Goal: Task Accomplishment & Management: Complete application form

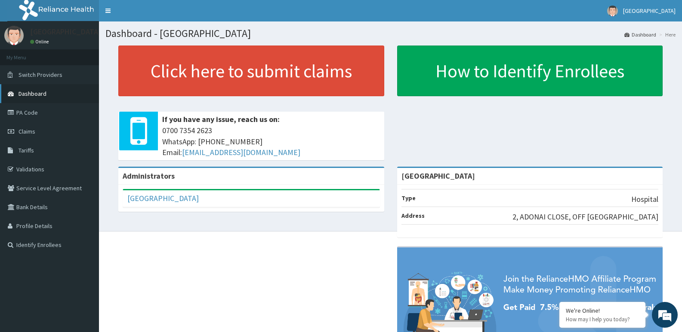
click at [84, 88] on link "Dashboard" at bounding box center [49, 93] width 99 height 19
click at [32, 128] on span "Claims" at bounding box center [26, 132] width 17 height 8
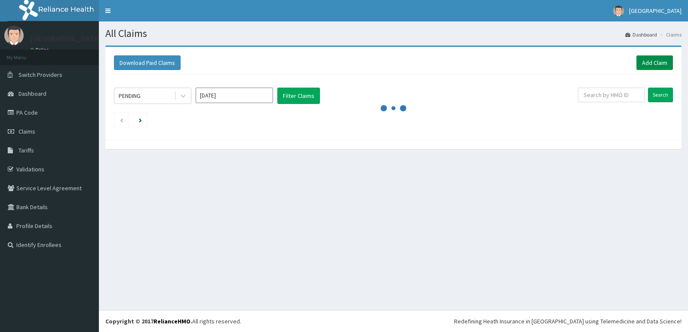
click at [657, 55] on link "Add Claim" at bounding box center [654, 62] width 37 height 15
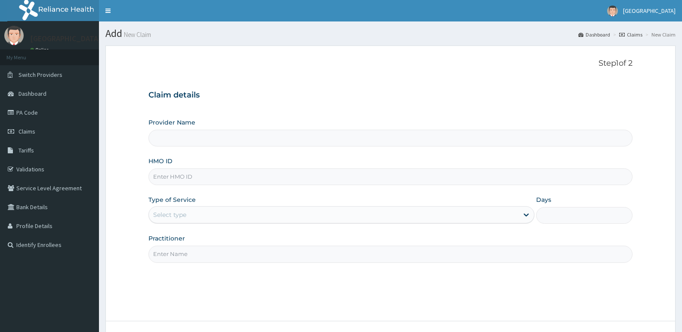
click at [191, 178] on input "HMO ID" at bounding box center [390, 177] width 484 height 17
paste input "CYA/10806/A"
type input "CYA/10806/A"
click at [203, 216] on div "Select type" at bounding box center [333, 215] width 369 height 14
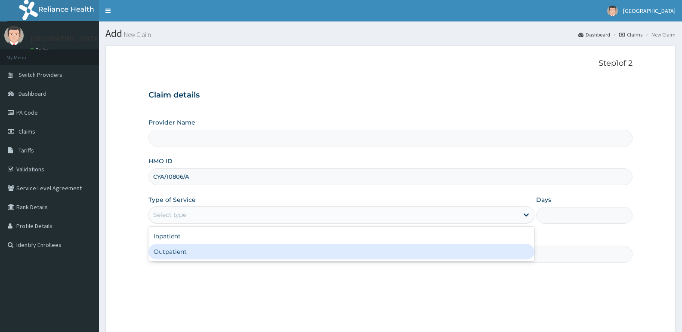
click at [203, 253] on div "Outpatient" at bounding box center [340, 251] width 385 height 15
type input "1"
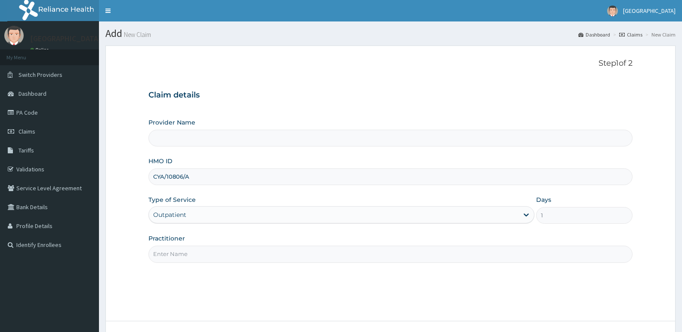
click at [203, 253] on input "Practitioner" at bounding box center [390, 254] width 484 height 17
click at [200, 256] on input "Practitioner" at bounding box center [390, 254] width 484 height 17
type input "adonai"
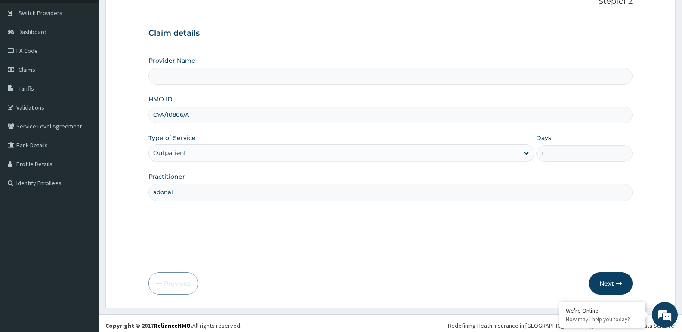
type input "[GEOGRAPHIC_DATA]"
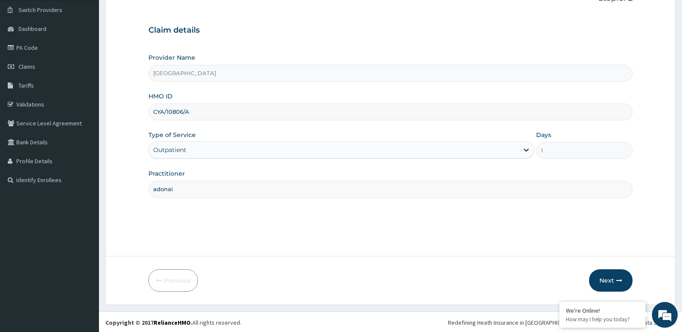
scroll to position [66, 0]
type input "adonai"
click at [614, 280] on button "Next" at bounding box center [610, 279] width 43 height 22
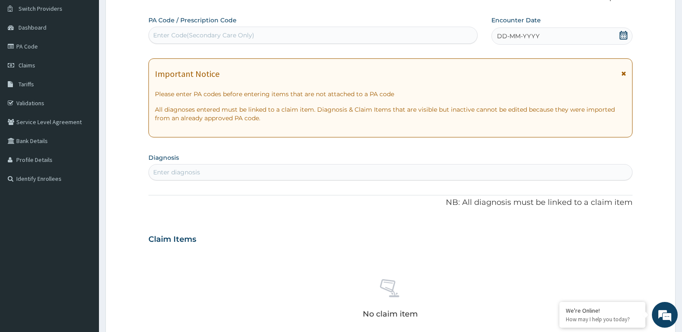
click at [624, 33] on icon at bounding box center [623, 35] width 9 height 9
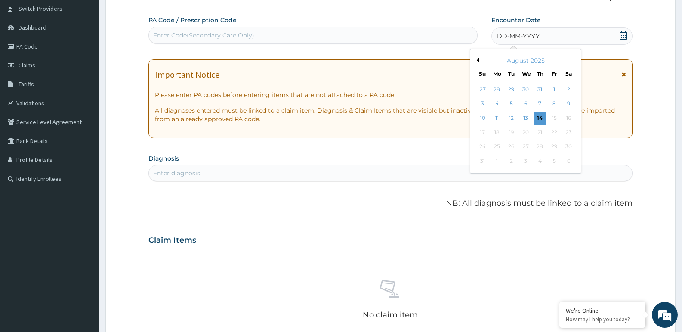
scroll to position [0, 0]
click at [477, 61] on button "Previous Month" at bounding box center [476, 60] width 4 height 4
click at [497, 119] on div "14" at bounding box center [496, 118] width 13 height 13
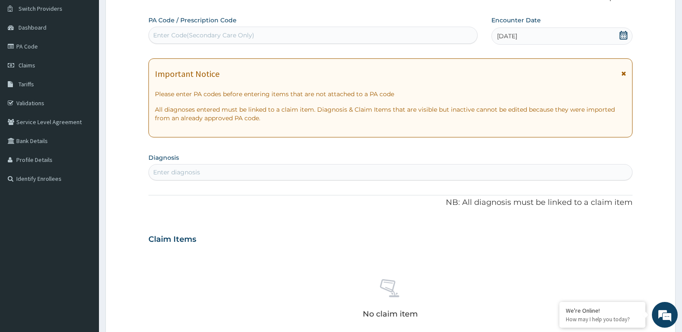
click at [114, 185] on form "Step 2 of 2 PA Code / Prescription Code Enter Code(Secondary Care Only) Encount…" at bounding box center [390, 251] width 570 height 544
click at [270, 170] on div "Enter diagnosis" at bounding box center [390, 173] width 483 height 14
type input "malar"
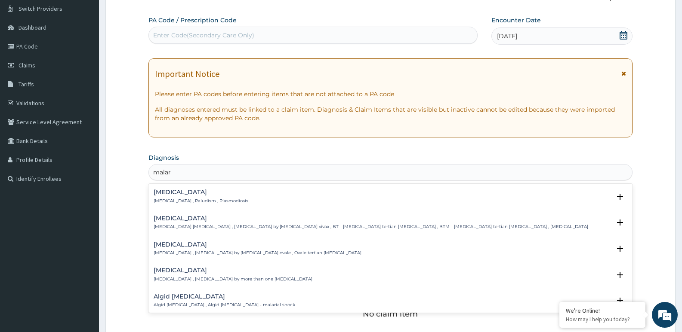
click at [158, 195] on h4 "Malaria" at bounding box center [201, 192] width 95 height 6
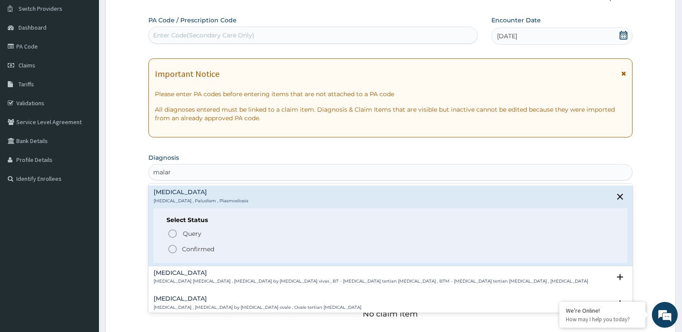
click at [172, 250] on icon "status option filled" at bounding box center [172, 249] width 10 height 10
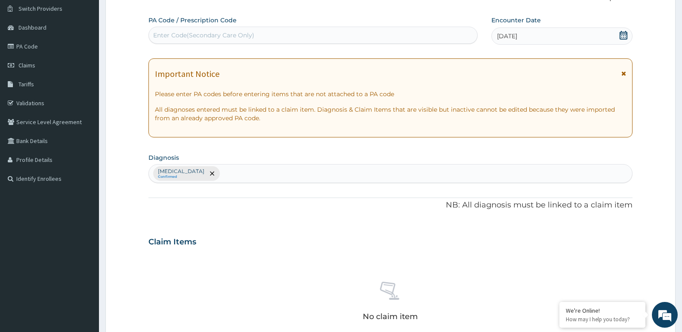
click at [203, 175] on div "Malaria Confirmed" at bounding box center [390, 174] width 483 height 18
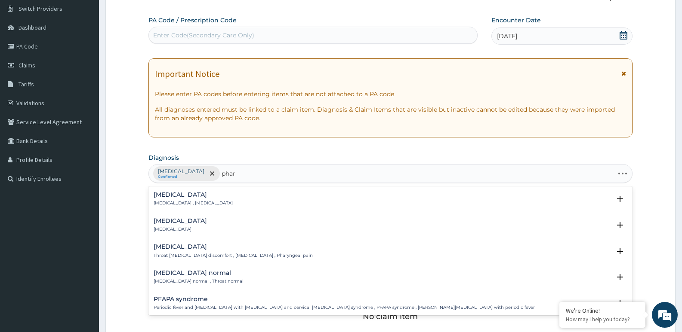
type input "phary"
click at [168, 219] on h4 "Pharyngitis" at bounding box center [180, 221] width 53 height 6
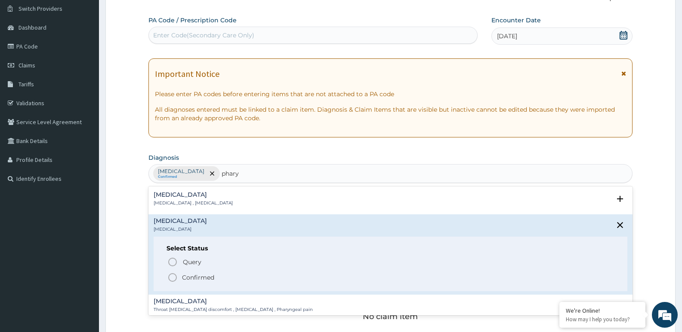
click at [170, 274] on icon "status option filled" at bounding box center [172, 278] width 10 height 10
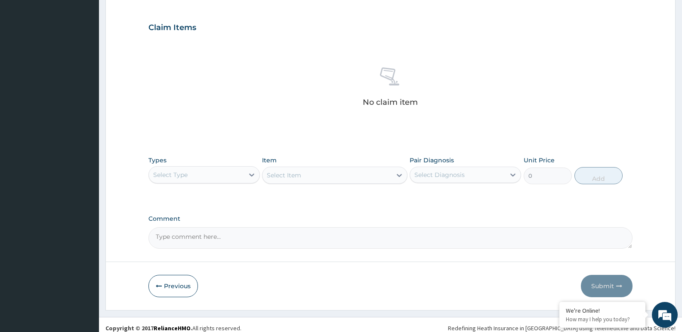
scroll to position [281, 0]
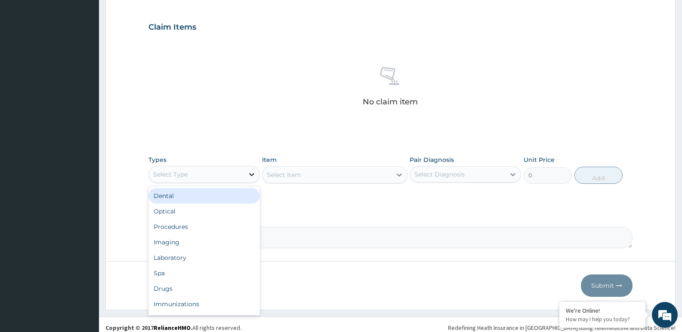
click at [250, 171] on icon at bounding box center [251, 174] width 9 height 9
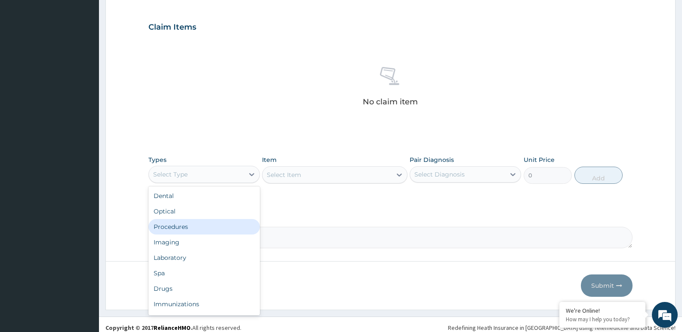
click at [187, 226] on div "Procedures" at bounding box center [203, 226] width 111 height 15
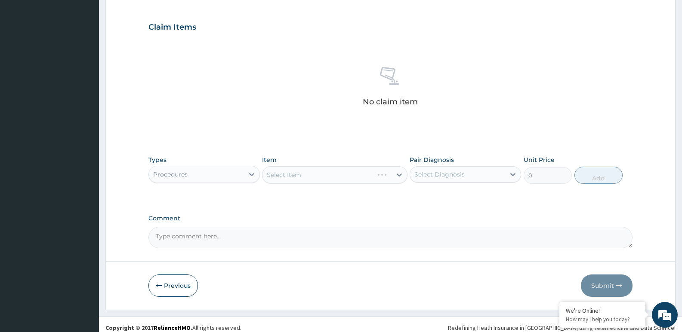
click at [301, 175] on div "Select Item" at bounding box center [334, 174] width 145 height 17
click at [329, 172] on div "Select Item" at bounding box center [334, 174] width 145 height 17
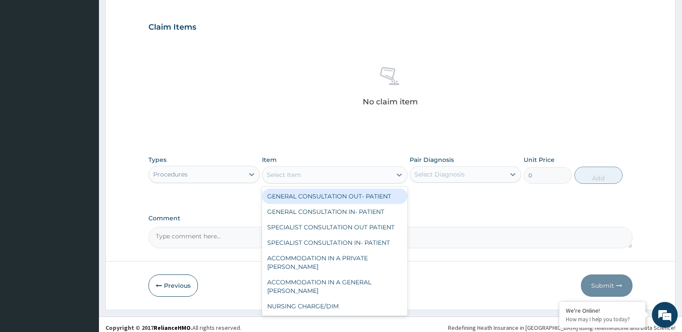
click at [343, 178] on div "Select Item" at bounding box center [326, 175] width 129 height 14
drag, startPoint x: 343, startPoint y: 197, endPoint x: 353, endPoint y: 196, distance: 10.3
click at [343, 198] on div "GENERAL CONSULTATION OUT- PATIENT" at bounding box center [334, 196] width 145 height 15
type input "3000"
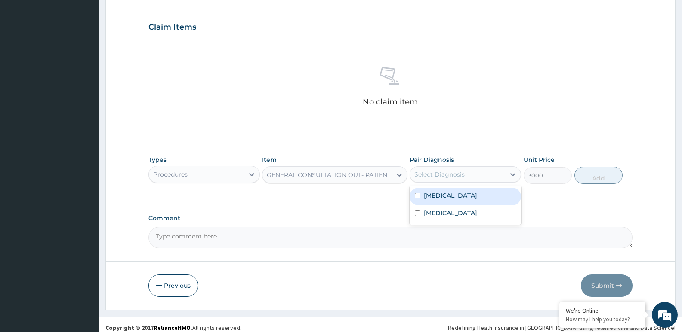
click at [495, 174] on div "Select Diagnosis" at bounding box center [457, 175] width 95 height 14
drag, startPoint x: 469, startPoint y: 192, endPoint x: 553, endPoint y: 187, distance: 84.0
click at [468, 193] on div "Malaria" at bounding box center [464, 197] width 111 height 18
checkbox input "true"
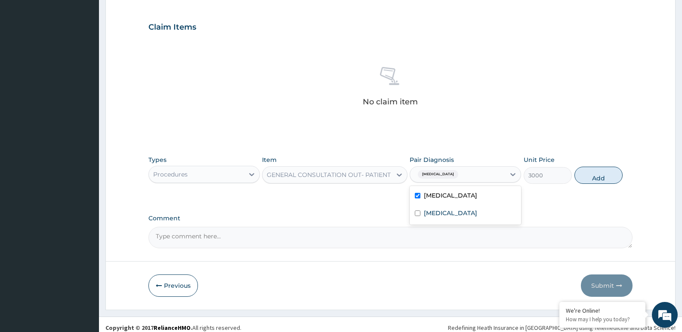
drag, startPoint x: 603, startPoint y: 175, endPoint x: 495, endPoint y: 172, distance: 108.0
click at [604, 175] on button "Add" at bounding box center [598, 175] width 48 height 17
type input "0"
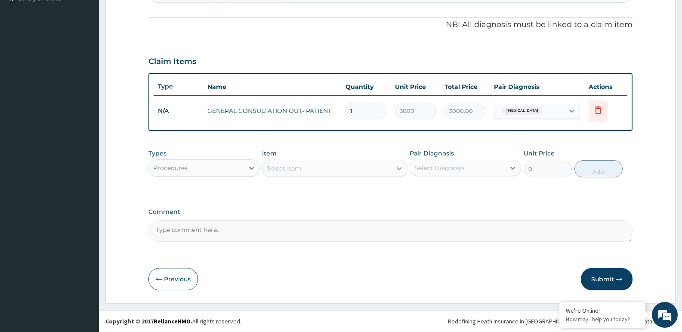
scroll to position [247, 0]
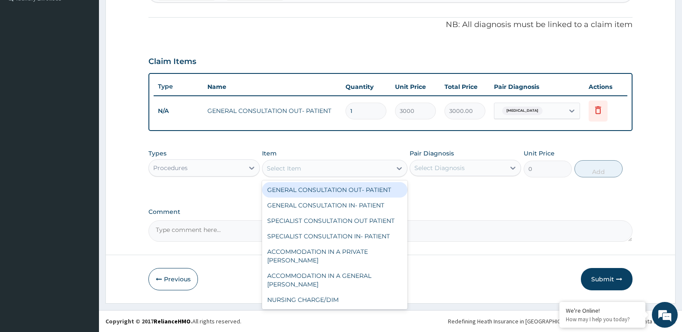
click at [340, 170] on div "Select Item" at bounding box center [326, 169] width 129 height 14
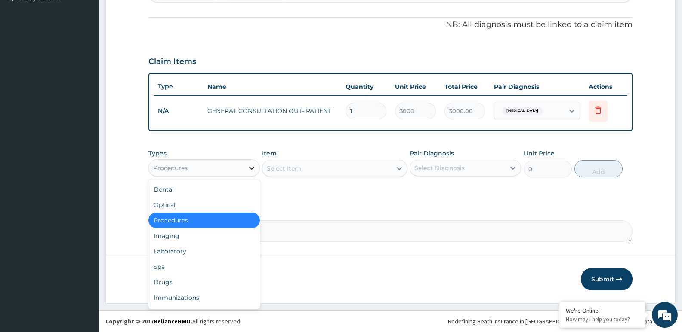
click at [246, 163] on div at bounding box center [251, 167] width 15 height 15
drag, startPoint x: 167, startPoint y: 253, endPoint x: 191, endPoint y: 239, distance: 28.0
click at [168, 252] on div "Laboratory" at bounding box center [203, 251] width 111 height 15
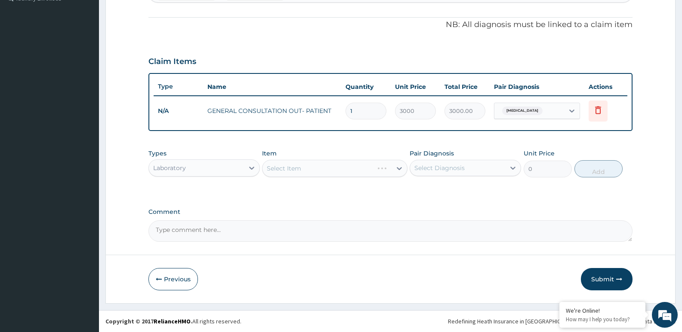
click at [332, 169] on div "Select Item" at bounding box center [334, 168] width 145 height 17
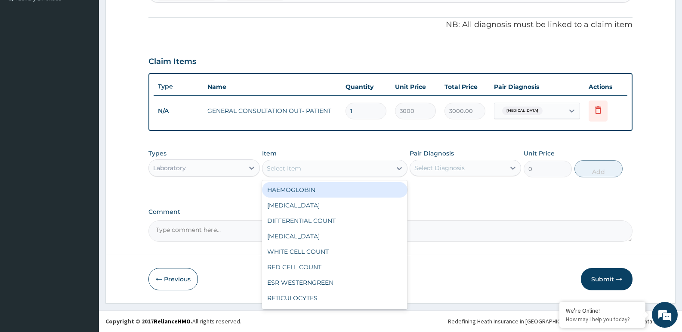
click at [348, 162] on div "Select Item" at bounding box center [326, 169] width 129 height 14
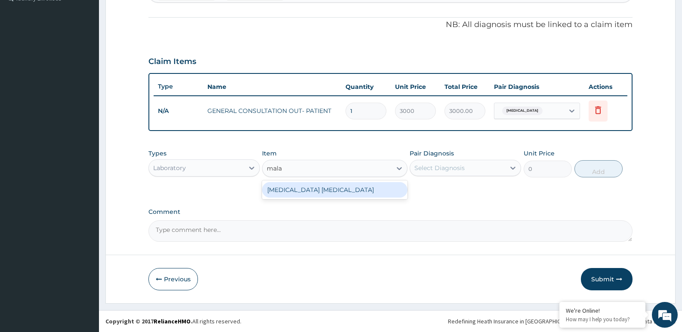
type input "malar"
drag, startPoint x: 345, startPoint y: 189, endPoint x: 409, endPoint y: 173, distance: 65.9
click at [345, 189] on div "MALARIA PARASITE" at bounding box center [334, 189] width 145 height 15
type input "1500"
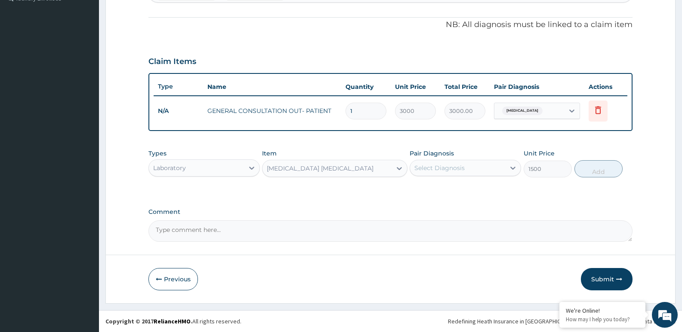
click at [449, 169] on div "Select Diagnosis" at bounding box center [439, 168] width 50 height 9
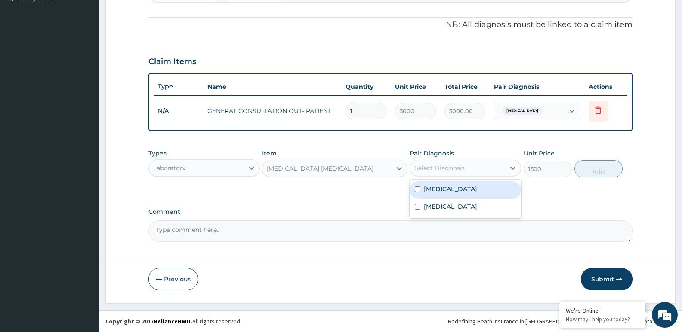
click at [444, 193] on label "Malaria" at bounding box center [450, 189] width 53 height 9
checkbox input "true"
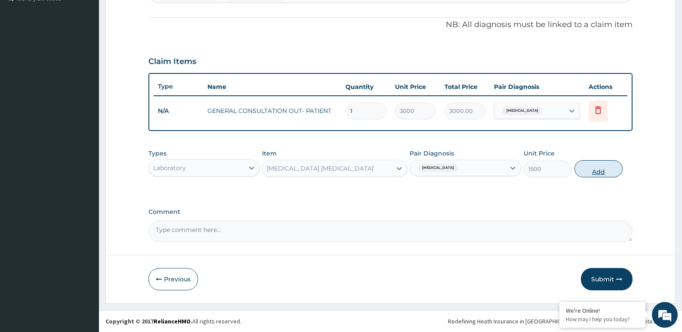
click at [588, 171] on button "Add" at bounding box center [598, 168] width 48 height 17
type input "0"
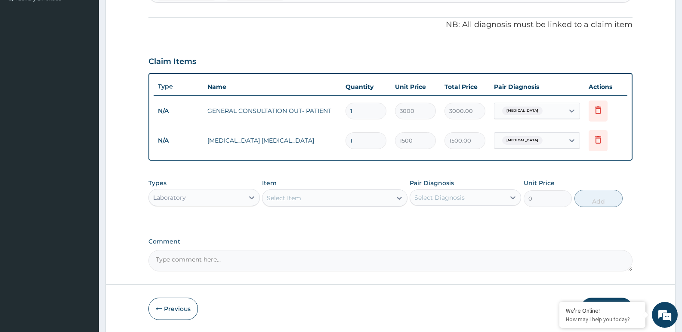
click at [122, 191] on form "Step 2 of 2 PA Code / Prescription Code Enter Code(Secondary Care Only) Encount…" at bounding box center [390, 66] width 570 height 535
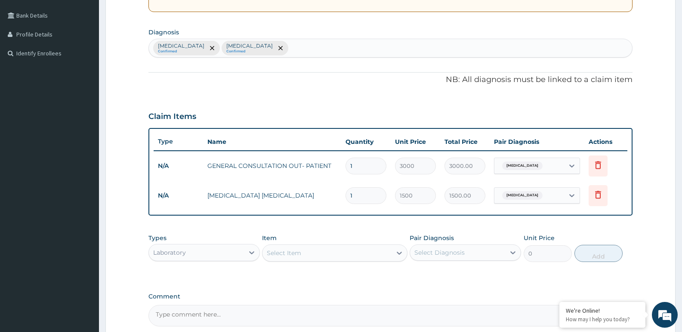
scroll to position [277, 0]
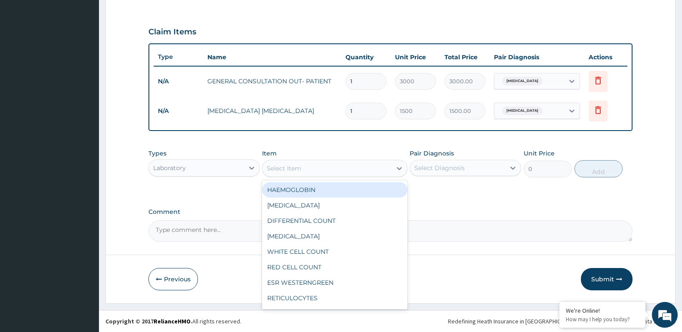
click at [329, 168] on div "Select Item" at bounding box center [326, 169] width 129 height 14
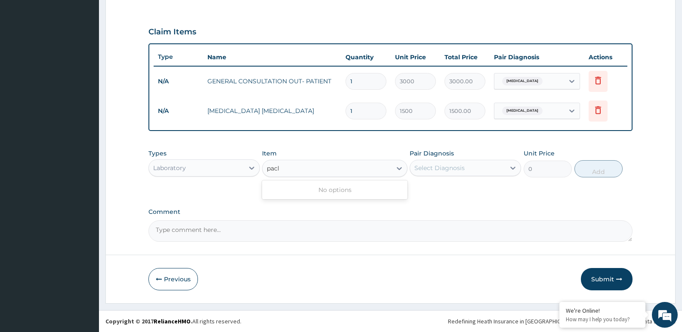
type input "pac"
click at [328, 189] on div "PACKED CELL VOLUME" at bounding box center [334, 189] width 145 height 15
type input "1200"
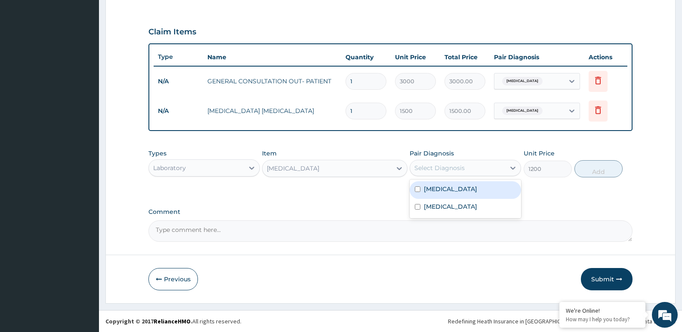
click at [425, 162] on div "Select Diagnosis" at bounding box center [457, 168] width 95 height 14
click at [447, 190] on div "Malaria" at bounding box center [464, 190] width 111 height 18
checkbox input "true"
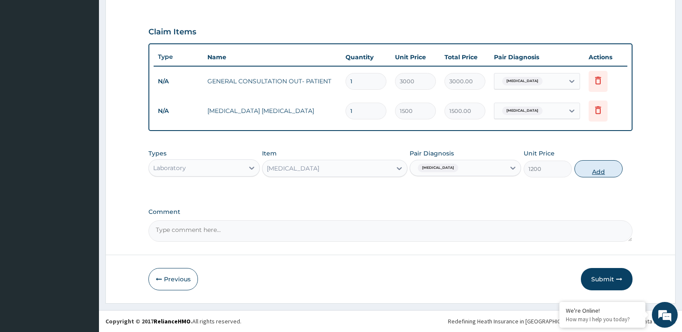
click at [590, 161] on button "Add" at bounding box center [598, 168] width 48 height 17
type input "0"
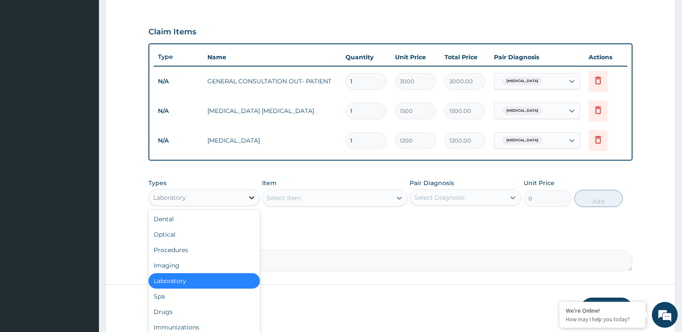
drag, startPoint x: 251, startPoint y: 200, endPoint x: 246, endPoint y: 206, distance: 8.0
click at [251, 200] on icon at bounding box center [251, 198] width 9 height 9
drag, startPoint x: 183, startPoint y: 312, endPoint x: 274, endPoint y: 226, distance: 125.4
click at [184, 309] on div "Drugs" at bounding box center [203, 311] width 111 height 15
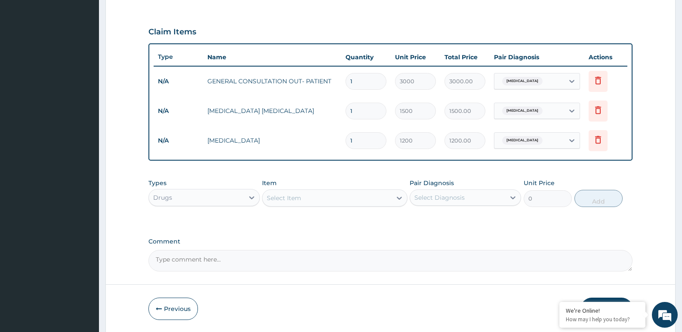
click at [321, 197] on div "Select Item" at bounding box center [326, 198] width 129 height 14
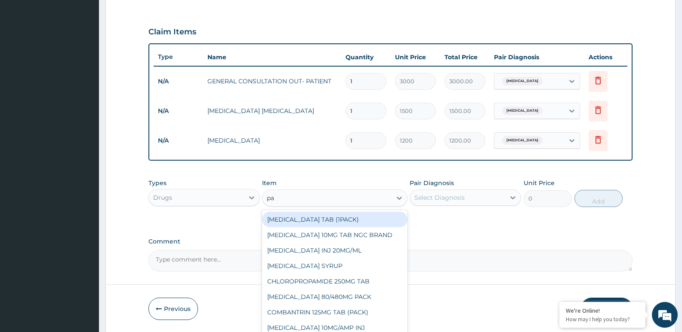
type input "par"
drag, startPoint x: 335, startPoint y: 227, endPoint x: 375, endPoint y: 207, distance: 44.4
click at [336, 227] on div "[MEDICAL_DATA] 500MG TAB" at bounding box center [334, 219] width 145 height 15
type input "50"
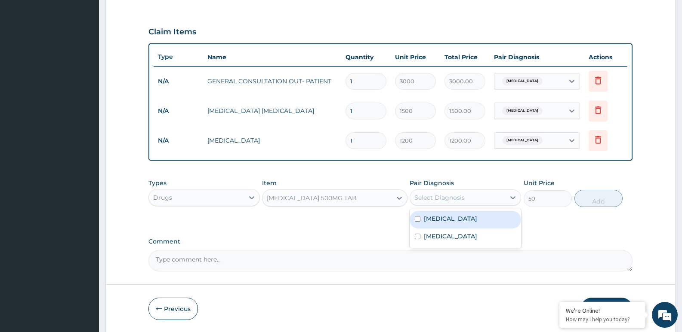
drag, startPoint x: 442, startPoint y: 197, endPoint x: 444, endPoint y: 206, distance: 8.9
click at [442, 197] on div "Select Diagnosis" at bounding box center [439, 198] width 50 height 9
click at [448, 221] on div "Malaria" at bounding box center [464, 220] width 111 height 18
checkbox input "true"
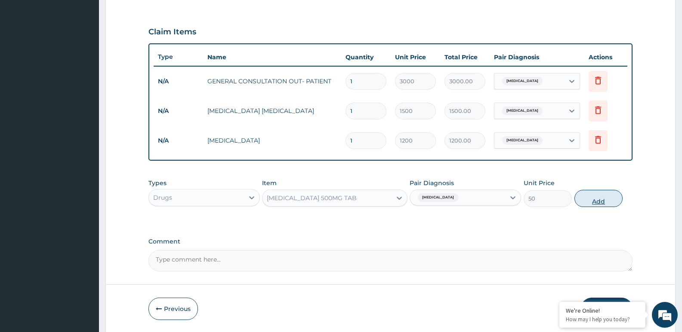
click at [610, 202] on button "Add" at bounding box center [598, 198] width 48 height 17
type input "0"
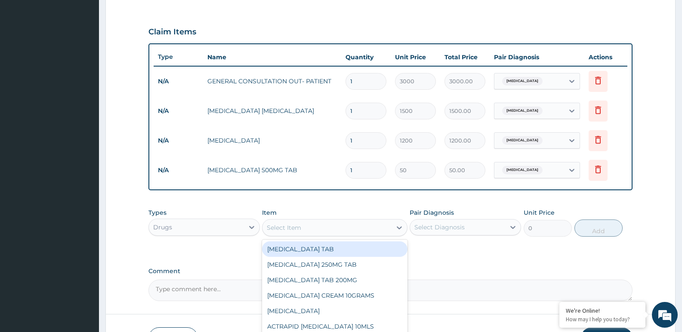
click at [330, 232] on div "Select Item" at bounding box center [326, 228] width 129 height 14
type input "aug"
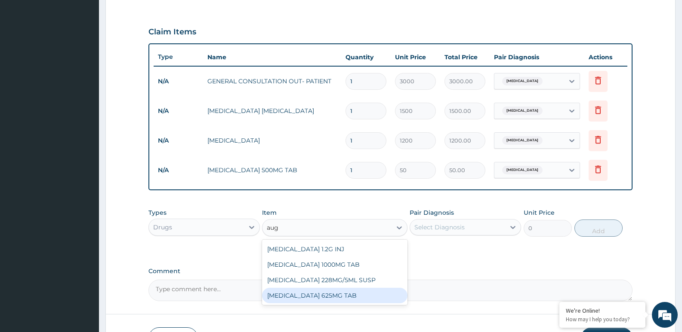
drag, startPoint x: 329, startPoint y: 293, endPoint x: 365, endPoint y: 283, distance: 37.5
click at [332, 292] on div "[MEDICAL_DATA] 625MG TAB" at bounding box center [334, 295] width 145 height 15
type input "550"
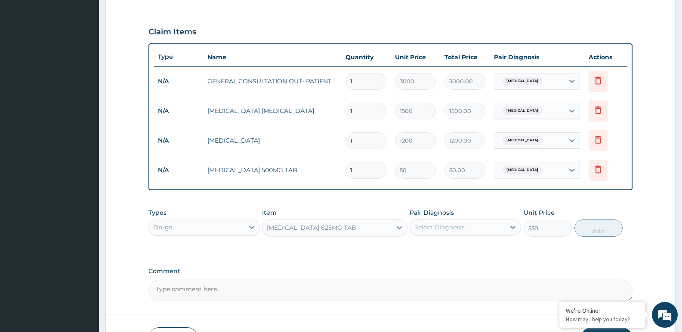
click at [439, 225] on div "Select Diagnosis" at bounding box center [439, 227] width 50 height 9
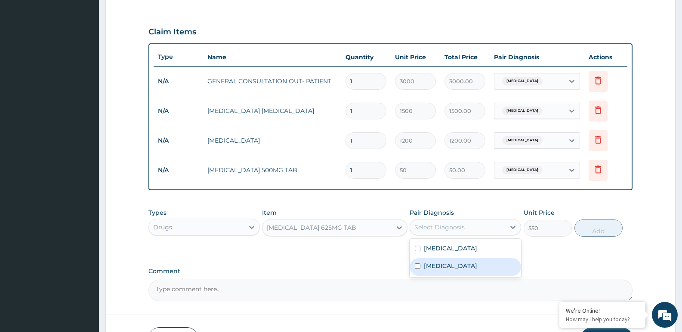
click at [441, 261] on div "Pharyngitis" at bounding box center [464, 267] width 111 height 18
checkbox input "true"
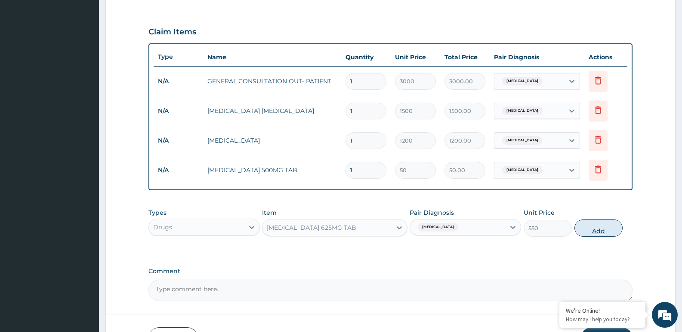
click at [606, 228] on button "Add" at bounding box center [598, 228] width 48 height 17
type input "0"
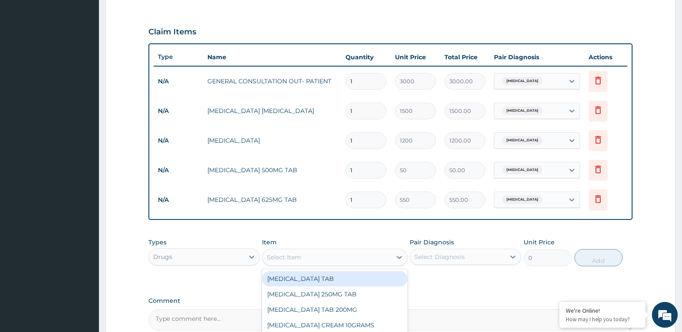
click at [372, 256] on div "Select Item" at bounding box center [326, 258] width 129 height 14
type input "[PERSON_NAME]"
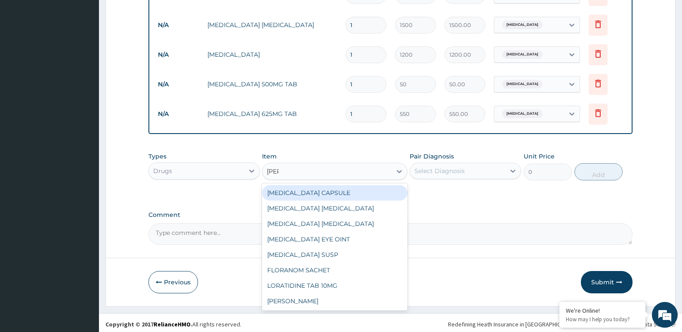
scroll to position [366, 0]
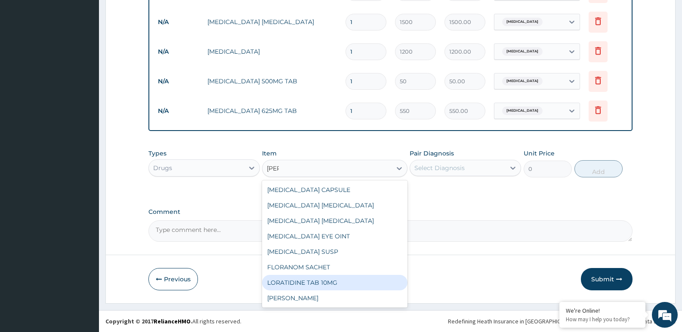
click at [320, 278] on div "LORATIDINE TAB 10MG" at bounding box center [334, 282] width 145 height 15
type input "100"
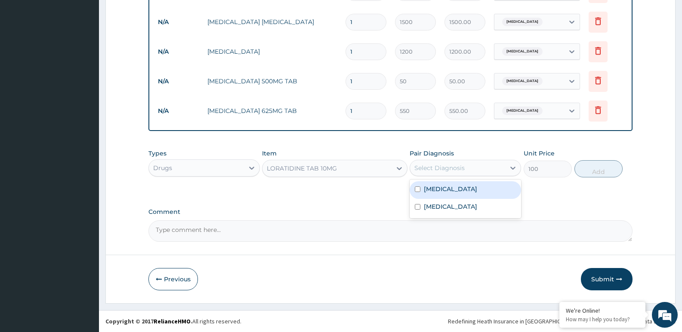
click at [459, 162] on div "Select Diagnosis" at bounding box center [457, 168] width 95 height 14
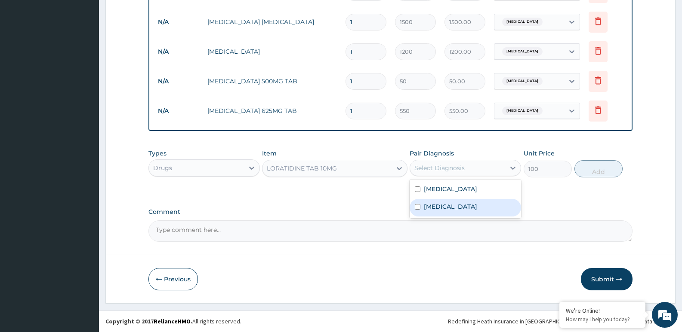
click at [452, 211] on div "Pharyngitis" at bounding box center [464, 208] width 111 height 18
checkbox input "true"
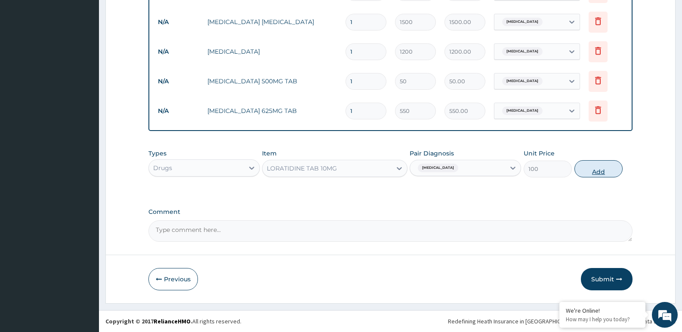
click at [596, 169] on button "Add" at bounding box center [598, 168] width 48 height 17
type input "0"
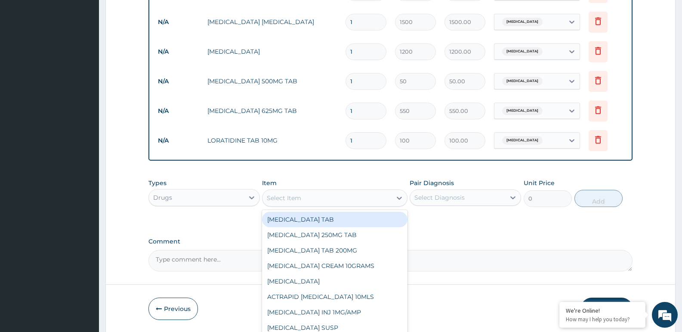
click at [361, 199] on div "Select Item" at bounding box center [326, 198] width 129 height 14
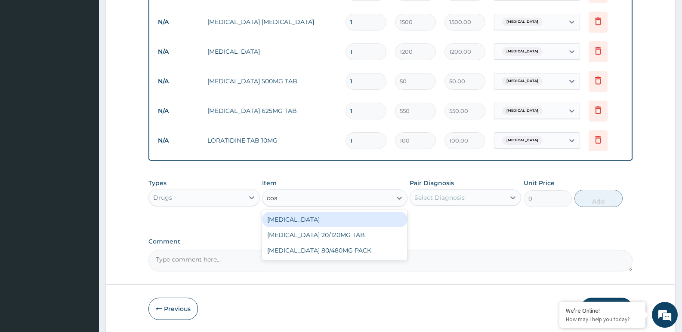
type input "coar"
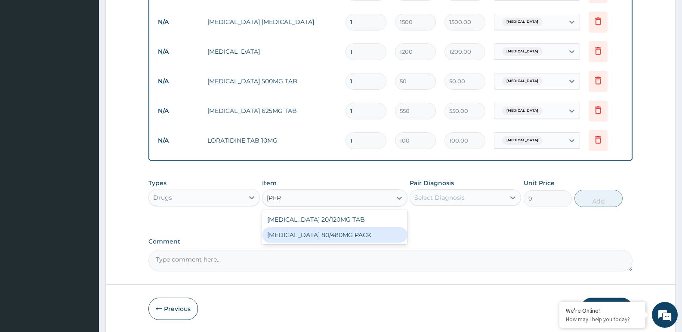
drag, startPoint x: 355, startPoint y: 231, endPoint x: 417, endPoint y: 198, distance: 69.6
click at [356, 230] on div "[MEDICAL_DATA] 80/480MG PACK" at bounding box center [334, 234] width 145 height 15
type input "3500"
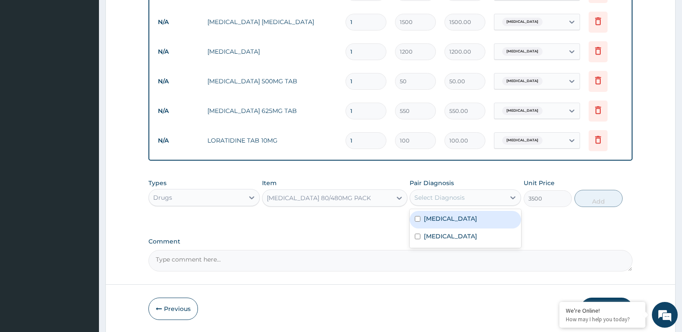
click at [433, 193] on div "Select Diagnosis" at bounding box center [457, 198] width 95 height 14
click at [435, 221] on label "Malaria" at bounding box center [450, 219] width 53 height 9
checkbox input "true"
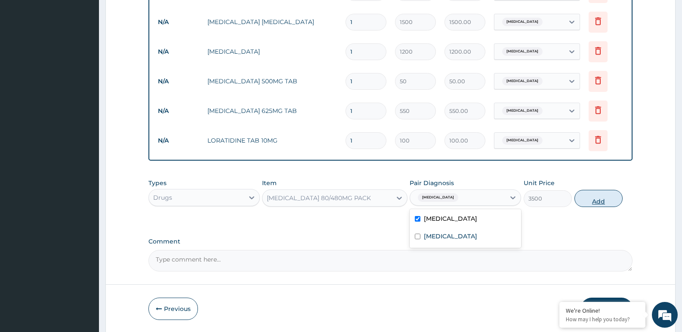
click at [592, 201] on button "Add" at bounding box center [598, 198] width 48 height 17
type input "0"
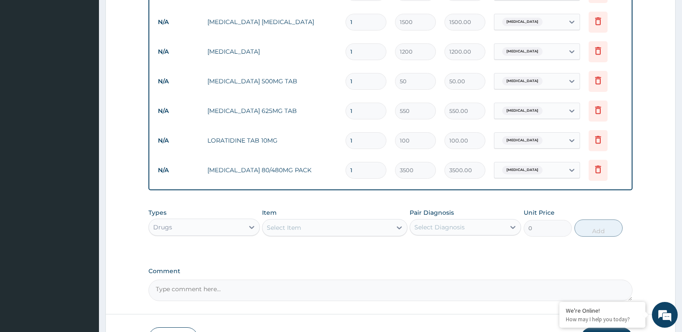
click at [121, 198] on form "Step 2 of 2 PA Code / Prescription Code Enter Code(Secondary Care Only) Encount…" at bounding box center [390, 21] width 570 height 683
click at [290, 228] on div "Select Item" at bounding box center [284, 228] width 34 height 9
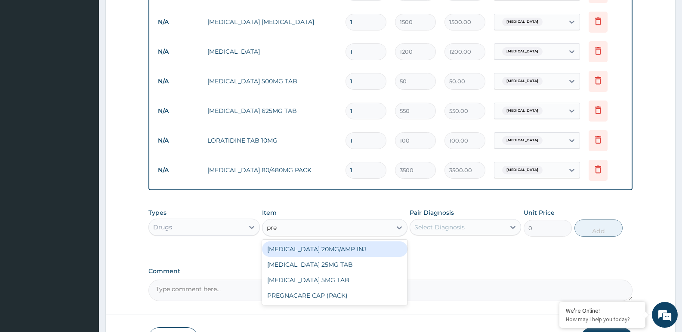
type input "pred"
click at [301, 253] on div "[MEDICAL_DATA] 5MG TAB" at bounding box center [334, 249] width 145 height 15
type input "100"
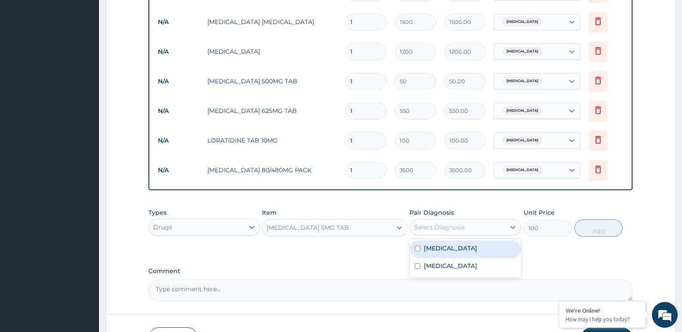
click at [456, 227] on div "Select Diagnosis" at bounding box center [439, 227] width 50 height 9
click at [435, 263] on label "Pharyngitis" at bounding box center [450, 266] width 53 height 9
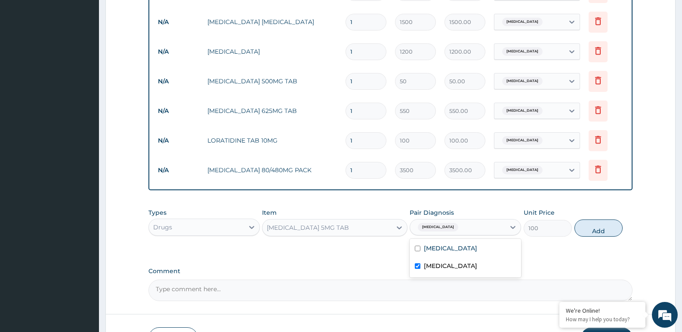
checkbox input "true"
click at [593, 226] on button "Add" at bounding box center [598, 228] width 48 height 17
type input "0"
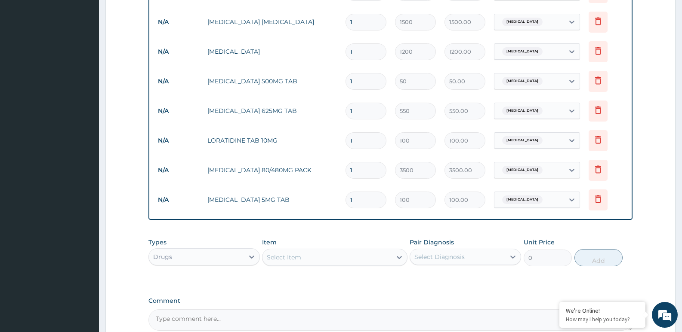
drag, startPoint x: 358, startPoint y: 199, endPoint x: 317, endPoint y: 210, distance: 42.2
click at [317, 210] on tr "N/A PREDNISOLONE 5MG TAB 1 100 100.00 Pharyngitis Delete" at bounding box center [390, 200] width 473 height 30
type input "3"
type input "300.00"
type input "30"
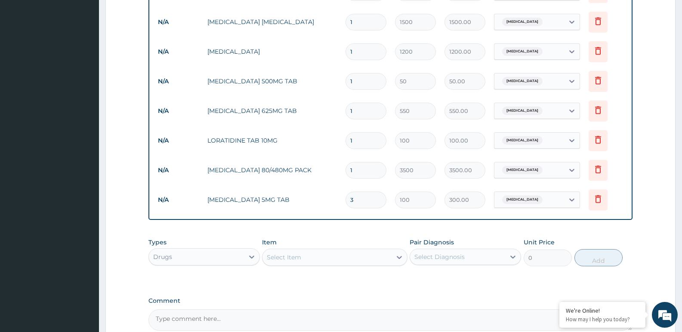
type input "3000.00"
type input "30"
click at [360, 142] on input "1" at bounding box center [365, 140] width 41 height 17
type input "10"
type input "1000.00"
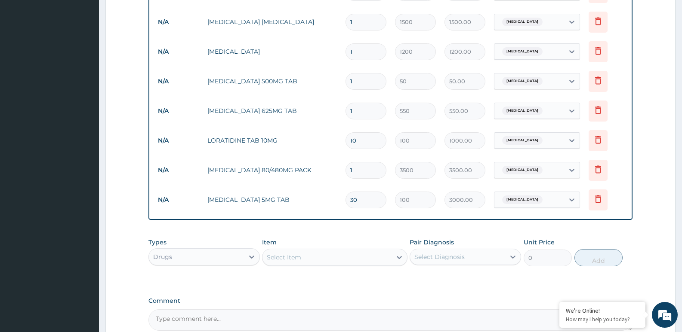
type input "10"
click at [353, 113] on input "1" at bounding box center [365, 111] width 41 height 17
type input "10"
type input "5500.00"
type input "10"
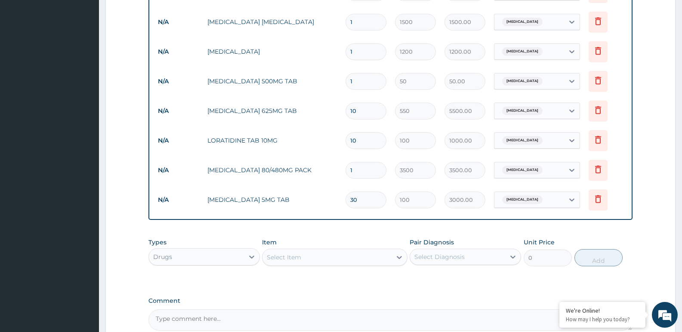
click at [357, 83] on input "1" at bounding box center [365, 81] width 41 height 17
type input "18"
type input "900.00"
type input "19"
type input "950.00"
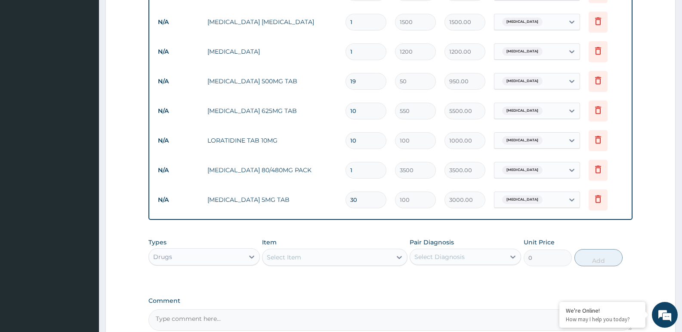
type input "20"
type input "1000.00"
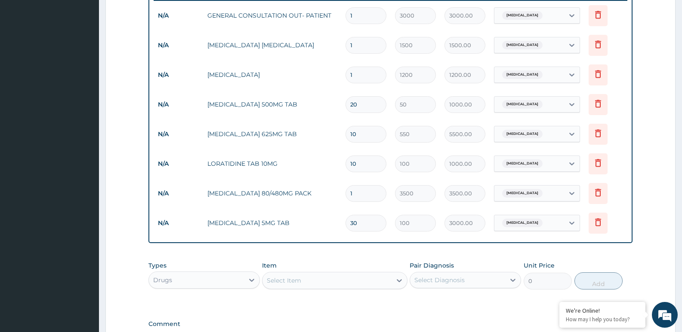
scroll to position [323, 0]
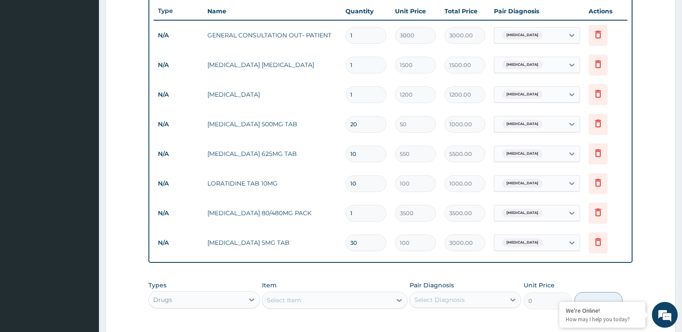
type input "20"
click at [115, 216] on form "Step 2 of 2 PA Code / Prescription Code Enter Code(Secondary Care Only) Encount…" at bounding box center [390, 79] width 570 height 713
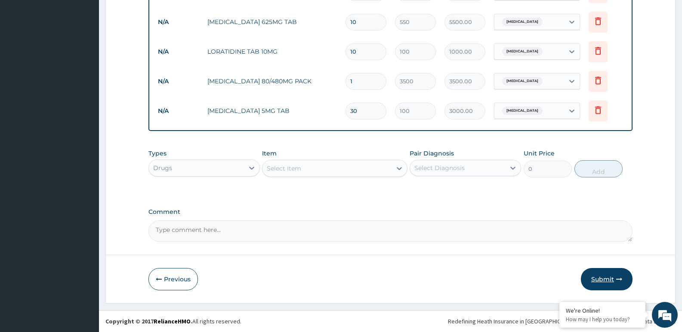
click at [600, 280] on button "Submit" at bounding box center [607, 279] width 52 height 22
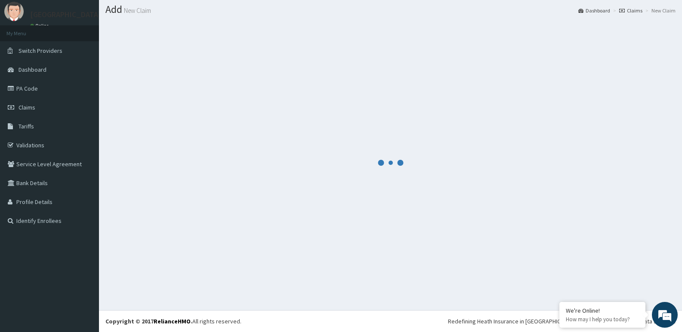
scroll to position [455, 0]
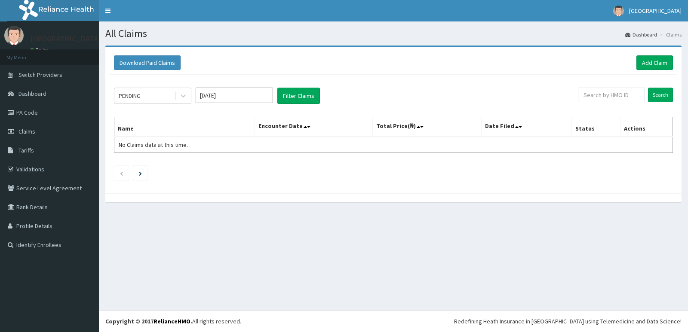
click at [612, 175] on ul at bounding box center [393, 173] width 559 height 15
click at [653, 62] on link "Add Claim" at bounding box center [654, 62] width 37 height 15
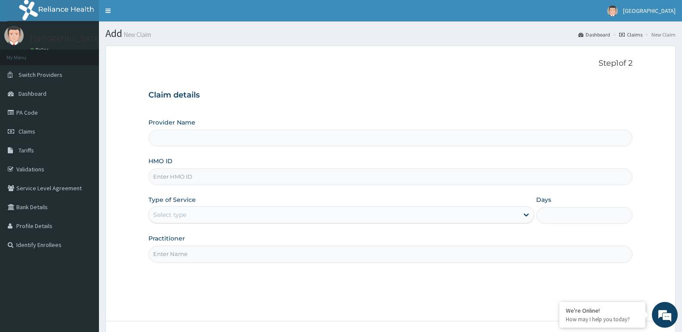
type input "[GEOGRAPHIC_DATA]"
click at [208, 178] on input "HMO ID" at bounding box center [390, 177] width 484 height 17
paste input "MUD/10065/A"
type input "MUD/10065/A"
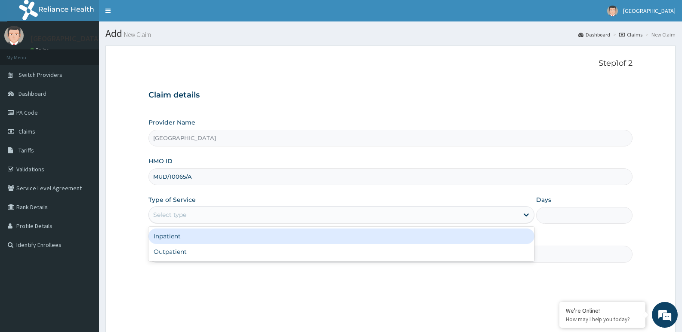
click at [188, 217] on div "Select type" at bounding box center [333, 215] width 369 height 14
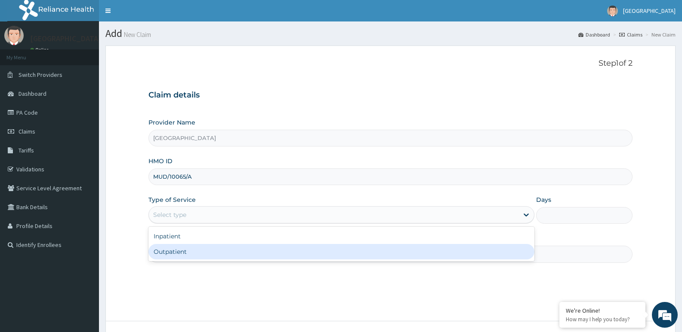
click at [191, 253] on div "Outpatient" at bounding box center [340, 251] width 385 height 15
type input "1"
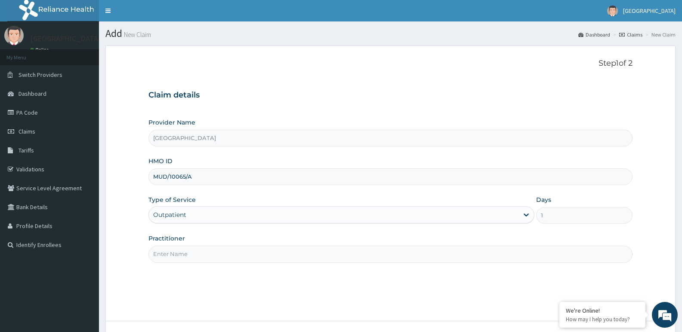
click at [188, 255] on input "Practitioner" at bounding box center [390, 254] width 484 height 17
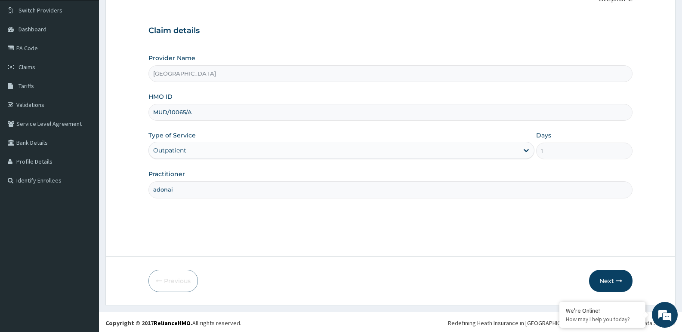
scroll to position [66, 0]
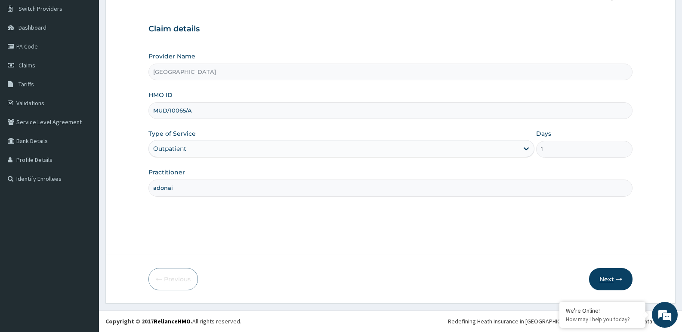
type input "adonai"
click at [612, 281] on button "Next" at bounding box center [610, 279] width 43 height 22
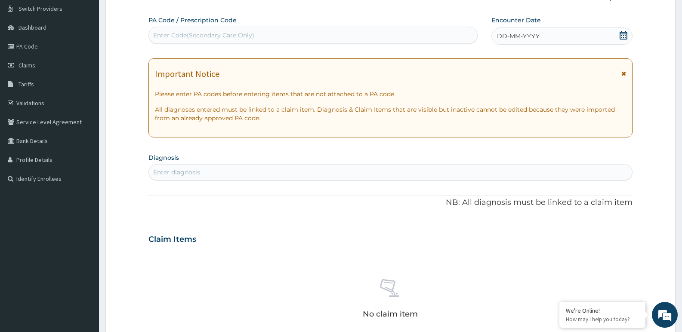
click at [622, 36] on icon at bounding box center [623, 35] width 9 height 9
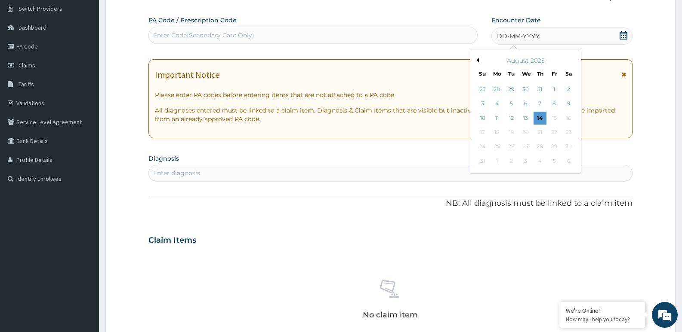
click at [478, 58] on div "August 2025" at bounding box center [525, 60] width 104 height 9
click at [477, 58] on button "Previous Month" at bounding box center [476, 60] width 4 height 4
click at [527, 117] on div "16" at bounding box center [525, 118] width 13 height 13
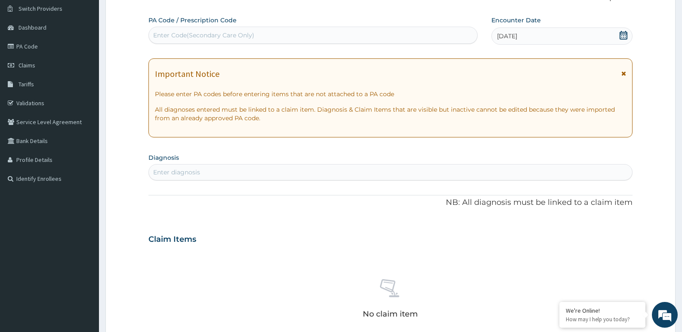
click at [215, 173] on div "Enter diagnosis" at bounding box center [390, 173] width 483 height 14
type input "malar"
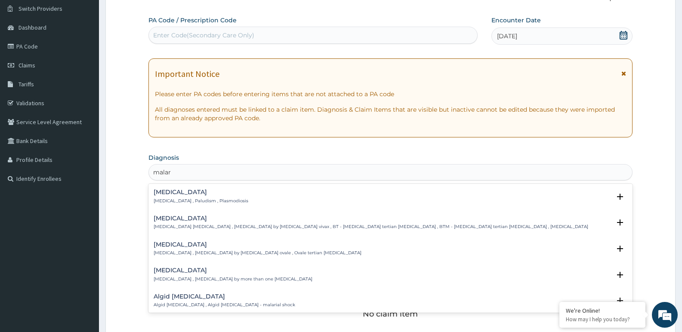
click at [160, 196] on div "[MEDICAL_DATA] [MEDICAL_DATA] , Paludism , Plasmodiosis" at bounding box center [201, 196] width 95 height 15
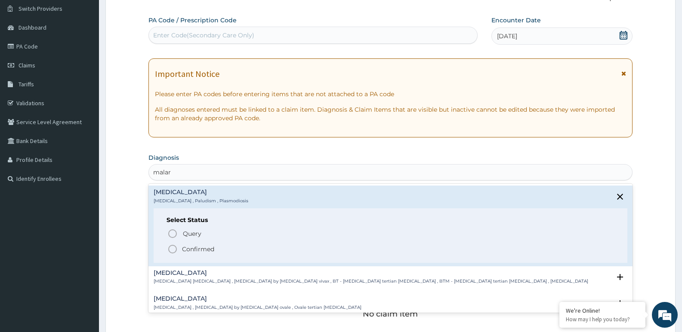
click at [172, 250] on icon "status option filled" at bounding box center [172, 249] width 10 height 10
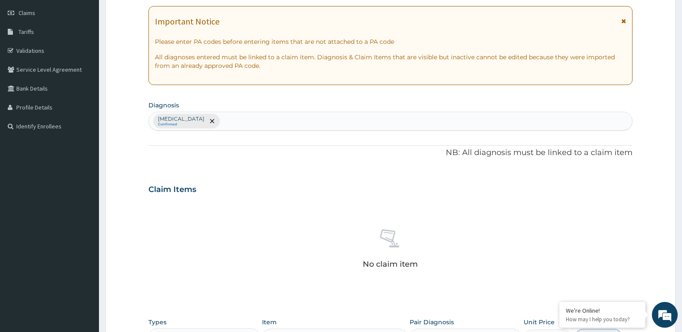
scroll to position [109, 0]
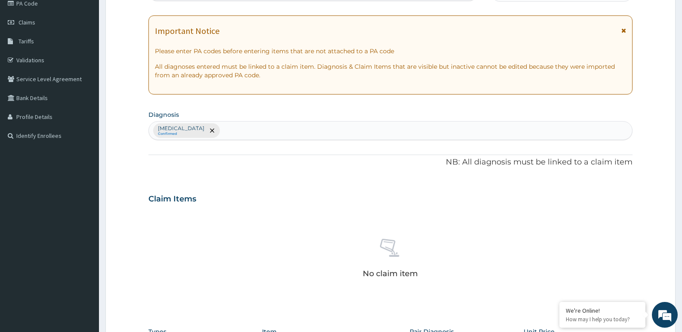
click at [225, 131] on div "[MEDICAL_DATA] Confirmed" at bounding box center [390, 131] width 483 height 18
type input "salmo"
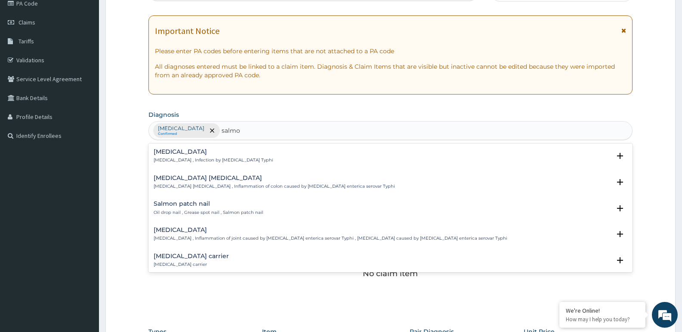
click at [170, 155] on h4 "Typhoid fever" at bounding box center [214, 152] width 120 height 6
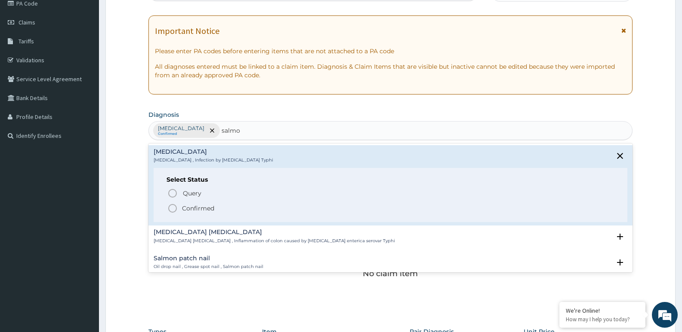
click at [170, 210] on icon "status option filled" at bounding box center [172, 208] width 10 height 10
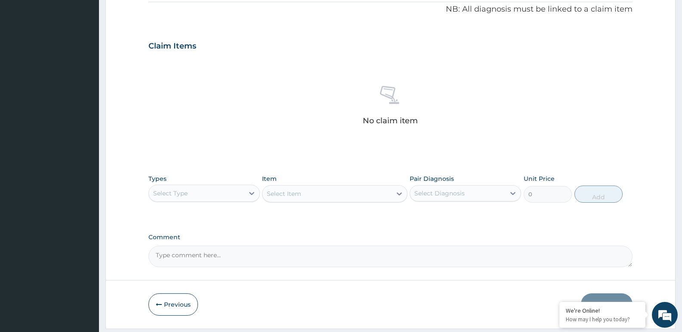
scroll to position [288, 0]
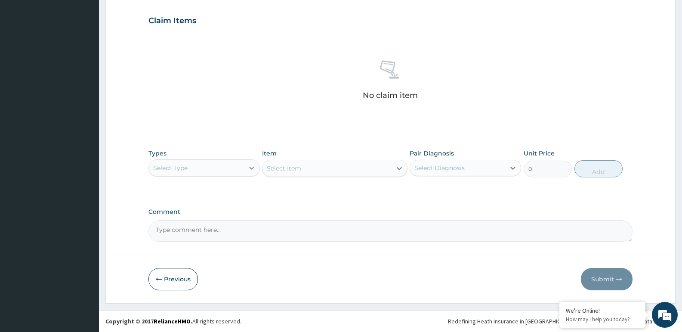
click at [247, 169] on icon at bounding box center [251, 168] width 9 height 9
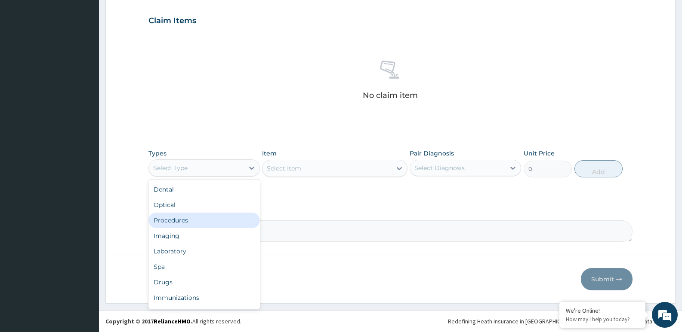
drag, startPoint x: 189, startPoint y: 218, endPoint x: 277, endPoint y: 191, distance: 92.1
click at [188, 218] on div "Procedures" at bounding box center [203, 220] width 111 height 15
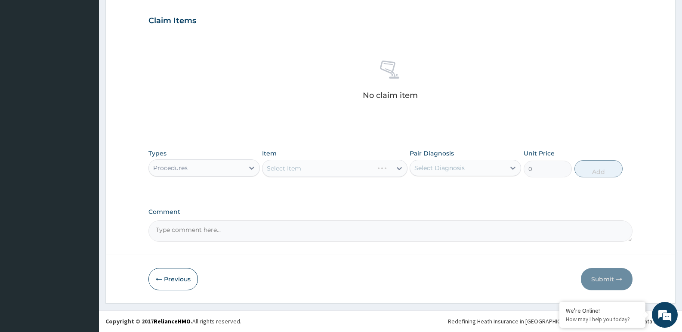
click at [313, 167] on div "Select Item" at bounding box center [334, 168] width 145 height 17
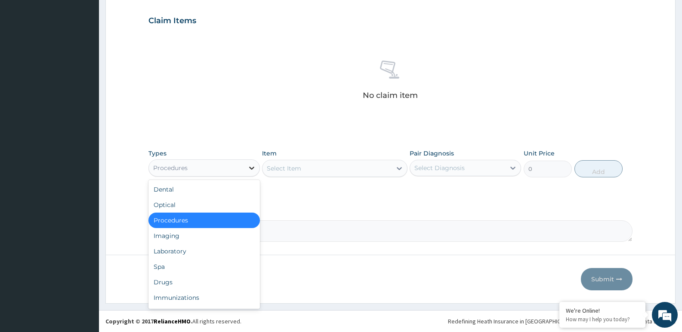
click at [248, 168] on icon at bounding box center [251, 168] width 9 height 9
click at [205, 101] on div "No claim item" at bounding box center [390, 81] width 484 height 99
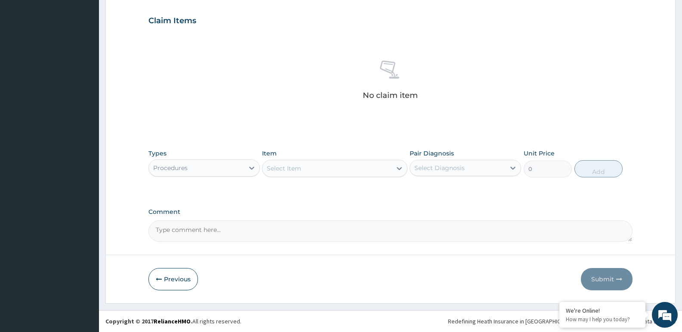
click at [248, 127] on div "No claim item" at bounding box center [390, 81] width 484 height 99
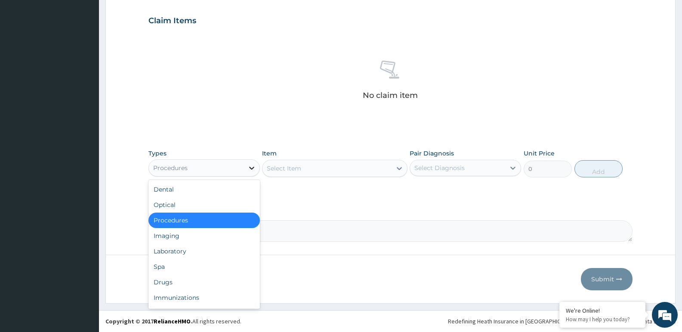
click at [253, 167] on icon at bounding box center [251, 168] width 9 height 9
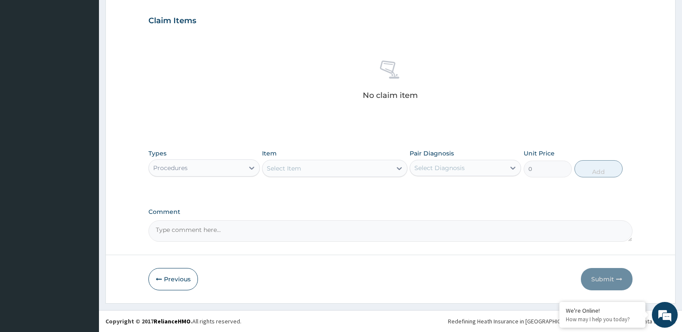
click at [221, 109] on div "No claim item" at bounding box center [390, 81] width 484 height 99
click at [326, 168] on div "Select Item" at bounding box center [326, 169] width 129 height 14
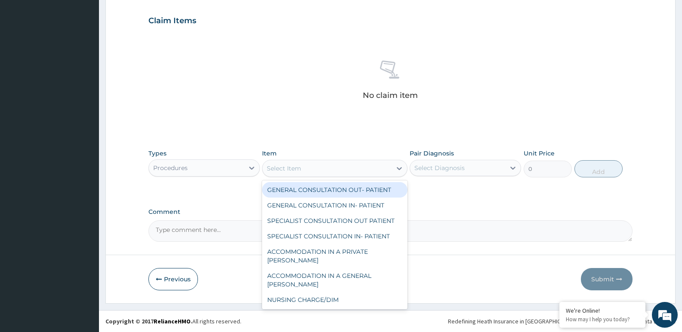
click at [294, 186] on div "GENERAL CONSULTATION OUT- PATIENT" at bounding box center [334, 189] width 145 height 15
type input "3000"
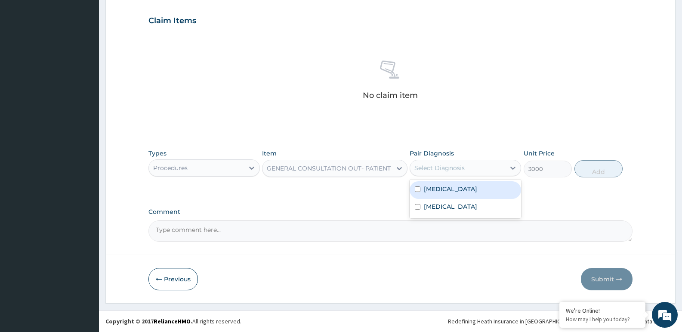
click at [458, 169] on div "Select Diagnosis" at bounding box center [439, 168] width 50 height 9
click at [452, 193] on div "[MEDICAL_DATA]" at bounding box center [464, 190] width 111 height 18
checkbox input "true"
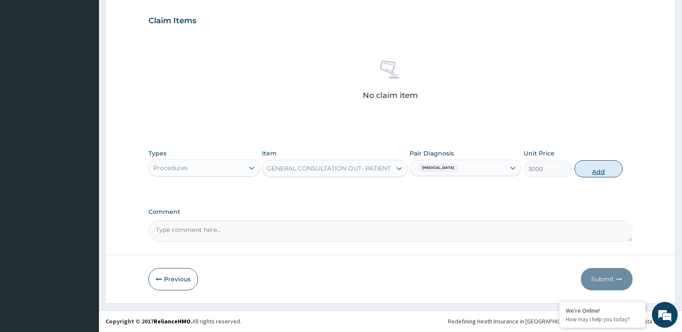
click at [601, 173] on button "Add" at bounding box center [598, 168] width 48 height 17
type input "0"
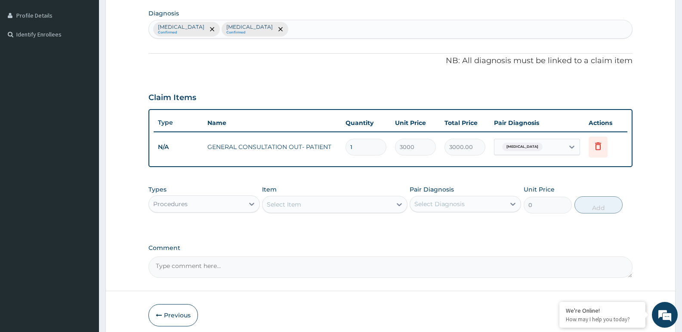
scroll to position [247, 0]
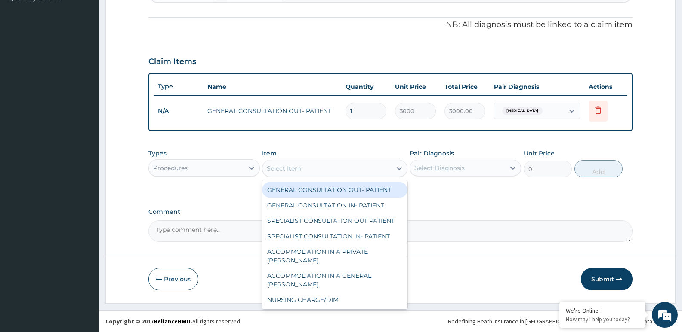
click at [329, 169] on div "Select Item" at bounding box center [326, 169] width 129 height 14
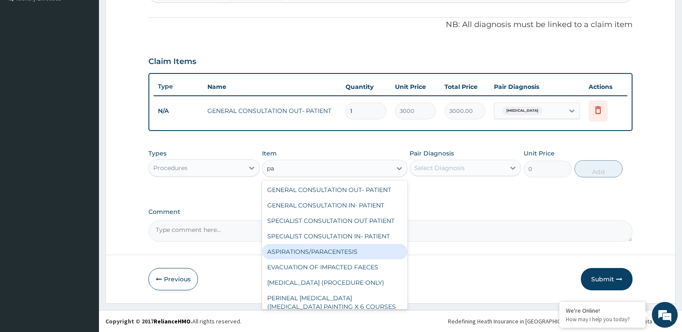
type input "p"
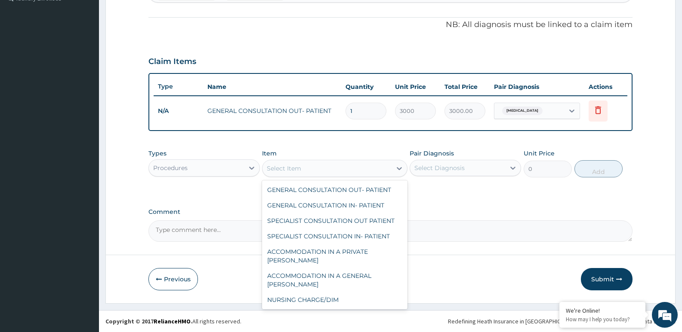
click at [235, 166] on div "Procedures" at bounding box center [196, 168] width 95 height 14
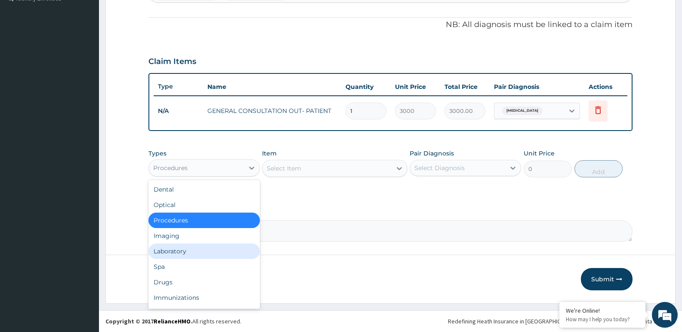
click at [172, 251] on div "Laboratory" at bounding box center [203, 251] width 111 height 15
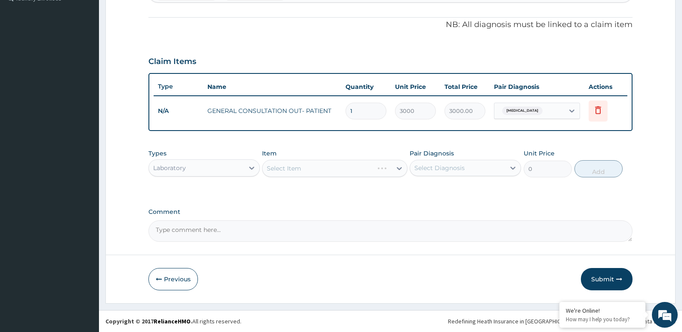
click at [117, 213] on form "Step 2 of 2 PA Code / Prescription Code Enter Code(Secondary Care Only) Encount…" at bounding box center [390, 51] width 570 height 505
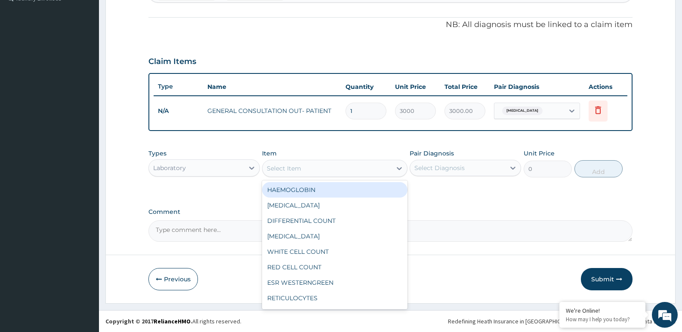
click at [312, 166] on div "Select Item" at bounding box center [326, 169] width 129 height 14
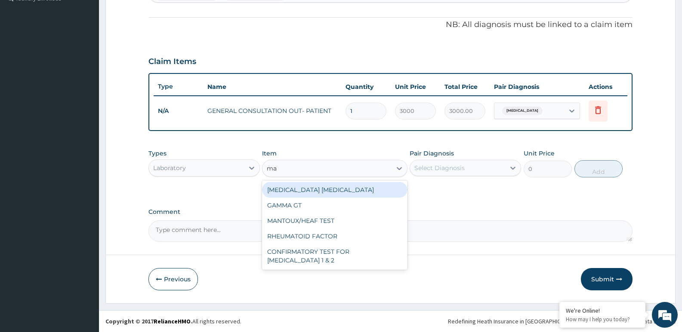
type input "mal"
click at [322, 193] on div "[MEDICAL_DATA] [MEDICAL_DATA]" at bounding box center [334, 189] width 145 height 15
type input "1500"
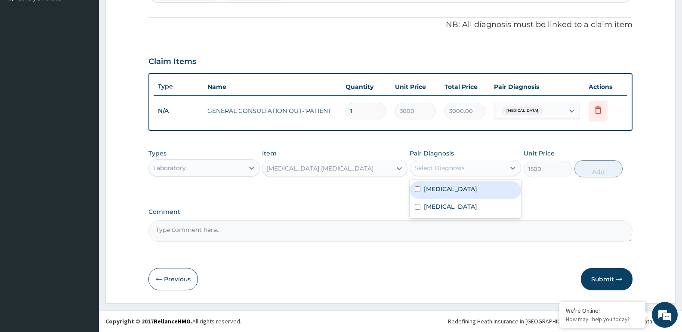
click at [445, 165] on div "Select Diagnosis" at bounding box center [439, 168] width 50 height 9
click at [443, 191] on label "[MEDICAL_DATA]" at bounding box center [450, 189] width 53 height 9
checkbox input "true"
click at [591, 170] on button "Add" at bounding box center [598, 168] width 48 height 17
type input "0"
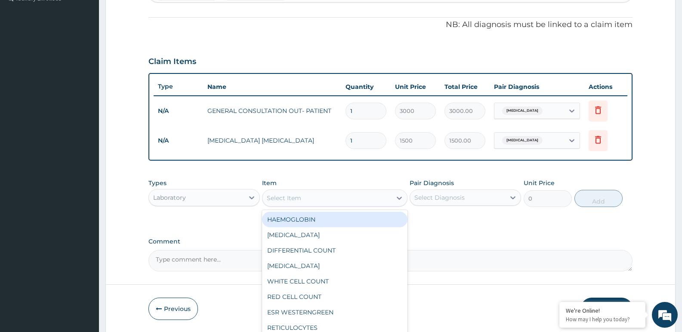
click at [329, 201] on div "Select Item" at bounding box center [326, 198] width 129 height 14
type input "fu"
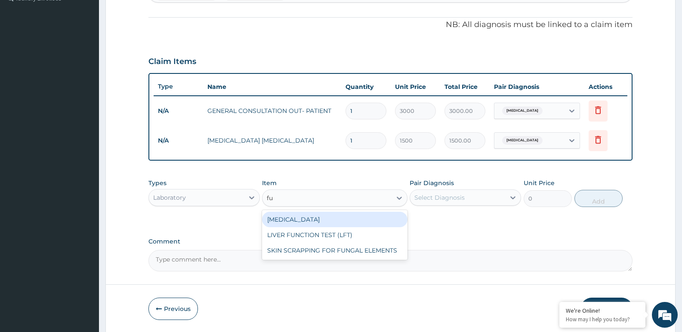
drag, startPoint x: 317, startPoint y: 216, endPoint x: 324, endPoint y: 216, distance: 6.9
click at [320, 216] on div "[MEDICAL_DATA]" at bounding box center [334, 219] width 145 height 15
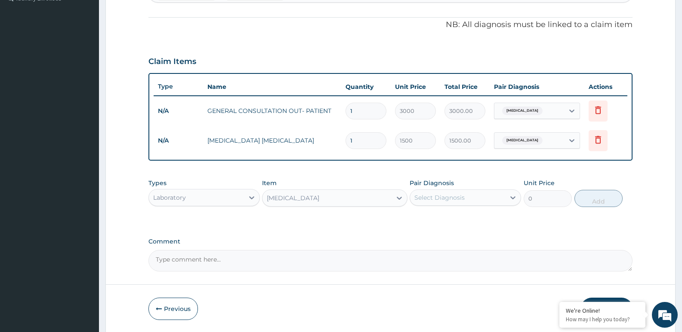
type input "3500"
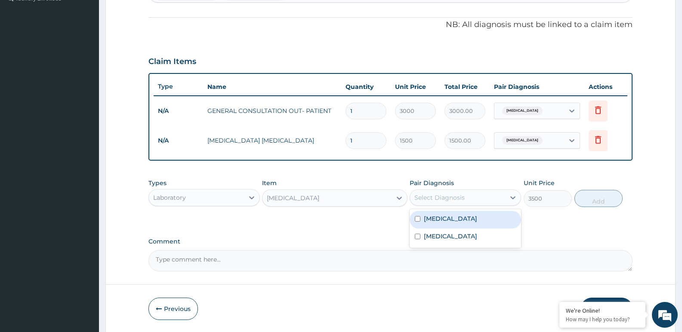
click at [426, 192] on div "Select Diagnosis" at bounding box center [457, 198] width 95 height 14
click at [421, 235] on div "Typhoid fever" at bounding box center [464, 238] width 111 height 18
checkbox input "true"
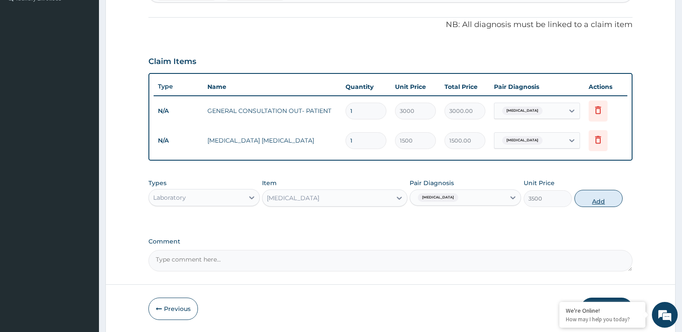
click at [587, 205] on button "Add" at bounding box center [598, 198] width 48 height 17
type input "0"
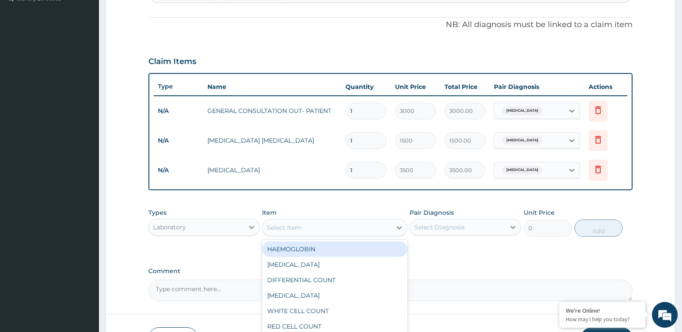
click at [343, 227] on div "Select Item" at bounding box center [326, 228] width 129 height 14
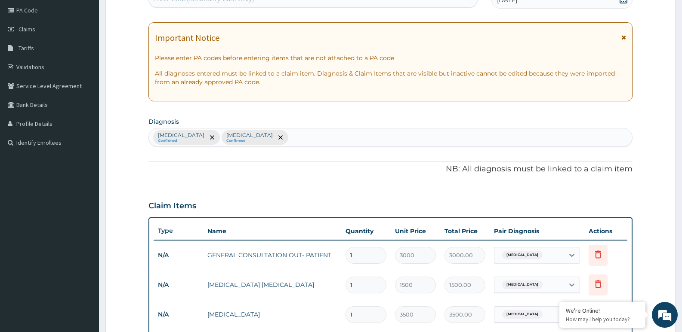
scroll to position [75, 0]
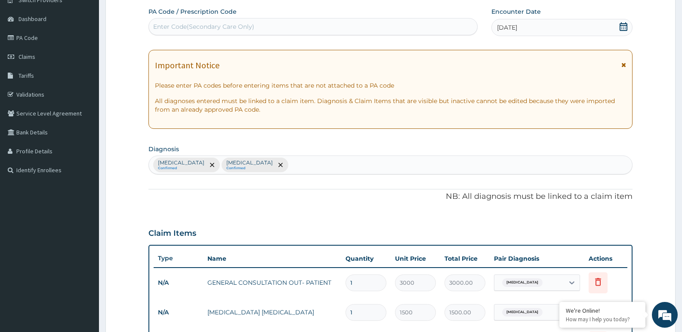
click at [264, 167] on div "Malaria Confirmed Typhoid fever Confirmed" at bounding box center [390, 165] width 483 height 18
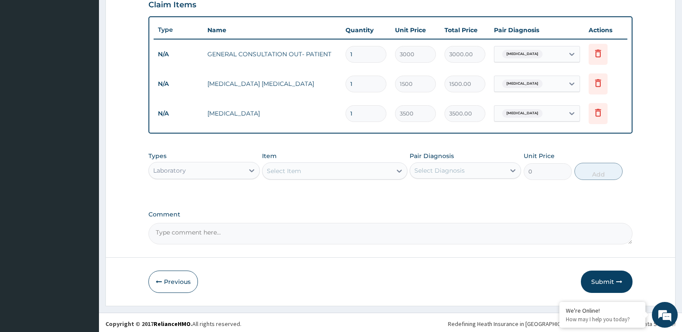
scroll to position [306, 0]
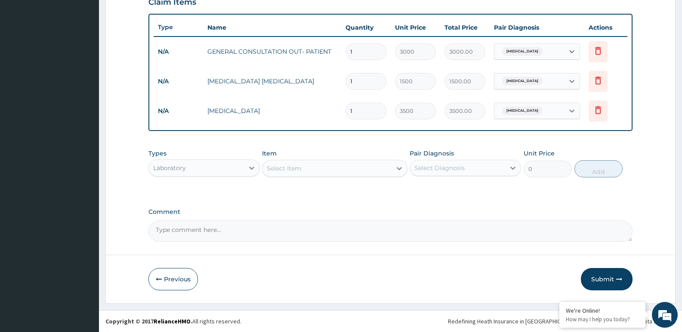
type input "sepsis"
click at [511, 110] on span "Typhoid fever" at bounding box center [522, 111] width 40 height 9
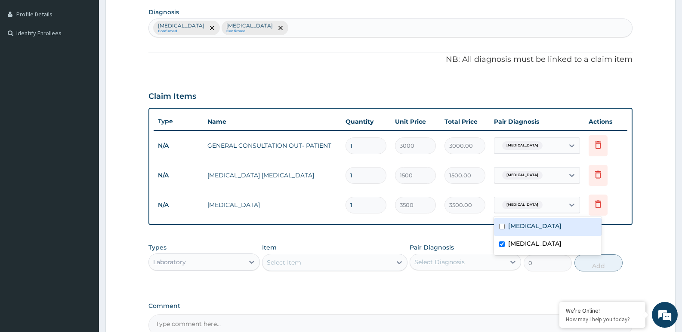
scroll to position [91, 0]
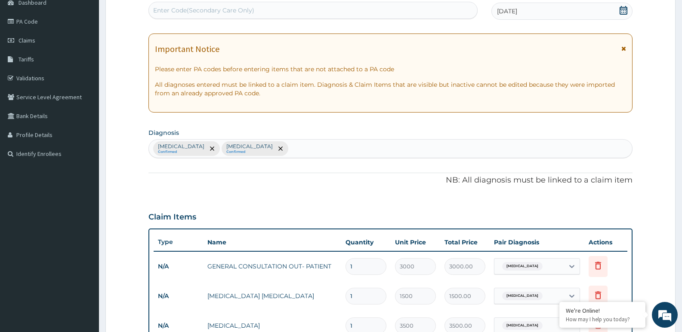
click at [253, 148] on div "Malaria Confirmed Typhoid fever Confirmed" at bounding box center [390, 149] width 483 height 18
type input "sepsis"
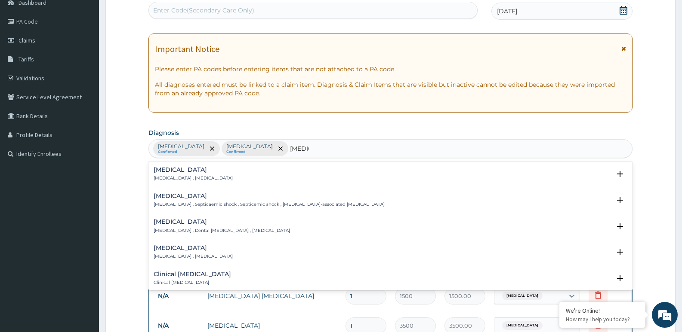
click at [169, 172] on h4 "Sepsis" at bounding box center [193, 170] width 79 height 6
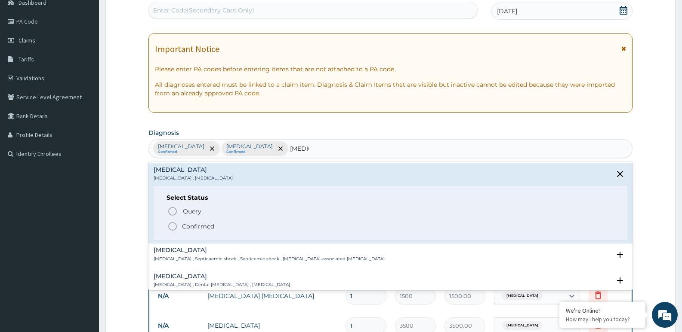
click at [176, 228] on circle "status option filled" at bounding box center [173, 227] width 8 height 8
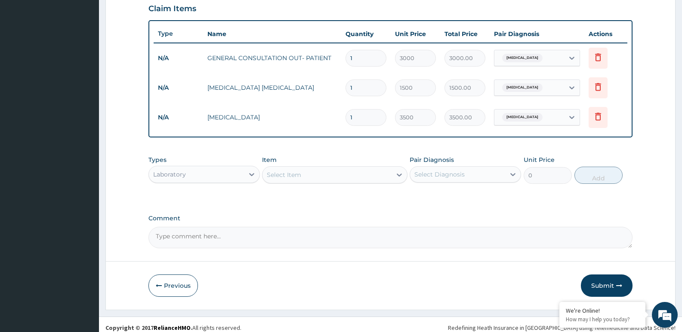
scroll to position [306, 0]
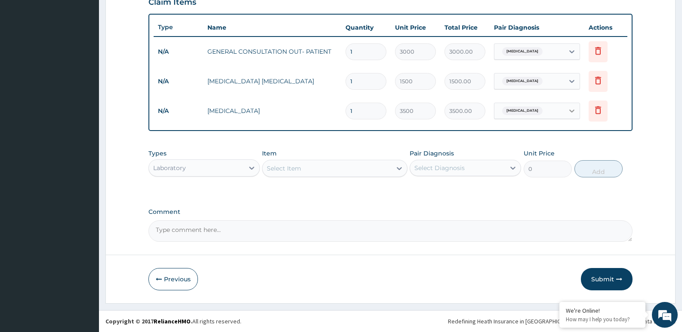
click at [569, 113] on icon at bounding box center [571, 111] width 9 height 9
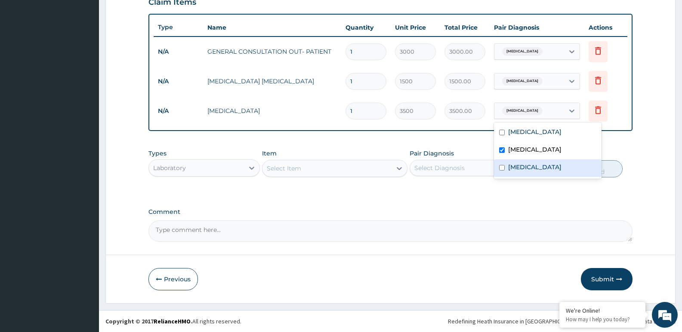
click at [502, 166] on input "checkbox" at bounding box center [502, 168] width 6 height 6
checkbox input "true"
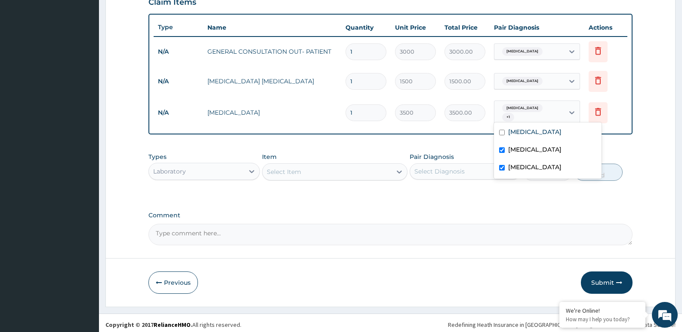
click at [471, 148] on div "Types Laboratory Item Select Item Pair Diagnosis Select Diagnosis Unit Price 0 …" at bounding box center [390, 166] width 484 height 37
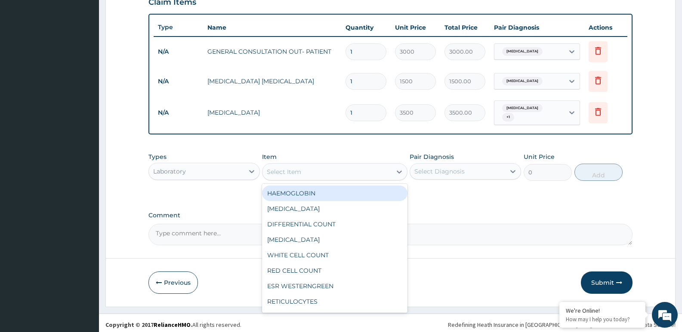
click at [295, 168] on div "Select Item" at bounding box center [284, 172] width 34 height 9
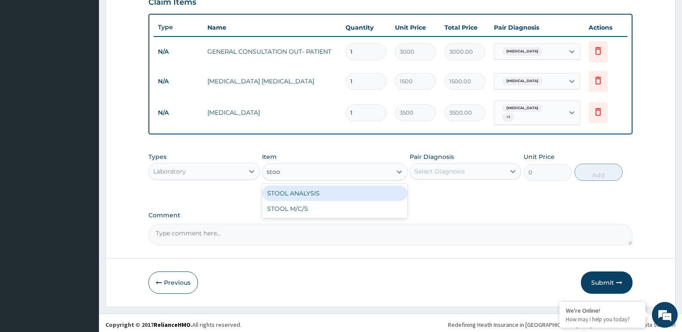
type input "stool"
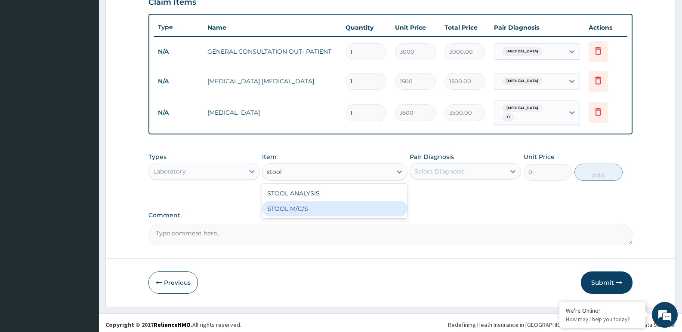
drag, startPoint x: 283, startPoint y: 203, endPoint x: 292, endPoint y: 201, distance: 8.7
click at [283, 203] on div "STOOL M/C/S" at bounding box center [334, 208] width 145 height 15
type input "5000"
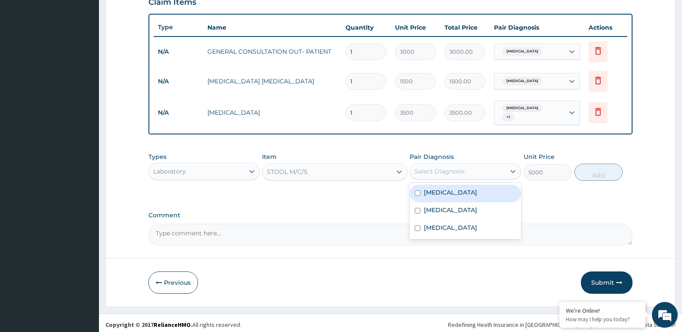
click at [483, 171] on div "Select Diagnosis" at bounding box center [457, 172] width 95 height 14
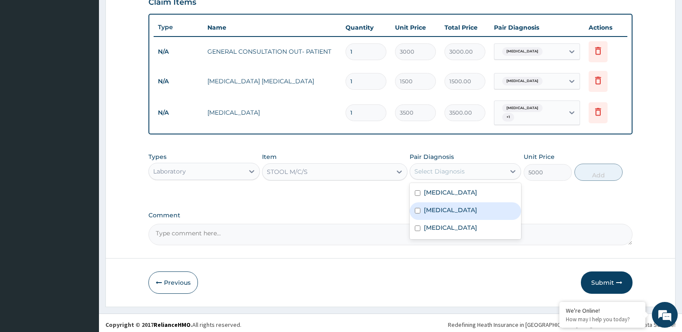
click at [464, 208] on label "Typhoid fever" at bounding box center [450, 210] width 53 height 9
checkbox input "true"
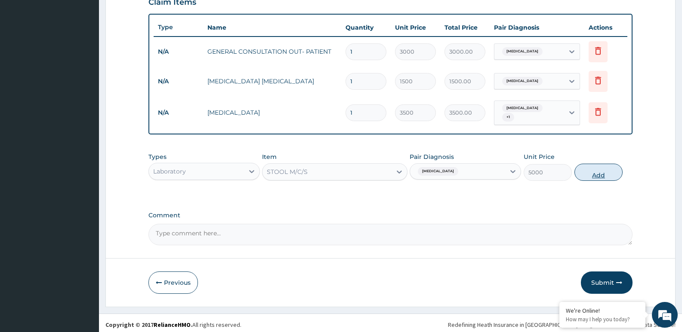
click at [602, 172] on button "Add" at bounding box center [598, 172] width 48 height 17
type input "0"
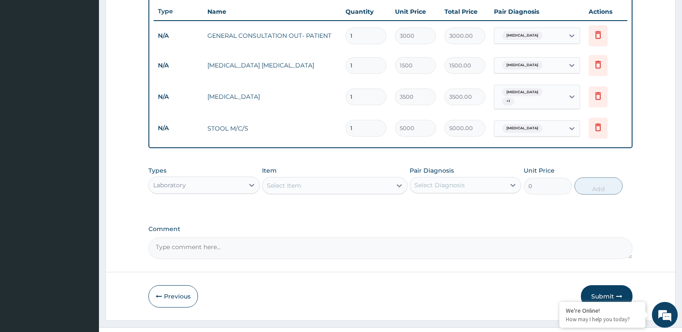
scroll to position [336, 0]
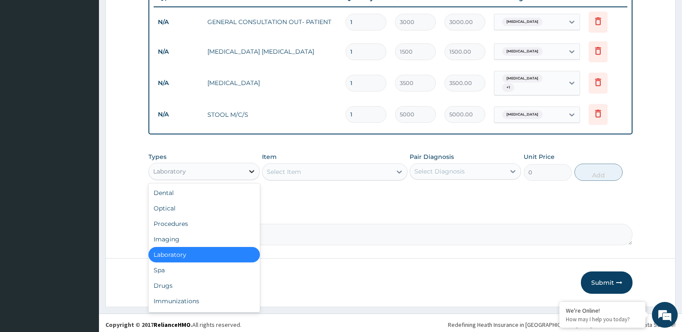
click at [253, 167] on icon at bounding box center [251, 171] width 9 height 9
click at [170, 283] on div "Drugs" at bounding box center [203, 285] width 111 height 15
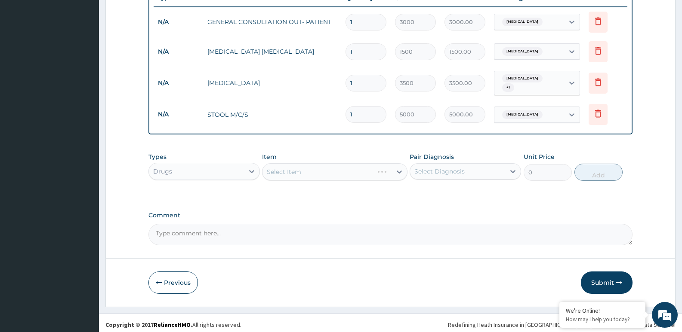
click at [324, 172] on div "Select Item" at bounding box center [334, 171] width 145 height 17
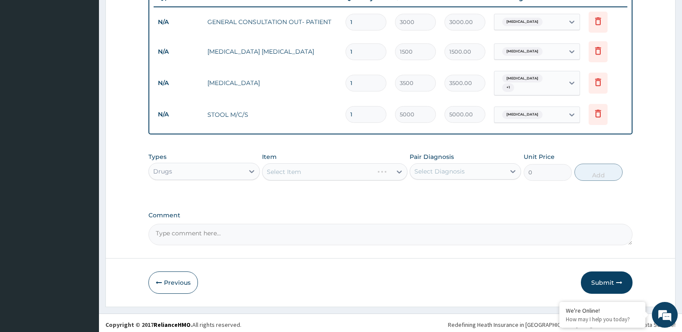
click at [344, 166] on div "Select Item" at bounding box center [334, 171] width 145 height 17
click at [334, 170] on div "Select Item" at bounding box center [334, 171] width 145 height 17
click at [335, 168] on div "Select Item" at bounding box center [334, 171] width 145 height 17
click at [234, 167] on div "Drugs" at bounding box center [196, 172] width 95 height 14
click at [135, 226] on form "Step 2 of 2 PA Code / Prescription Code Enter Code(Secondary Care Only) Encount…" at bounding box center [390, 9] width 570 height 598
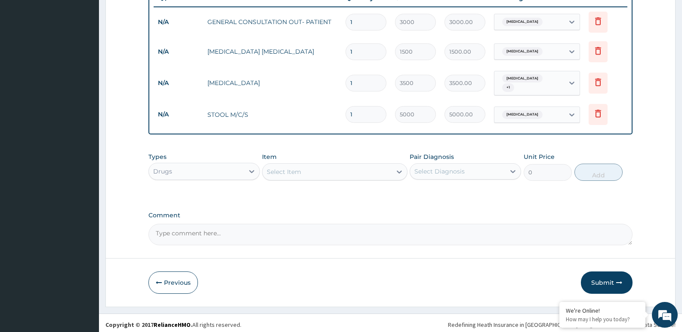
click at [116, 196] on form "Step 2 of 2 PA Code / Prescription Code Enter Code(Secondary Care Only) Encount…" at bounding box center [390, 9] width 570 height 598
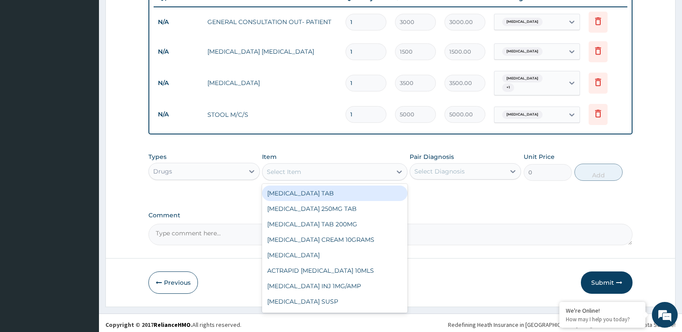
click at [298, 168] on div "Select Item" at bounding box center [284, 172] width 34 height 9
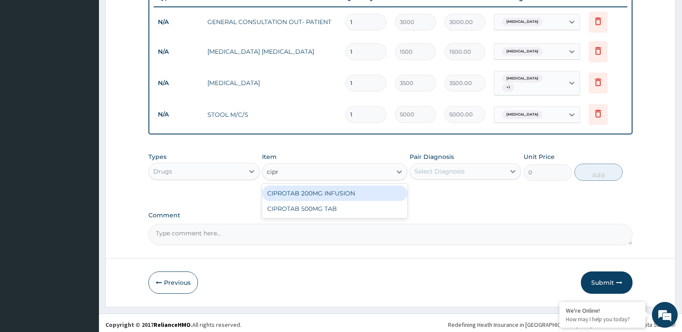
type input "cipro"
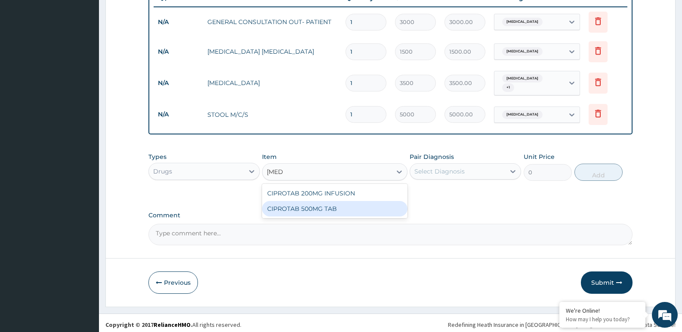
click at [324, 202] on div "CIPROTAB 500MG TAB" at bounding box center [334, 208] width 145 height 15
type input "250"
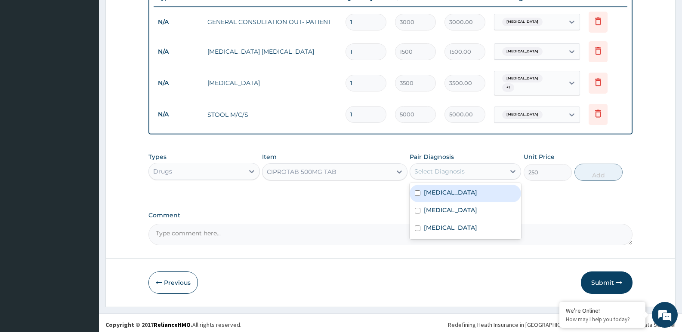
click at [444, 167] on div "Select Diagnosis" at bounding box center [439, 171] width 50 height 9
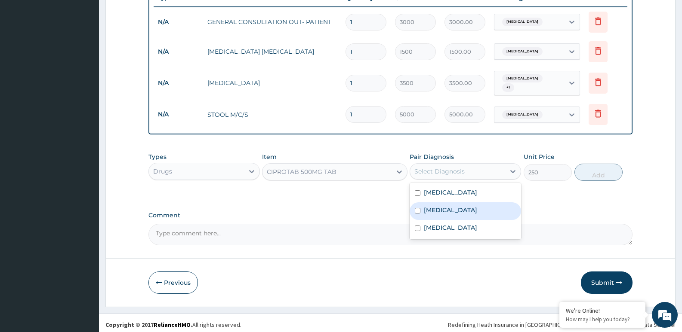
click at [438, 211] on div "Typhoid fever" at bounding box center [464, 212] width 111 height 18
checkbox input "true"
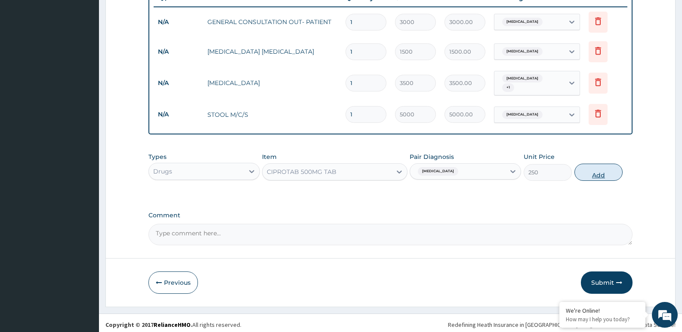
click at [596, 164] on button "Add" at bounding box center [598, 172] width 48 height 17
type input "0"
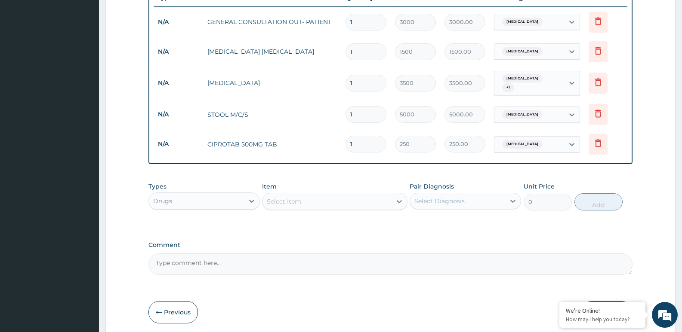
click at [380, 199] on div "Select Item" at bounding box center [326, 202] width 129 height 14
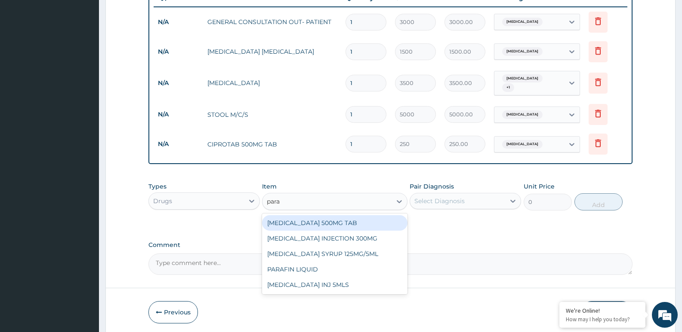
type input "parac"
drag, startPoint x: 358, startPoint y: 223, endPoint x: 366, endPoint y: 216, distance: 10.4
click at [358, 222] on div "[MEDICAL_DATA] 500MG TAB" at bounding box center [334, 222] width 145 height 15
type input "50"
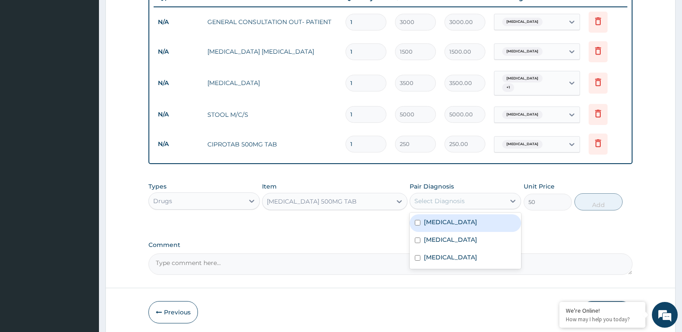
click at [437, 200] on div "Select Diagnosis" at bounding box center [439, 201] width 50 height 9
click at [443, 223] on div "[MEDICAL_DATA]" at bounding box center [464, 224] width 111 height 18
checkbox input "true"
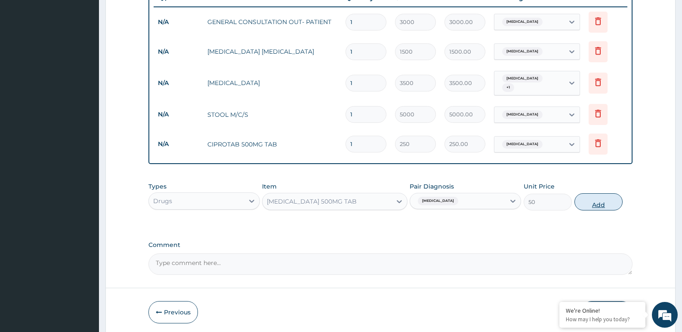
click at [602, 203] on button "Add" at bounding box center [598, 202] width 48 height 17
type input "0"
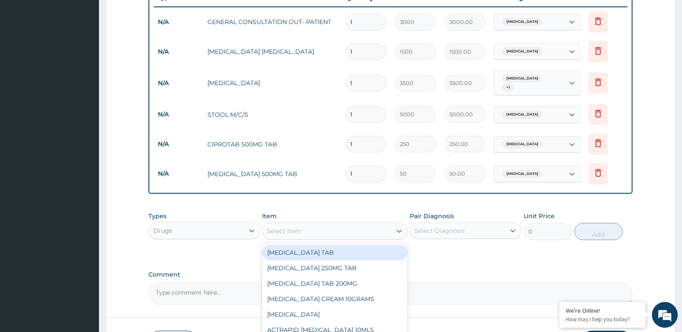
drag, startPoint x: 336, startPoint y: 222, endPoint x: 341, endPoint y: 221, distance: 4.8
click at [341, 224] on div "Select Item" at bounding box center [326, 231] width 129 height 14
type input "coar"
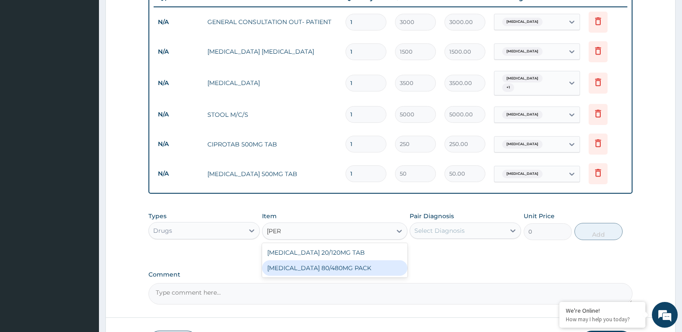
drag, startPoint x: 321, startPoint y: 261, endPoint x: 347, endPoint y: 255, distance: 26.5
click at [326, 261] on div "[MEDICAL_DATA] 80/480MG PACK" at bounding box center [334, 268] width 145 height 15
type input "3500"
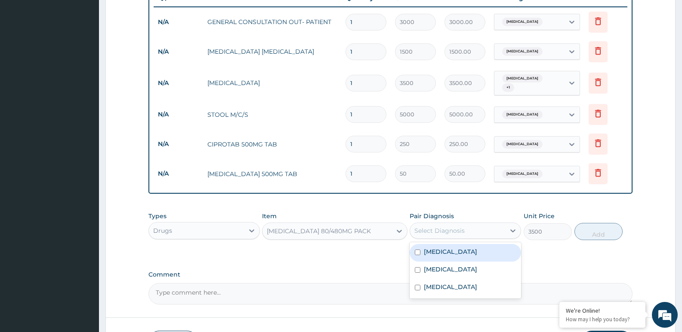
click at [423, 227] on div "Select Diagnosis" at bounding box center [439, 231] width 50 height 9
drag, startPoint x: 426, startPoint y: 249, endPoint x: 453, endPoint y: 248, distance: 27.1
click at [429, 248] on label "[MEDICAL_DATA]" at bounding box center [450, 252] width 53 height 9
checkbox input "true"
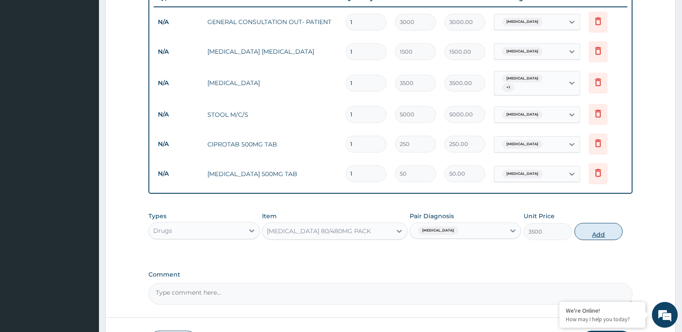
click at [593, 224] on button "Add" at bounding box center [598, 231] width 48 height 17
type input "0"
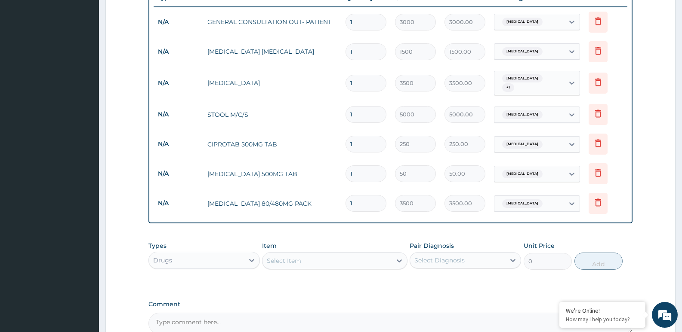
click at [106, 146] on section "Step 2 of 2 PA Code / Prescription Code Enter Code(Secondary Care Only) Encount…" at bounding box center [390, 53] width 583 height 700
click at [355, 169] on input "1" at bounding box center [365, 174] width 41 height 17
type input "18"
type input "900.00"
type input "18"
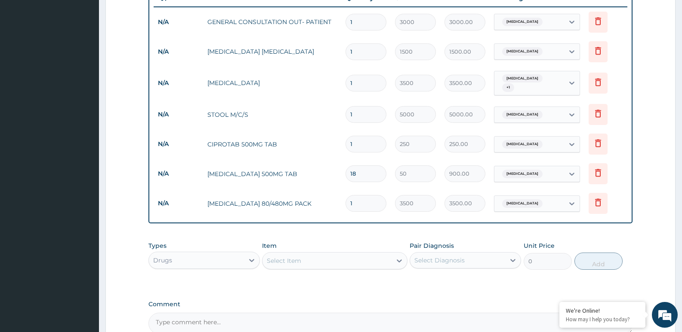
click at [358, 138] on input "1" at bounding box center [365, 144] width 41 height 17
type input "10"
type input "2500.00"
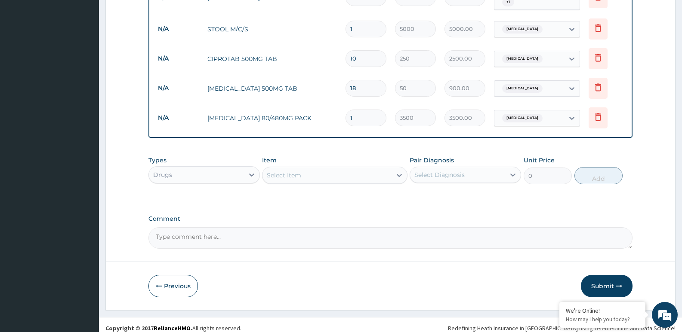
scroll to position [425, 0]
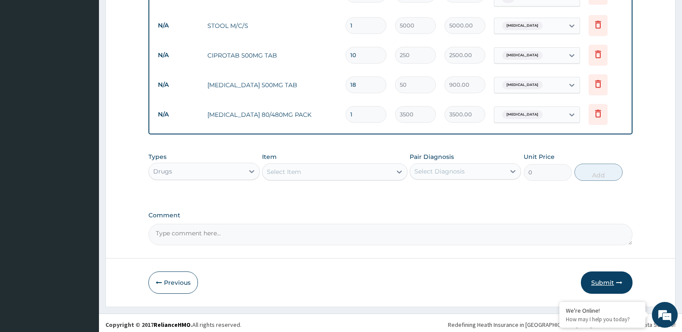
type input "10"
click at [603, 279] on button "Submit" at bounding box center [607, 283] width 52 height 22
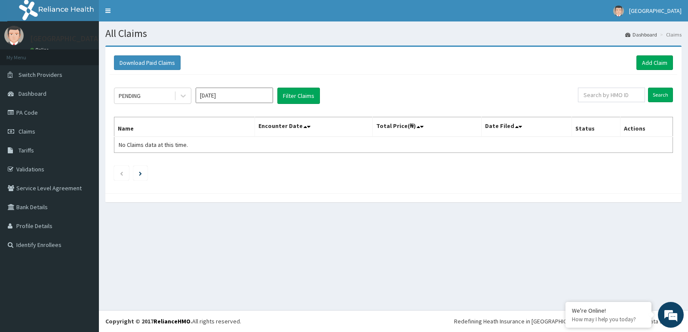
click at [105, 240] on div "All Claims Dashboard Claims Download Paid Claims Add Claim × Note you can only …" at bounding box center [393, 166] width 589 height 289
click at [655, 62] on link "Add Claim" at bounding box center [654, 62] width 37 height 15
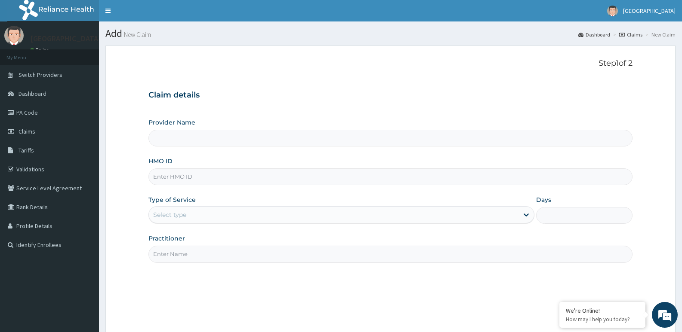
click at [122, 152] on form "Step 1 of 2 Claim details Provider Name HMO ID Type of Service Select type Days…" at bounding box center [390, 208] width 570 height 325
click at [201, 177] on input "HMO ID" at bounding box center [390, 177] width 484 height 17
paste input "NBC/11472/C"
type input "NBC/11472/C"
click at [175, 212] on div "Select type" at bounding box center [169, 215] width 33 height 9
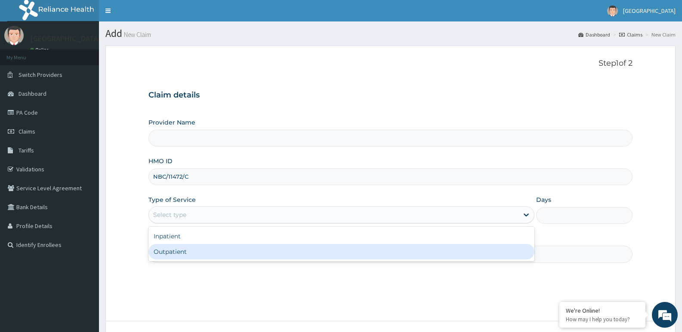
type input "[GEOGRAPHIC_DATA]"
click at [180, 249] on div "Outpatient" at bounding box center [340, 251] width 385 height 15
type input "1"
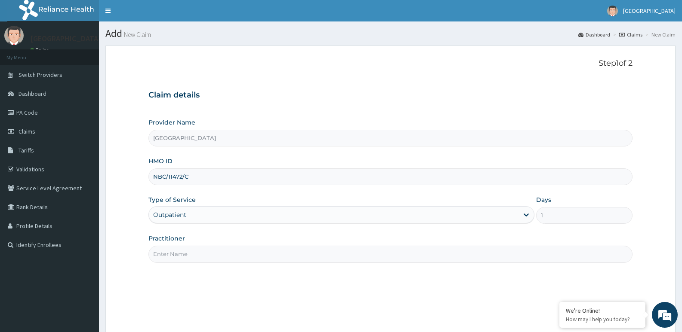
click at [183, 255] on input "Practitioner" at bounding box center [390, 254] width 484 height 17
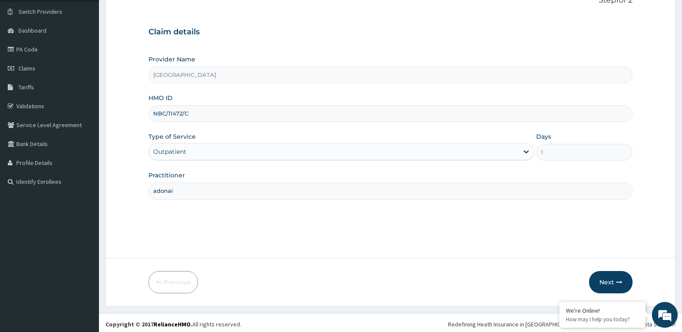
scroll to position [66, 0]
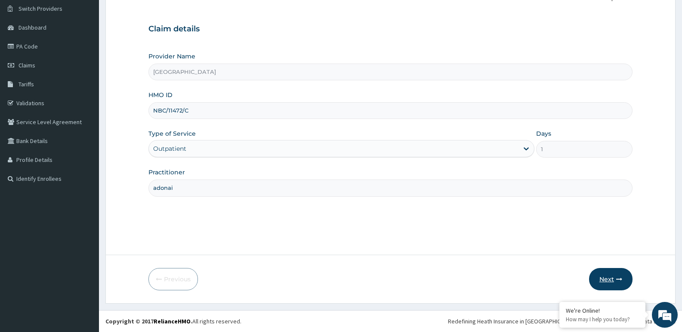
type input "adonai"
click at [610, 278] on button "Next" at bounding box center [610, 279] width 43 height 22
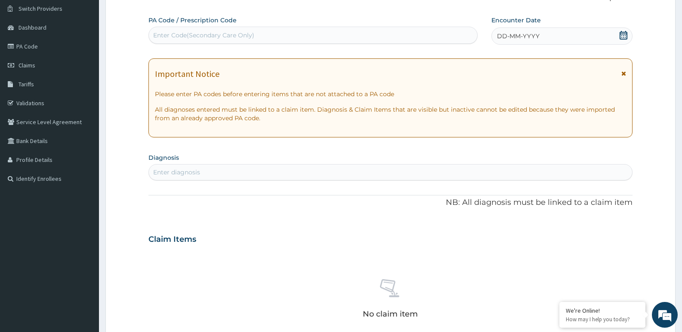
click at [621, 36] on icon at bounding box center [623, 35] width 9 height 9
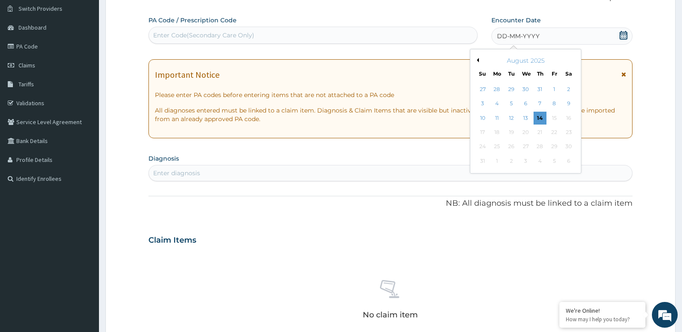
click at [479, 62] on div "August 2025" at bounding box center [525, 60] width 104 height 9
click at [478, 60] on button "Previous Month" at bounding box center [476, 60] width 4 height 4
click at [526, 116] on div "16" at bounding box center [525, 118] width 13 height 13
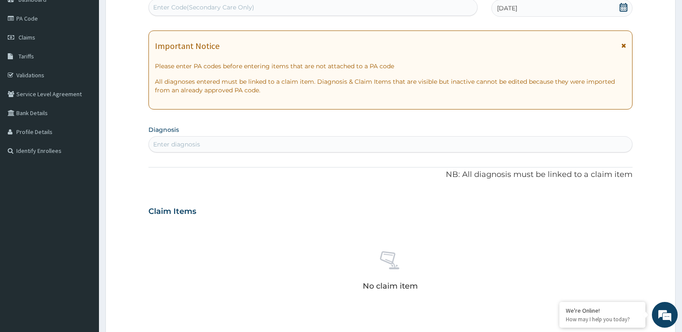
scroll to position [109, 0]
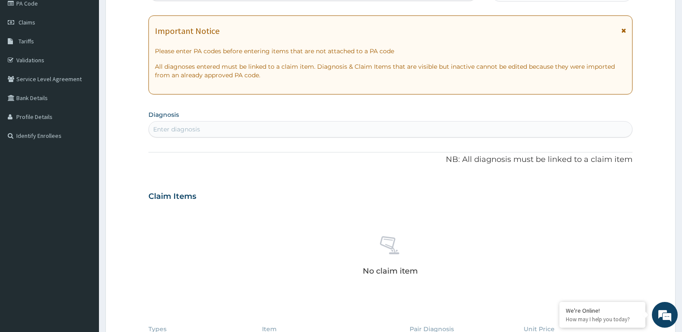
click at [226, 125] on div "Enter diagnosis" at bounding box center [390, 130] width 483 height 14
type input "p"
type input "upper r"
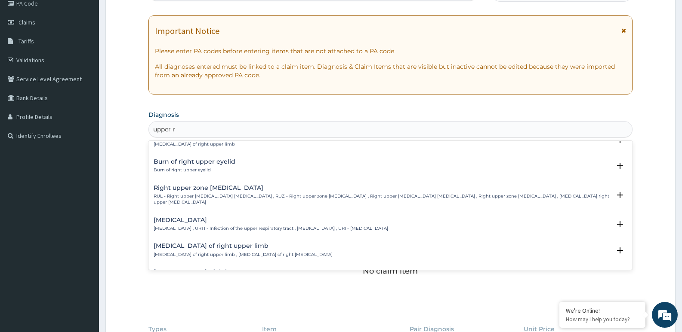
scroll to position [516, 0]
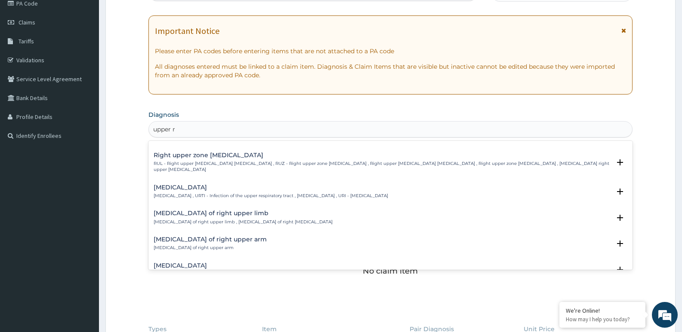
click at [206, 193] on p "Upper respiratory infection , URTI - Infection of the upper respiratory tract ,…" at bounding box center [271, 196] width 234 height 6
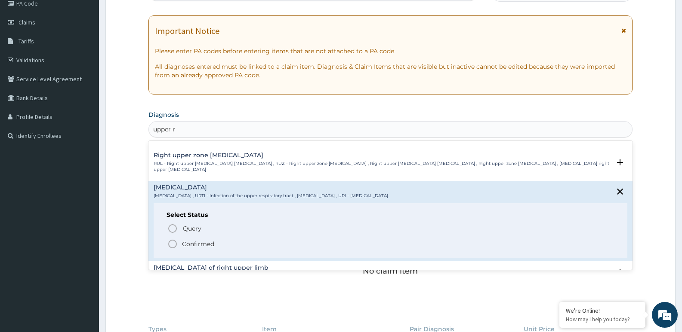
click at [173, 239] on icon "status option filled" at bounding box center [172, 244] width 10 height 10
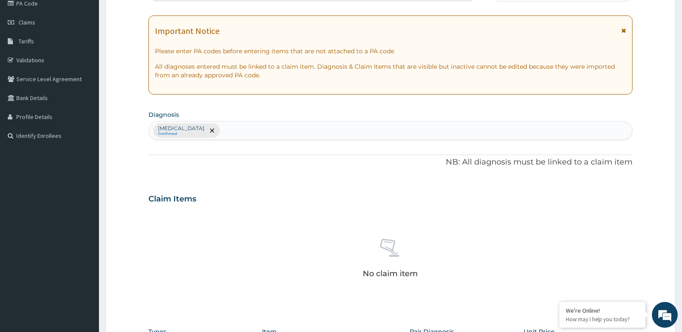
click at [248, 130] on div "Upper respiratory infection Confirmed" at bounding box center [390, 131] width 483 height 18
type input "malar"
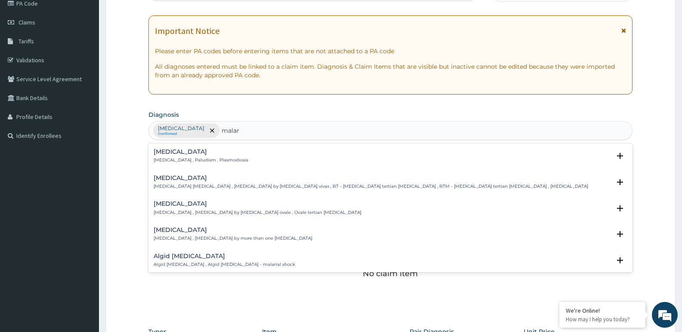
click at [178, 151] on h4 "Malaria" at bounding box center [201, 152] width 95 height 6
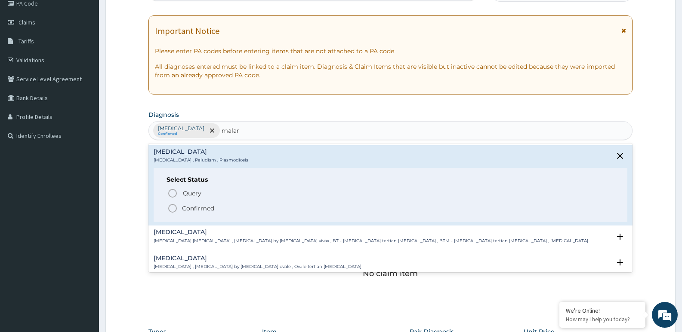
drag, startPoint x: 172, startPoint y: 207, endPoint x: 188, endPoint y: 204, distance: 16.3
click at [172, 210] on icon "status option filled" at bounding box center [172, 208] width 10 height 10
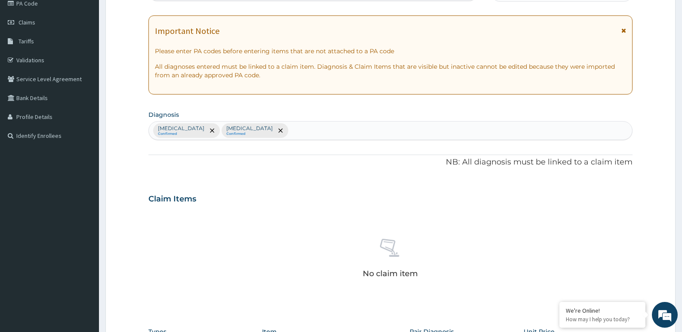
click at [119, 154] on form "Step 2 of 2 PA Code / Prescription Code Enter Code(Secondary Care Only) Encount…" at bounding box center [390, 209] width 570 height 546
drag, startPoint x: 297, startPoint y: 133, endPoint x: 307, endPoint y: 121, distance: 15.9
click at [298, 133] on div "Upper respiratory infection Confirmed Malaria Confirmed" at bounding box center [390, 131] width 483 height 18
type input "ana"
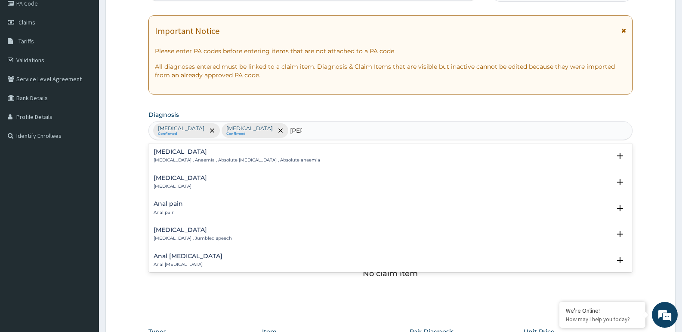
click at [170, 159] on p "Anemia , Anaemia , Absolute anemia , Absolute anaemia" at bounding box center [237, 160] width 166 height 6
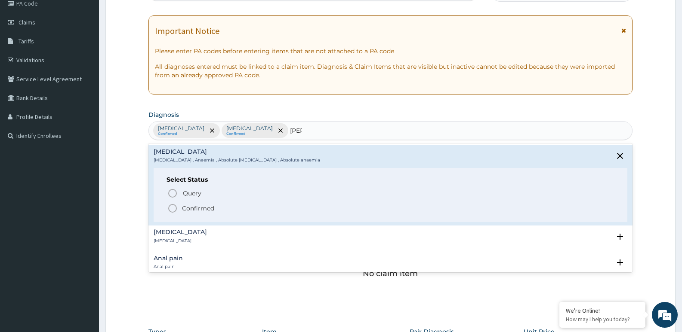
drag, startPoint x: 171, startPoint y: 210, endPoint x: 208, endPoint y: 272, distance: 72.3
click at [173, 212] on icon "status option filled" at bounding box center [172, 208] width 10 height 10
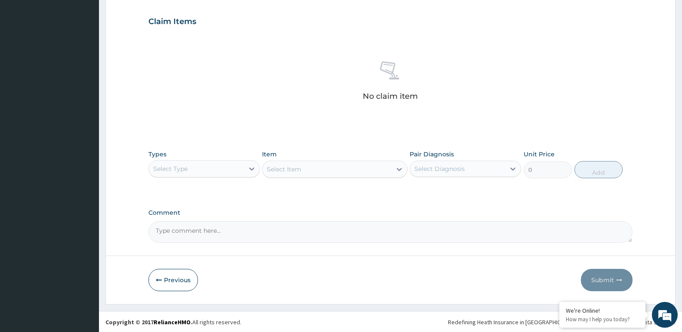
scroll to position [288, 0]
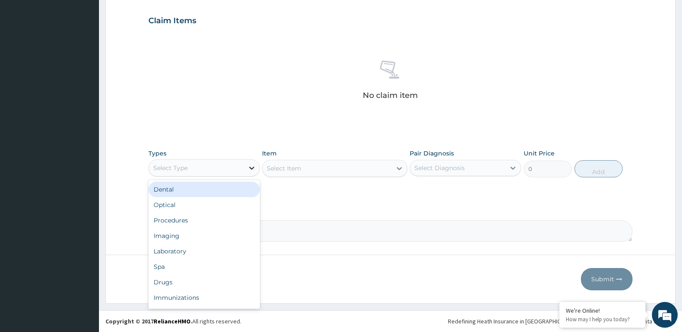
click at [253, 167] on icon at bounding box center [251, 168] width 5 height 3
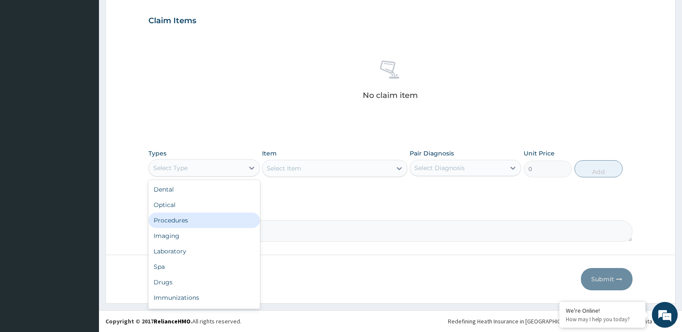
click at [193, 222] on div "Procedures" at bounding box center [203, 220] width 111 height 15
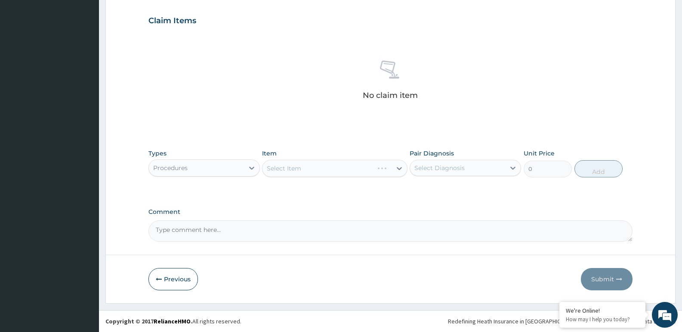
click at [287, 166] on div "Select Item" at bounding box center [334, 168] width 145 height 17
click at [123, 183] on form "Step 2 of 2 PA Code / Prescription Code Enter Code(Secondary Care Only) Encount…" at bounding box center [390, 31] width 570 height 546
click at [301, 170] on div "Select Item" at bounding box center [334, 168] width 145 height 17
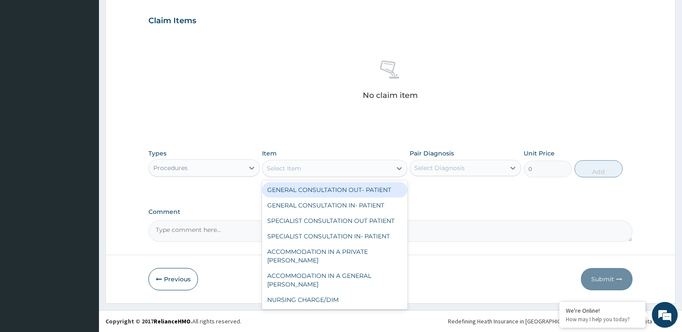
click at [366, 166] on div "Select Item" at bounding box center [326, 169] width 129 height 14
click at [350, 193] on div "GENERAL CONSULTATION OUT- PATIENT" at bounding box center [334, 189] width 145 height 15
type input "3000"
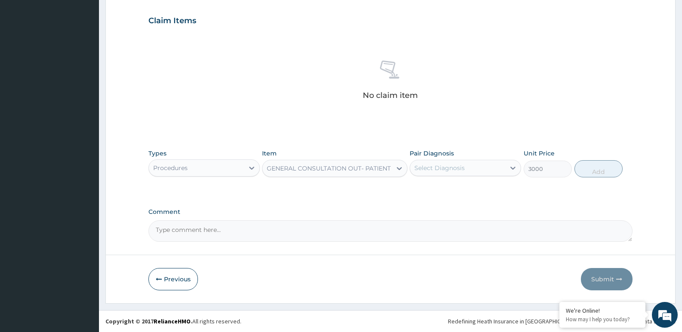
click at [462, 168] on div "Select Diagnosis" at bounding box center [439, 168] width 50 height 9
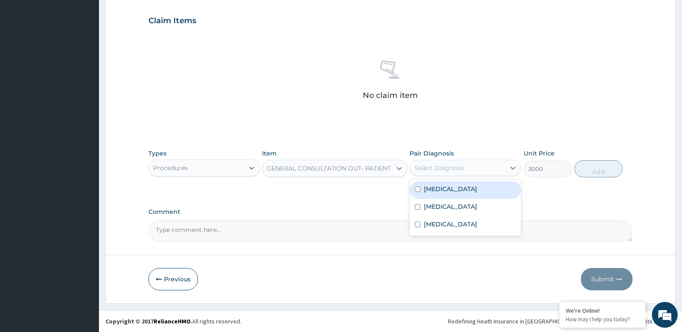
drag, startPoint x: 436, startPoint y: 189, endPoint x: 438, endPoint y: 197, distance: 8.2
click at [438, 195] on div "Upper respiratory infection" at bounding box center [464, 190] width 111 height 18
checkbox input "true"
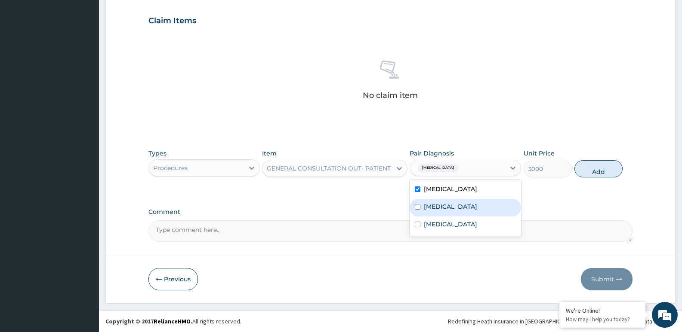
drag, startPoint x: 440, startPoint y: 198, endPoint x: 441, endPoint y: 206, distance: 7.8
click at [441, 206] on div "Upper respiratory infection Malaria Anemia" at bounding box center [464, 208] width 111 height 56
click at [441, 206] on label "Malaria" at bounding box center [450, 207] width 53 height 9
checkbox input "true"
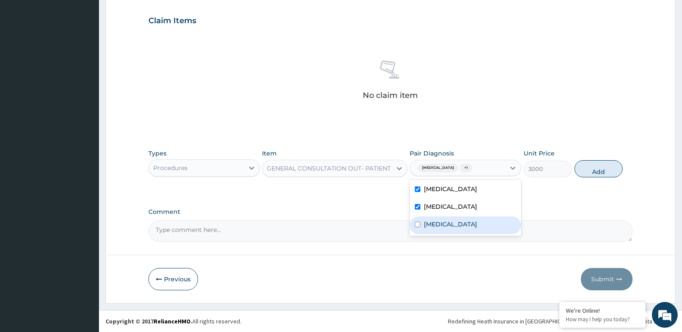
click at [441, 222] on label "Anemia" at bounding box center [450, 224] width 53 height 9
checkbox input "true"
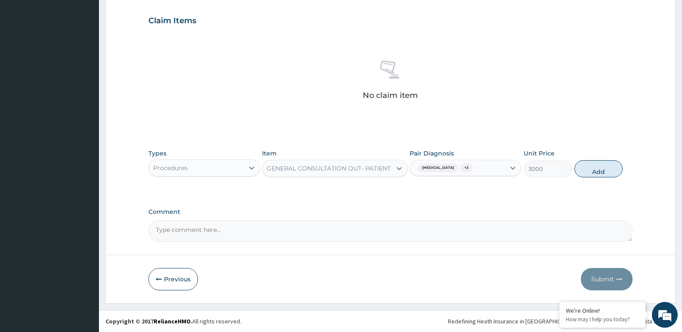
drag, startPoint x: 589, startPoint y: 170, endPoint x: 566, endPoint y: 171, distance: 22.4
click at [588, 171] on button "Add" at bounding box center [598, 168] width 48 height 17
type input "0"
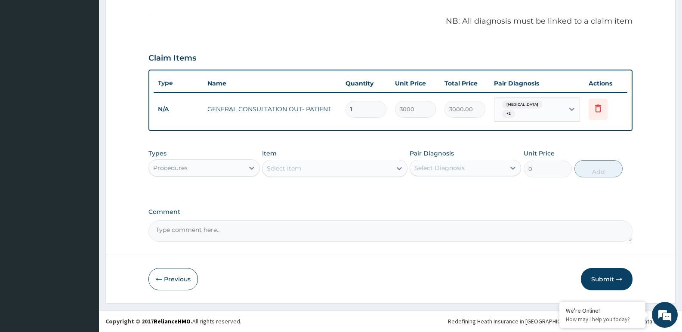
click at [225, 170] on div "Procedures" at bounding box center [196, 168] width 95 height 14
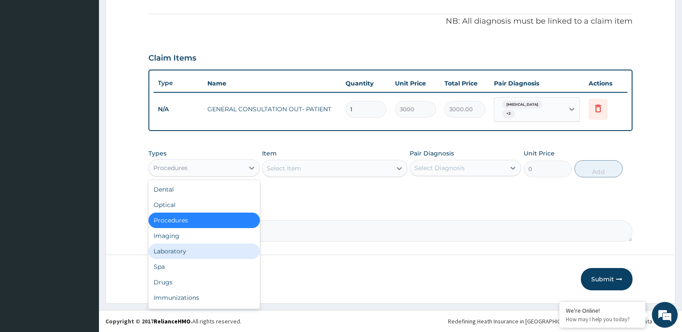
click at [175, 254] on div "Laboratory" at bounding box center [203, 251] width 111 height 15
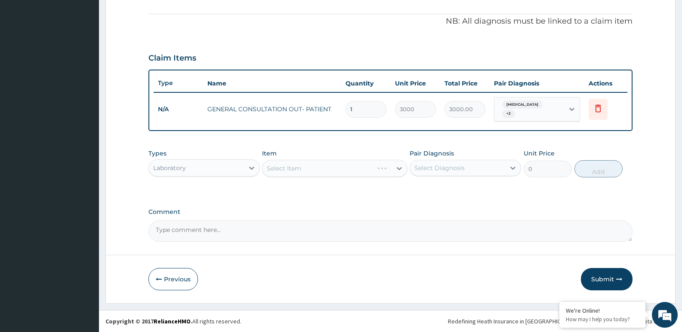
click at [330, 168] on div "Select Item" at bounding box center [334, 168] width 145 height 17
click at [338, 165] on div "Select Item" at bounding box center [326, 169] width 129 height 14
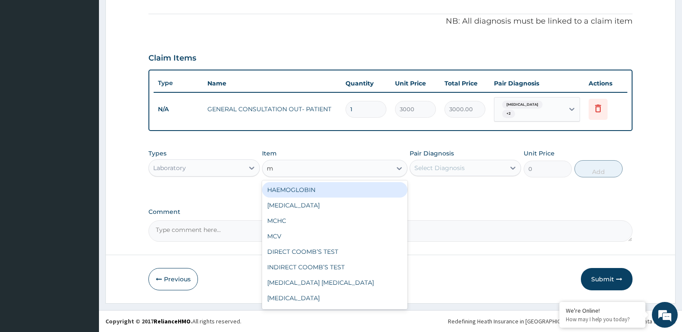
type input "ma"
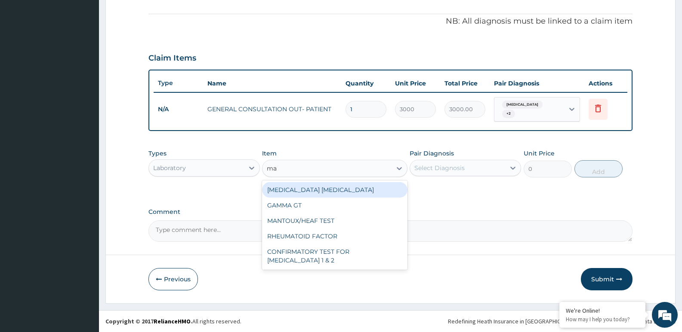
click at [328, 190] on div "MALARIA PARASITE" at bounding box center [334, 189] width 145 height 15
type input "1500"
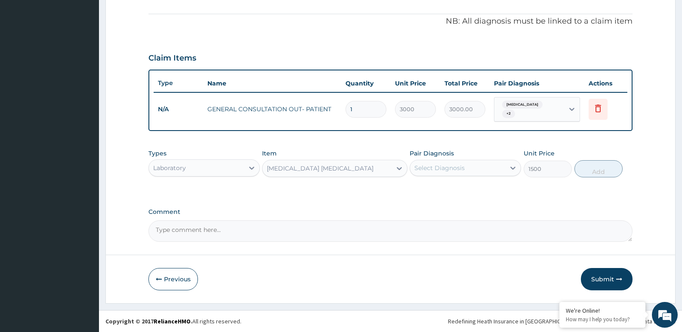
click at [452, 161] on div "Select Diagnosis" at bounding box center [457, 168] width 95 height 14
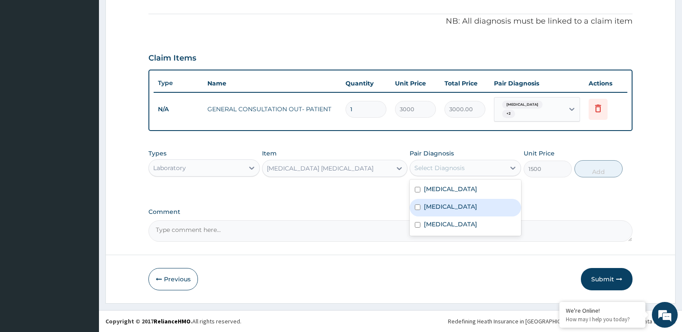
click at [425, 208] on label "Malaria" at bounding box center [450, 207] width 53 height 9
checkbox input "true"
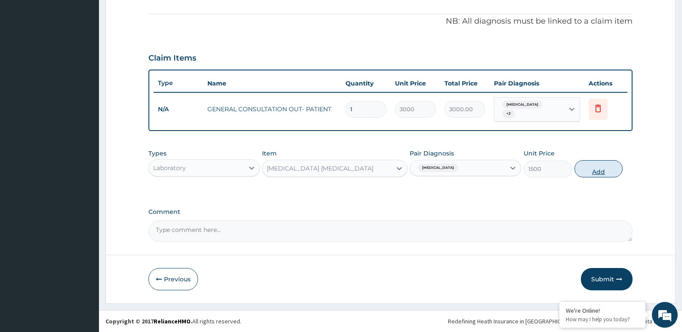
click at [588, 163] on button "Add" at bounding box center [598, 168] width 48 height 17
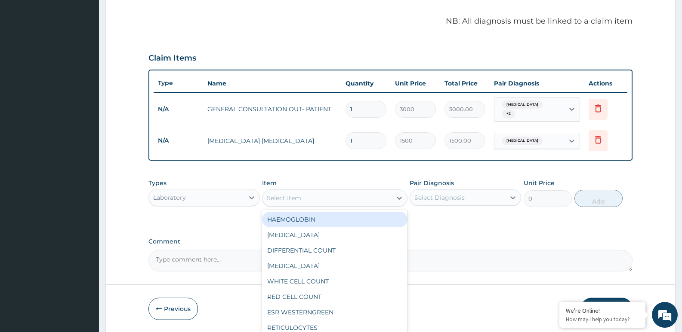
click at [369, 200] on div "Select Item" at bounding box center [326, 198] width 129 height 14
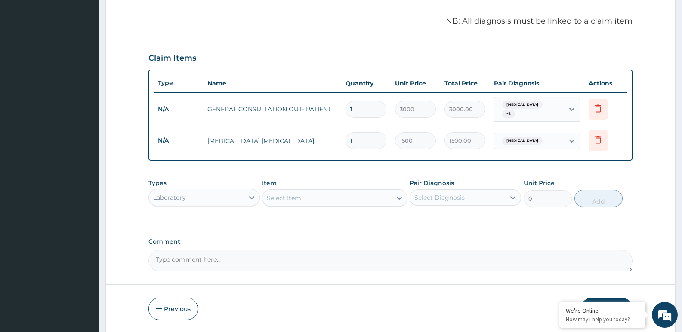
click at [340, 195] on div "Select Item" at bounding box center [326, 198] width 129 height 14
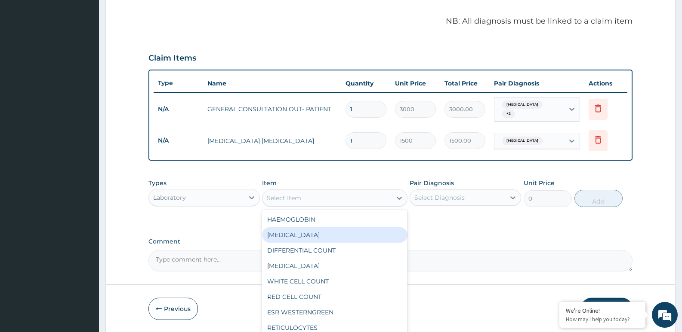
drag, startPoint x: 325, startPoint y: 233, endPoint x: 455, endPoint y: 201, distance: 134.1
click at [326, 234] on div "PACKED CELL VOLUME" at bounding box center [334, 234] width 145 height 15
type input "1200"
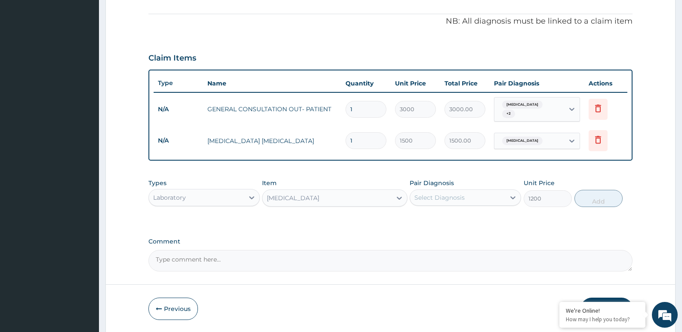
click at [458, 197] on div "Select Diagnosis" at bounding box center [439, 198] width 50 height 9
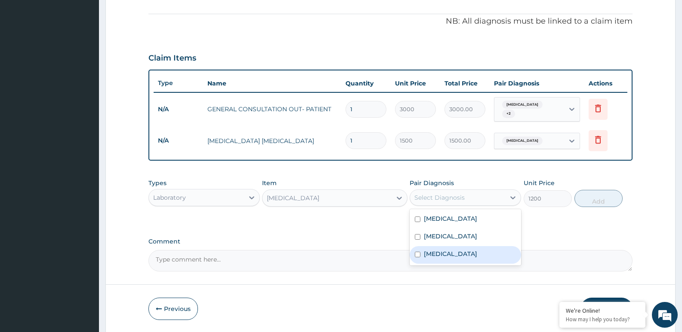
drag, startPoint x: 439, startPoint y: 252, endPoint x: 476, endPoint y: 237, distance: 39.5
click at [441, 249] on div "Anemia" at bounding box center [464, 255] width 111 height 18
checkbox input "true"
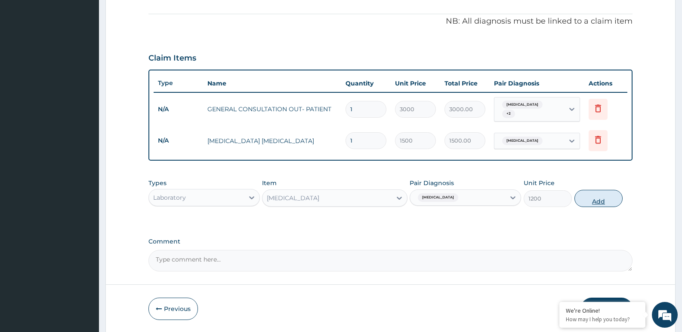
click at [589, 197] on button "Add" at bounding box center [598, 198] width 48 height 17
type input "0"
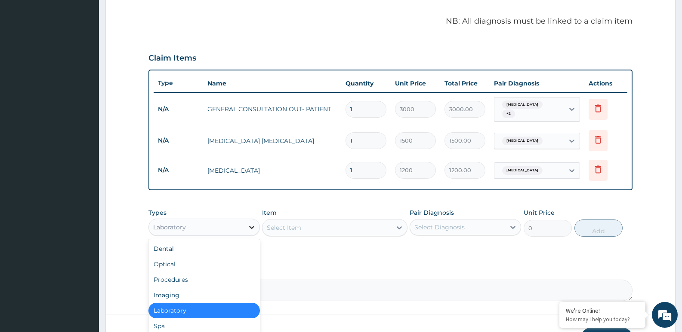
click at [250, 225] on icon at bounding box center [251, 227] width 9 height 9
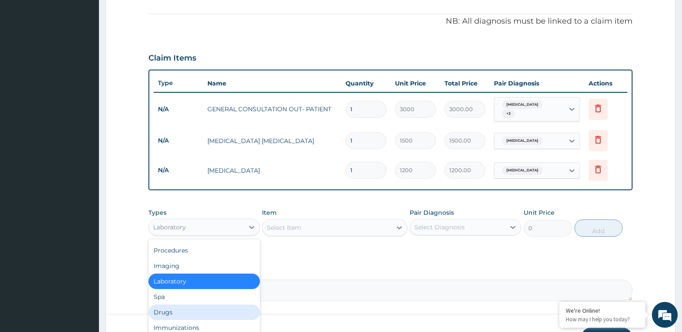
click at [171, 311] on div "Drugs" at bounding box center [203, 312] width 111 height 15
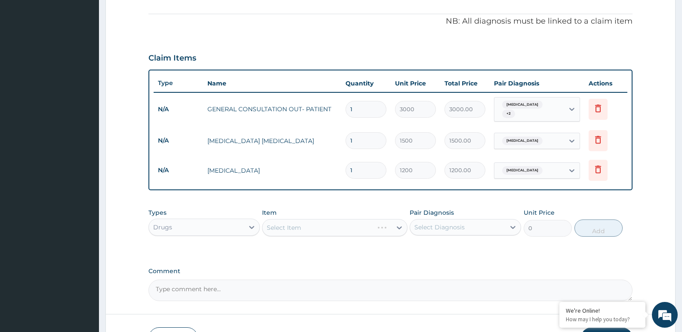
click at [302, 226] on div "Select Item" at bounding box center [334, 227] width 145 height 17
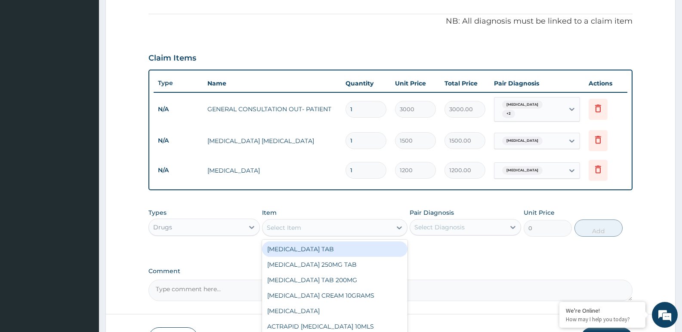
click at [302, 226] on div "Select Item" at bounding box center [326, 228] width 129 height 14
type input "arte"
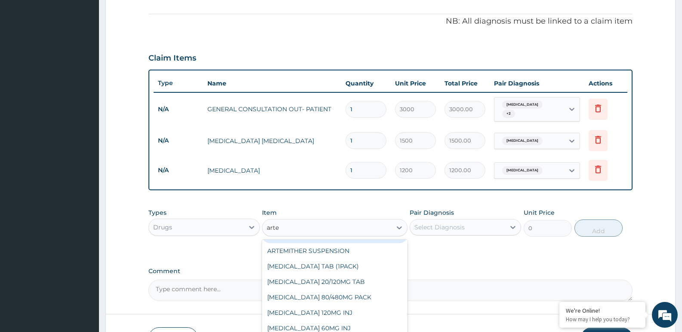
scroll to position [0, 0]
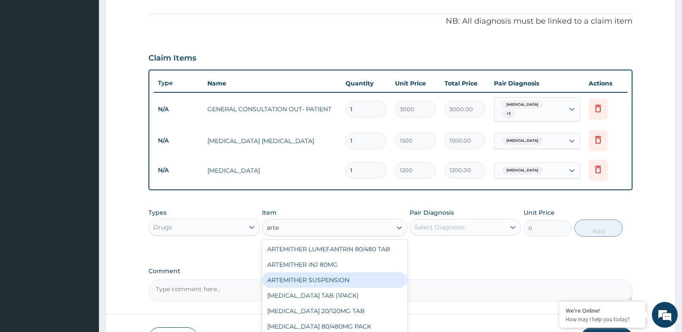
click at [324, 278] on div "ARTEMITHER SUSPENSION" at bounding box center [334, 280] width 145 height 15
type input "3500"
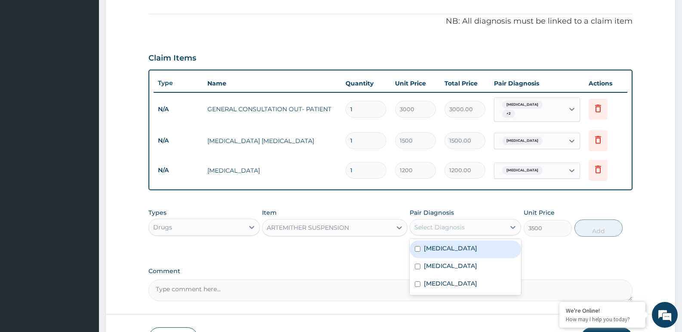
click at [431, 222] on div "Select Diagnosis" at bounding box center [457, 228] width 95 height 14
click at [440, 272] on div "Malaria" at bounding box center [464, 267] width 111 height 18
checkbox input "true"
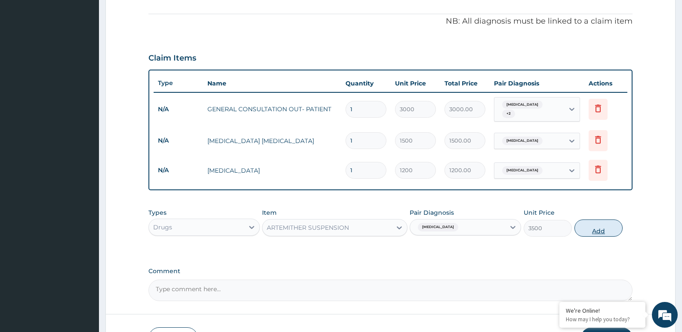
click at [594, 228] on button "Add" at bounding box center [598, 228] width 48 height 17
type input "0"
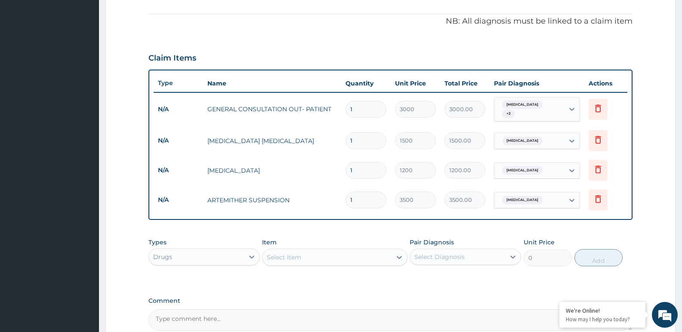
click at [379, 255] on div "Select Item" at bounding box center [326, 258] width 129 height 14
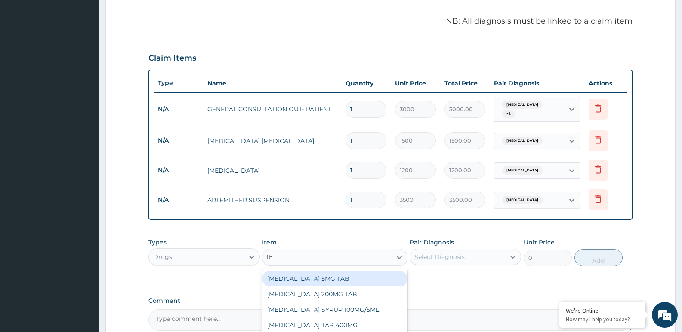
type input "ibu"
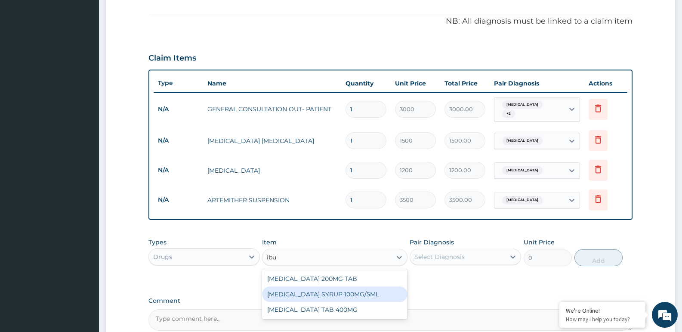
click at [358, 294] on div "IBUPROFEN SYRUP 100MG/5ML" at bounding box center [334, 294] width 145 height 15
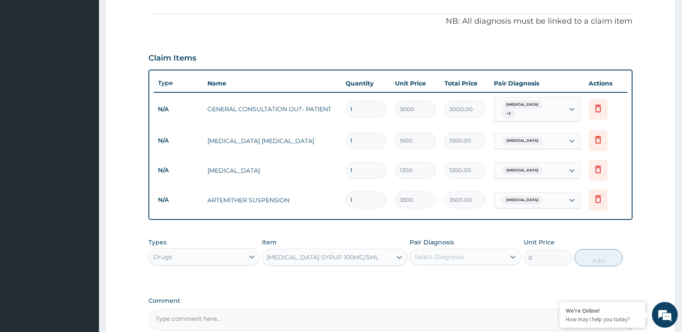
type input "1500"
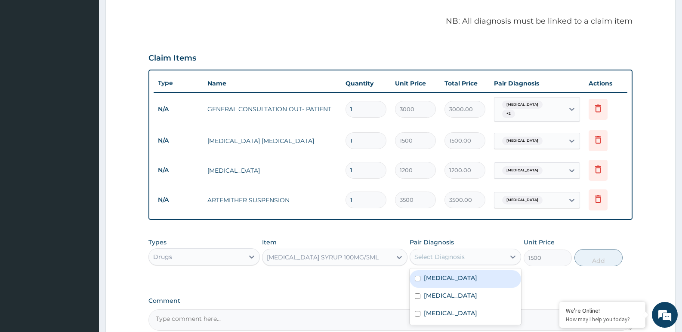
click at [433, 252] on div "Select Diagnosis" at bounding box center [457, 257] width 95 height 14
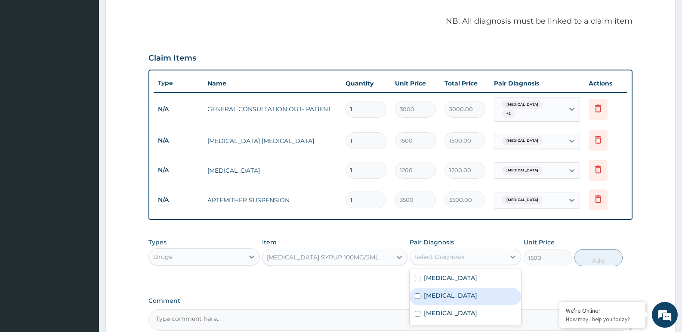
drag, startPoint x: 435, startPoint y: 297, endPoint x: 435, endPoint y: 305, distance: 8.2
click at [435, 300] on label "Malaria" at bounding box center [450, 296] width 53 height 9
checkbox input "true"
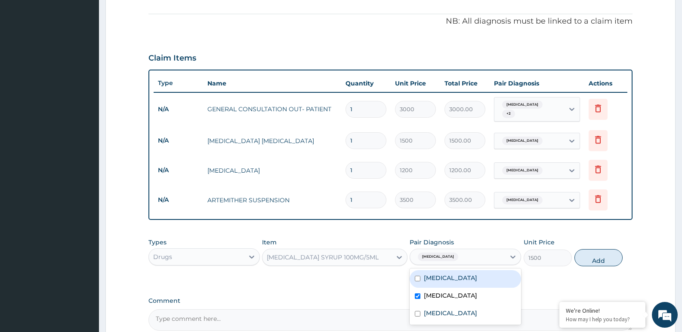
drag, startPoint x: 436, startPoint y: 277, endPoint x: 553, endPoint y: 279, distance: 117.8
click at [437, 277] on label "Upper respiratory infection" at bounding box center [450, 278] width 53 height 9
checkbox input "true"
click at [591, 257] on button "Add" at bounding box center [598, 257] width 48 height 17
type input "0"
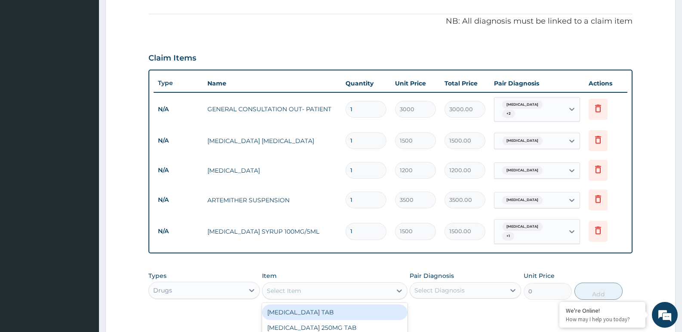
click at [364, 286] on div "Select Item" at bounding box center [326, 291] width 129 height 14
type input "amox"
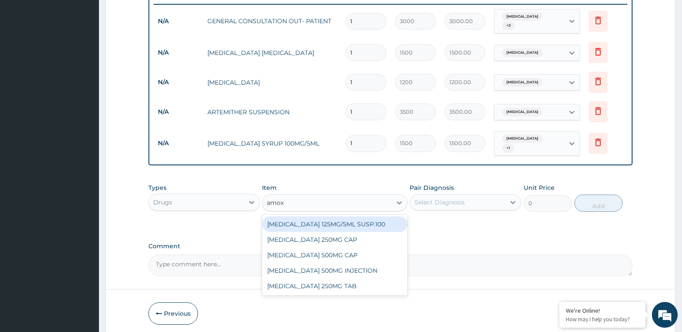
scroll to position [369, 0]
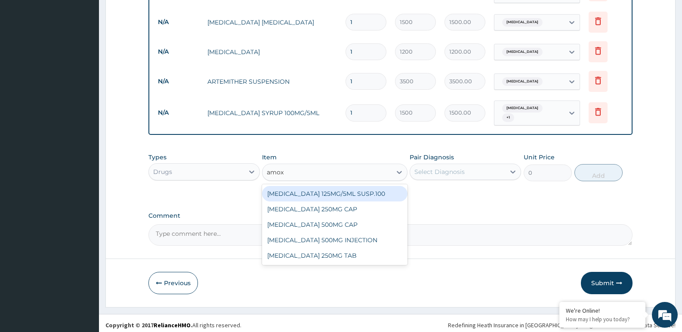
click at [344, 191] on div "AMOXYCILLIN 125MG/5ML SUSP.100" at bounding box center [334, 193] width 145 height 15
type input "4000"
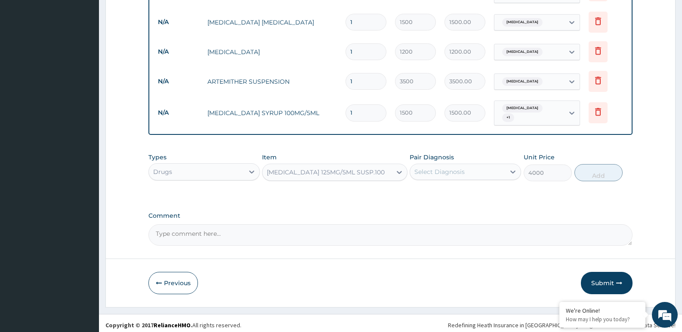
click at [472, 171] on div "Select Diagnosis" at bounding box center [457, 172] width 95 height 14
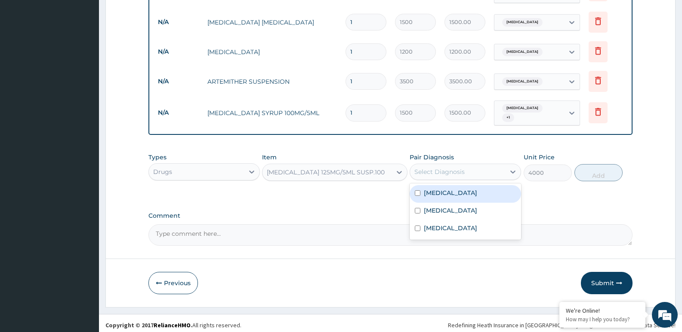
click at [454, 191] on label "Upper respiratory infection" at bounding box center [450, 193] width 53 height 9
checkbox input "true"
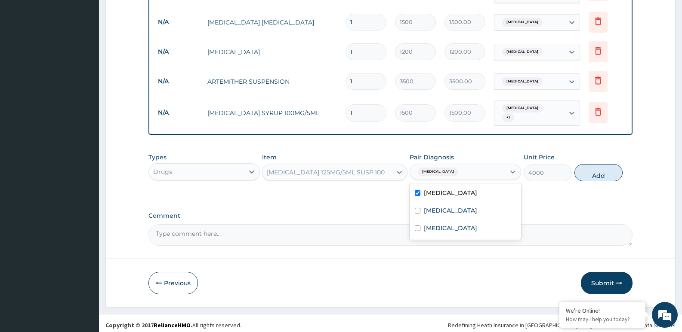
click at [594, 169] on button "Add" at bounding box center [598, 172] width 48 height 17
type input "0"
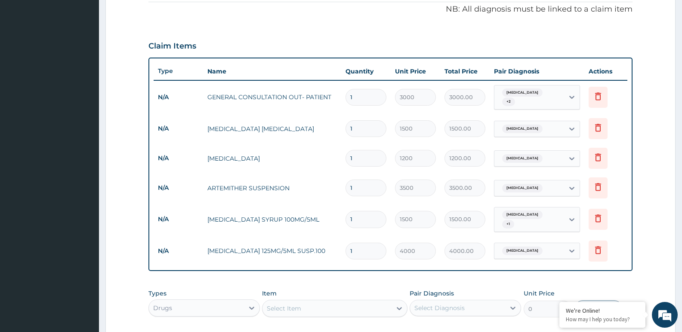
scroll to position [240, 0]
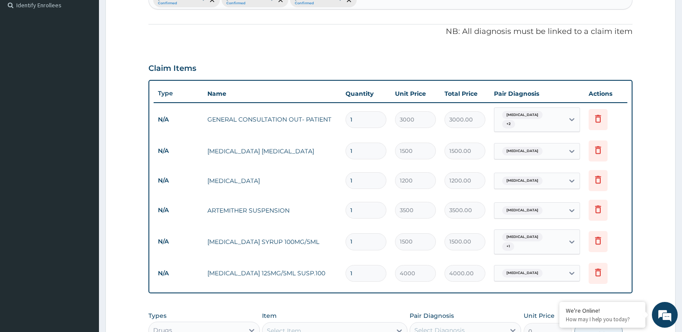
click at [120, 204] on form "Step 2 of 2 PA Code / Prescription Code Enter Code(Secondary Care Only) Encount…" at bounding box center [390, 136] width 570 height 661
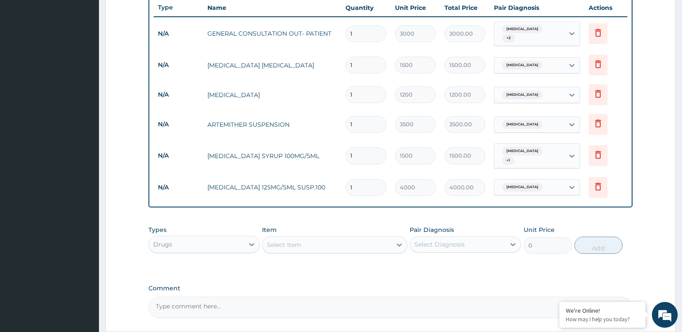
scroll to position [399, 0]
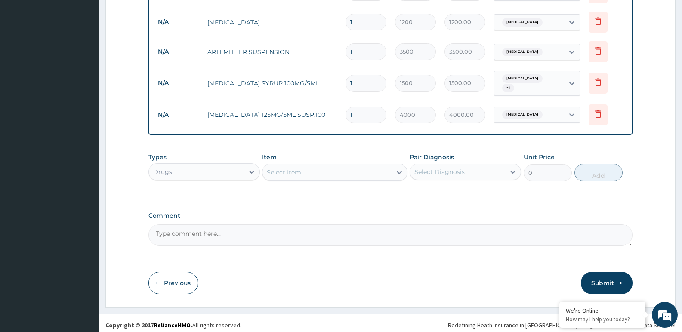
click at [592, 274] on button "Submit" at bounding box center [607, 283] width 52 height 22
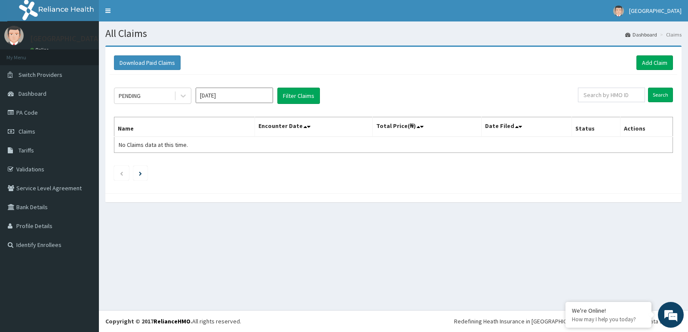
click at [116, 220] on div "All Claims Dashboard Claims Download Paid Claims Add Claim × Note you can only …" at bounding box center [393, 166] width 589 height 289
click at [651, 62] on link "Add Claim" at bounding box center [654, 62] width 37 height 15
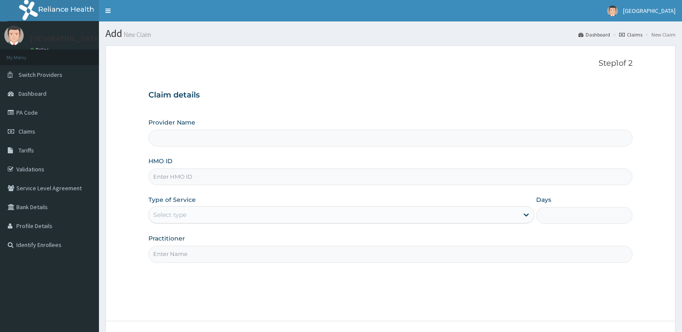
click at [251, 180] on input "HMO ID" at bounding box center [390, 177] width 484 height 17
paste input "GSV/13716/A"
type input "GSV/13716/A"
click at [211, 211] on div "Select type" at bounding box center [333, 215] width 369 height 14
click at [208, 211] on div "Select type" at bounding box center [333, 215] width 369 height 14
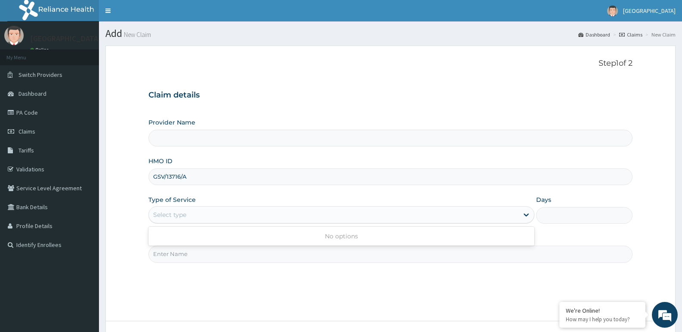
click at [208, 212] on div "Select type" at bounding box center [333, 215] width 369 height 14
click at [208, 215] on div "Select type" at bounding box center [333, 215] width 369 height 14
click at [211, 215] on div "Select type" at bounding box center [333, 215] width 369 height 14
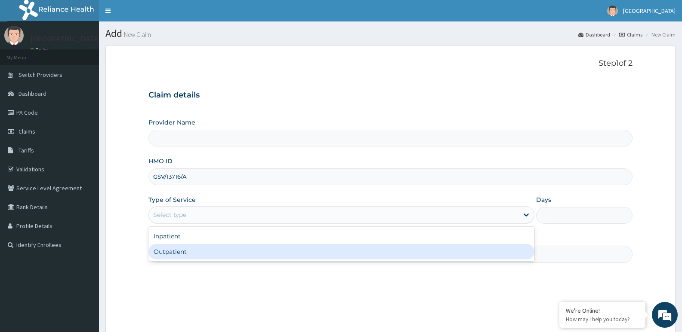
click at [174, 253] on div "Outpatient" at bounding box center [340, 251] width 385 height 15
type input "1"
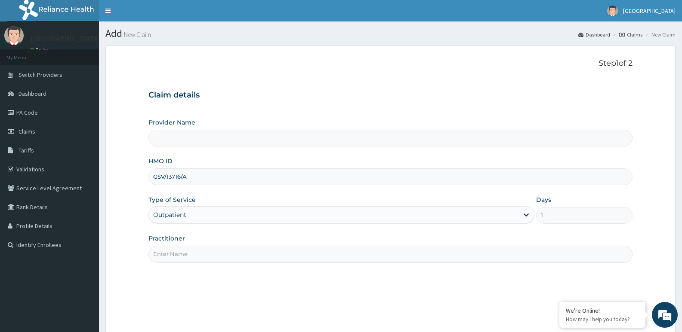
type input "[GEOGRAPHIC_DATA]"
click at [181, 257] on input "Practitioner" at bounding box center [390, 254] width 484 height 17
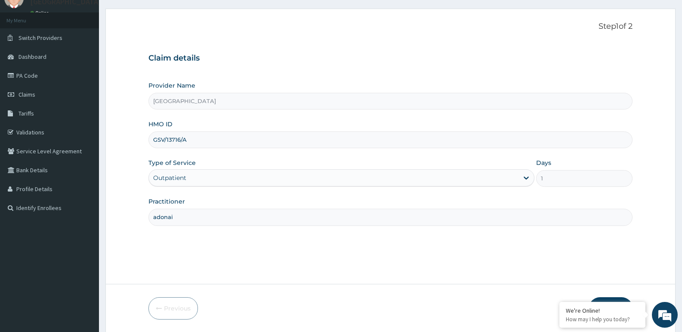
scroll to position [66, 0]
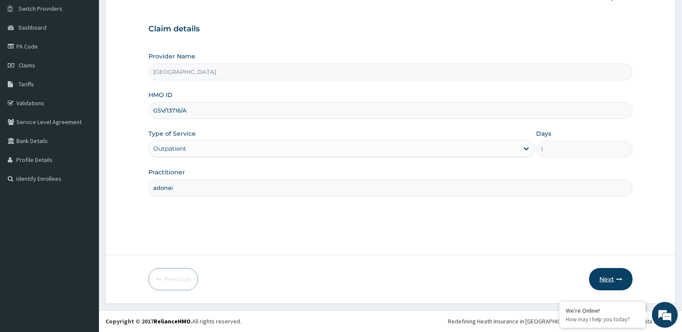
type input "adonai"
click at [612, 271] on button "Next" at bounding box center [610, 279] width 43 height 22
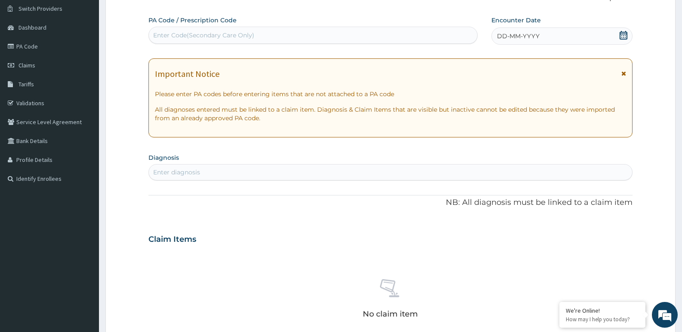
click at [622, 31] on icon at bounding box center [623, 35] width 9 height 9
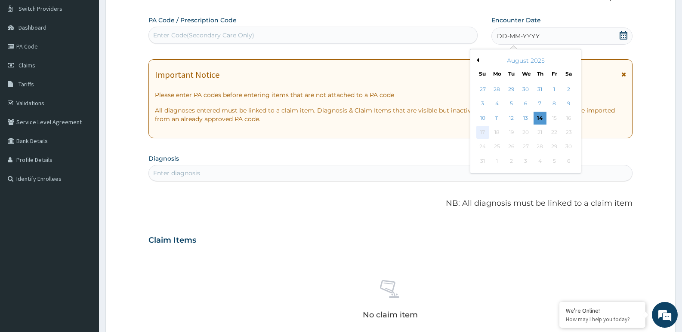
click at [481, 133] on div "17" at bounding box center [482, 132] width 13 height 13
click at [481, 132] on div "17" at bounding box center [482, 132] width 13 height 13
click at [478, 58] on button "Previous Month" at bounding box center [476, 60] width 4 height 4
click at [540, 117] on div "17" at bounding box center [539, 118] width 13 height 13
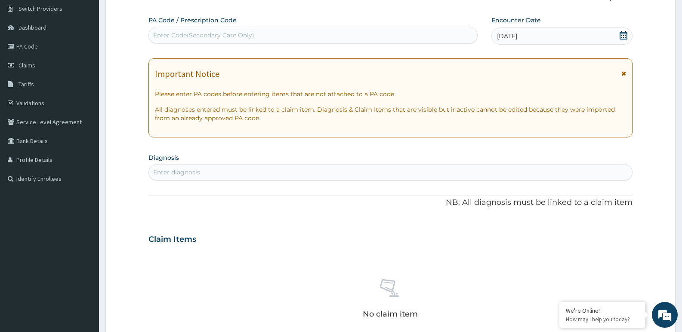
click at [236, 171] on div "Enter diagnosis" at bounding box center [390, 173] width 483 height 14
click at [119, 169] on form "Step 2 of 2 PA Code / Prescription Code Enter Code(Secondary Care Only) Encount…" at bounding box center [390, 251] width 570 height 544
click at [244, 167] on div "Enter diagnosis" at bounding box center [390, 173] width 483 height 14
type input "helm"
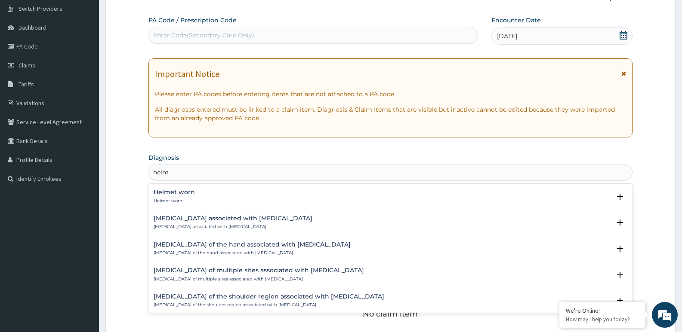
click at [192, 218] on h4 "[MEDICAL_DATA] associated with [MEDICAL_DATA]" at bounding box center [233, 218] width 159 height 6
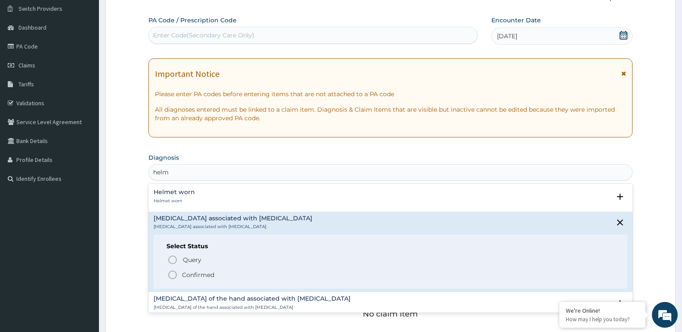
click at [171, 275] on icon "status option filled" at bounding box center [172, 275] width 10 height 10
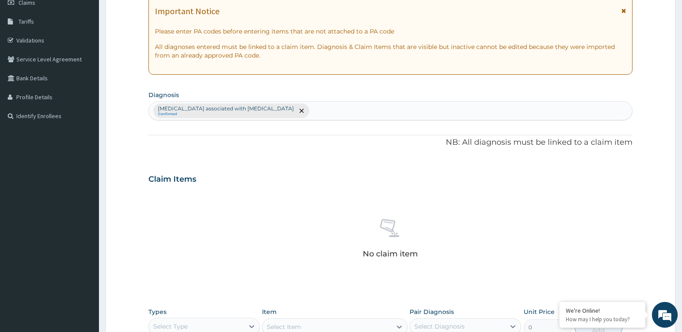
scroll to position [288, 0]
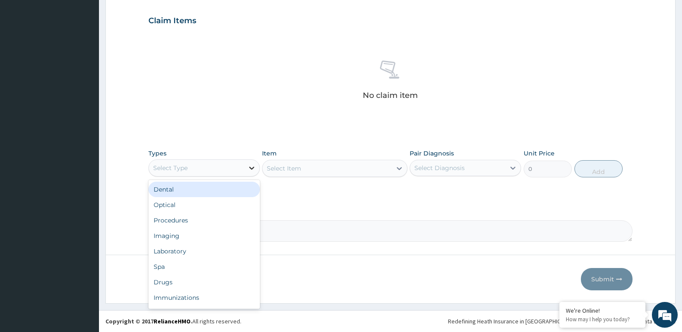
click at [247, 162] on div at bounding box center [251, 167] width 15 height 15
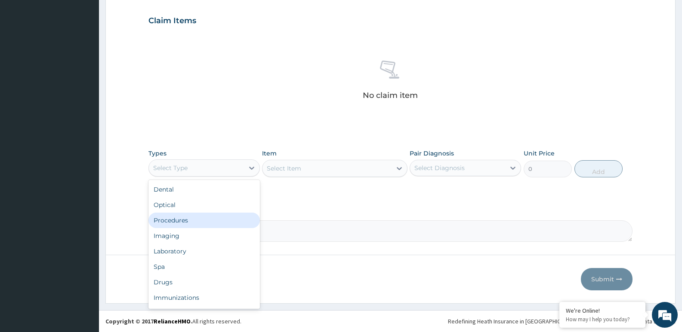
click at [187, 220] on div "Procedures" at bounding box center [203, 220] width 111 height 15
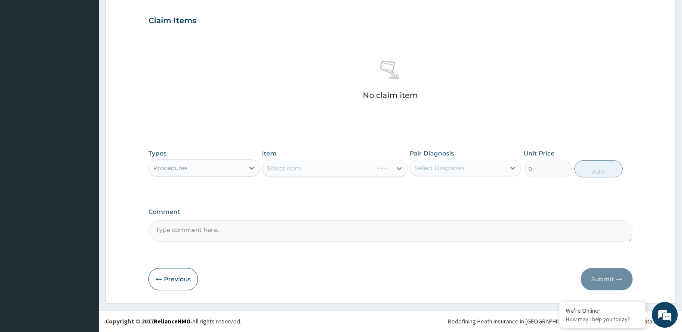
click at [307, 170] on div "Select Item" at bounding box center [334, 168] width 145 height 17
click at [391, 166] on div at bounding box center [398, 168] width 15 height 15
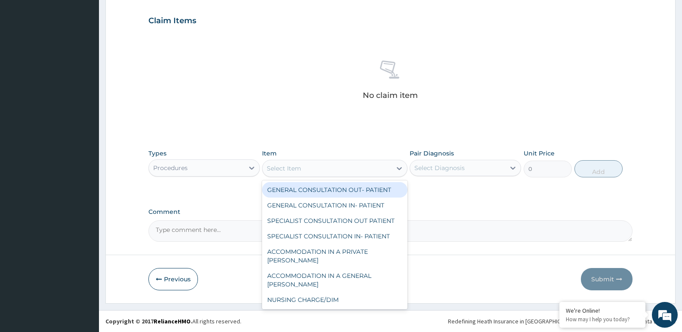
click at [358, 188] on div "GENERAL CONSULTATION OUT- PATIENT" at bounding box center [334, 189] width 145 height 15
type input "3000"
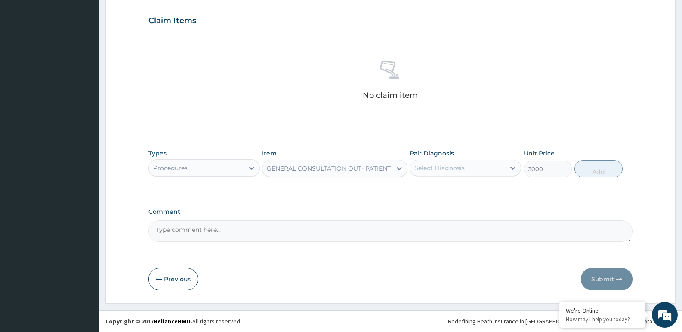
click at [463, 169] on div "Select Diagnosis" at bounding box center [439, 168] width 50 height 9
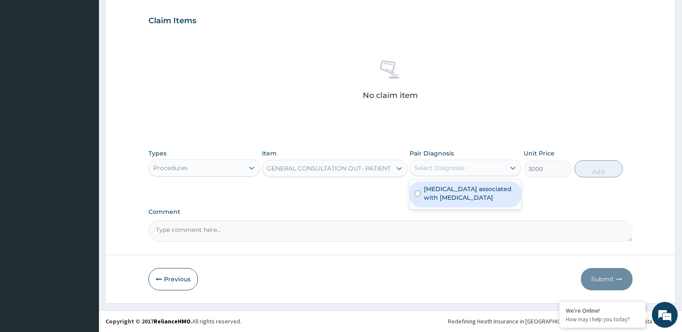
click at [458, 191] on label "Arthropathy associated with helminthiasis" at bounding box center [470, 193] width 92 height 17
checkbox input "true"
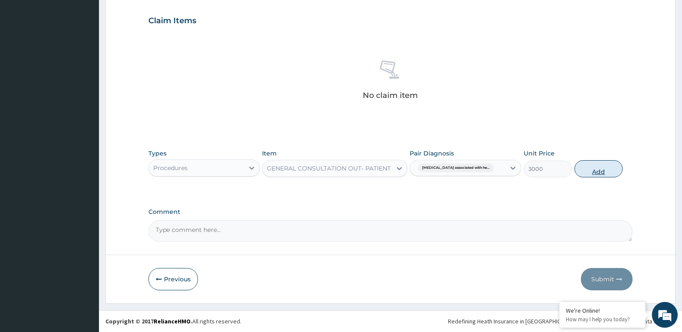
click at [598, 169] on button "Add" at bounding box center [598, 168] width 48 height 17
type input "0"
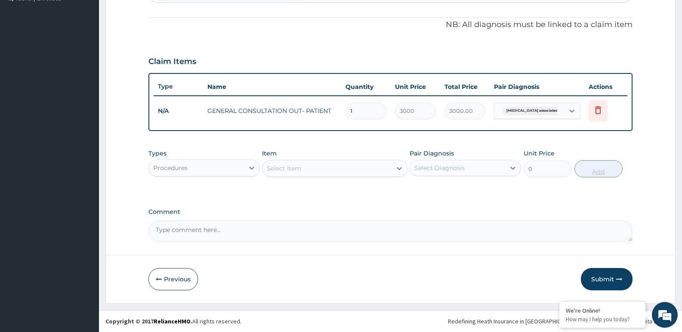
scroll to position [247, 0]
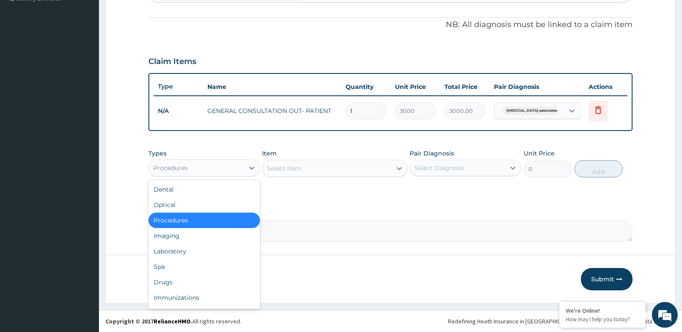
click at [231, 170] on div "Procedures" at bounding box center [196, 168] width 95 height 14
click at [180, 247] on div "Laboratory" at bounding box center [203, 251] width 111 height 15
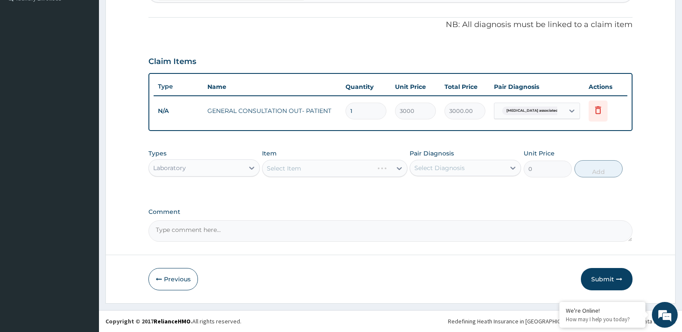
click at [307, 168] on div "Select Item" at bounding box center [334, 168] width 145 height 17
drag, startPoint x: 243, startPoint y: 164, endPoint x: 243, endPoint y: 170, distance: 5.6
click at [243, 166] on div "Laboratory" at bounding box center [196, 168] width 95 height 14
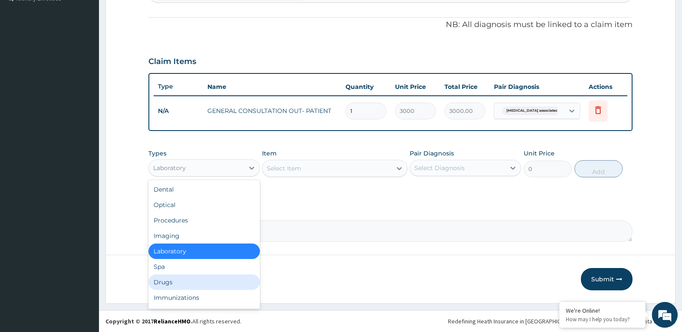
click at [176, 281] on div "Drugs" at bounding box center [203, 282] width 111 height 15
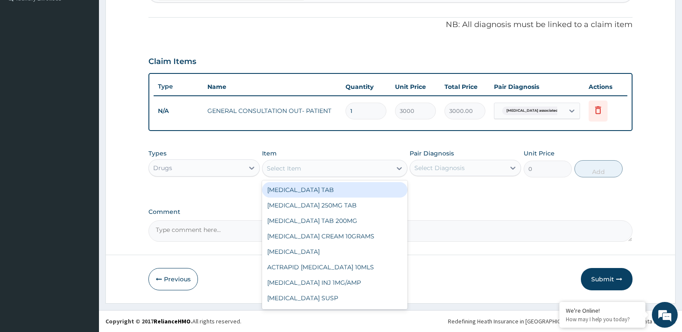
click at [342, 165] on div "Select Item" at bounding box center [326, 169] width 129 height 14
type input "alb"
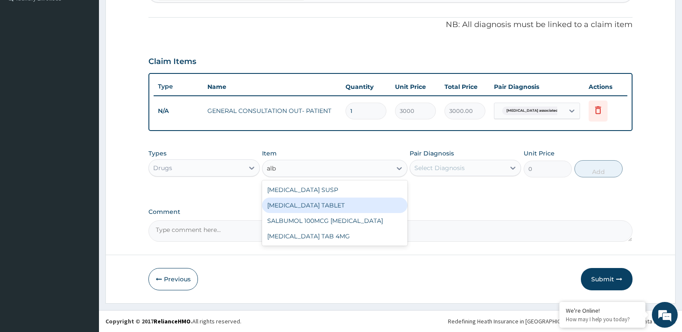
click at [307, 207] on div "ALBENDAZOLE TABLET" at bounding box center [334, 205] width 145 height 15
type input "1500"
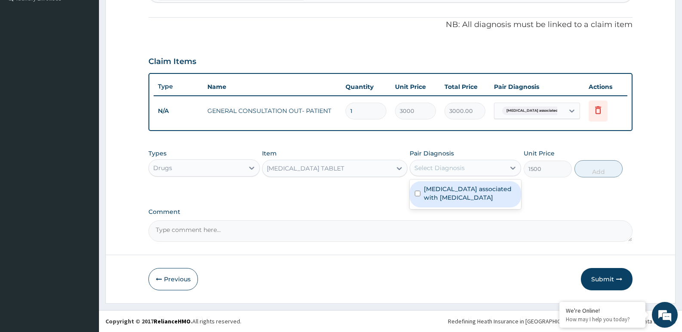
click at [470, 171] on div "Select Diagnosis" at bounding box center [457, 168] width 95 height 14
click at [466, 188] on label "[MEDICAL_DATA] associated with [MEDICAL_DATA]" at bounding box center [470, 193] width 92 height 17
checkbox input "true"
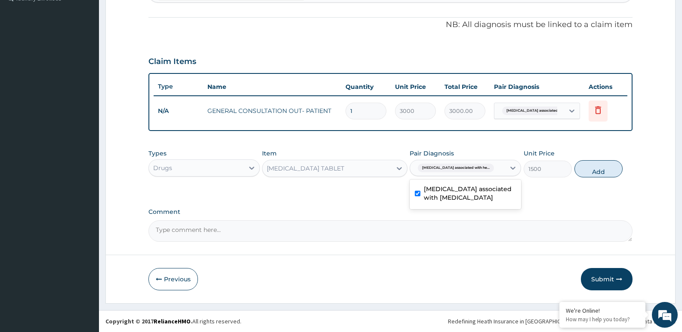
click at [564, 176] on div "Types Drugs Item ALBENDAZOLE TABLET Pair Diagnosis option Arthropathy associate…" at bounding box center [390, 163] width 484 height 37
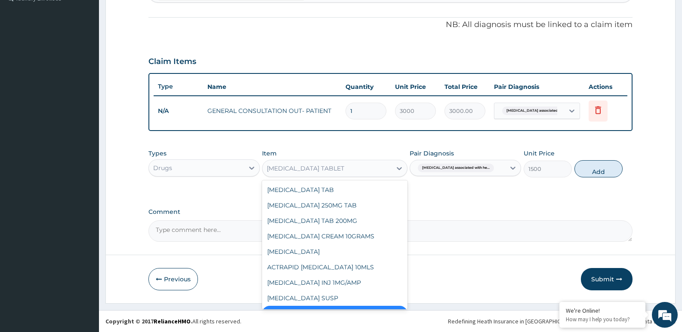
click at [364, 167] on div "ALBENDAZOLE TABLET" at bounding box center [326, 169] width 129 height 14
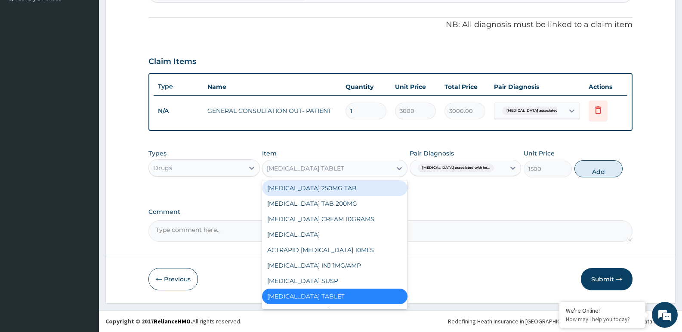
click at [506, 205] on div "PA Code / Prescription Code Enter Code(Secondary Care Only) Encounter Date 17-0…" at bounding box center [390, 38] width 484 height 407
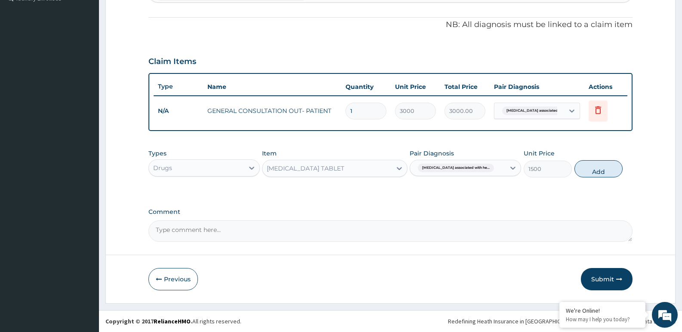
drag, startPoint x: 599, startPoint y: 169, endPoint x: 573, endPoint y: 169, distance: 25.8
click at [599, 168] on button "Add" at bounding box center [598, 168] width 48 height 17
type input "0"
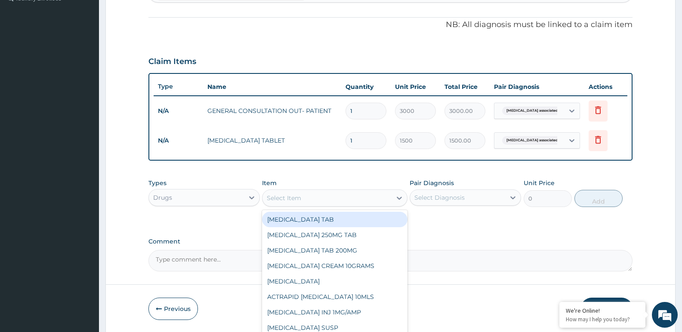
click at [345, 197] on div "Select Item" at bounding box center [326, 198] width 129 height 14
type input "lora"
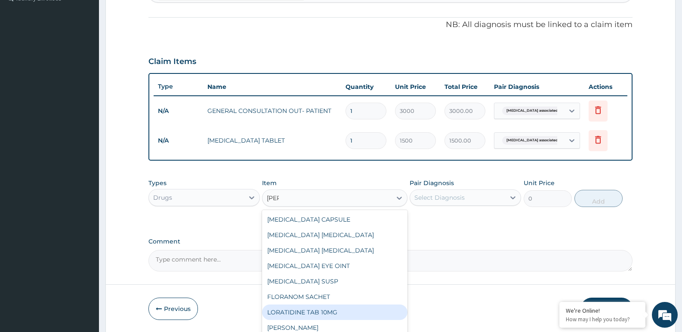
drag, startPoint x: 328, startPoint y: 312, endPoint x: 338, endPoint y: 310, distance: 9.6
click at [328, 312] on div "LORATIDINE TAB 10MG" at bounding box center [334, 312] width 145 height 15
type input "100"
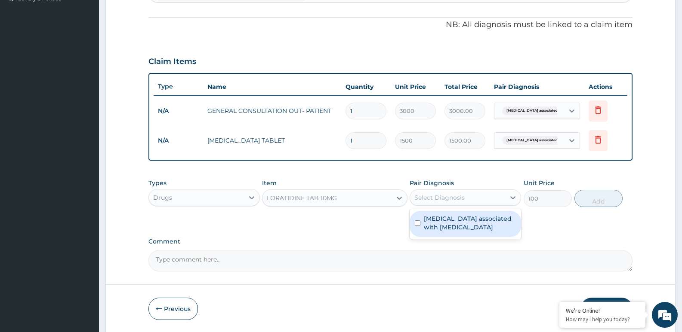
click at [454, 198] on div "Select Diagnosis" at bounding box center [439, 198] width 50 height 9
click at [452, 218] on label "[MEDICAL_DATA] associated with [MEDICAL_DATA]" at bounding box center [470, 223] width 92 height 17
checkbox input "true"
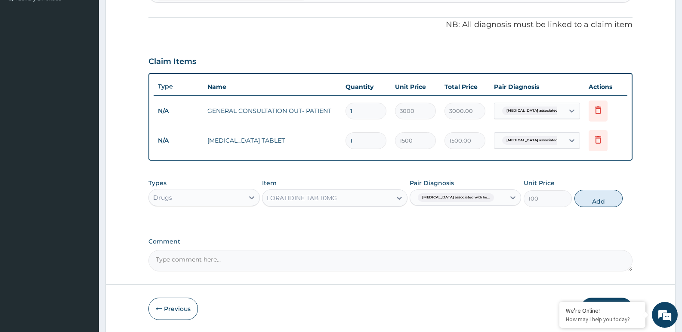
drag, startPoint x: 603, startPoint y: 194, endPoint x: 428, endPoint y: 302, distance: 205.4
click at [602, 194] on button "Add" at bounding box center [598, 198] width 48 height 17
type input "0"
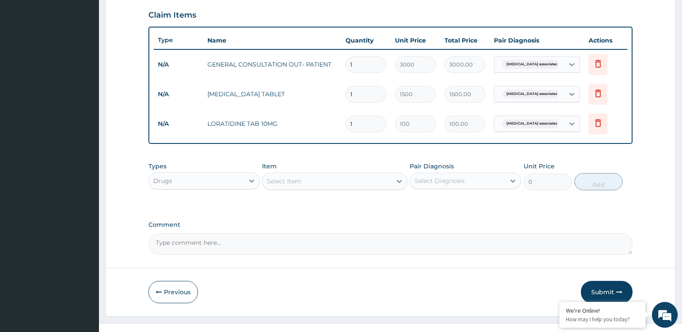
scroll to position [306, 0]
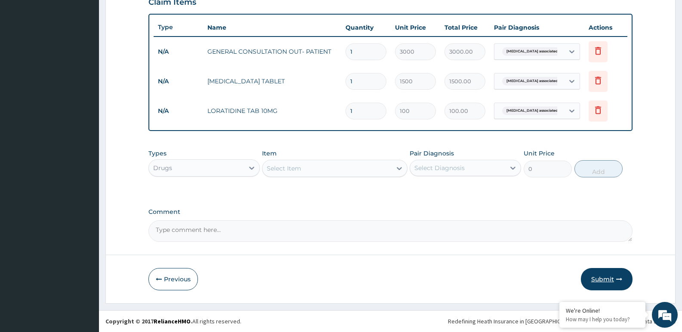
click at [595, 274] on button "Submit" at bounding box center [607, 279] width 52 height 22
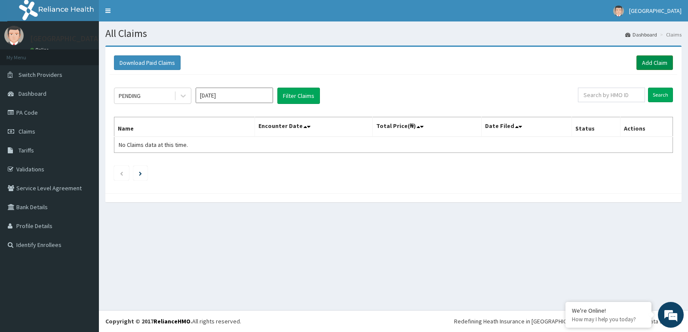
click at [655, 59] on link "Add Claim" at bounding box center [654, 62] width 37 height 15
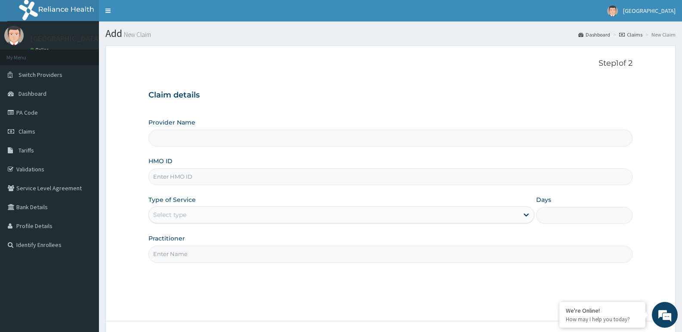
paste input "GSV/13716/A"
type input "GSV/13716/A"
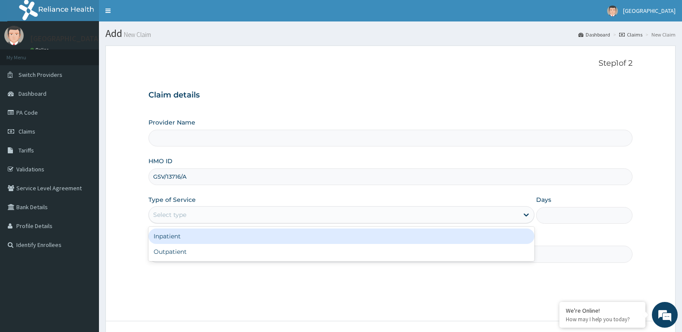
click at [182, 217] on div "Select type" at bounding box center [169, 215] width 33 height 9
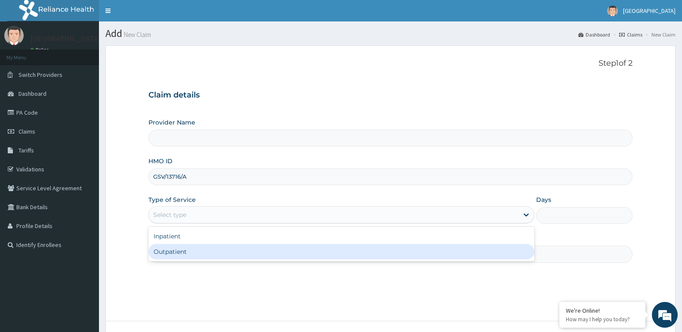
click at [178, 247] on div "Outpatient" at bounding box center [340, 251] width 385 height 15
type input "1"
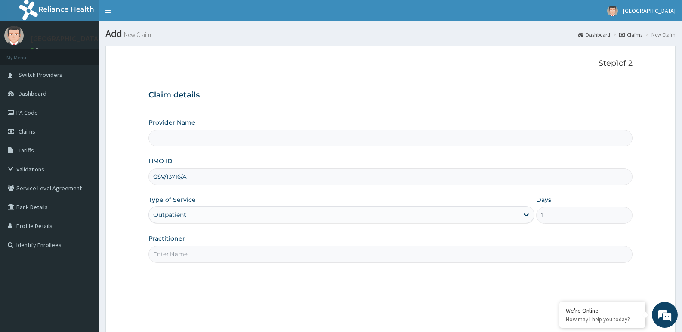
click at [193, 251] on input "Practitioner" at bounding box center [390, 254] width 484 height 17
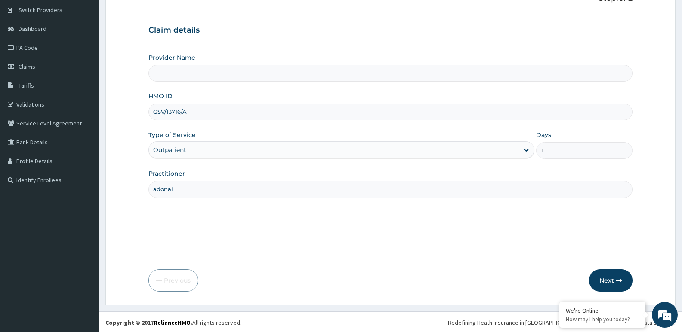
scroll to position [66, 0]
type input "adonai"
click at [618, 278] on icon "button" at bounding box center [619, 280] width 6 height 6
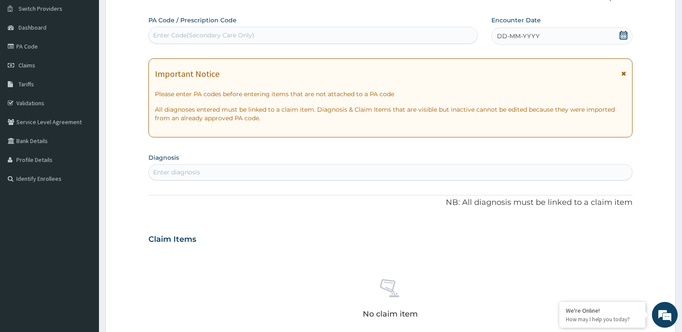
click at [625, 33] on icon at bounding box center [623, 35] width 9 height 9
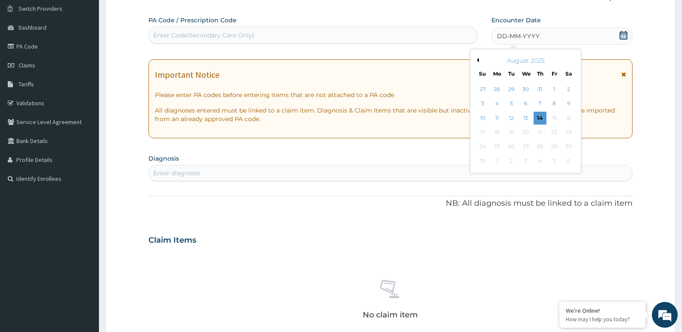
click at [477, 61] on button "Previous Month" at bounding box center [476, 60] width 4 height 4
click at [539, 118] on div "17" at bounding box center [539, 118] width 13 height 13
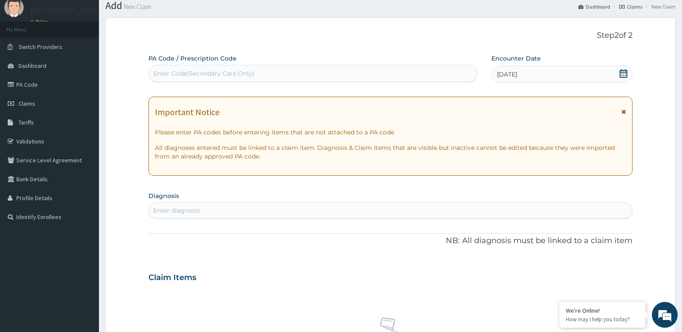
scroll to position [43, 0]
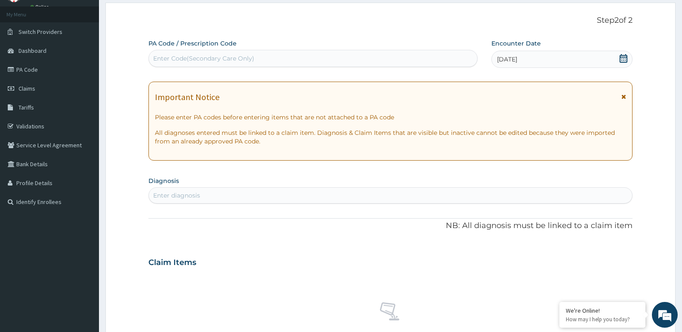
click at [216, 197] on div "Enter diagnosis" at bounding box center [390, 196] width 483 height 14
type input "salmo"
click at [227, 199] on div "[PERSON_NAME]" at bounding box center [381, 196] width 465 height 14
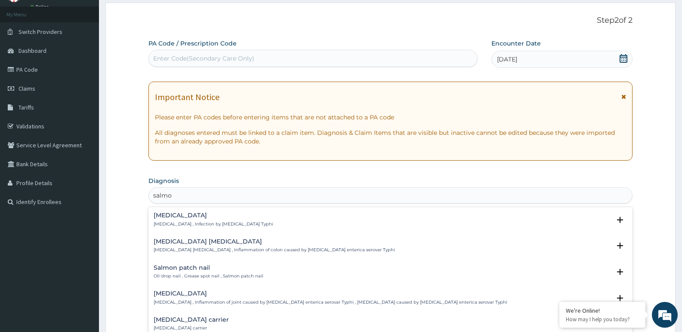
click at [172, 223] on p "[MEDICAL_DATA] , Infection by [MEDICAL_DATA] Typhi" at bounding box center [214, 224] width 120 height 6
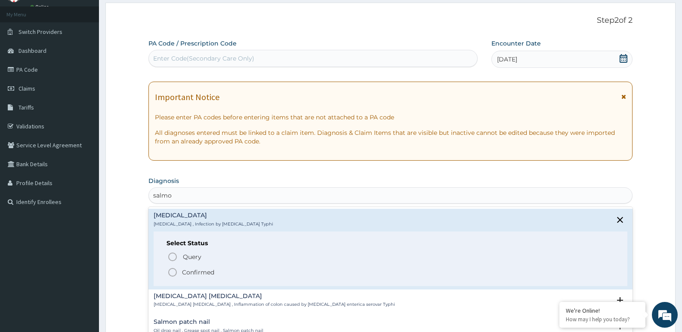
click at [175, 274] on icon "status option filled" at bounding box center [172, 272] width 10 height 10
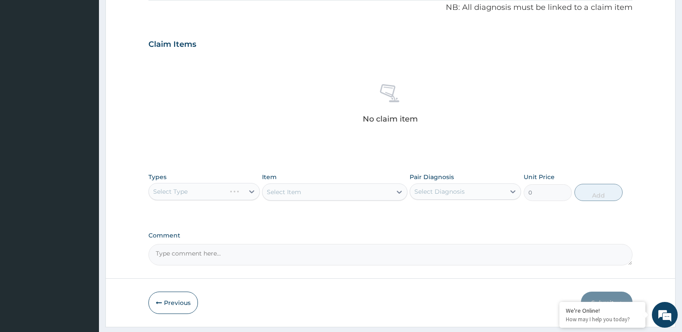
scroll to position [288, 0]
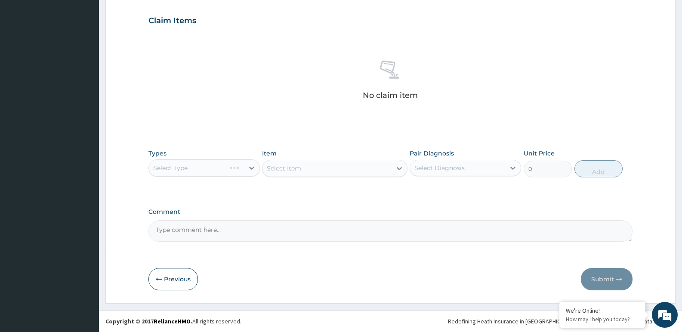
click at [121, 163] on form "Step 2 of 2 PA Code / Prescription Code Enter Code(Secondary Care Only) Encount…" at bounding box center [390, 31] width 570 height 546
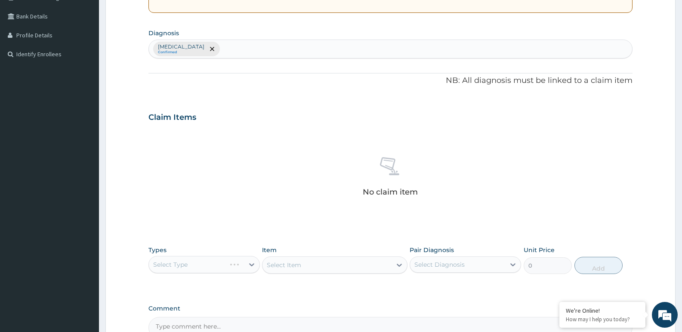
scroll to position [116, 0]
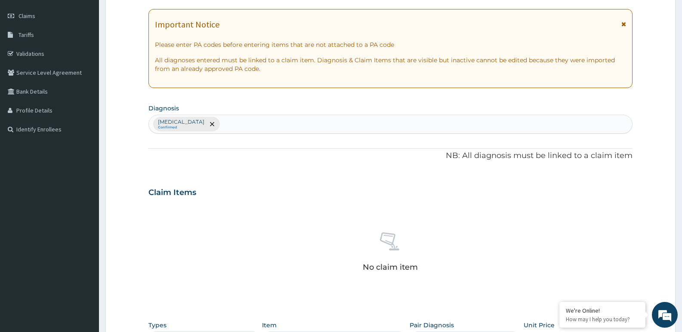
click at [215, 125] on div "Typhoid fever Confirmed" at bounding box center [390, 124] width 483 height 18
type input "helm"
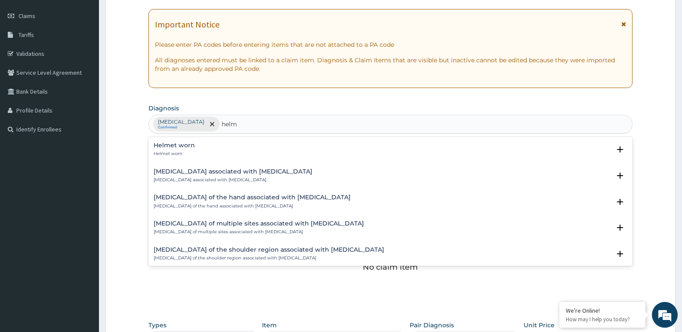
click at [201, 176] on div "Arthropathy associated with helminthiasis Arthropathy associated with helminthi…" at bounding box center [233, 176] width 159 height 15
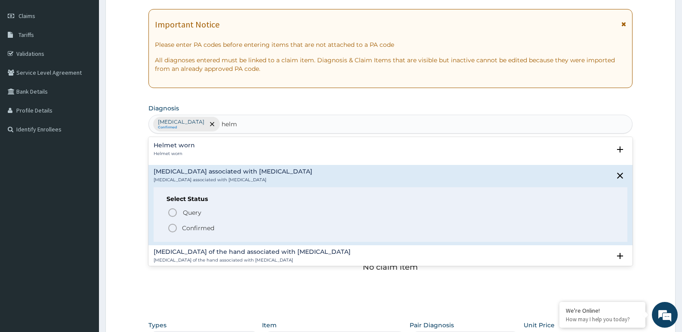
click at [182, 228] on p "Confirmed" at bounding box center [198, 228] width 32 height 9
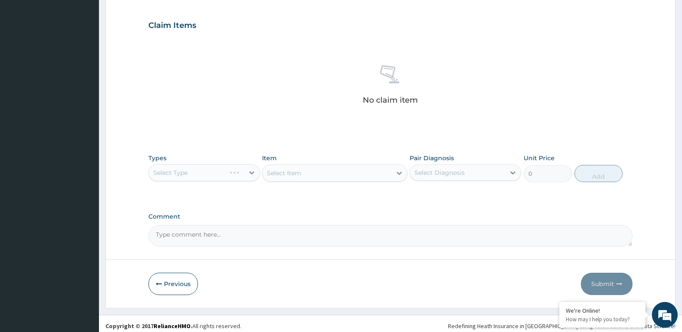
scroll to position [288, 0]
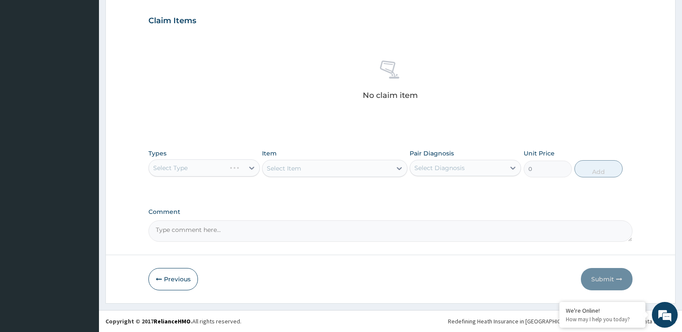
click at [243, 166] on div "Select Type" at bounding box center [203, 168] width 111 height 17
click at [309, 164] on div "Select Item" at bounding box center [334, 168] width 145 height 17
click at [253, 165] on div "Select Type" at bounding box center [203, 168] width 111 height 17
click at [252, 169] on div "Select Type" at bounding box center [203, 168] width 111 height 17
click at [254, 170] on div "Select Type" at bounding box center [203, 168] width 111 height 17
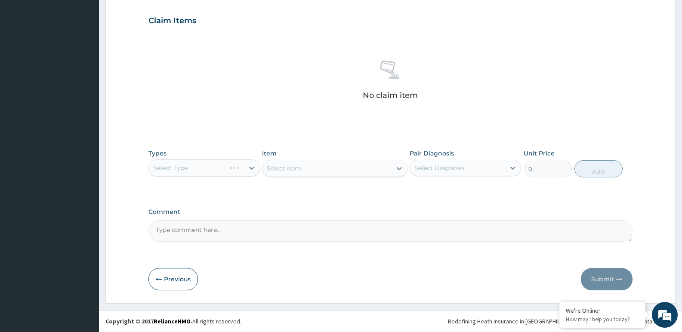
click at [249, 167] on div "Select Type" at bounding box center [203, 168] width 111 height 17
click at [325, 166] on div "Select Item" at bounding box center [334, 168] width 145 height 17
click at [401, 167] on div "Select Item" at bounding box center [334, 168] width 145 height 17
click at [249, 169] on div "Select Type" at bounding box center [203, 168] width 111 height 17
click at [252, 168] on div "Select Type" at bounding box center [203, 168] width 111 height 17
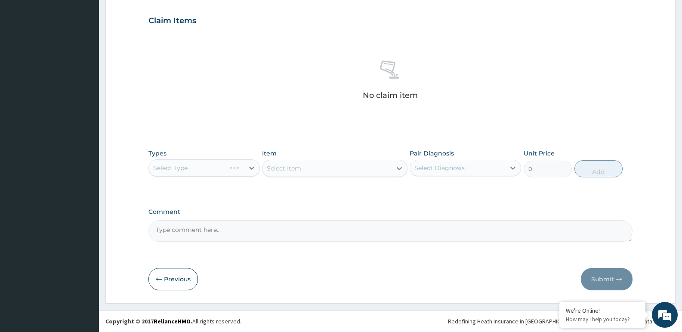
click at [166, 278] on button "Previous" at bounding box center [172, 279] width 49 height 22
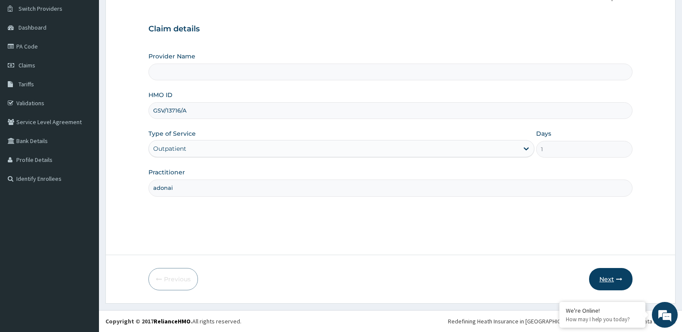
click at [621, 274] on button "Next" at bounding box center [610, 279] width 43 height 22
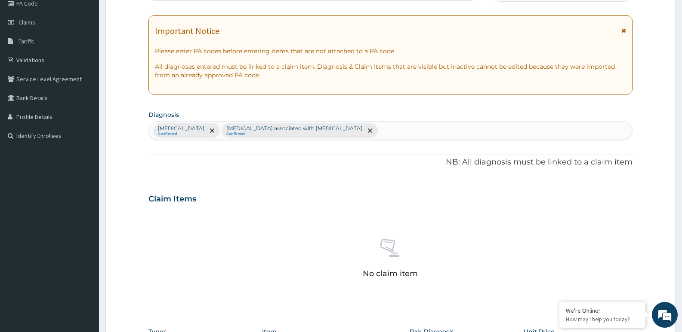
scroll to position [288, 0]
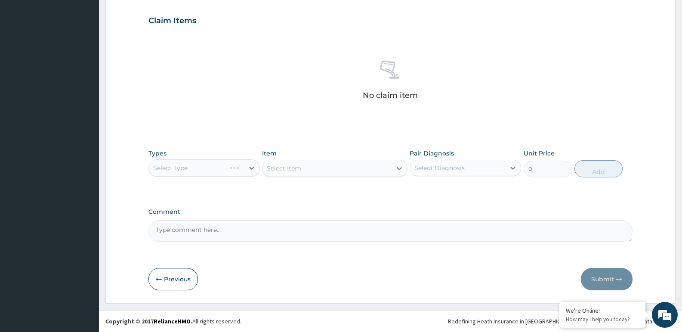
click at [190, 165] on div "Select Type" at bounding box center [203, 168] width 111 height 17
click at [251, 168] on div "Select Type" at bounding box center [203, 168] width 111 height 17
click at [320, 174] on div "Select Item" at bounding box center [334, 168] width 145 height 17
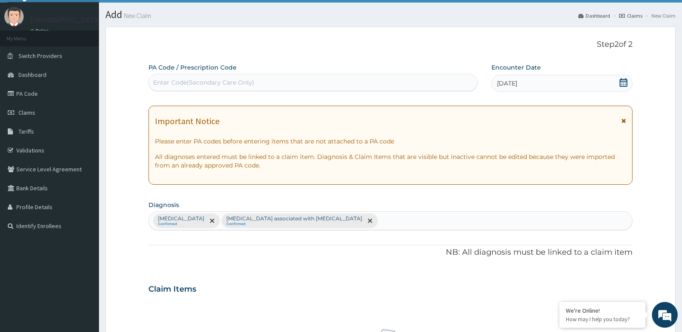
scroll to position [0, 0]
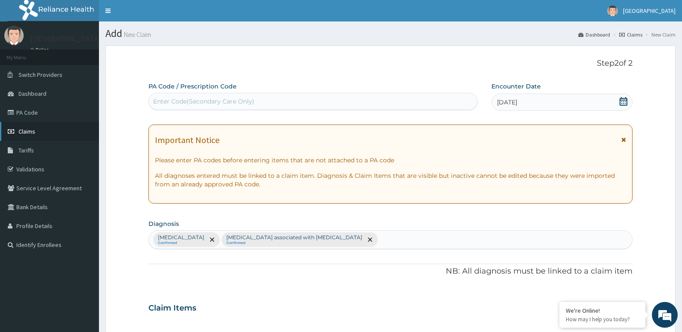
click at [26, 131] on span "Claims" at bounding box center [26, 132] width 17 height 8
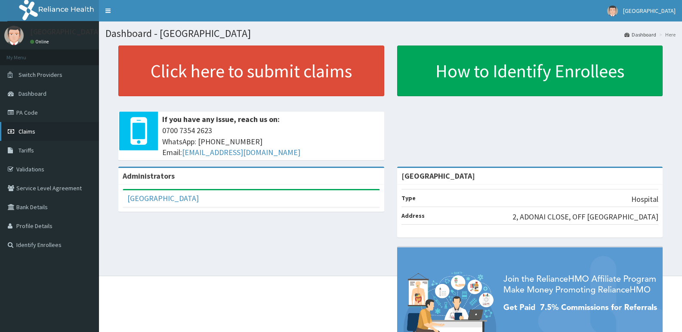
click at [28, 131] on span "Claims" at bounding box center [26, 132] width 17 height 8
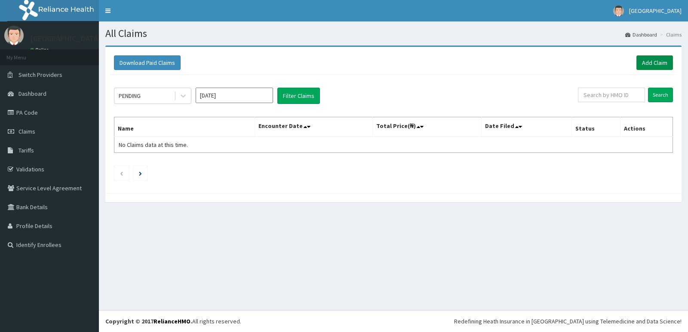
click at [654, 62] on link "Add Claim" at bounding box center [654, 62] width 37 height 15
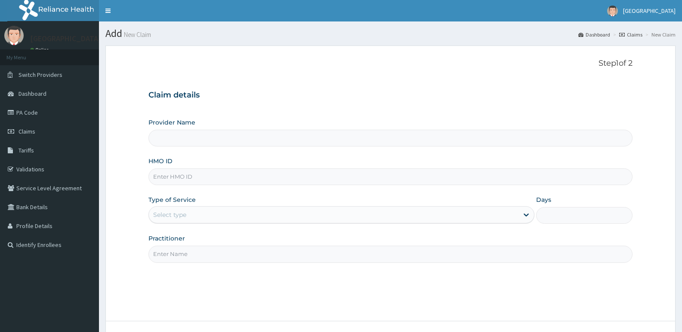
click at [112, 82] on form "Step 1 of 2 Claim details Provider Name HMO ID Type of Service Select type Days…" at bounding box center [390, 208] width 570 height 325
click at [198, 177] on input "HMO ID" at bounding box center [390, 177] width 484 height 17
type input "v"
type input "[GEOGRAPHIC_DATA]"
drag, startPoint x: 161, startPoint y: 174, endPoint x: 138, endPoint y: 194, distance: 30.2
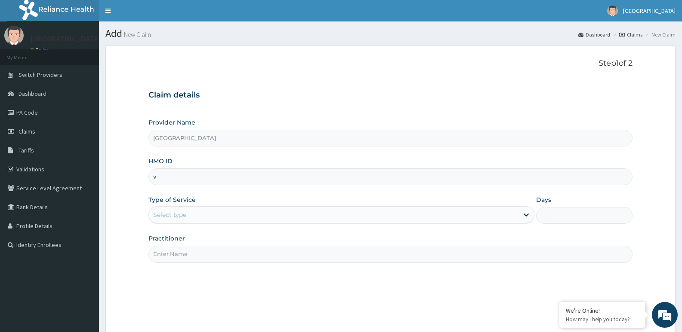
click at [139, 194] on form "Step 1 of 2 Claim details Provider Name [GEOGRAPHIC_DATA] HMO ID v Type of Serv…" at bounding box center [390, 208] width 570 height 325
paste input "MHP/10072/A"
type input "MHP/10072/A"
click at [165, 216] on div "Select type" at bounding box center [169, 215] width 33 height 9
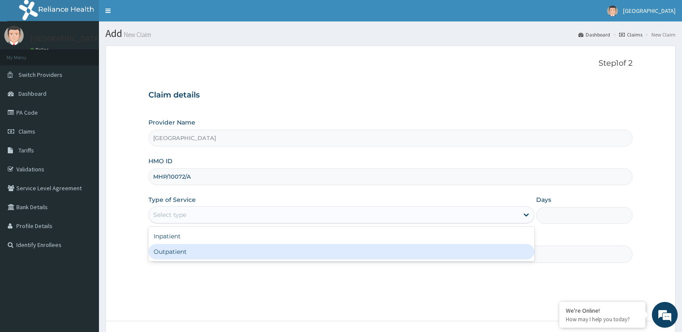
click at [167, 250] on div "Outpatient" at bounding box center [340, 251] width 385 height 15
type input "1"
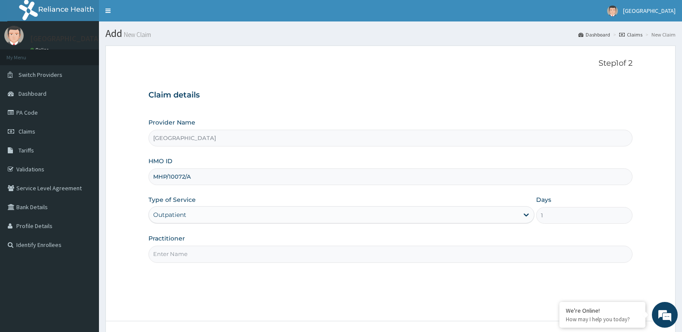
click at [186, 250] on input "Practitioner" at bounding box center [390, 254] width 484 height 17
click at [186, 253] on input "Practitioner" at bounding box center [390, 254] width 484 height 17
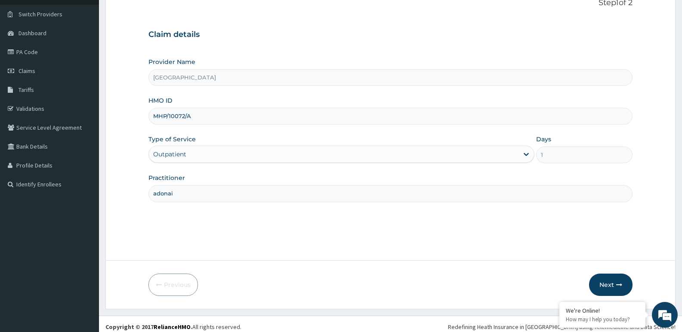
scroll to position [66, 0]
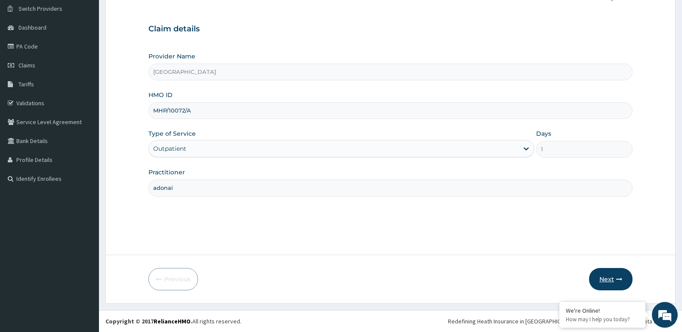
type input "adonai"
click at [611, 276] on button "Next" at bounding box center [610, 279] width 43 height 22
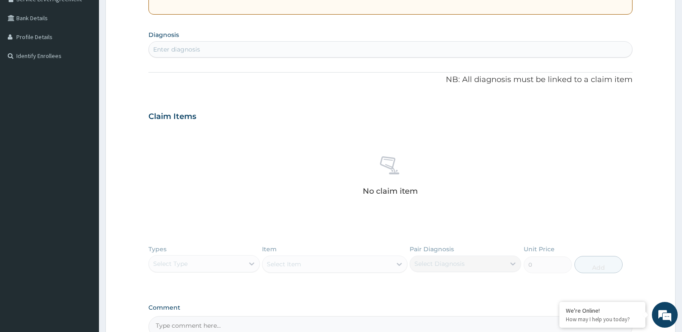
scroll to position [70, 0]
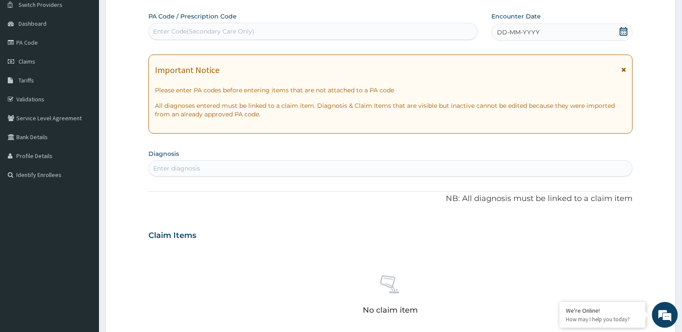
click at [249, 163] on div "Enter diagnosis" at bounding box center [390, 169] width 483 height 14
click at [624, 33] on icon at bounding box center [623, 31] width 9 height 9
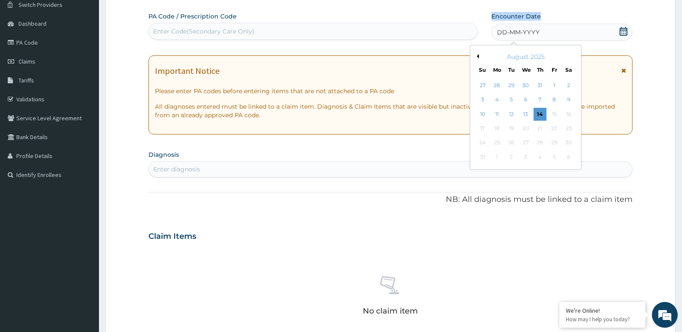
click at [624, 33] on icon at bounding box center [623, 31] width 9 height 9
click at [477, 58] on button "Previous Month" at bounding box center [476, 56] width 4 height 4
click at [535, 111] on div "17" at bounding box center [539, 114] width 13 height 13
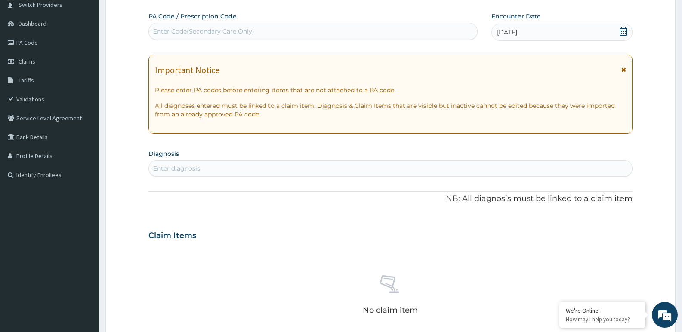
click at [330, 167] on div "Enter diagnosis" at bounding box center [390, 169] width 483 height 14
click at [330, 168] on div "Enter diagnosis" at bounding box center [390, 169] width 483 height 14
type input "salmo"
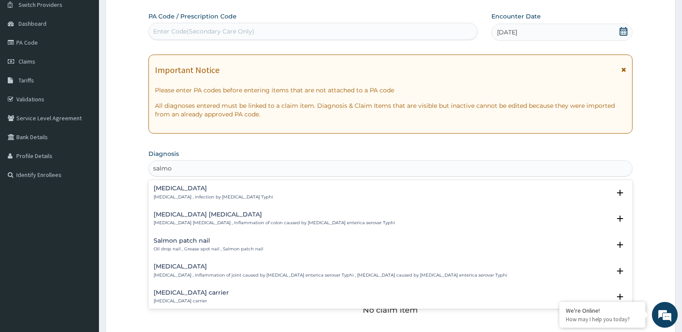
click at [163, 191] on h4 "[MEDICAL_DATA]" at bounding box center [214, 188] width 120 height 6
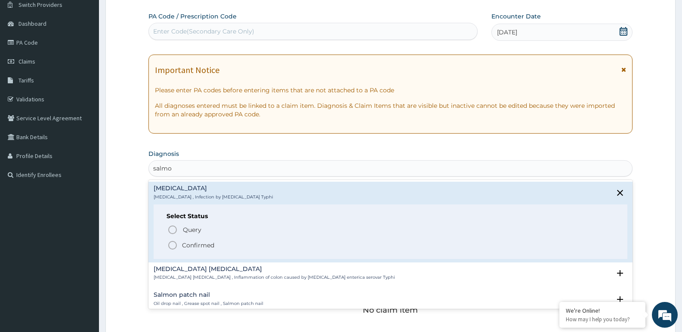
click at [171, 247] on icon "status option filled" at bounding box center [172, 245] width 10 height 10
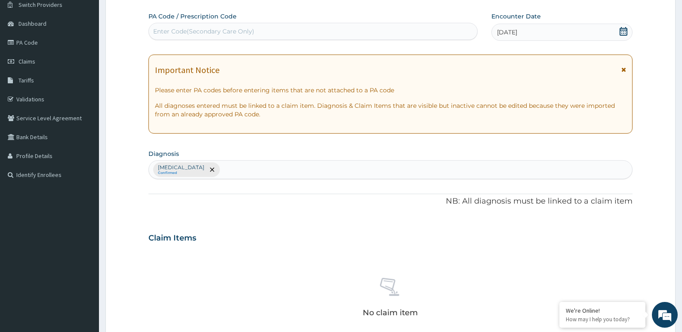
click at [218, 169] on div "[MEDICAL_DATA] Confirmed" at bounding box center [390, 170] width 483 height 18
type input "helm"
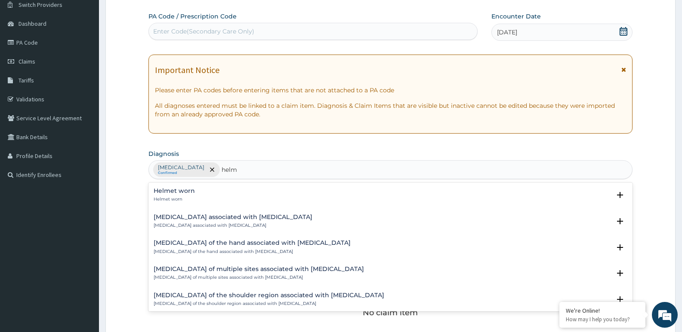
click at [186, 219] on h4 "[MEDICAL_DATA] associated with [MEDICAL_DATA]" at bounding box center [233, 217] width 159 height 6
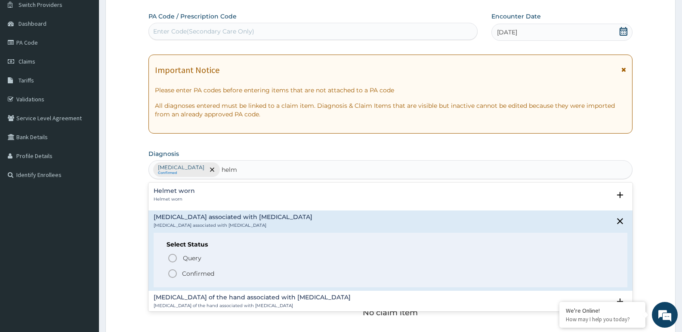
click at [173, 274] on icon "status option filled" at bounding box center [172, 274] width 10 height 10
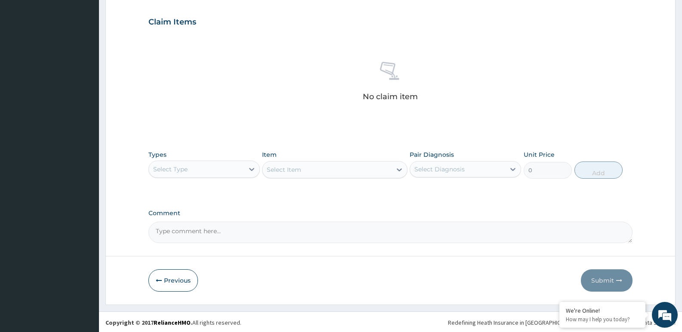
scroll to position [288, 0]
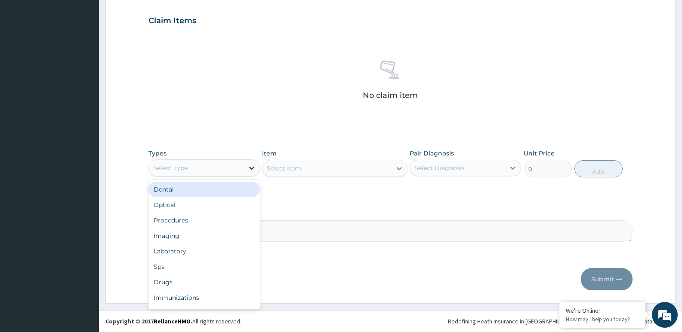
click at [245, 168] on div at bounding box center [251, 167] width 15 height 15
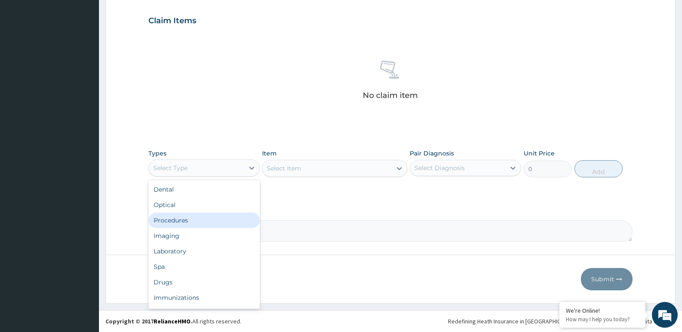
click at [197, 217] on div "Procedures" at bounding box center [203, 220] width 111 height 15
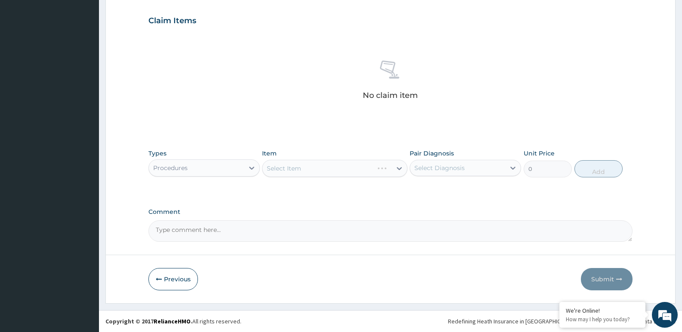
click at [320, 163] on div "Select Item" at bounding box center [334, 168] width 145 height 17
click at [317, 168] on div "Select Item" at bounding box center [334, 168] width 145 height 17
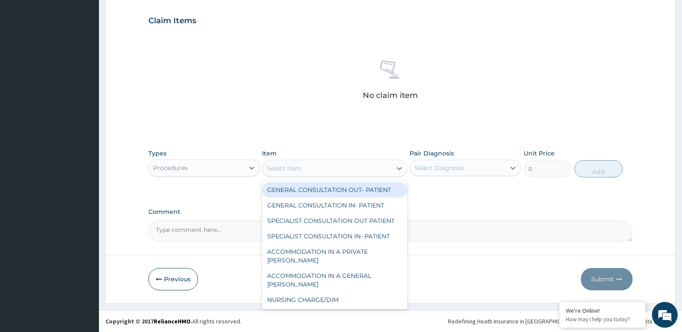
click at [333, 165] on div "Select Item" at bounding box center [326, 169] width 129 height 14
click at [324, 187] on div "GENERAL CONSULTATION OUT- PATIENT" at bounding box center [334, 189] width 145 height 15
type input "3000"
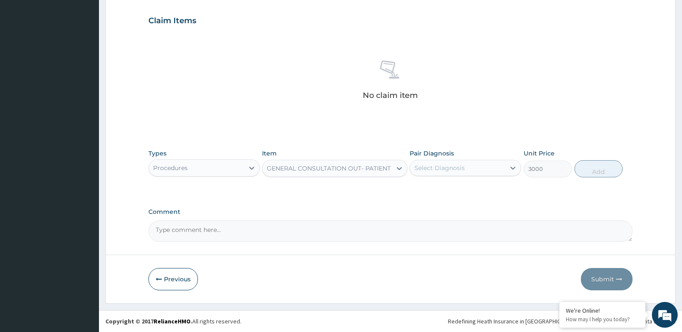
click at [438, 166] on div "Select Diagnosis" at bounding box center [439, 168] width 50 height 9
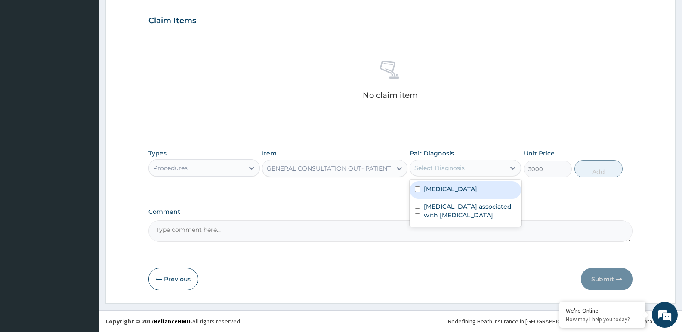
click at [440, 188] on label "[MEDICAL_DATA]" at bounding box center [450, 189] width 53 height 9
checkbox input "true"
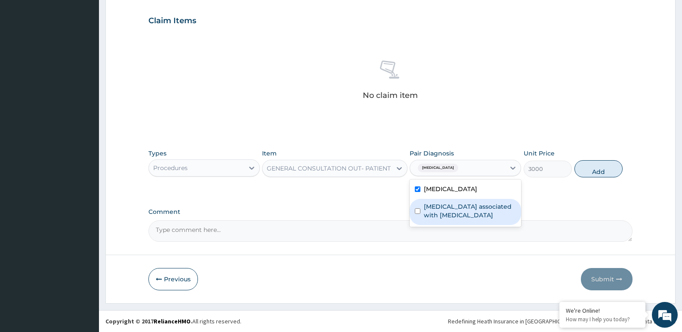
click at [442, 202] on div "[MEDICAL_DATA] associated with [MEDICAL_DATA]" at bounding box center [464, 212] width 111 height 26
checkbox input "true"
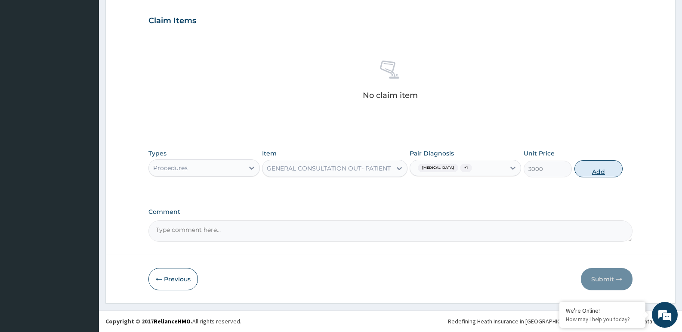
click at [590, 169] on button "Add" at bounding box center [598, 168] width 48 height 17
type input "0"
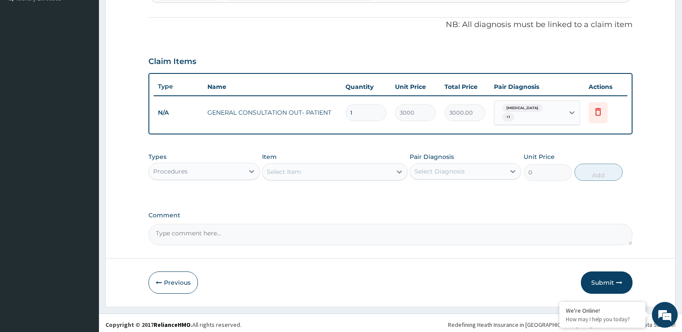
click at [216, 166] on div "Procedures" at bounding box center [196, 172] width 95 height 14
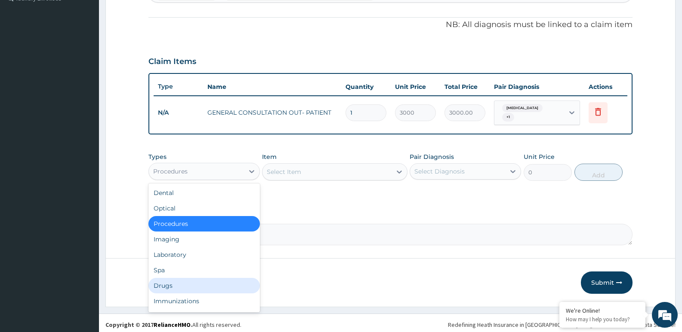
click at [178, 281] on div "Drugs" at bounding box center [203, 285] width 111 height 15
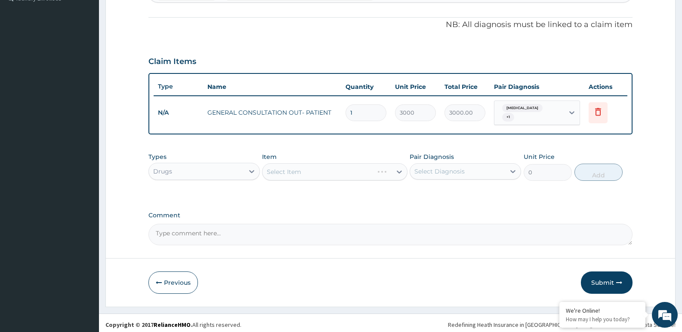
click at [304, 166] on div "Select Item" at bounding box center [334, 171] width 145 height 17
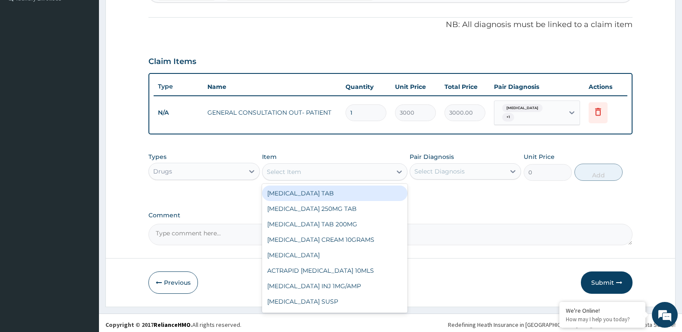
click at [342, 165] on div "Select Item" at bounding box center [326, 172] width 129 height 14
type input "alb"
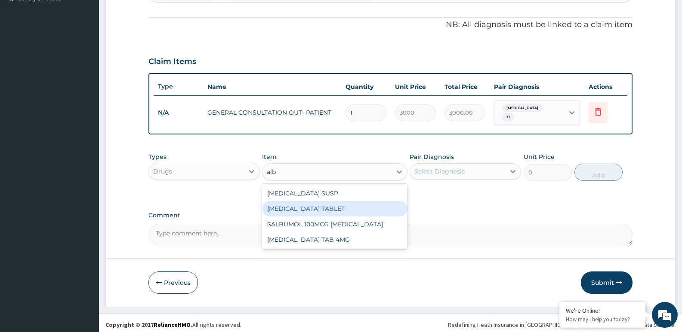
click at [328, 203] on div "[MEDICAL_DATA] TABLET" at bounding box center [334, 208] width 145 height 15
type input "1500"
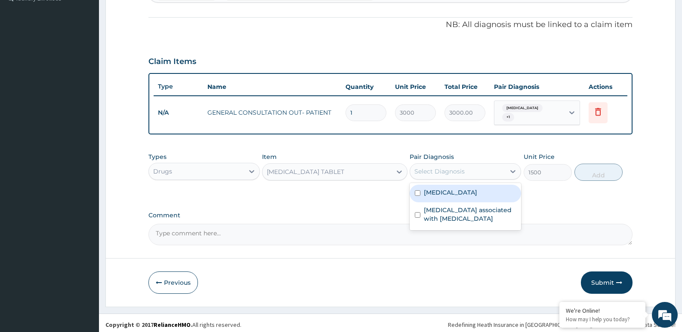
click at [427, 168] on div "Select Diagnosis" at bounding box center [439, 171] width 50 height 9
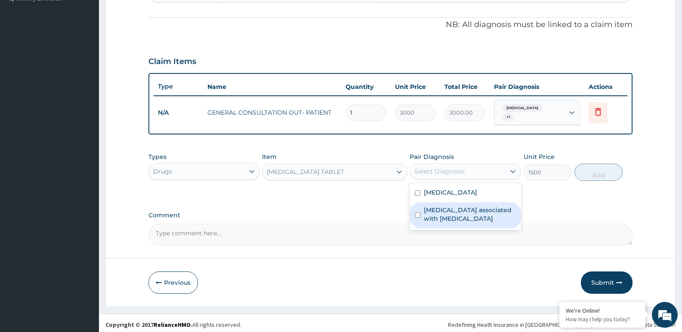
click at [425, 206] on label "[MEDICAL_DATA] associated with [MEDICAL_DATA]" at bounding box center [470, 214] width 92 height 17
checkbox input "true"
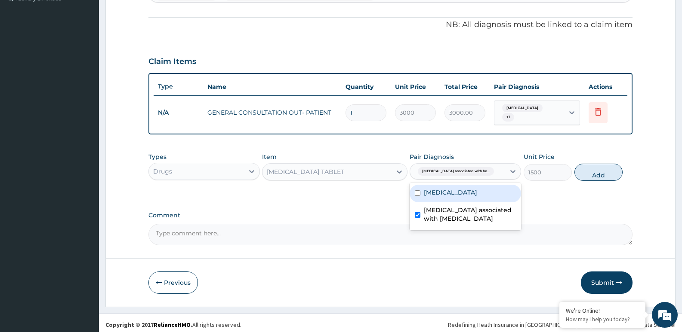
drag, startPoint x: 589, startPoint y: 166, endPoint x: 578, endPoint y: 169, distance: 11.2
click at [590, 166] on button "Add" at bounding box center [598, 172] width 48 height 17
type input "0"
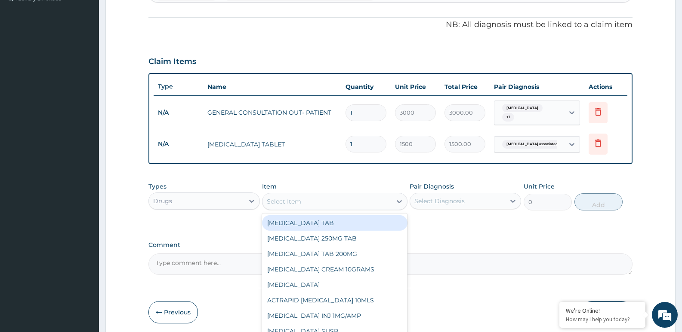
click at [378, 201] on div "Select Item" at bounding box center [326, 202] width 129 height 14
type input "azi"
click at [322, 222] on div "[MEDICAL_DATA] CAP" at bounding box center [334, 222] width 145 height 15
type input "400"
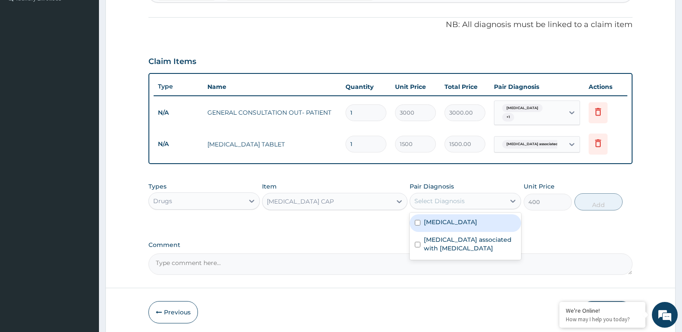
click at [428, 200] on div "Select Diagnosis" at bounding box center [439, 201] width 50 height 9
click at [434, 220] on label "[MEDICAL_DATA]" at bounding box center [450, 222] width 53 height 9
checkbox input "true"
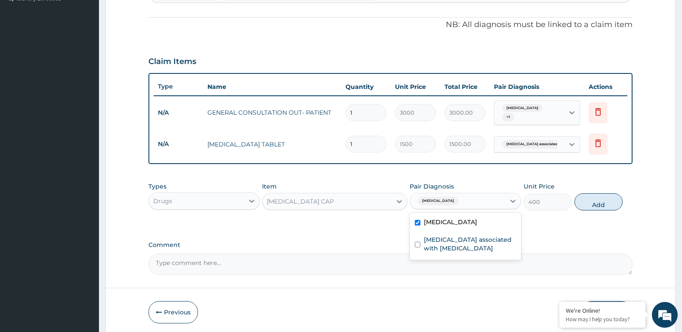
drag, startPoint x: 596, startPoint y: 198, endPoint x: 572, endPoint y: 198, distance: 24.5
click at [594, 198] on button "Add" at bounding box center [598, 202] width 48 height 17
type input "0"
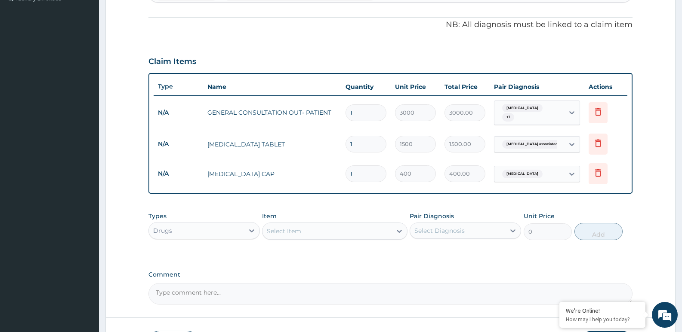
drag, startPoint x: 362, startPoint y: 172, endPoint x: 335, endPoint y: 178, distance: 27.7
click at [335, 178] on tr "N/A [MEDICAL_DATA] CAP 1 400 400.00 [MEDICAL_DATA] Delete" at bounding box center [390, 174] width 473 height 30
type input "3"
type input "1200.00"
type input "3"
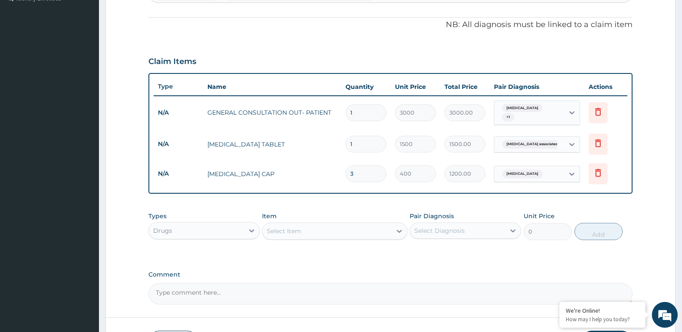
drag, startPoint x: 118, startPoint y: 176, endPoint x: 252, endPoint y: 180, distance: 134.2
click at [120, 178] on form "Step 2 of 2 PA Code / Prescription Code Enter Code(Secondary Care Only) Encount…" at bounding box center [390, 83] width 570 height 568
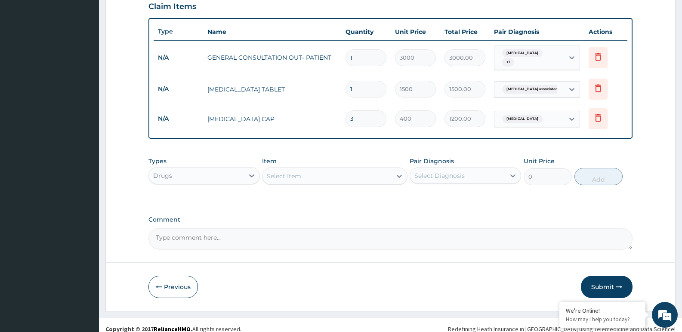
scroll to position [306, 0]
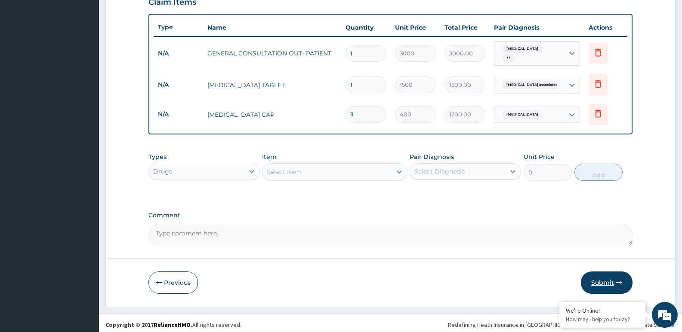
click at [599, 279] on button "Submit" at bounding box center [607, 283] width 52 height 22
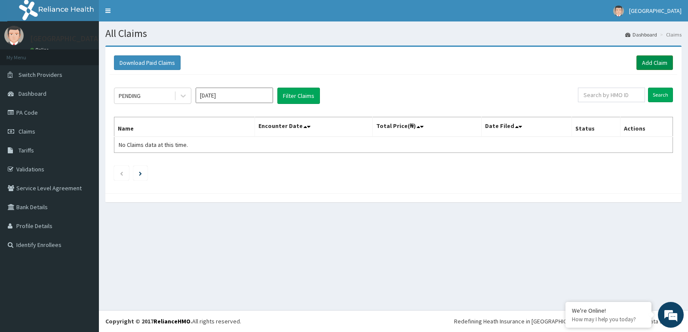
click at [653, 61] on link "Add Claim" at bounding box center [654, 62] width 37 height 15
click at [658, 63] on link "Add Claim" at bounding box center [654, 62] width 37 height 15
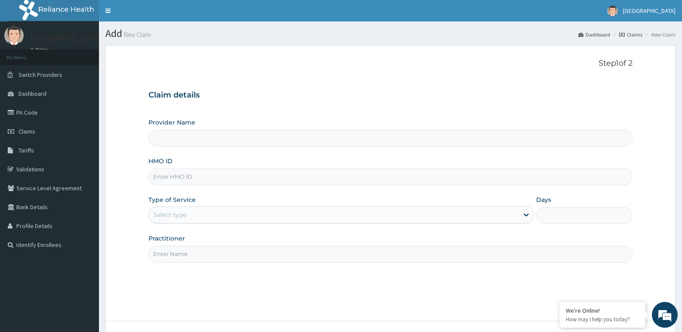
type input "[GEOGRAPHIC_DATA]"
click at [257, 178] on input "HMO ID" at bounding box center [390, 177] width 484 height 17
paste input "SIF/10006/A"
type input "SIF/10006/A"
click at [194, 214] on div "Select type" at bounding box center [333, 215] width 369 height 14
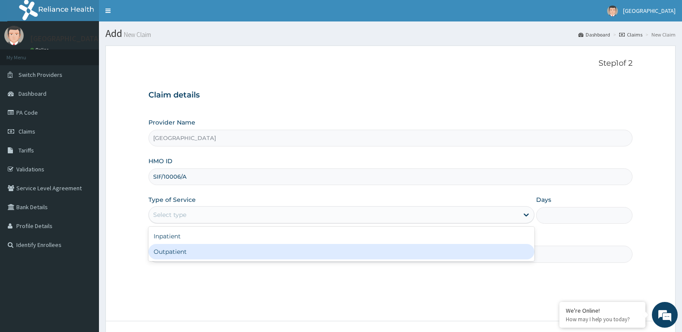
drag, startPoint x: 196, startPoint y: 250, endPoint x: 209, endPoint y: 259, distance: 15.7
click at [197, 252] on div "Outpatient" at bounding box center [340, 251] width 385 height 15
type input "1"
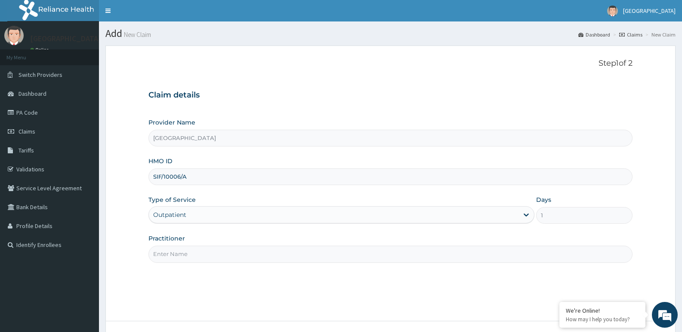
click at [209, 259] on input "Practitioner" at bounding box center [390, 254] width 484 height 17
click at [209, 256] on input "Practitioner" at bounding box center [390, 254] width 484 height 17
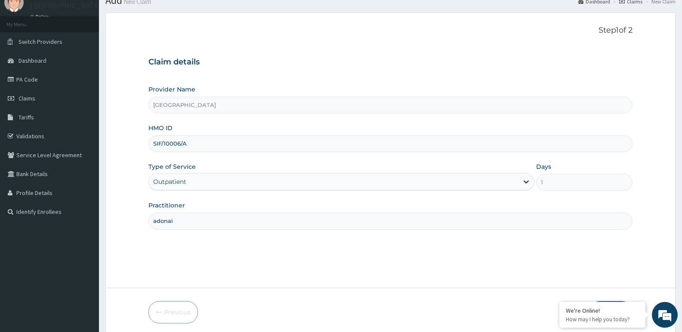
scroll to position [66, 0]
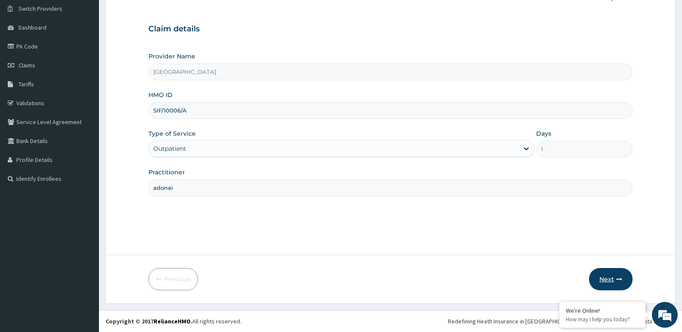
type input "adonai"
click at [610, 275] on button "Next" at bounding box center [610, 279] width 43 height 22
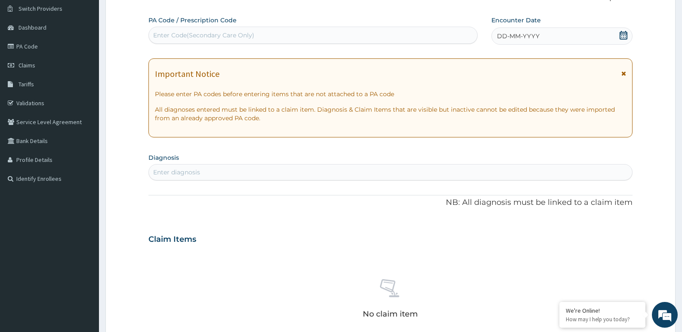
click at [625, 34] on icon at bounding box center [623, 35] width 8 height 9
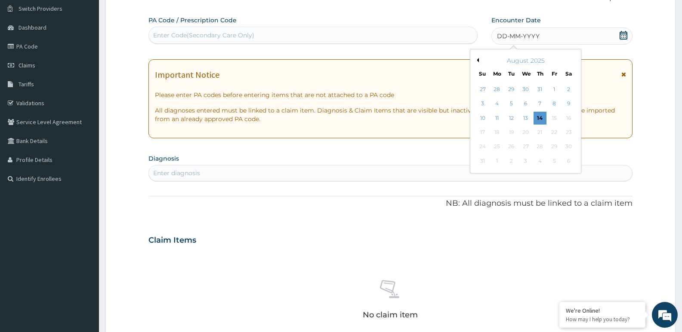
click at [477, 62] on div "August 2025" at bounding box center [525, 60] width 104 height 9
click at [476, 58] on button "Previous Month" at bounding box center [476, 60] width 4 height 4
click at [539, 118] on div "17" at bounding box center [539, 118] width 13 height 13
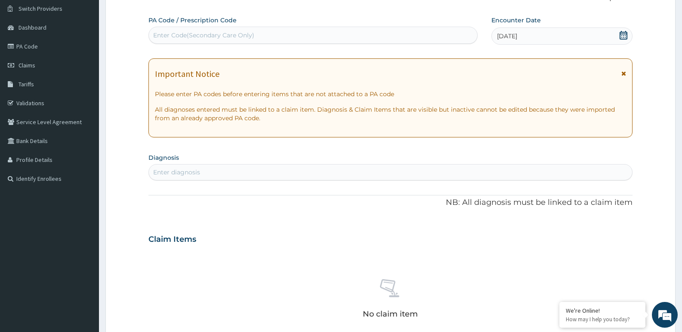
click at [209, 166] on div "Enter diagnosis" at bounding box center [390, 173] width 483 height 14
click at [100, 236] on section "Step 2 of 2 PA Code / Prescription Code Enter Code(Secondary Care Only) Encount…" at bounding box center [390, 251] width 583 height 556
click at [252, 171] on div "Enter diagnosis" at bounding box center [390, 173] width 483 height 14
type input "cervical spon"
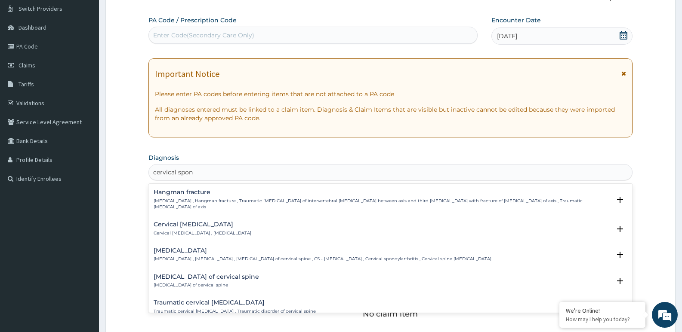
click at [221, 256] on p "[MEDICAL_DATA] , [MEDICAL_DATA] , [MEDICAL_DATA] of cervical spine , CS - [MEDI…" at bounding box center [323, 259] width 338 height 6
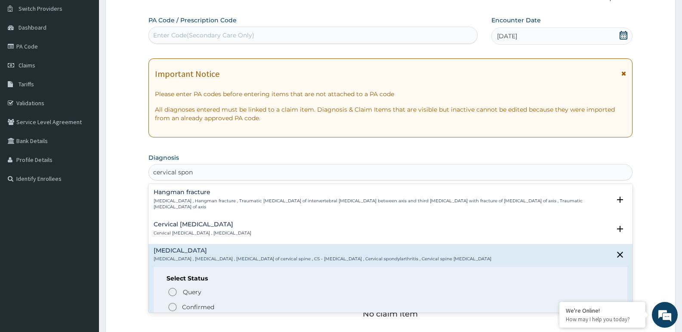
click at [181, 307] on span "Confirmed" at bounding box center [390, 307] width 447 height 10
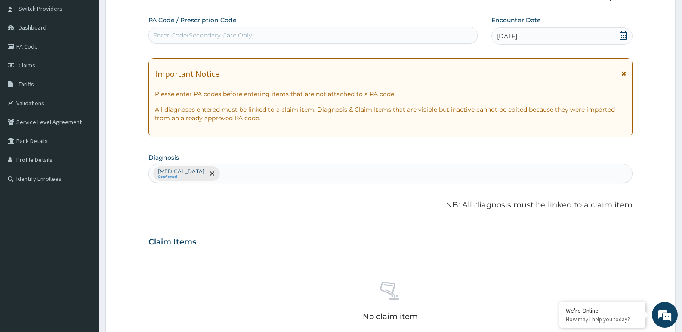
click at [255, 168] on div "[MEDICAL_DATA] Confirmed" at bounding box center [390, 174] width 483 height 18
type input "pep"
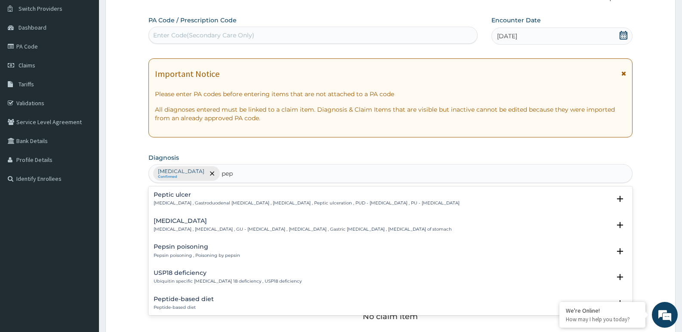
click at [198, 204] on p "Peptic ulcer , Gastroduodenal ulcer , Peptic ulcer disease , Peptic ulceration …" at bounding box center [307, 203] width 306 height 6
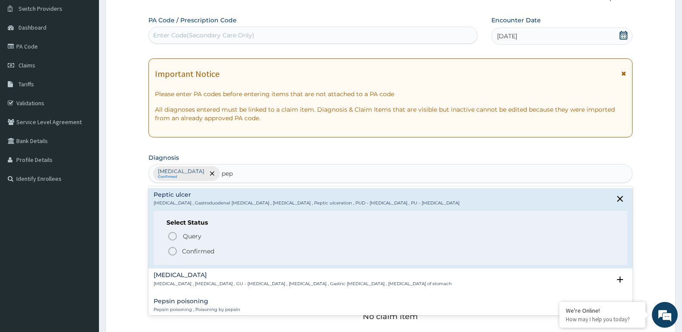
click at [177, 250] on icon "status option filled" at bounding box center [172, 251] width 10 height 10
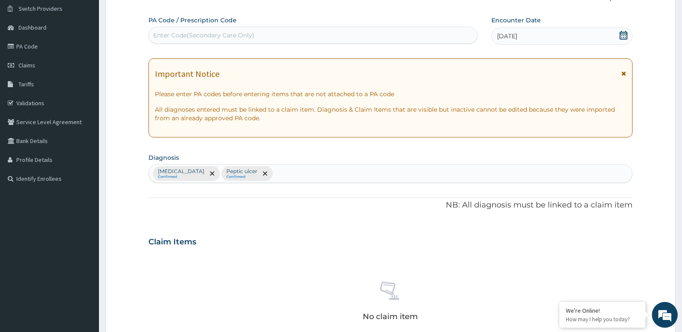
click at [291, 173] on div "Cervical spondylosis Confirmed Peptic ulcer Confirmed" at bounding box center [390, 174] width 483 height 18
click at [296, 174] on div "Cervical spondylosis Confirmed Peptic ulcer Confirmed" at bounding box center [390, 174] width 483 height 18
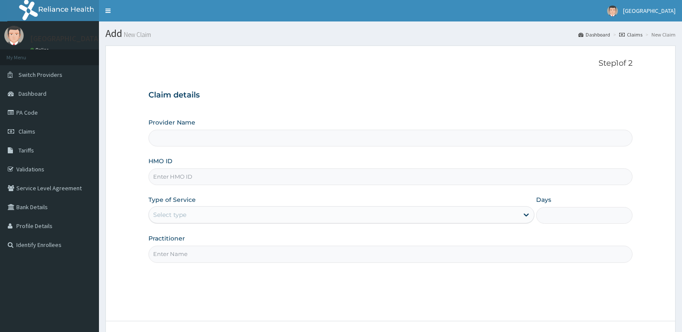
click at [249, 177] on input "HMO ID" at bounding box center [390, 177] width 484 height 17
paste input "SIF/10006/A"
type input "SIF/10006/A"
click at [237, 210] on div "Select type" at bounding box center [333, 215] width 369 height 14
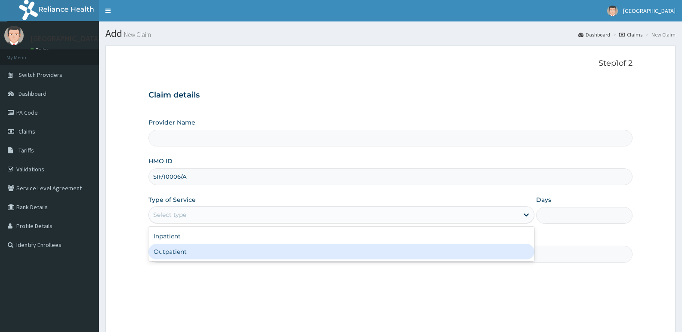
click at [167, 255] on div "Outpatient" at bounding box center [340, 251] width 385 height 15
type input "1"
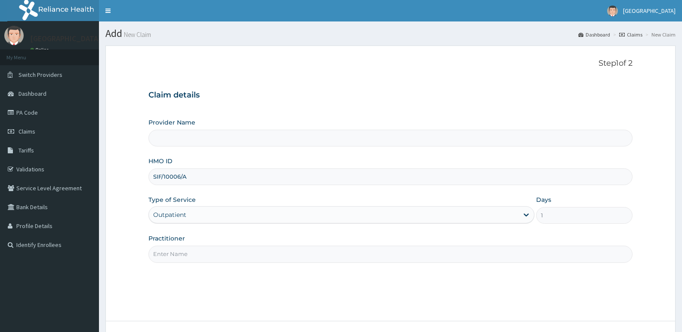
click at [187, 254] on input "Practitioner" at bounding box center [390, 254] width 484 height 17
type input "[GEOGRAPHIC_DATA]"
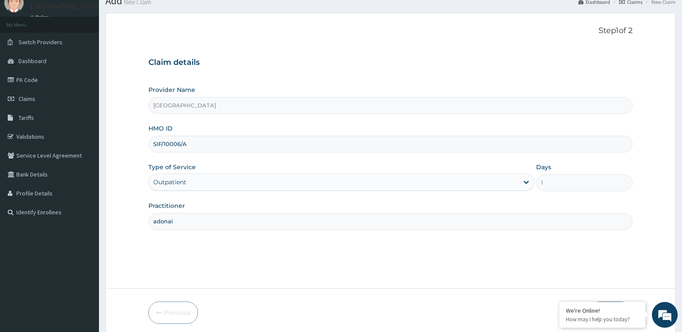
scroll to position [66, 0]
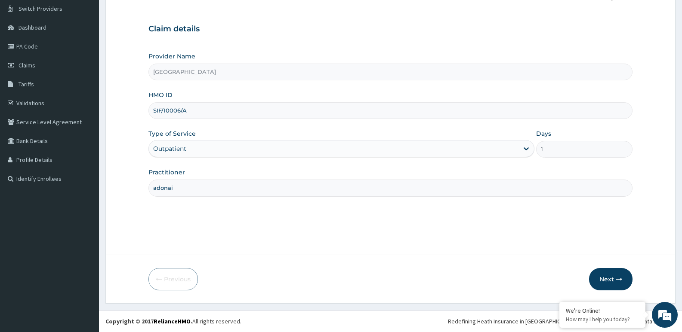
type input "adonai"
click at [616, 278] on icon "button" at bounding box center [619, 280] width 6 height 6
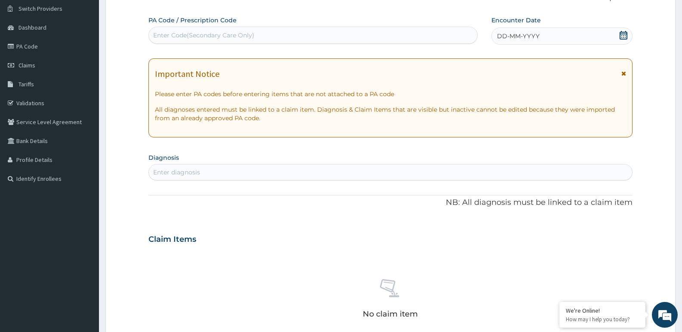
click at [579, 41] on div "DD-MM-YYYY" at bounding box center [561, 36] width 141 height 17
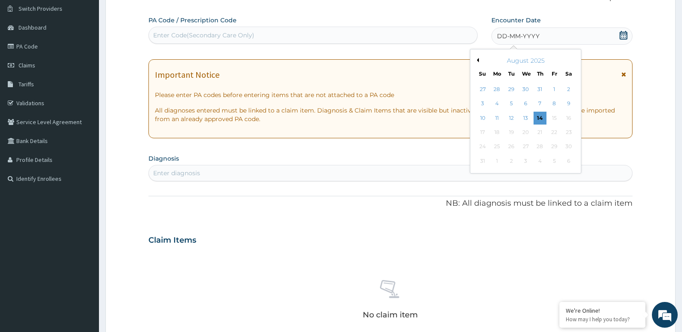
scroll to position [0, 0]
click at [475, 61] on button "Previous Month" at bounding box center [476, 60] width 4 height 4
click at [541, 116] on div "17" at bounding box center [539, 118] width 13 height 13
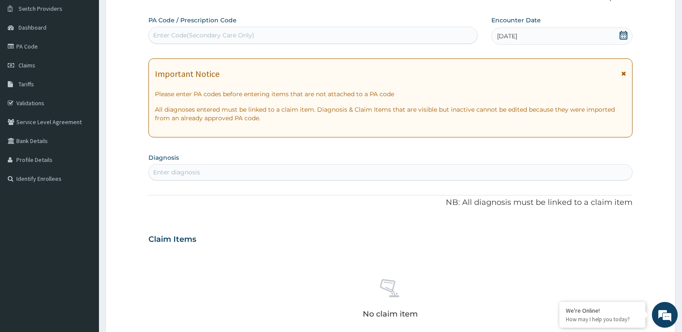
click at [342, 36] on div "Enter Code(Secondary Care Only)" at bounding box center [313, 35] width 328 height 14
click at [271, 169] on div "Enter diagnosis" at bounding box center [390, 173] width 483 height 14
type input "musculosk"
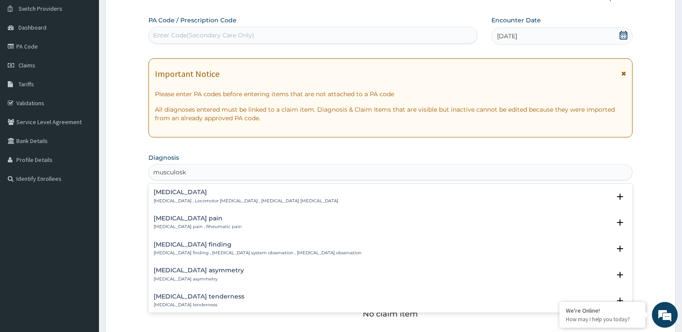
click at [175, 216] on h4 "Musculoskeletal pain" at bounding box center [198, 218] width 88 height 6
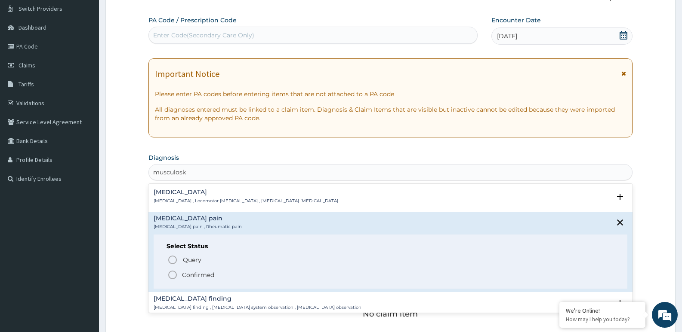
click at [172, 274] on icon "status option filled" at bounding box center [172, 275] width 10 height 10
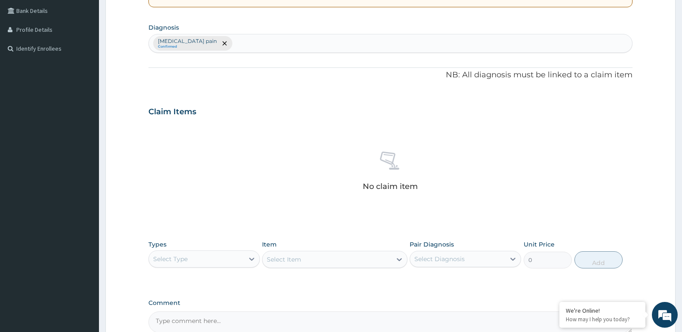
scroll to position [215, 0]
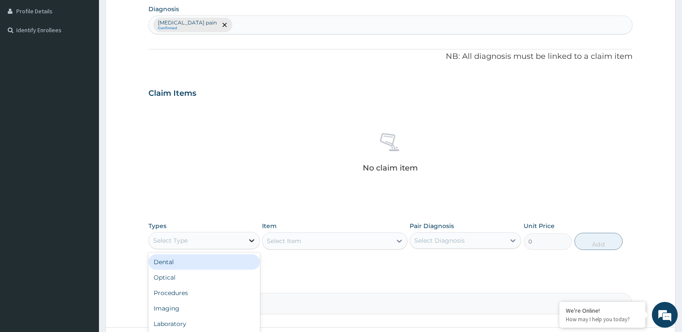
click at [255, 241] on icon at bounding box center [251, 241] width 9 height 9
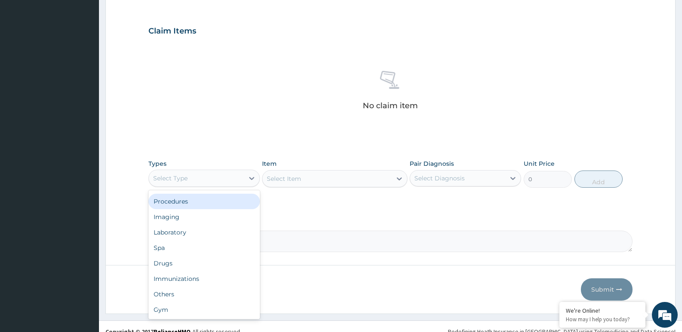
scroll to position [288, 0]
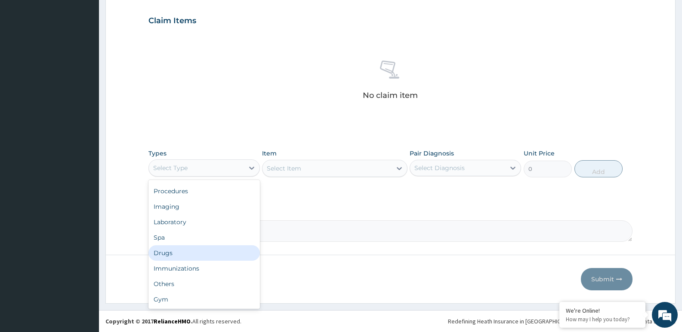
click at [171, 249] on div "Drugs" at bounding box center [203, 253] width 111 height 15
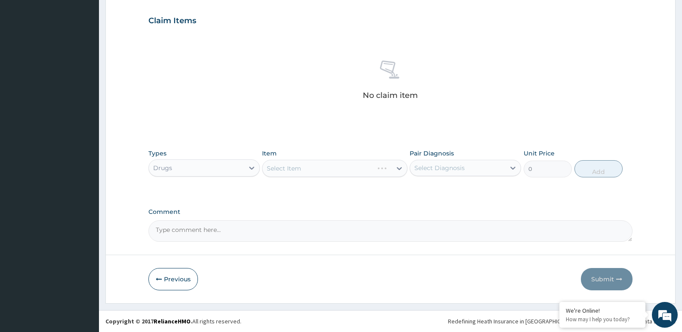
click at [304, 166] on div "Select Item" at bounding box center [334, 168] width 145 height 17
click at [304, 165] on div "Select Item" at bounding box center [334, 168] width 145 height 17
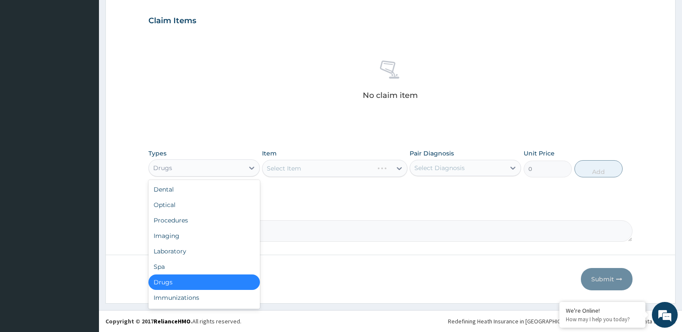
click at [221, 167] on div "Drugs" at bounding box center [196, 168] width 95 height 14
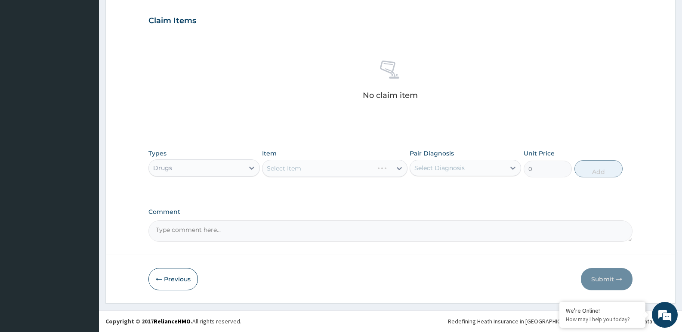
click at [366, 158] on div "Item Select Item" at bounding box center [334, 163] width 145 height 28
click at [366, 162] on div "Select Item" at bounding box center [334, 168] width 145 height 17
click at [363, 167] on div "Select Item" at bounding box center [334, 168] width 145 height 17
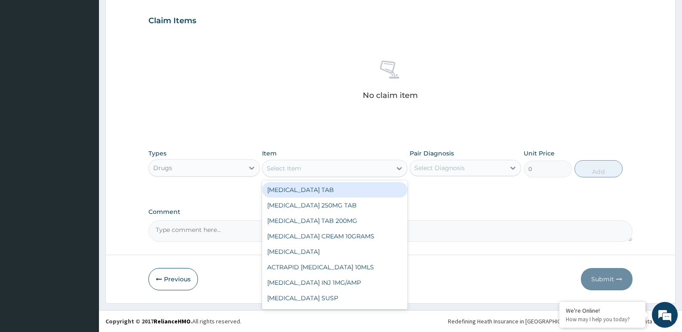
click at [352, 160] on div "Select Item" at bounding box center [334, 168] width 145 height 17
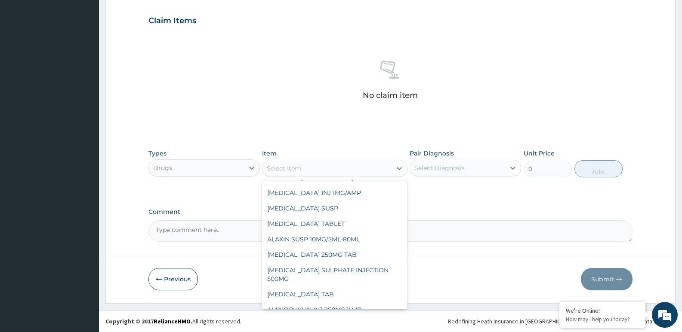
scroll to position [86, 0]
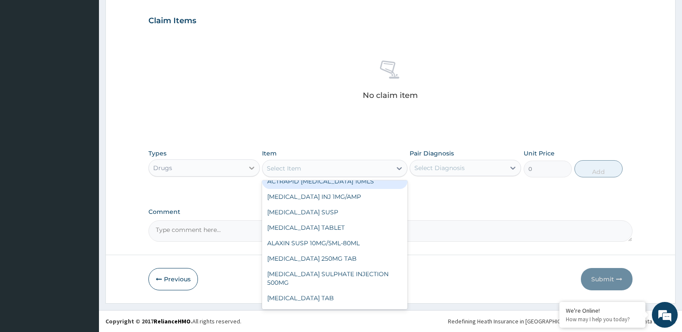
click at [244, 164] on div at bounding box center [251, 167] width 15 height 15
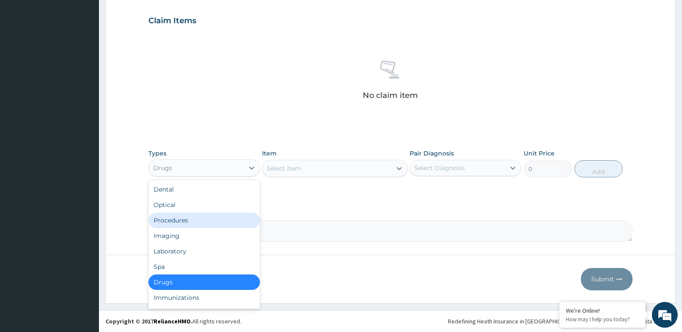
click at [181, 217] on div "Procedures" at bounding box center [203, 220] width 111 height 15
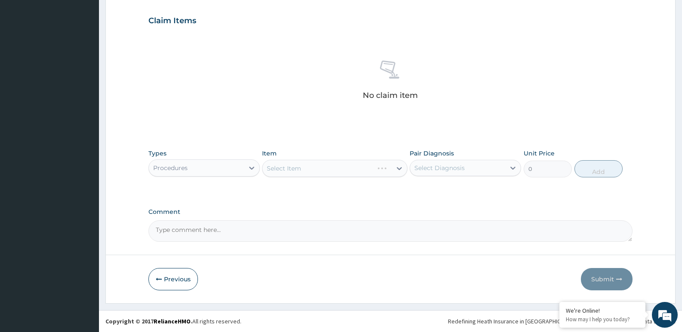
click at [313, 163] on div "Select Item" at bounding box center [334, 168] width 145 height 17
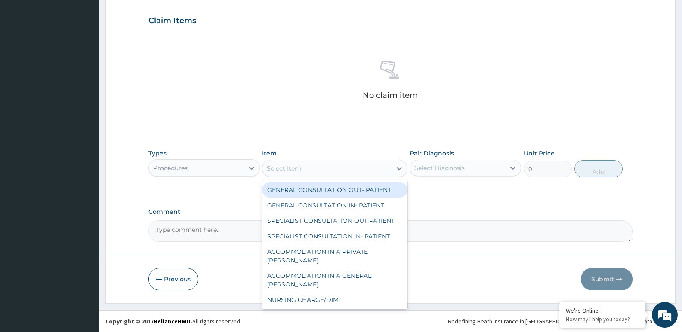
click at [351, 170] on div "Select Item" at bounding box center [326, 169] width 129 height 14
click at [350, 184] on div "GENERAL CONSULTATION OUT- PATIENT" at bounding box center [334, 189] width 145 height 15
type input "3000"
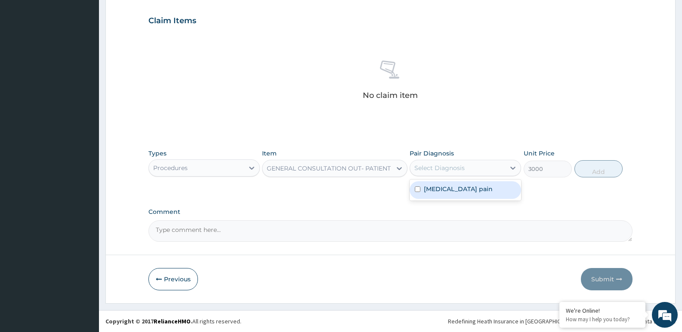
click at [474, 171] on div "Select Diagnosis" at bounding box center [457, 168] width 95 height 14
drag, startPoint x: 476, startPoint y: 186, endPoint x: 480, endPoint y: 188, distance: 4.5
click at [477, 187] on label "Musculoskeletal pain" at bounding box center [458, 189] width 69 height 9
checkbox input "true"
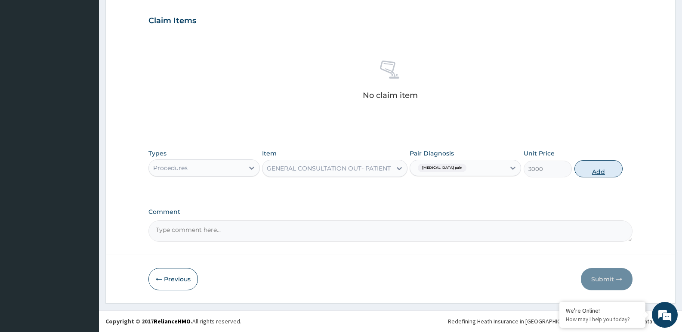
click at [603, 166] on button "Add" at bounding box center [598, 168] width 48 height 17
type input "0"
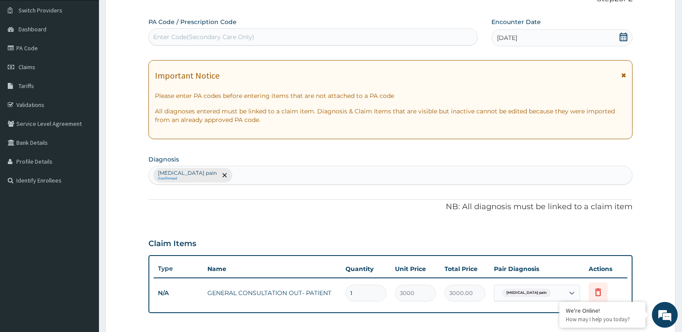
scroll to position [32, 0]
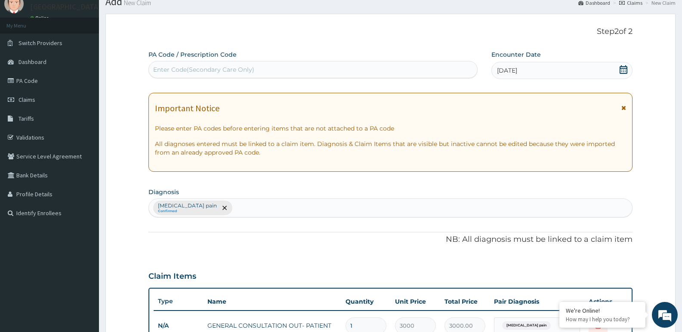
click at [259, 207] on div "Musculoskeletal pain Confirmed" at bounding box center [390, 208] width 483 height 18
type input "pep"
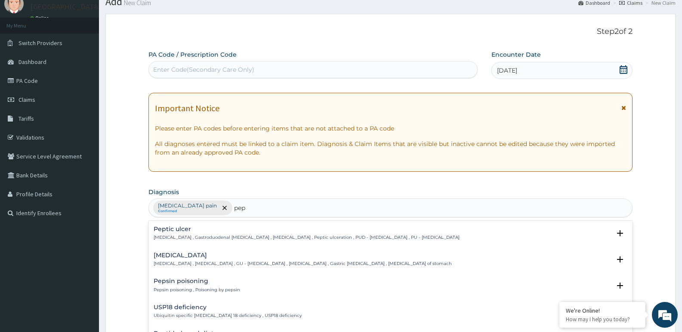
click at [177, 233] on div "Peptic ulcer Peptic ulcer , Gastroduodenal ulcer , Peptic ulcer disease , Pepti…" at bounding box center [307, 233] width 306 height 15
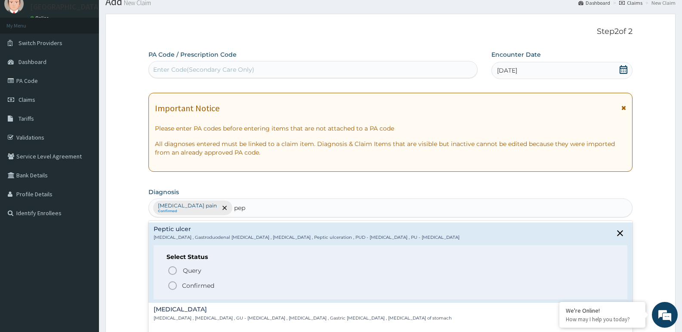
click at [169, 286] on circle "status option filled" at bounding box center [173, 286] width 8 height 8
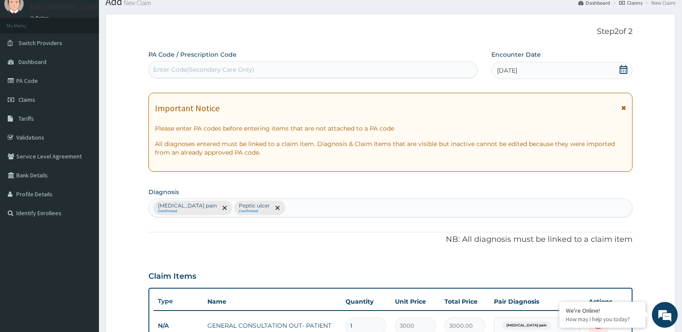
click at [289, 207] on div "Musculoskeletal pain Confirmed Peptic ulcer Confirmed" at bounding box center [390, 208] width 483 height 18
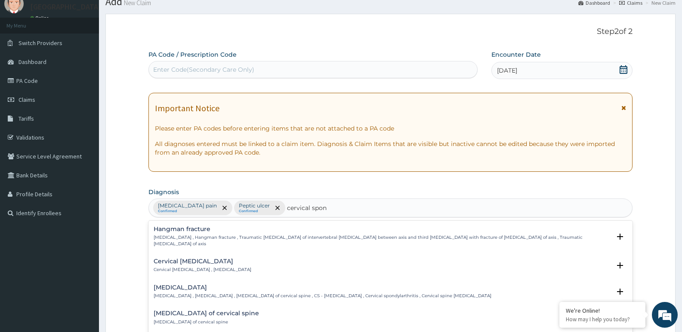
type input "cervical spond"
click at [200, 289] on h4 "[MEDICAL_DATA]" at bounding box center [323, 288] width 338 height 6
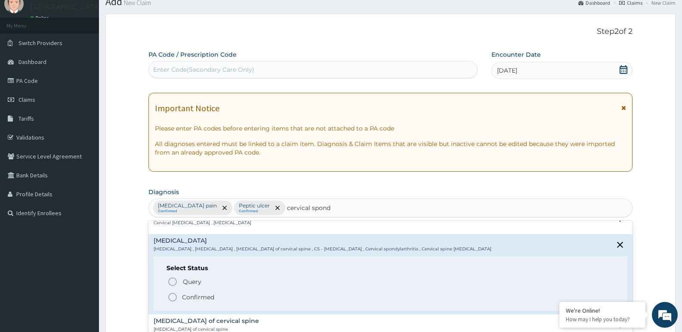
scroll to position [43, 0]
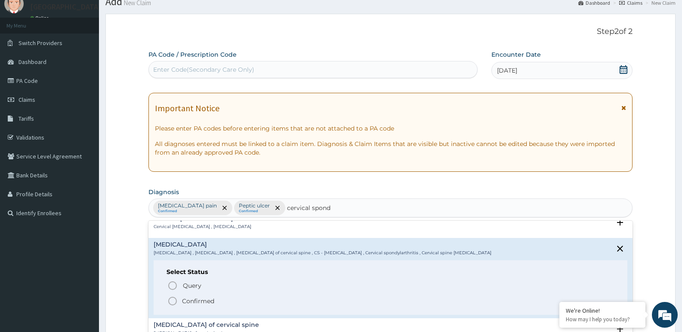
click at [172, 301] on icon "status option filled" at bounding box center [172, 301] width 10 height 10
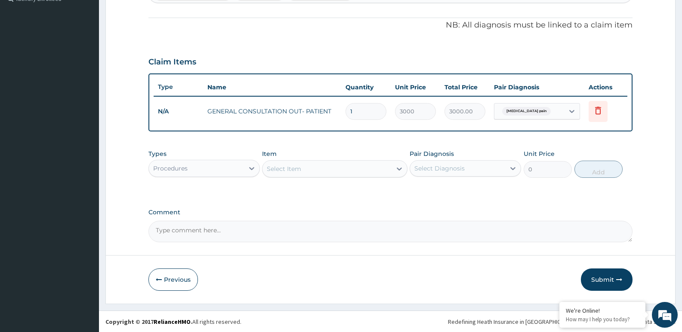
scroll to position [247, 0]
click at [252, 166] on icon at bounding box center [251, 168] width 9 height 9
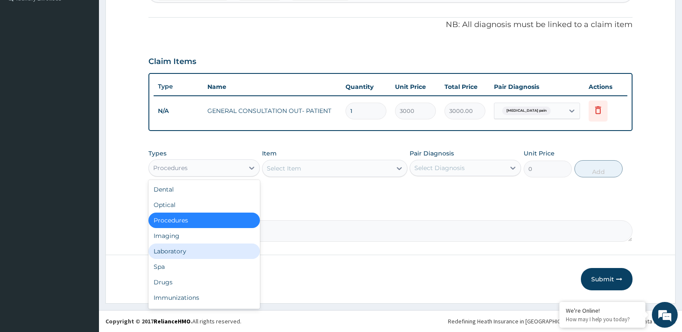
click at [179, 253] on div "Laboratory" at bounding box center [203, 251] width 111 height 15
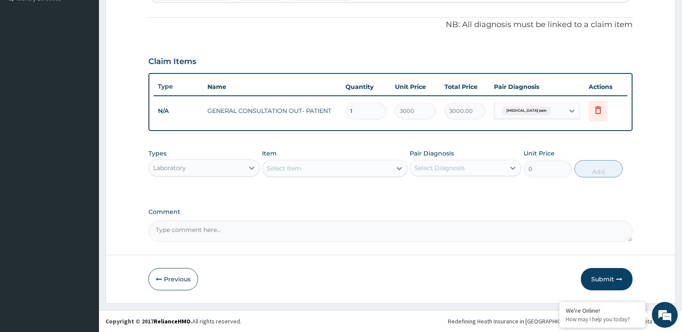
click at [111, 184] on form "Step 2 of 2 PA Code / Prescription Code Enter Code(Secondary Care Only) Encount…" at bounding box center [390, 51] width 570 height 505
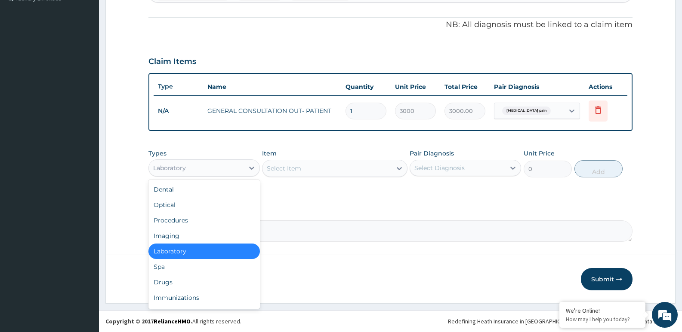
click at [236, 169] on div "Laboratory" at bounding box center [196, 168] width 95 height 14
drag, startPoint x: 168, startPoint y: 283, endPoint x: 247, endPoint y: 216, distance: 103.5
click at [168, 282] on div "Drugs" at bounding box center [203, 282] width 111 height 15
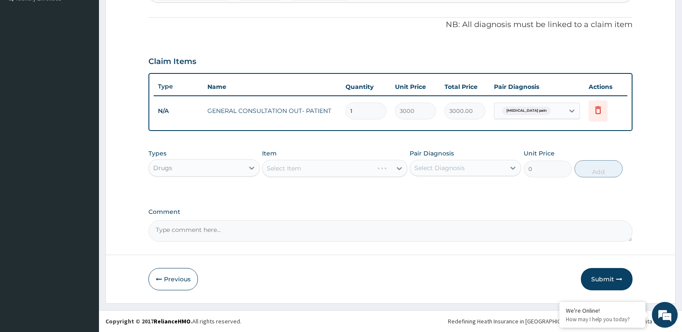
click at [301, 163] on div "Select Item" at bounding box center [334, 168] width 145 height 17
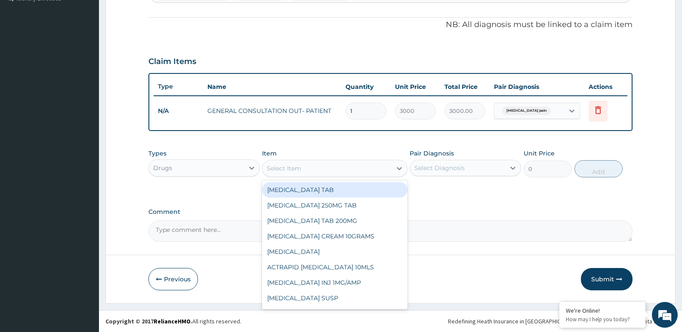
click at [301, 163] on div "Select Item" at bounding box center [326, 169] width 129 height 14
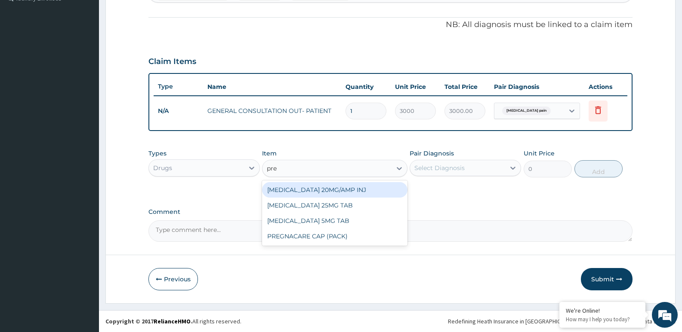
type input "pred"
click at [314, 191] on div "PREDNISOLONE 5MG TAB" at bounding box center [334, 189] width 145 height 15
type input "100"
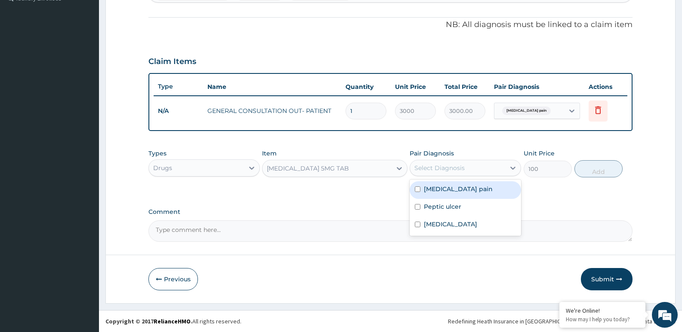
drag, startPoint x: 434, startPoint y: 160, endPoint x: 434, endPoint y: 170, distance: 10.3
click at [434, 161] on div "Select Diagnosis" at bounding box center [464, 168] width 111 height 16
click at [435, 190] on label "Musculoskeletal pain" at bounding box center [458, 189] width 69 height 9
checkbox input "true"
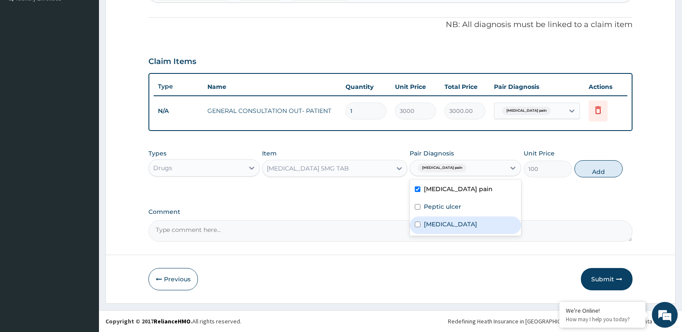
click at [428, 232] on div "[MEDICAL_DATA]" at bounding box center [464, 226] width 111 height 18
checkbox input "true"
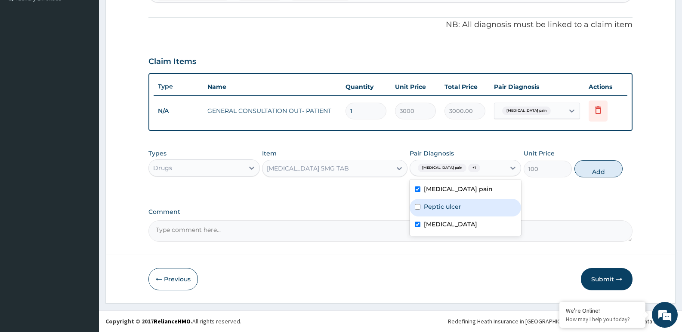
click at [452, 207] on label "Peptic ulcer" at bounding box center [442, 207] width 37 height 9
checkbox input "true"
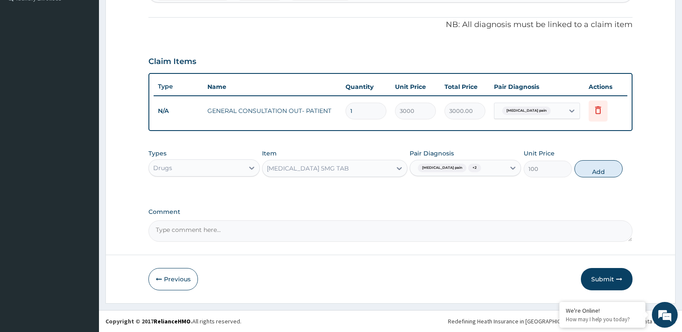
drag, startPoint x: 594, startPoint y: 167, endPoint x: 538, endPoint y: 170, distance: 56.0
click at [594, 167] on button "Add" at bounding box center [598, 168] width 48 height 17
type input "0"
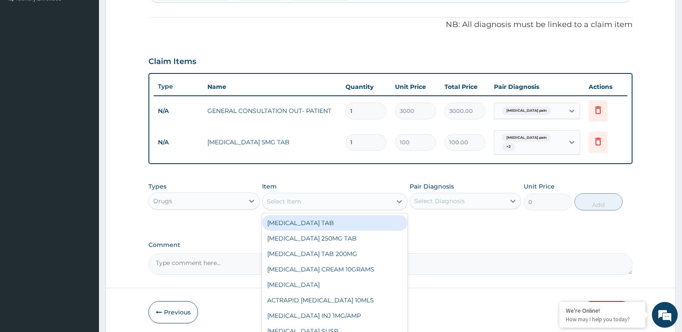
click at [362, 197] on div "Select Item" at bounding box center [326, 202] width 129 height 14
type input "omep"
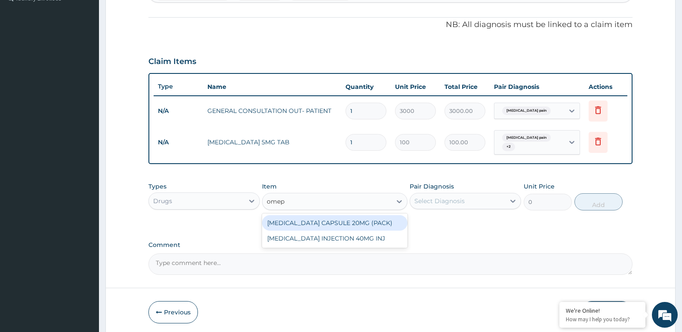
click at [352, 225] on div "OMEPRAZOLE CAPSULE 20MG (PACK)" at bounding box center [334, 222] width 145 height 15
type input "2500"
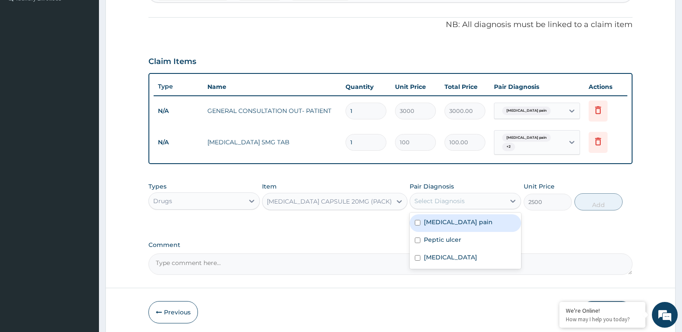
click at [452, 200] on div "Select Diagnosis" at bounding box center [439, 201] width 50 height 9
drag, startPoint x: 451, startPoint y: 222, endPoint x: 447, endPoint y: 231, distance: 10.2
click at [451, 223] on label "Musculoskeletal pain" at bounding box center [458, 222] width 69 height 9
checkbox input "true"
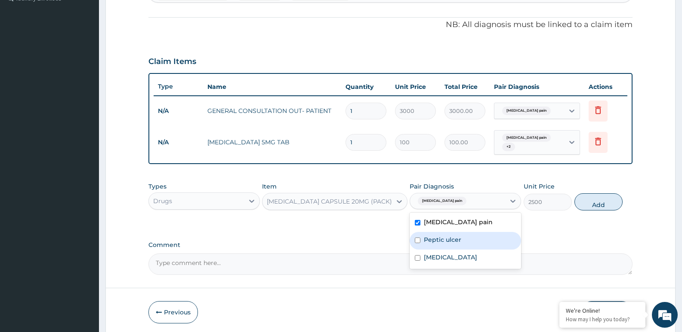
click at [443, 235] on div "Peptic ulcer" at bounding box center [464, 241] width 111 height 18
checkbox input "true"
click at [455, 223] on label "Musculoskeletal pain" at bounding box center [458, 222] width 69 height 9
checkbox input "false"
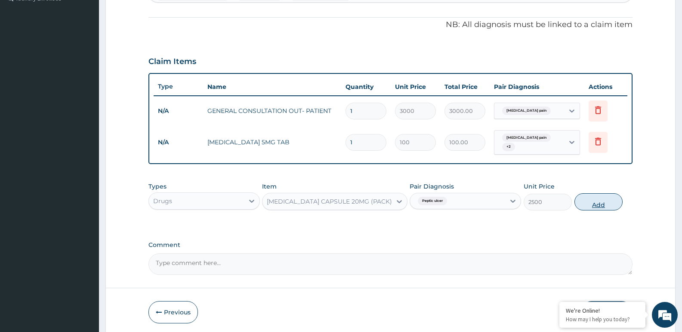
click at [595, 203] on button "Add" at bounding box center [598, 202] width 48 height 17
type input "0"
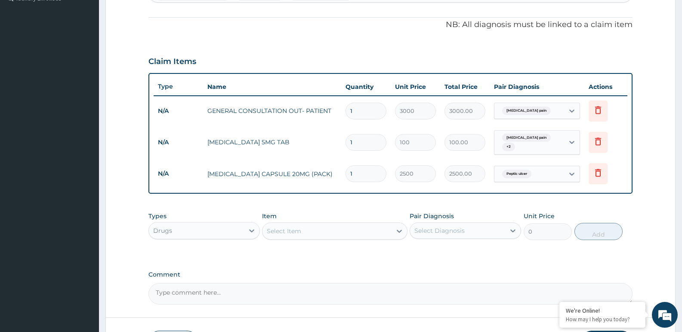
click at [121, 146] on form "Step 2 of 2 PA Code / Prescription Code Enter Code(Secondary Care Only) Encount…" at bounding box center [390, 83] width 570 height 568
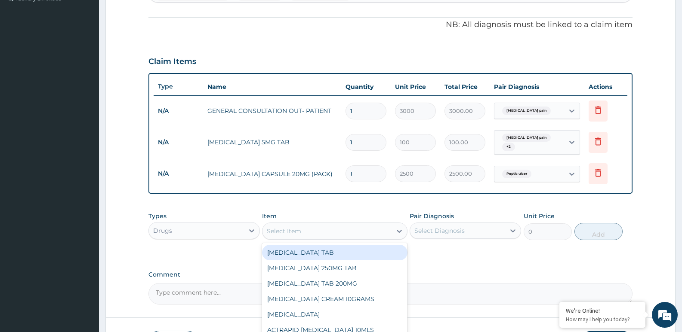
click at [327, 230] on div "Select Item" at bounding box center [326, 231] width 129 height 14
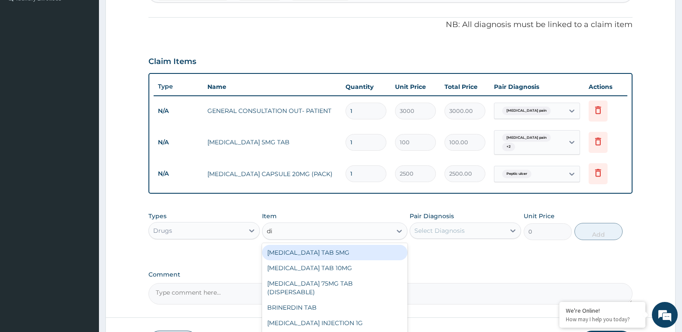
type input "dic"
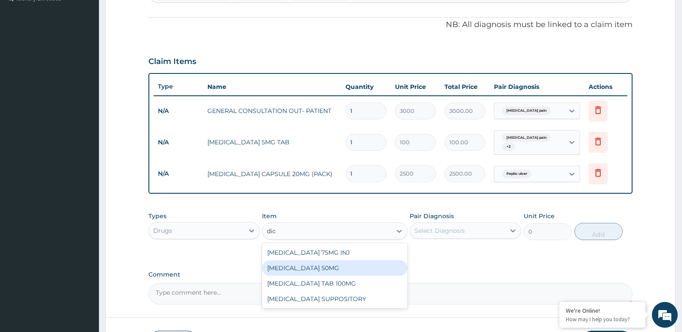
click at [314, 268] on div "DICLOFENAC SODIUM 50MG" at bounding box center [334, 268] width 145 height 15
type input "50"
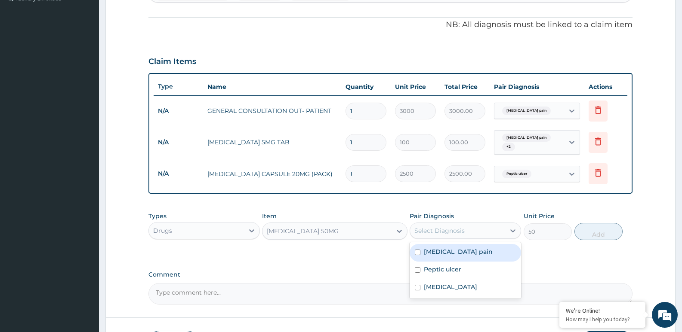
click at [446, 226] on div "Select Diagnosis" at bounding box center [457, 231] width 95 height 14
click at [419, 252] on input "checkbox" at bounding box center [418, 253] width 6 height 6
checkbox input "true"
click at [585, 229] on button "Add" at bounding box center [598, 231] width 48 height 17
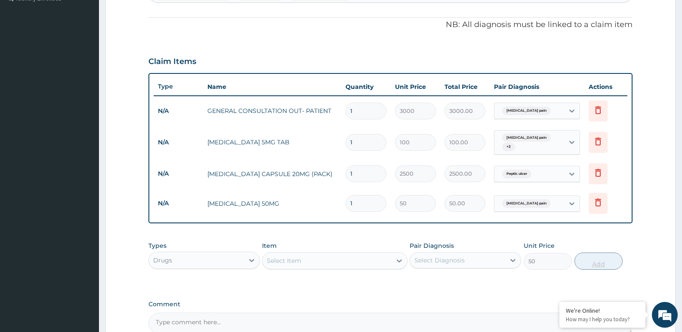
type input "0"
click at [119, 189] on form "Step 2 of 2 PA Code / Prescription Code Enter Code(Secondary Care Only) Encount…" at bounding box center [390, 98] width 570 height 598
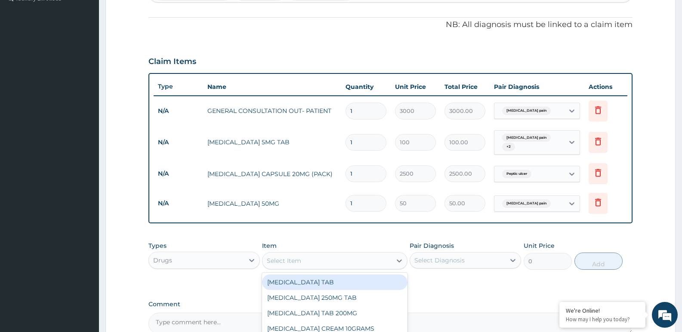
click at [339, 255] on div "Select Item" at bounding box center [326, 261] width 129 height 14
type input "dee"
click at [324, 280] on div "DEEP HEAT" at bounding box center [334, 282] width 145 height 15
type input "2500"
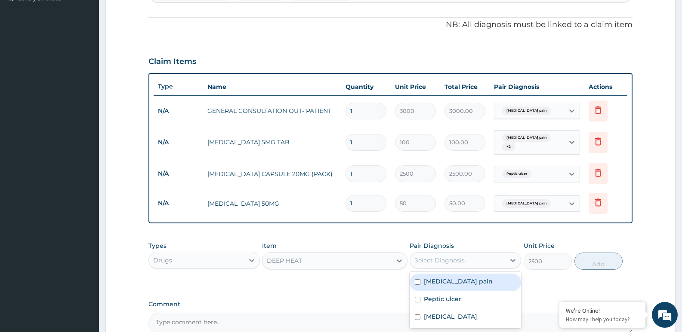
click at [497, 264] on div "Select Diagnosis" at bounding box center [457, 261] width 95 height 14
drag, startPoint x: 439, startPoint y: 282, endPoint x: 464, endPoint y: 283, distance: 25.8
click at [439, 282] on label "Musculoskeletal pain" at bounding box center [458, 281] width 69 height 9
checkbox input "true"
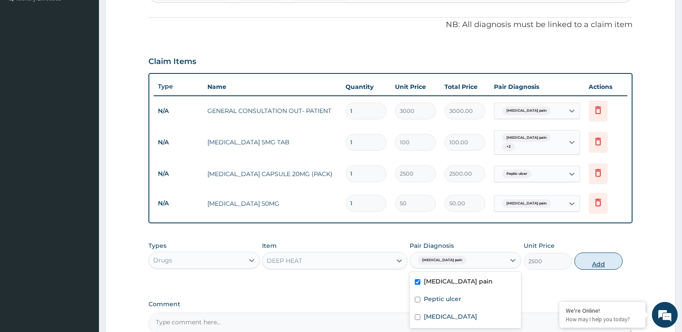
click at [602, 261] on button "Add" at bounding box center [598, 261] width 48 height 17
type input "0"
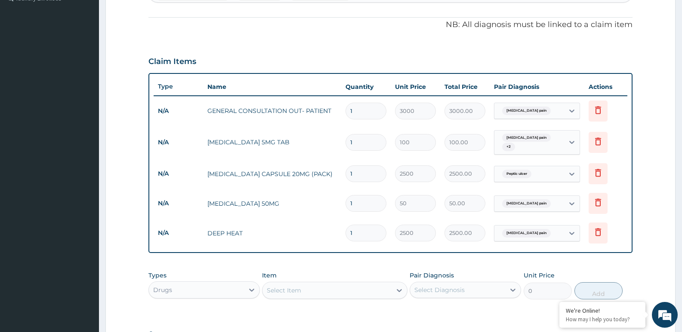
click at [369, 203] on input "1" at bounding box center [365, 203] width 41 height 17
type input "10"
type input "500.00"
type input "10"
click at [370, 175] on input "1" at bounding box center [365, 174] width 41 height 17
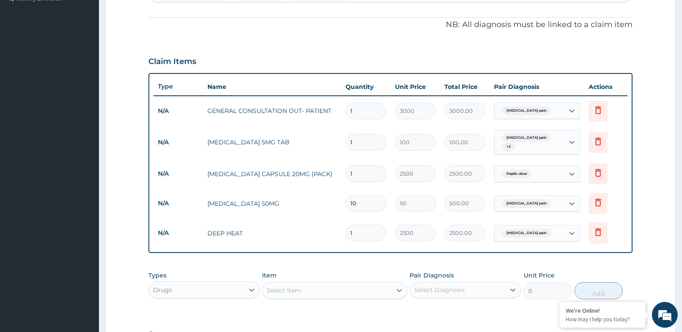
drag, startPoint x: 353, startPoint y: 143, endPoint x: 339, endPoint y: 151, distance: 16.2
click at [339, 151] on tr "N/A PREDNISOLONE 5MG TAB 1 100 100.00 Musculoskeletal pain + 2 Delete" at bounding box center [390, 143] width 473 height 34
type input "2"
type input "200.00"
type input "20"
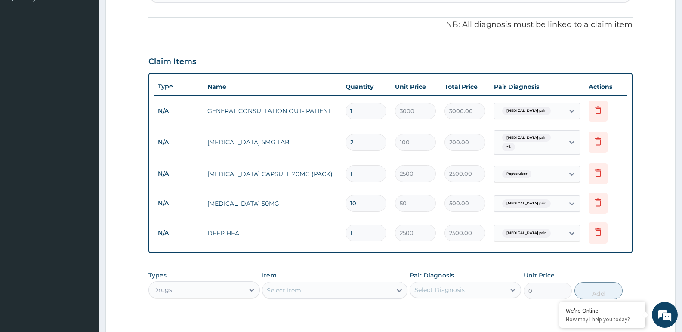
type input "2000.00"
type input "20"
click at [111, 126] on form "Step 2 of 2 PA Code / Prescription Code Enter Code(Secondary Care Only) Encount…" at bounding box center [390, 112] width 570 height 627
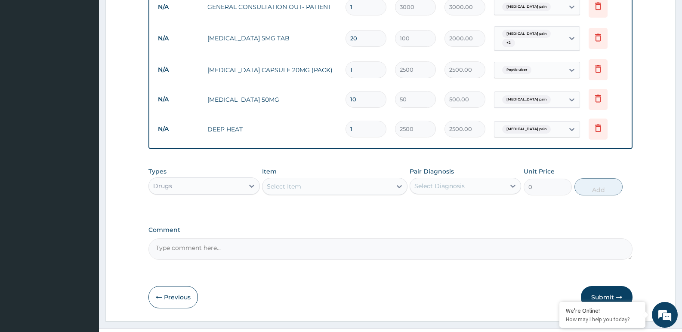
scroll to position [369, 0]
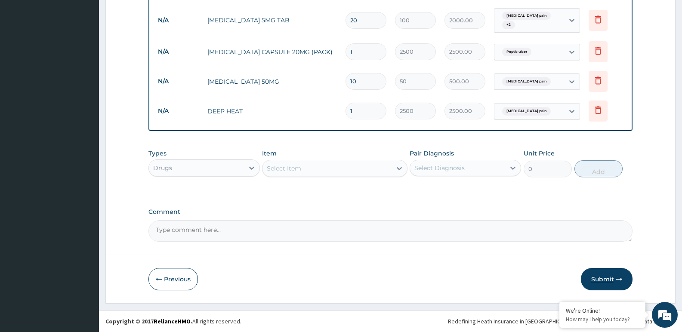
click at [612, 277] on button "Submit" at bounding box center [607, 279] width 52 height 22
click at [610, 280] on button "Submit" at bounding box center [607, 279] width 52 height 22
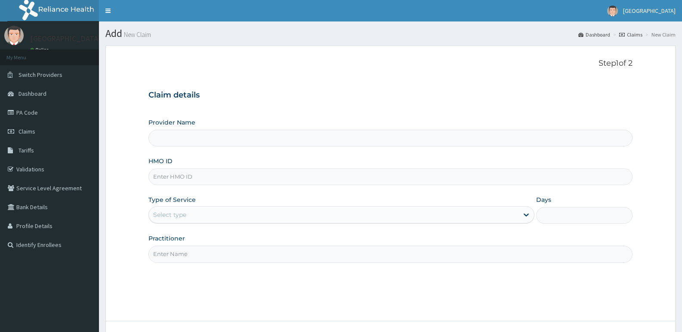
type input "[GEOGRAPHIC_DATA]"
click at [111, 175] on form "Step 1 of 2 Claim details Provider Name Adonai Hospital HMO ID Type of Service …" at bounding box center [390, 208] width 570 height 325
click at [204, 178] on input "HMO ID" at bounding box center [390, 177] width 484 height 17
paste input "GBI/10252/C"
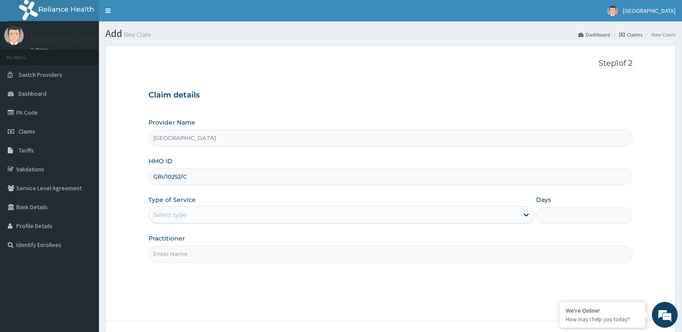
type input "GBI/10252/C"
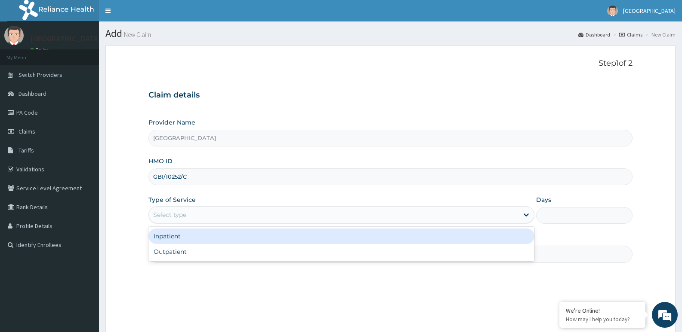
click at [222, 215] on div "Select type" at bounding box center [333, 215] width 369 height 14
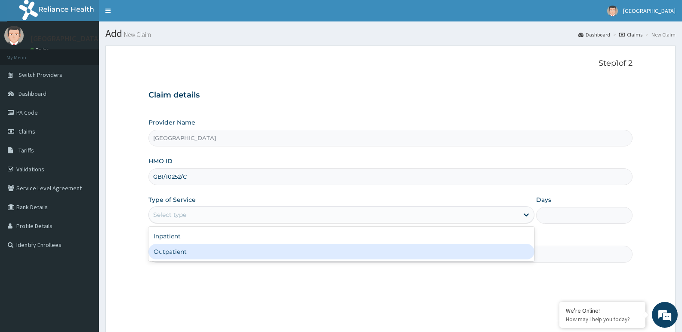
click at [176, 250] on div "Outpatient" at bounding box center [340, 251] width 385 height 15
type input "1"
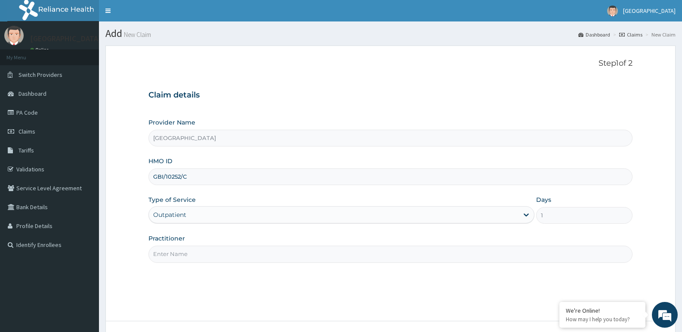
click at [213, 256] on input "Practitioner" at bounding box center [390, 254] width 484 height 17
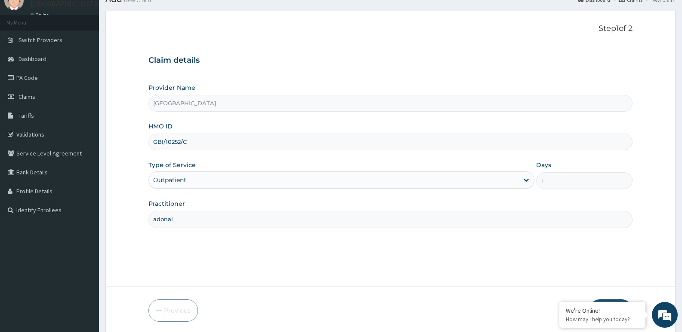
scroll to position [66, 0]
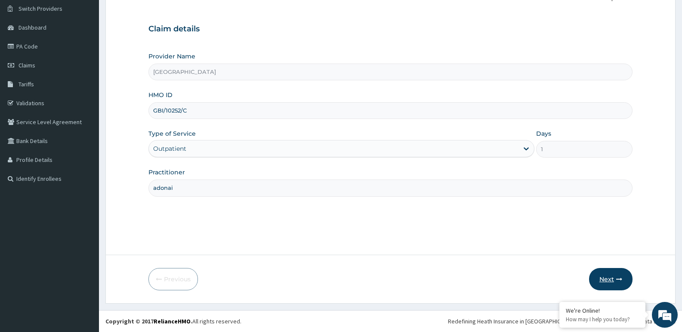
type input "adonai"
click at [602, 275] on button "Next" at bounding box center [610, 279] width 43 height 22
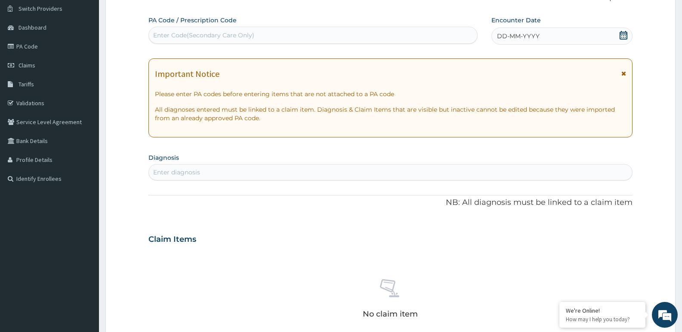
click at [623, 37] on icon at bounding box center [623, 35] width 9 height 9
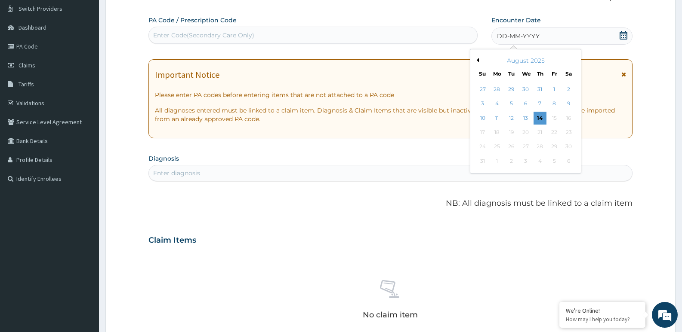
click at [478, 61] on button "Previous Month" at bounding box center [476, 60] width 4 height 4
click at [551, 117] on div "18" at bounding box center [553, 118] width 13 height 13
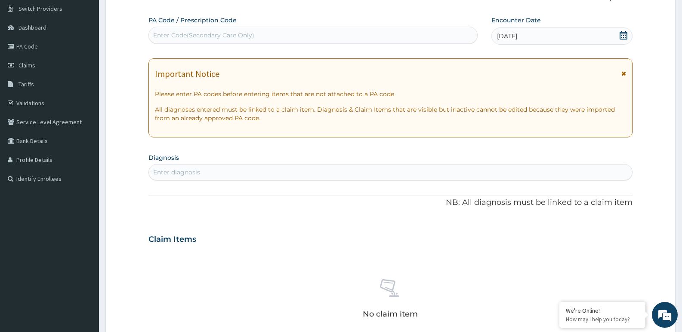
click at [212, 175] on div "Enter diagnosis" at bounding box center [390, 173] width 483 height 14
type input "salmo"
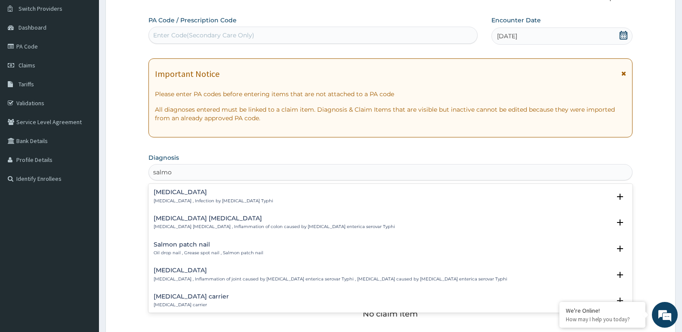
click at [177, 203] on p "Typhoid fever , Infection by Salmonella Typhi" at bounding box center [214, 201] width 120 height 6
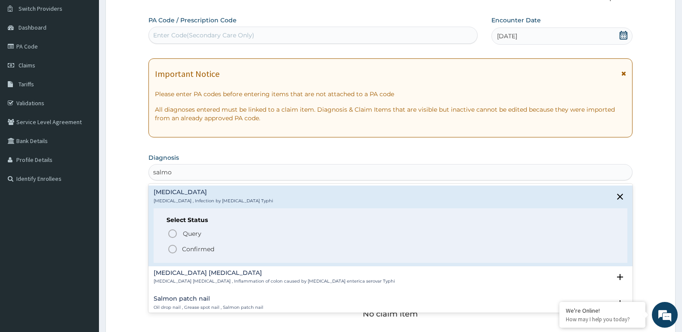
click at [173, 249] on icon "status option filled" at bounding box center [172, 249] width 10 height 10
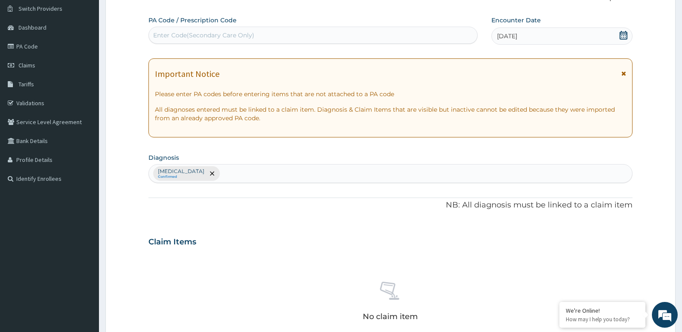
click at [242, 171] on div "Typhoid fever Confirmed" at bounding box center [390, 174] width 483 height 18
type input "helm"
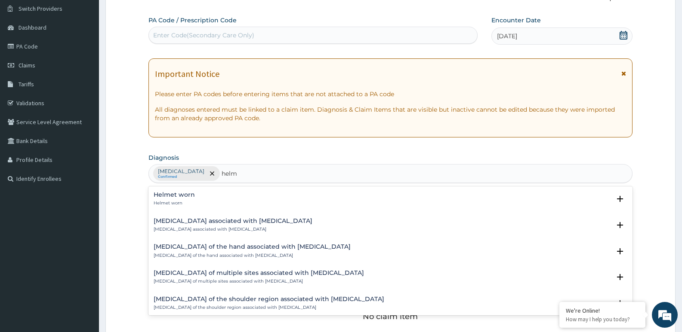
click at [219, 223] on h4 "Arthropathy associated with helminthiasis" at bounding box center [233, 221] width 159 height 6
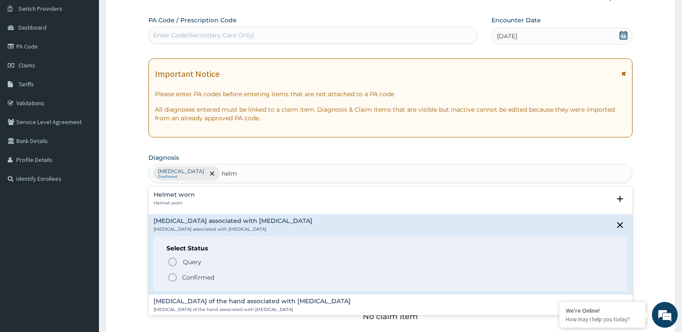
click at [175, 277] on icon "status option filled" at bounding box center [172, 278] width 10 height 10
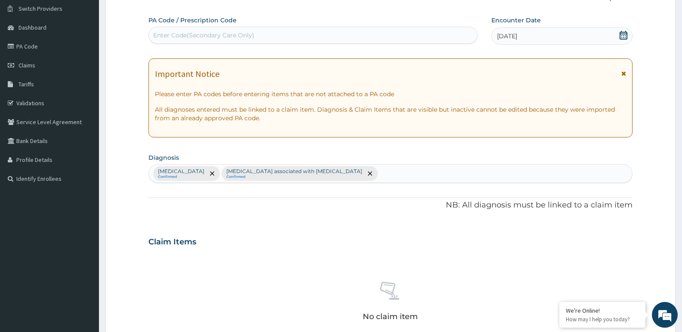
click at [364, 175] on div "Typhoid fever Confirmed Arthropathy associated with helminthiasis Confirmed" at bounding box center [390, 174] width 483 height 18
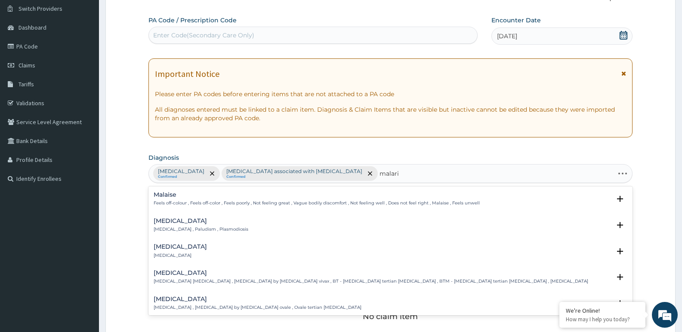
type input "malaria"
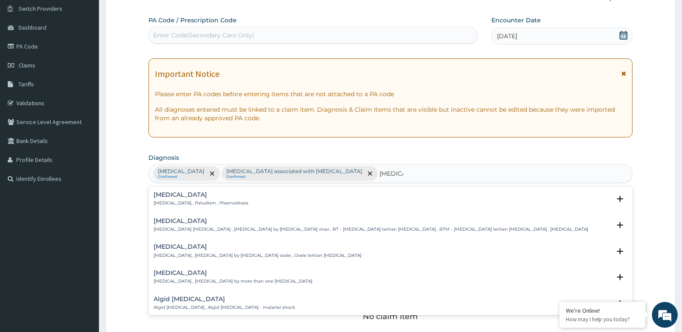
click at [183, 203] on p "[MEDICAL_DATA] , Paludism , Plasmodiosis" at bounding box center [201, 203] width 95 height 6
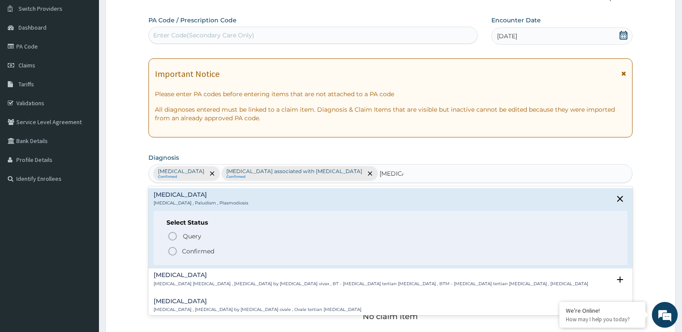
click at [173, 252] on icon "status option filled" at bounding box center [172, 251] width 10 height 10
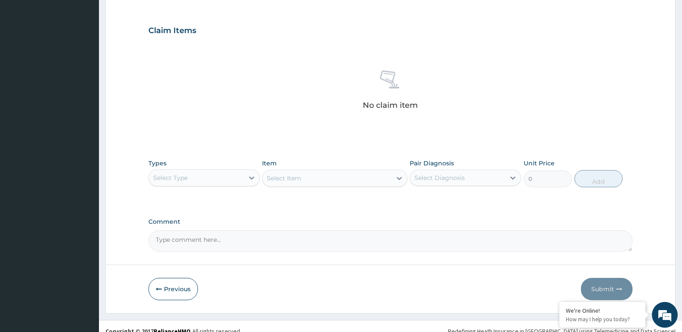
scroll to position [288, 0]
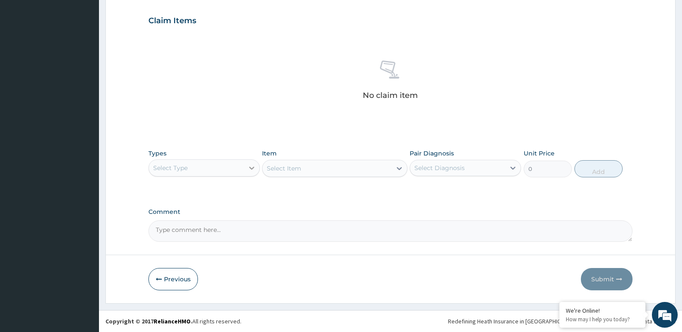
click at [249, 165] on icon at bounding box center [251, 168] width 9 height 9
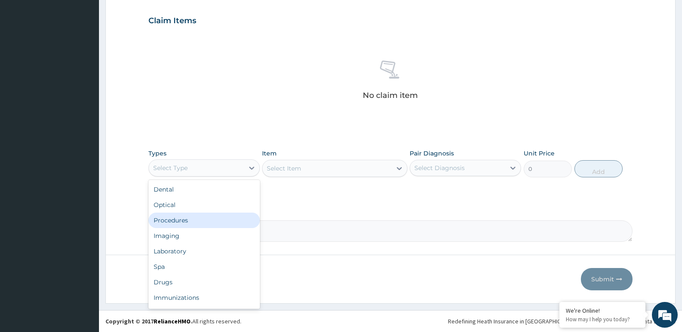
click at [187, 218] on div "Procedures" at bounding box center [203, 220] width 111 height 15
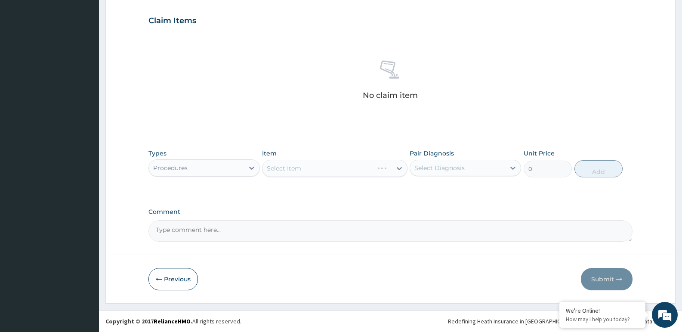
click at [307, 167] on div "Select Item" at bounding box center [334, 168] width 145 height 17
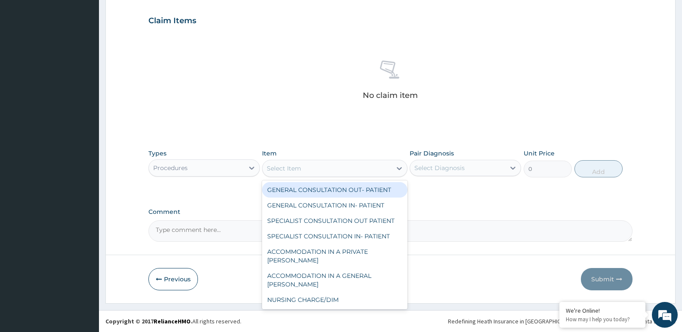
click at [308, 172] on div "Select Item" at bounding box center [326, 169] width 129 height 14
click at [309, 187] on div "GENERAL CONSULTATION OUT- PATIENT" at bounding box center [334, 189] width 145 height 15
type input "3000"
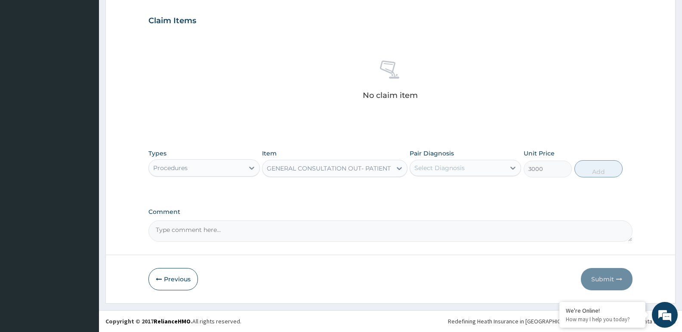
click at [432, 166] on div "Select Diagnosis" at bounding box center [439, 168] width 50 height 9
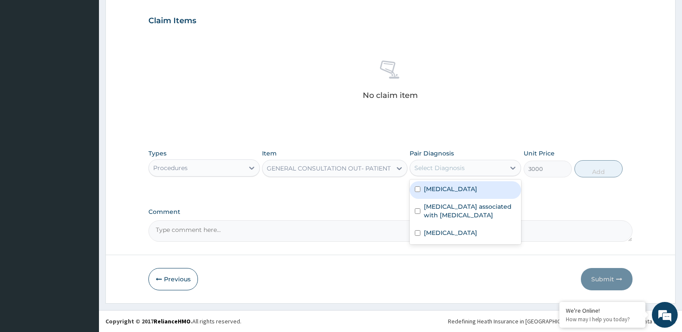
click at [434, 191] on label "Typhoid fever" at bounding box center [450, 189] width 53 height 9
checkbox input "true"
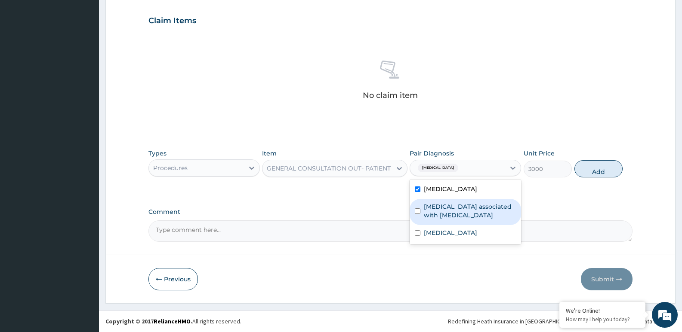
drag, startPoint x: 439, startPoint y: 207, endPoint x: 445, endPoint y: 221, distance: 14.5
click at [439, 210] on label "Arthropathy associated with helminthiasis" at bounding box center [470, 211] width 92 height 17
checkbox input "true"
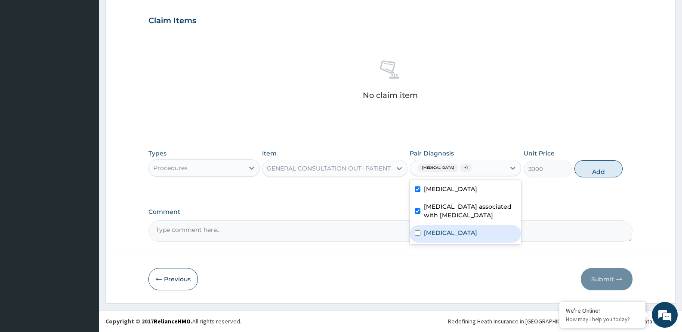
click at [446, 233] on label "[MEDICAL_DATA]" at bounding box center [450, 233] width 53 height 9
checkbox input "true"
click at [601, 168] on button "Add" at bounding box center [598, 168] width 48 height 17
type input "0"
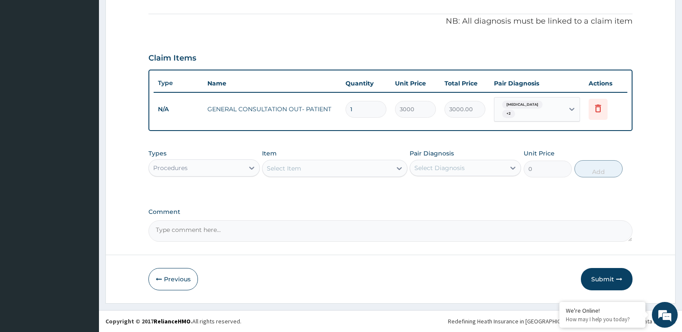
scroll to position [247, 0]
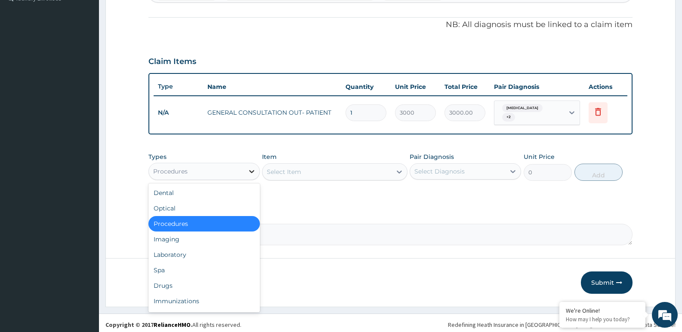
click at [252, 168] on icon at bounding box center [251, 171] width 9 height 9
click at [178, 252] on div "Laboratory" at bounding box center [203, 254] width 111 height 15
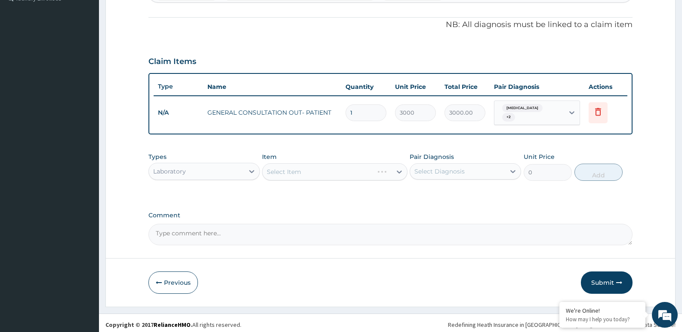
click at [307, 173] on div "Select Item" at bounding box center [334, 171] width 145 height 17
click at [117, 178] on form "Step 2 of 2 PA Code / Prescription Code Enter Code(Secondary Care Only) Encount…" at bounding box center [390, 53] width 570 height 509
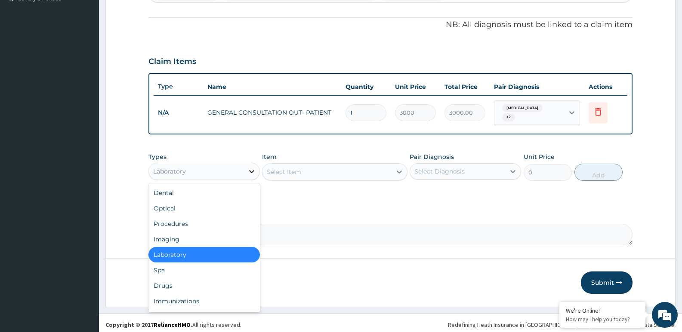
click at [248, 168] on icon at bounding box center [251, 171] width 9 height 9
click at [185, 283] on div "Drugs" at bounding box center [203, 285] width 111 height 15
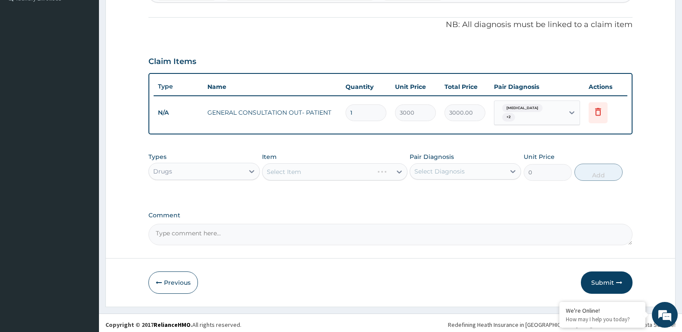
click at [329, 169] on div "Select Item" at bounding box center [334, 171] width 145 height 17
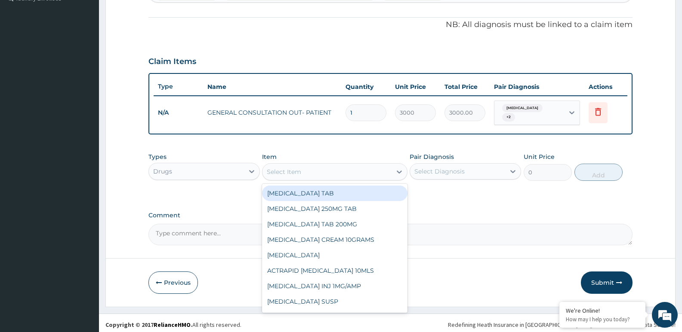
click at [322, 170] on div "Select Item" at bounding box center [326, 172] width 129 height 14
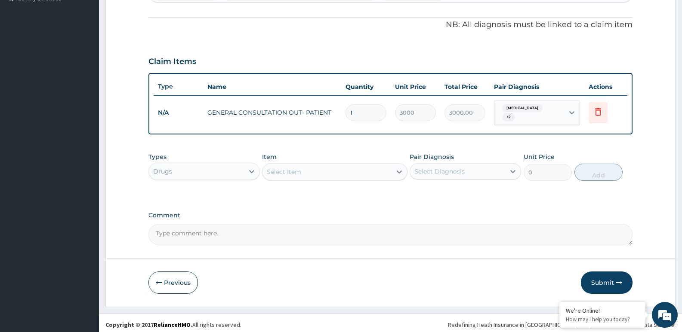
click at [305, 168] on div "Select Item" at bounding box center [326, 172] width 129 height 14
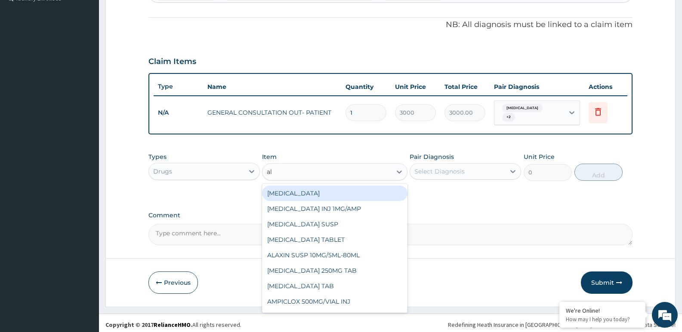
type input "alb"
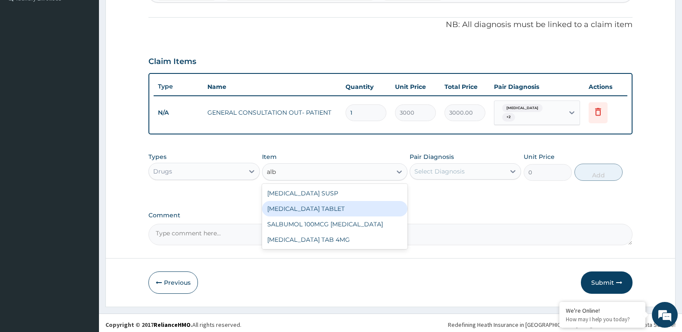
click at [324, 206] on div "[MEDICAL_DATA] TABLET" at bounding box center [334, 208] width 145 height 15
type input "1500"
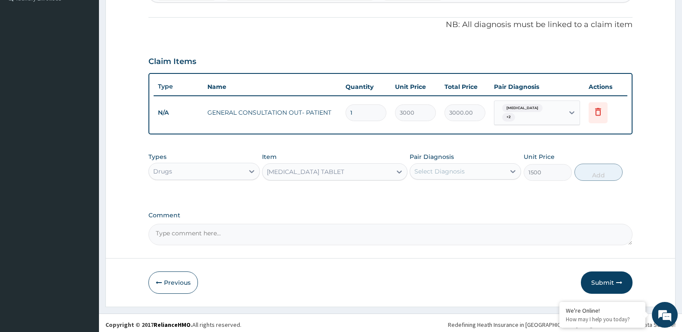
click at [446, 167] on div "Select Diagnosis" at bounding box center [439, 171] width 50 height 9
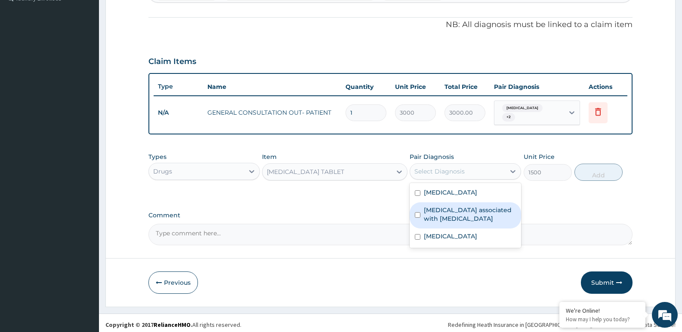
click at [425, 213] on label "Arthropathy associated with helminthiasis" at bounding box center [470, 214] width 92 height 17
checkbox input "true"
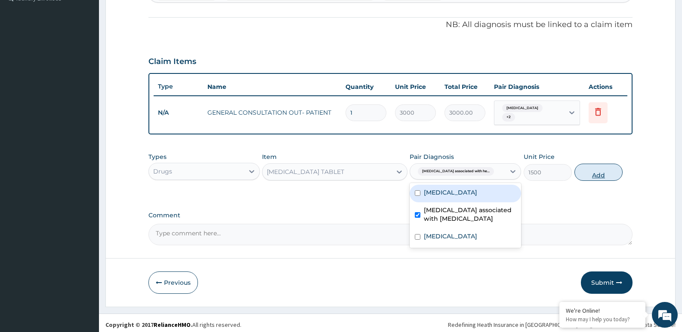
click at [587, 169] on button "Add" at bounding box center [598, 172] width 48 height 17
type input "0"
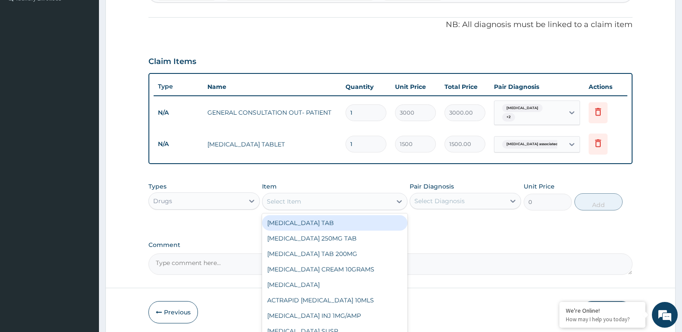
click at [347, 195] on div "Select Item" at bounding box center [326, 202] width 129 height 14
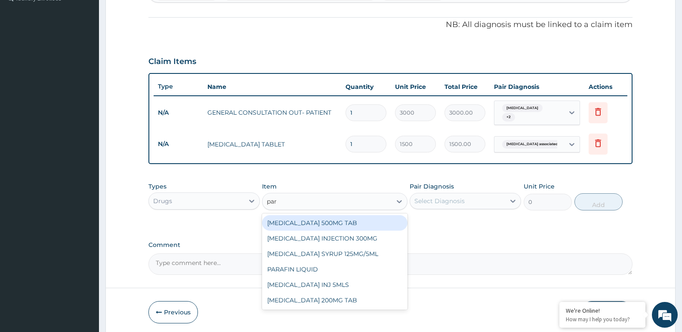
type input "para"
click at [350, 221] on div "[MEDICAL_DATA] 500MG TAB" at bounding box center [334, 222] width 145 height 15
type input "50"
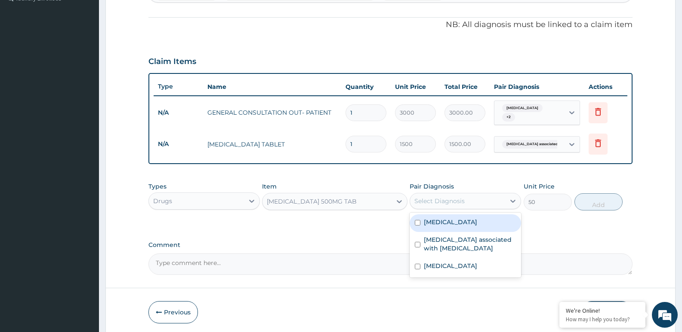
click at [477, 197] on div "Select Diagnosis" at bounding box center [457, 201] width 95 height 14
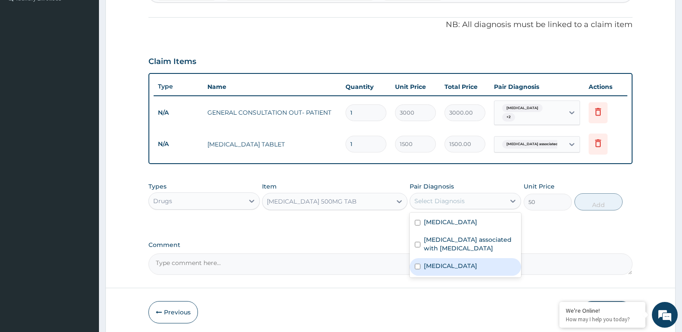
click at [456, 261] on div "[MEDICAL_DATA]" at bounding box center [464, 267] width 111 height 18
click at [422, 266] on div "[MEDICAL_DATA]" at bounding box center [464, 267] width 111 height 18
click at [420, 264] on input "checkbox" at bounding box center [418, 267] width 6 height 6
checkbox input "true"
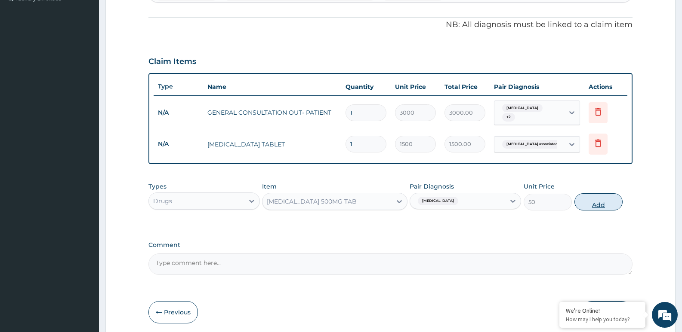
click at [593, 197] on button "Add" at bounding box center [598, 202] width 48 height 17
type input "0"
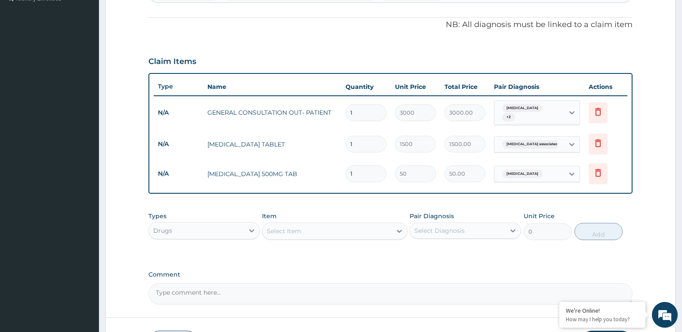
click at [117, 168] on form "Step 2 of 2 PA Code / Prescription Code Enter Code(Secondary Care Only) Encount…" at bounding box center [390, 83] width 570 height 568
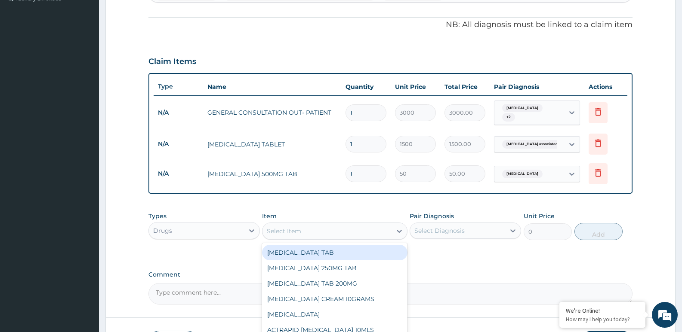
click at [358, 226] on div "Select Item" at bounding box center [326, 231] width 129 height 14
type input "cipro"
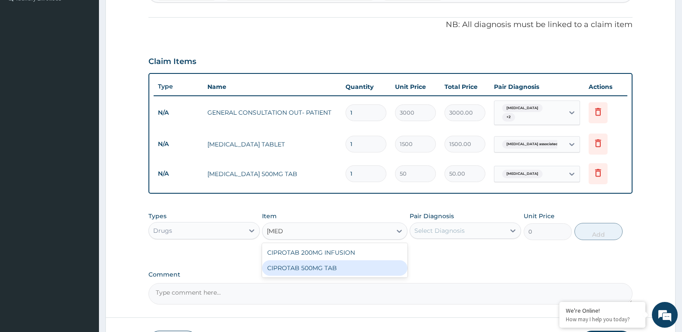
click at [359, 262] on div "CIPROTAB 500MG TAB" at bounding box center [334, 268] width 145 height 15
type input "250"
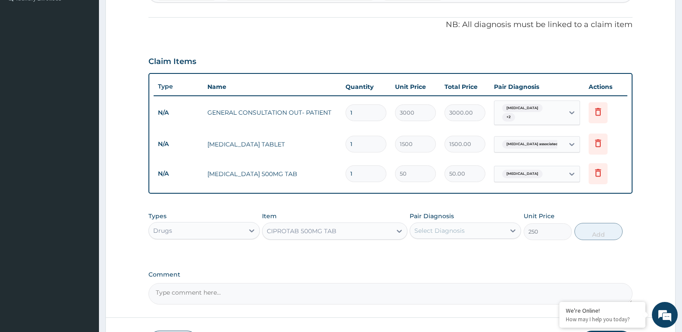
click at [452, 227] on div "Select Diagnosis" at bounding box center [439, 231] width 50 height 9
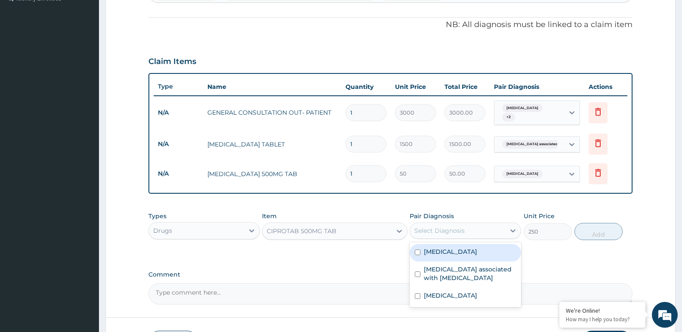
click at [443, 253] on div "Typhoid fever" at bounding box center [464, 253] width 111 height 18
checkbox input "true"
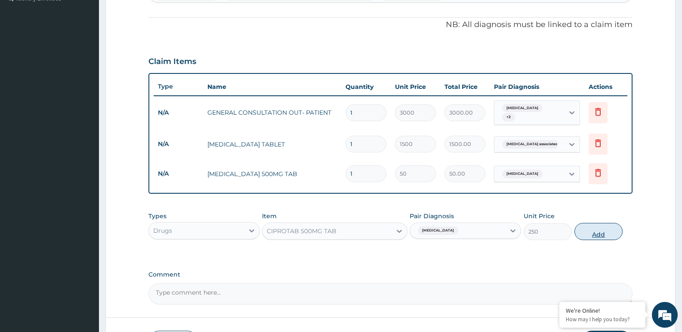
click at [602, 227] on button "Add" at bounding box center [598, 231] width 48 height 17
type input "0"
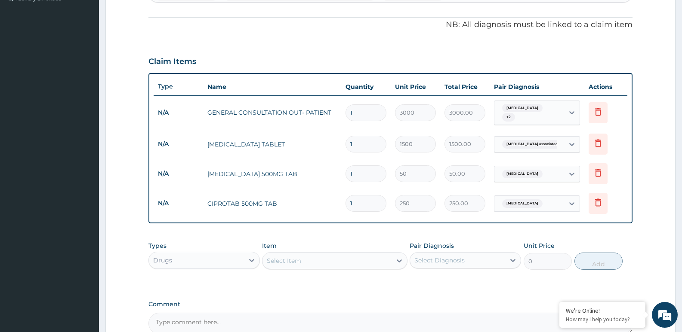
click at [359, 200] on input "1" at bounding box center [365, 203] width 41 height 17
type input "10"
type input "2500.00"
type input "10"
click at [366, 167] on input "1" at bounding box center [365, 174] width 41 height 17
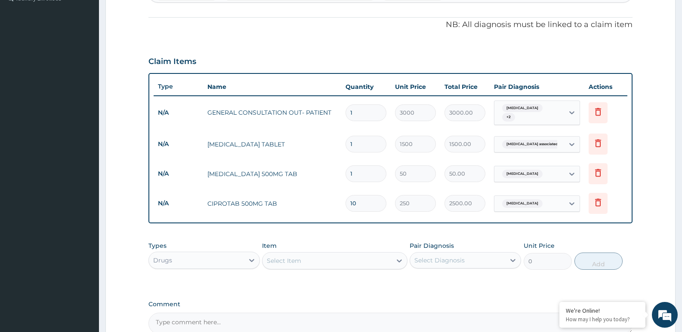
type input "18"
type input "900.00"
type input "18"
click at [114, 164] on form "Step 2 of 2 PA Code / Prescription Code Enter Code(Secondary Care Only) Encount…" at bounding box center [390, 98] width 570 height 598
click at [114, 177] on form "Step 2 of 2 PA Code / Prescription Code Enter Code(Secondary Care Only) Encount…" at bounding box center [390, 98] width 570 height 598
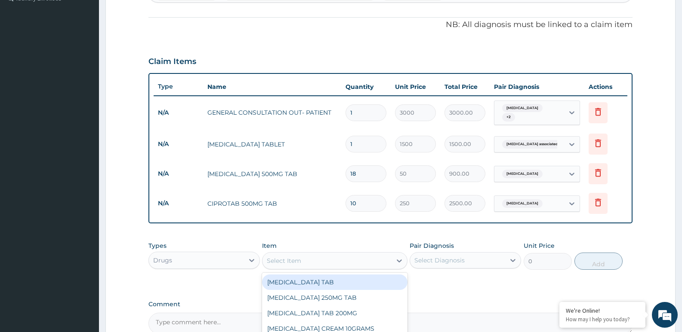
click at [315, 255] on div "Select Item" at bounding box center [326, 261] width 129 height 14
type input "coar"
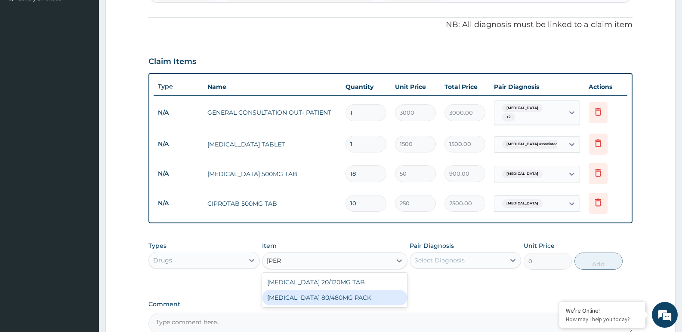
click at [294, 296] on div "[MEDICAL_DATA] 80/480MG PACK" at bounding box center [334, 297] width 145 height 15
type input "3500"
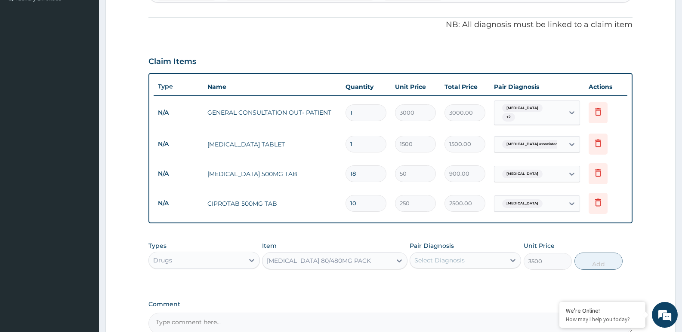
click at [451, 256] on div "Select Diagnosis" at bounding box center [439, 260] width 50 height 9
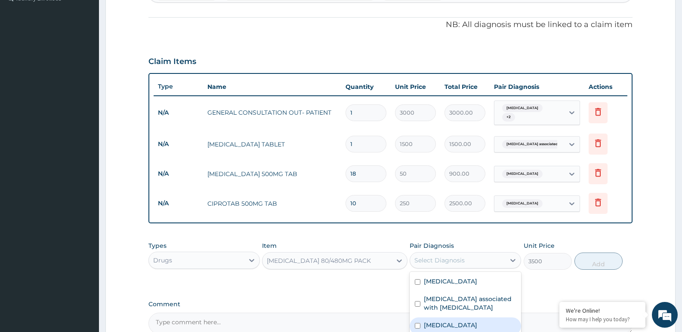
click at [439, 321] on label "[MEDICAL_DATA]" at bounding box center [450, 325] width 53 height 9
checkbox input "true"
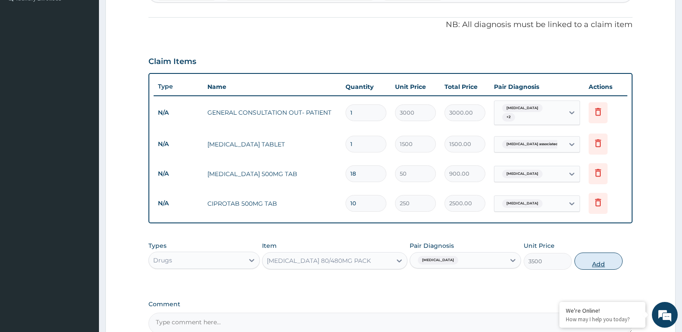
click at [592, 259] on button "Add" at bounding box center [598, 261] width 48 height 17
type input "0"
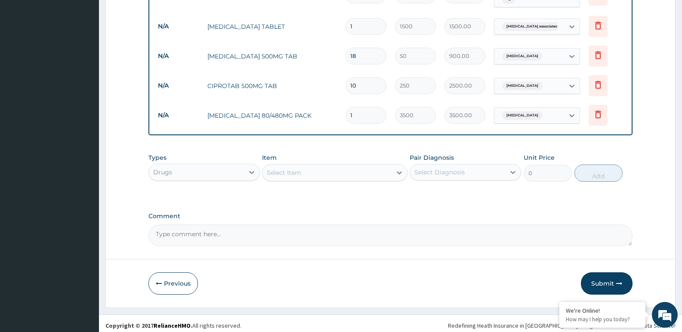
scroll to position [366, 0]
click at [612, 277] on button "Submit" at bounding box center [607, 283] width 52 height 22
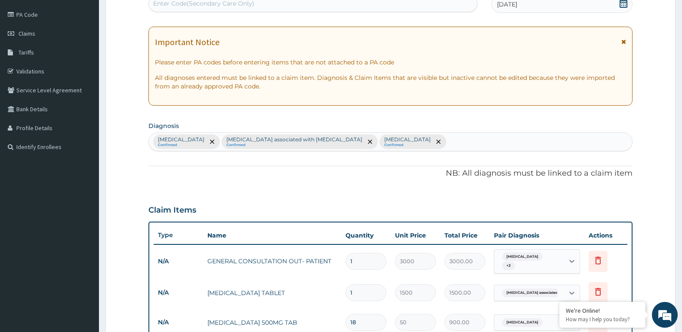
scroll to position [0, 0]
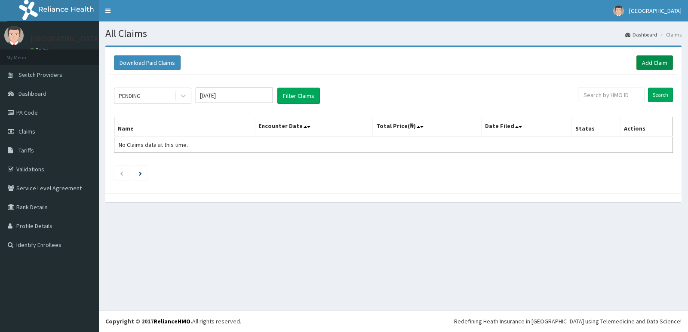
click at [659, 61] on link "Add Claim" at bounding box center [654, 62] width 37 height 15
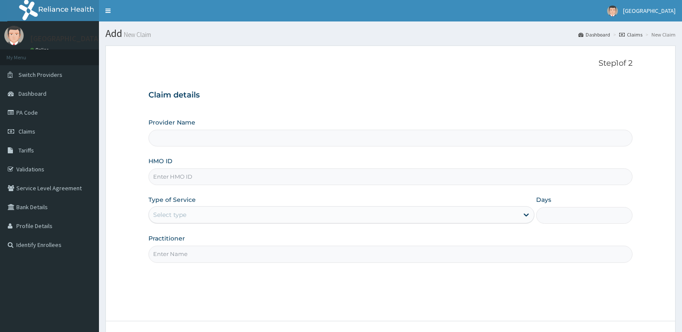
click at [214, 177] on input "HMO ID" at bounding box center [390, 177] width 484 height 17
paste input "SIF/10006/E"
type input "SIF/10006/E"
drag, startPoint x: 213, startPoint y: 211, endPoint x: 211, endPoint y: 220, distance: 9.2
click at [212, 212] on div "Select type" at bounding box center [333, 215] width 369 height 14
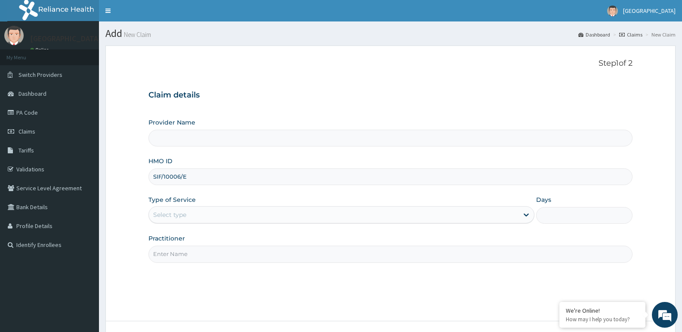
click at [191, 212] on div "Select type" at bounding box center [333, 215] width 369 height 14
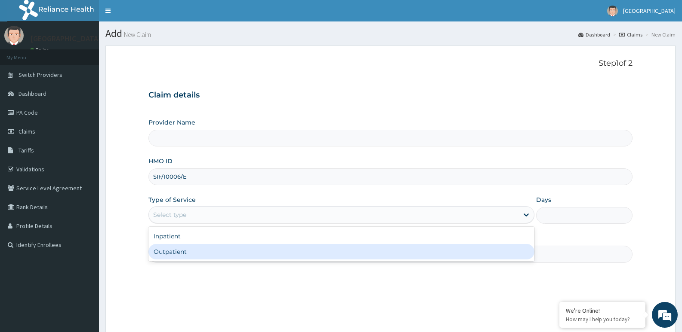
click at [184, 249] on div "Outpatient" at bounding box center [340, 251] width 385 height 15
type input "1"
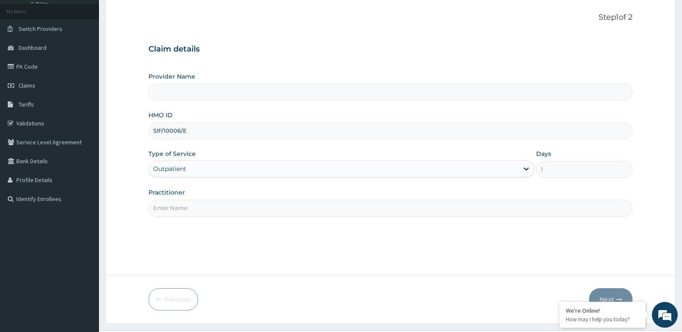
scroll to position [66, 0]
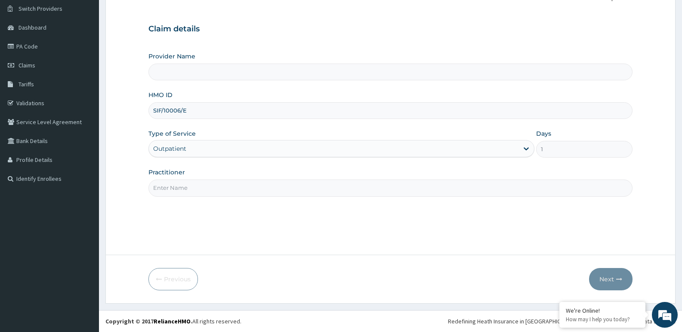
click at [214, 188] on input "Practitioner" at bounding box center [390, 188] width 484 height 17
click at [213, 189] on input "Practitioner" at bounding box center [390, 188] width 484 height 17
type input "adonai"
click at [600, 275] on button "Next" at bounding box center [610, 279] width 43 height 22
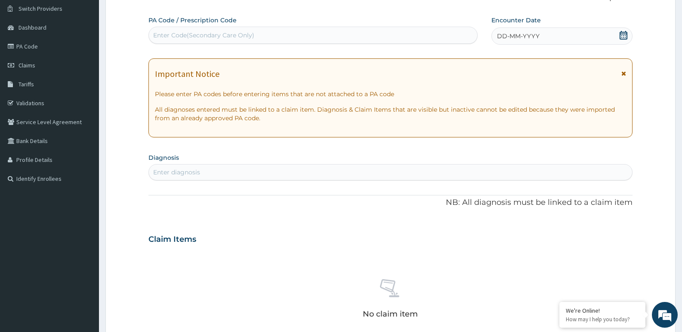
click at [613, 34] on div "DD-MM-YYYY" at bounding box center [561, 36] width 141 height 17
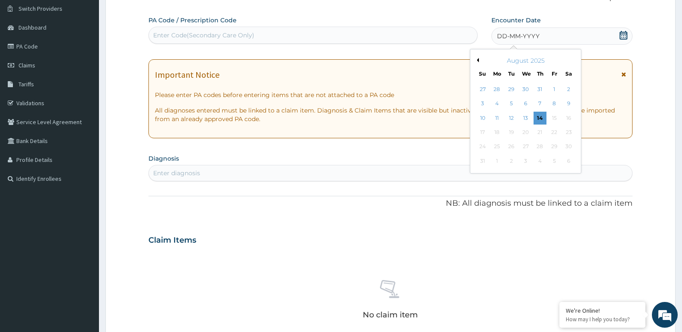
click at [477, 60] on button "Previous Month" at bounding box center [476, 60] width 4 height 4
click at [554, 118] on div "18" at bounding box center [553, 118] width 13 height 13
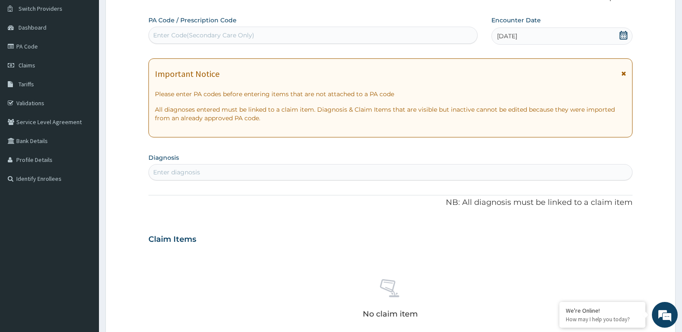
click at [209, 171] on div "Enter diagnosis" at bounding box center [390, 173] width 483 height 14
type input "salmo"
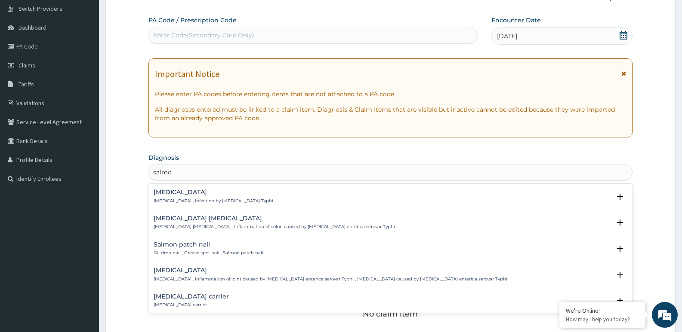
click at [164, 202] on p "Typhoid fever , Infection by Salmonella Typhi" at bounding box center [214, 201] width 120 height 6
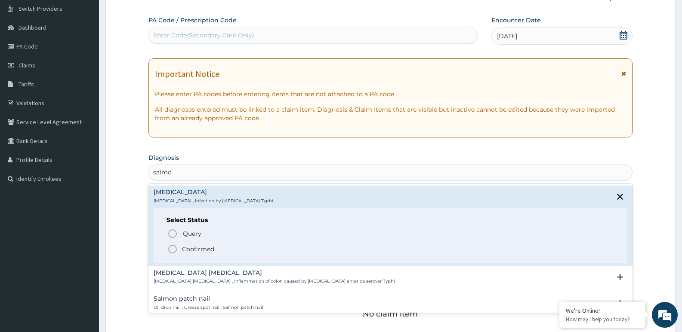
click at [170, 247] on circle "status option filled" at bounding box center [173, 250] width 8 height 8
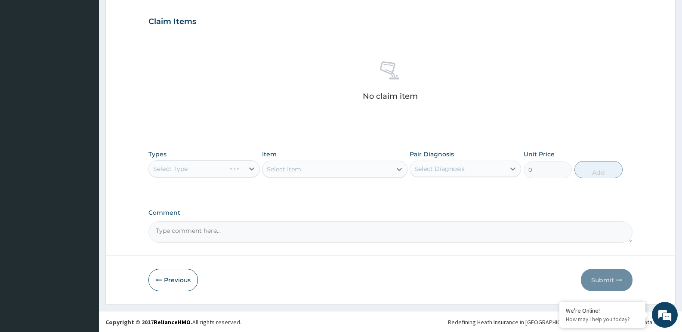
scroll to position [288, 0]
click at [249, 165] on div "Select Type" at bounding box center [203, 168] width 111 height 17
click at [303, 168] on div "Select Item" at bounding box center [334, 168] width 145 height 17
click at [248, 167] on div "Select Type" at bounding box center [203, 168] width 111 height 17
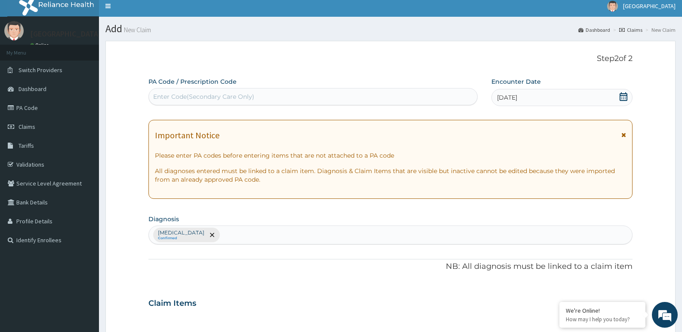
scroll to position [0, 0]
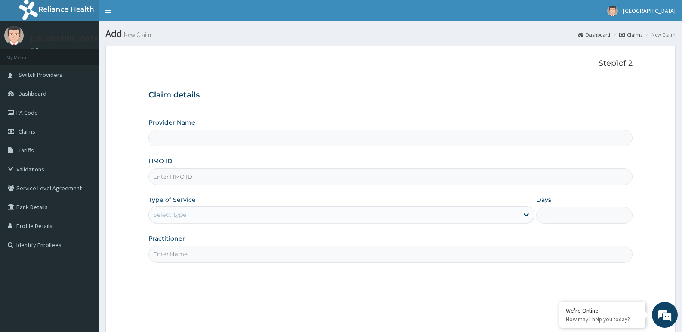
type input "[GEOGRAPHIC_DATA]"
click at [194, 177] on input "HMO ID" at bounding box center [390, 177] width 484 height 17
type input "v"
click at [202, 181] on input "HMO ID" at bounding box center [390, 177] width 484 height 17
click at [205, 180] on input "HMO ID" at bounding box center [390, 177] width 484 height 17
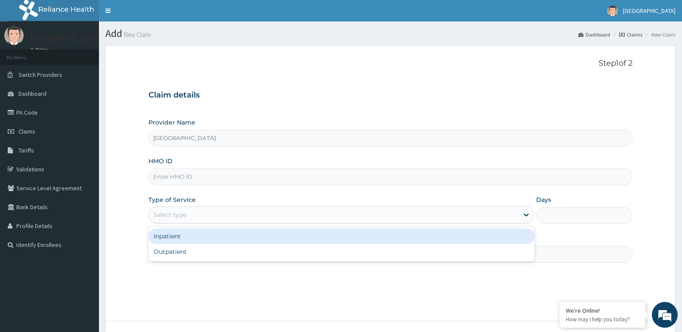
click at [200, 216] on div "Select type" at bounding box center [333, 215] width 369 height 14
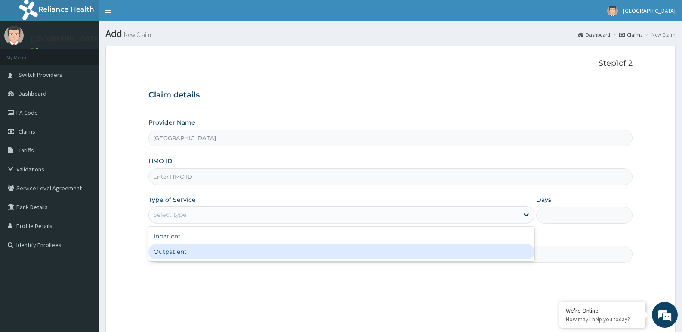
click at [184, 252] on div "Outpatient" at bounding box center [340, 251] width 385 height 15
type input "1"
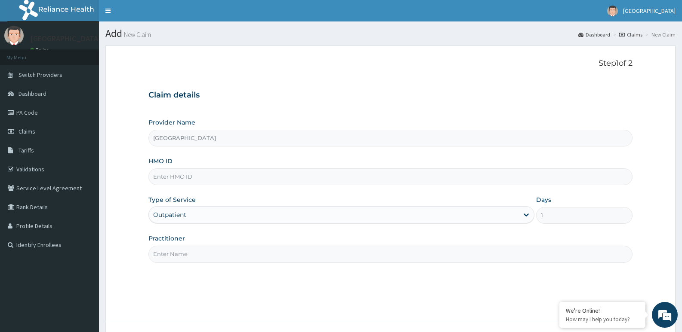
click at [241, 260] on input "Practitioner" at bounding box center [390, 254] width 484 height 17
type input "adonai"
click at [223, 180] on input "HMO ID" at bounding box center [390, 177] width 484 height 17
paste input "SIF/10006/E"
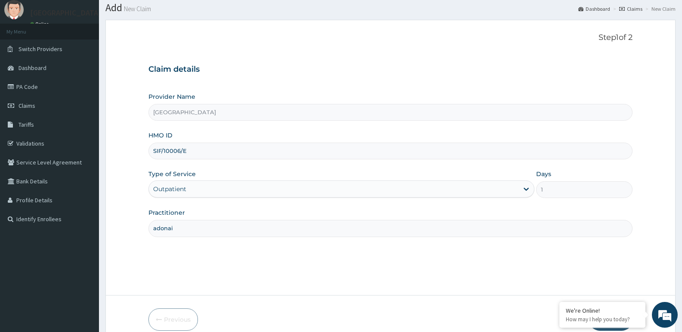
scroll to position [66, 0]
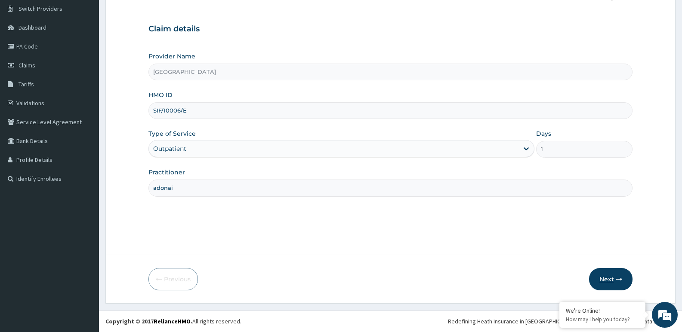
type input "SIF/10006/E"
click at [613, 275] on button "Next" at bounding box center [610, 279] width 43 height 22
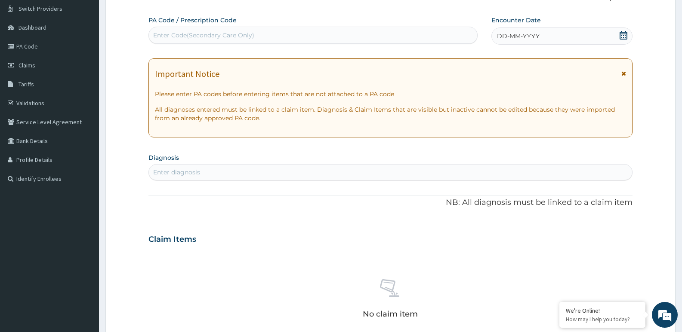
click at [625, 35] on icon at bounding box center [623, 35] width 9 height 9
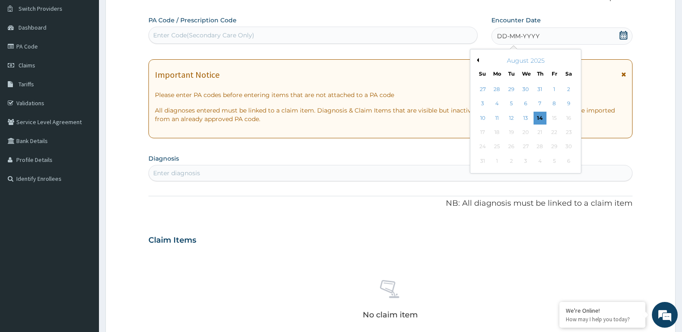
click at [477, 62] on div "August 2025" at bounding box center [525, 60] width 104 height 9
click at [477, 59] on button "Previous Month" at bounding box center [476, 60] width 4 height 4
click at [552, 117] on div "18" at bounding box center [553, 118] width 13 height 13
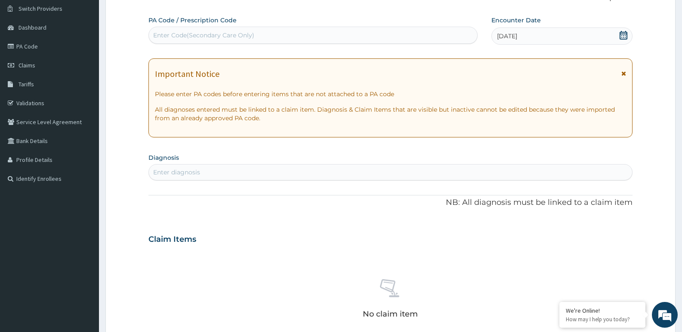
click at [207, 172] on div "Enter diagnosis" at bounding box center [390, 173] width 483 height 14
type input "salmo"
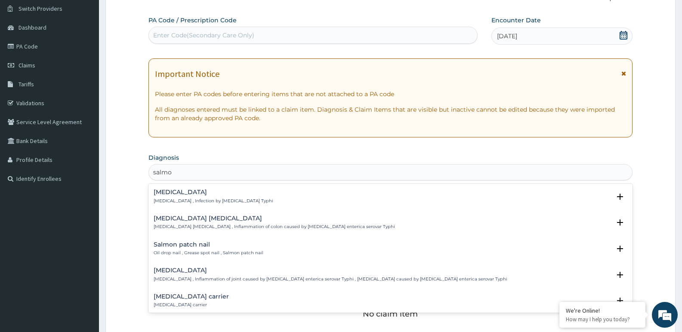
click at [165, 195] on h4 "[MEDICAL_DATA]" at bounding box center [214, 192] width 120 height 6
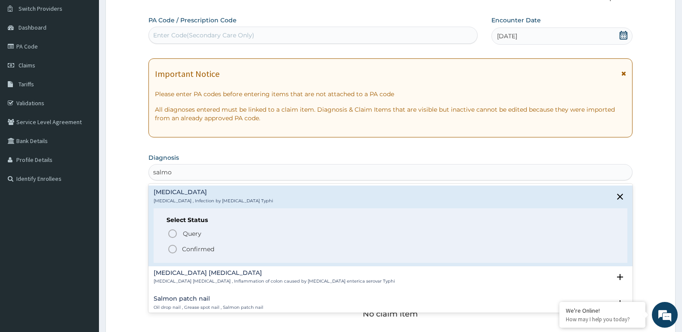
click at [166, 250] on div "Select Status Query Query covers suspected (?), Keep in view (kiv), Ruled out (…" at bounding box center [390, 236] width 473 height 55
click at [170, 251] on icon "status option filled" at bounding box center [172, 249] width 10 height 10
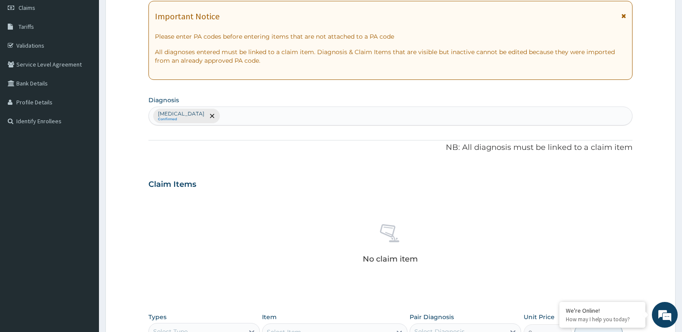
scroll to position [0, 0]
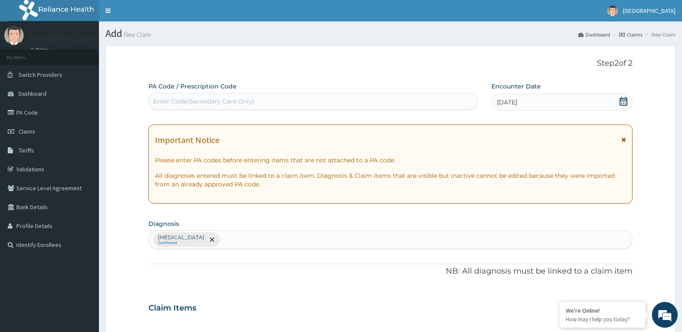
click at [120, 175] on form "Step 2 of 2 PA Code / Prescription Code Enter Code(Secondary Care Only) Encount…" at bounding box center [390, 319] width 570 height 546
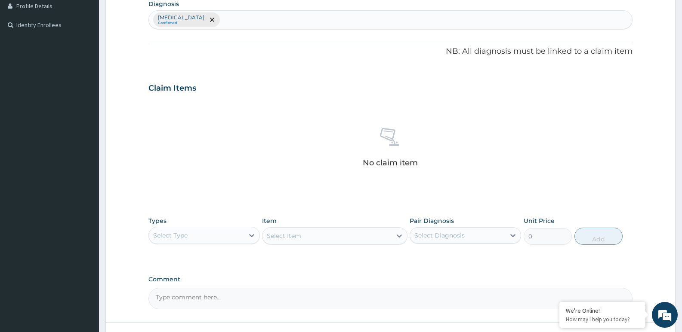
scroll to position [288, 0]
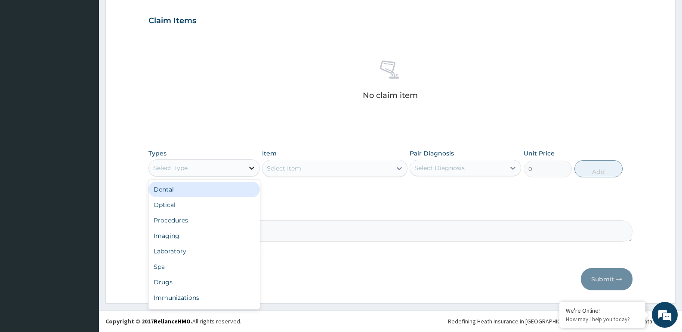
click at [252, 168] on icon at bounding box center [251, 168] width 9 height 9
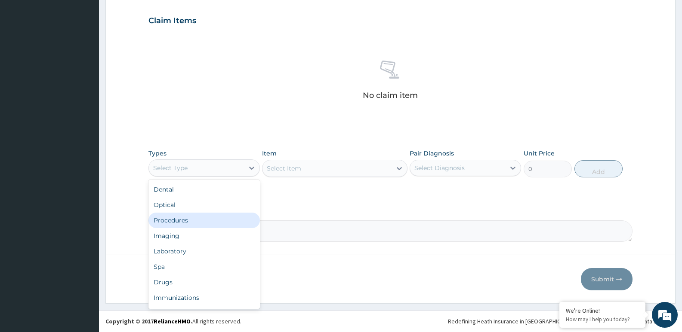
click at [191, 220] on div "Procedures" at bounding box center [203, 220] width 111 height 15
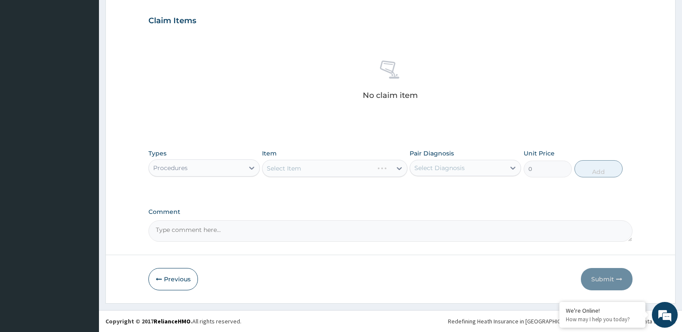
click at [326, 168] on div "Select Item" at bounding box center [334, 168] width 145 height 17
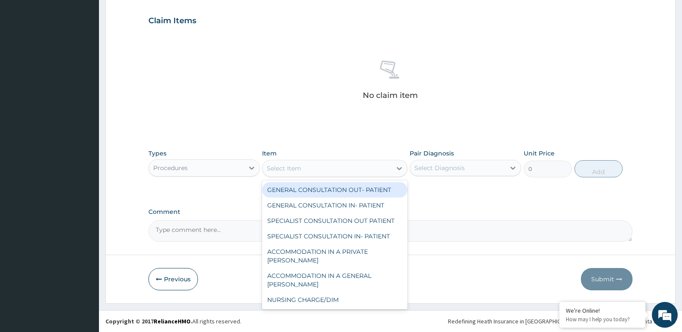
click at [326, 168] on div "Select Item" at bounding box center [326, 169] width 129 height 14
click at [320, 186] on div "GENERAL CONSULTATION OUT- PATIENT" at bounding box center [334, 189] width 145 height 15
type input "3000"
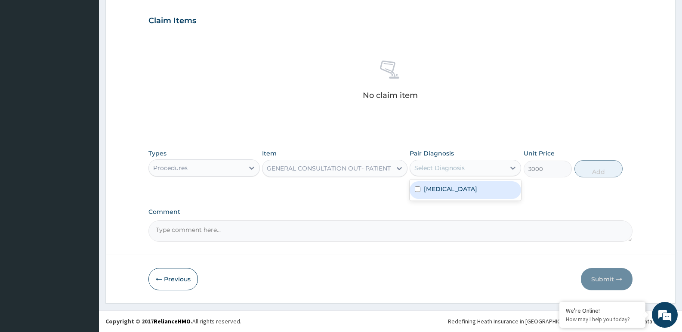
click at [445, 169] on div "Select Diagnosis" at bounding box center [439, 168] width 50 height 9
click at [458, 194] on div "[MEDICAL_DATA]" at bounding box center [464, 190] width 111 height 18
checkbox input "true"
click at [587, 170] on button "Add" at bounding box center [598, 168] width 48 height 17
type input "0"
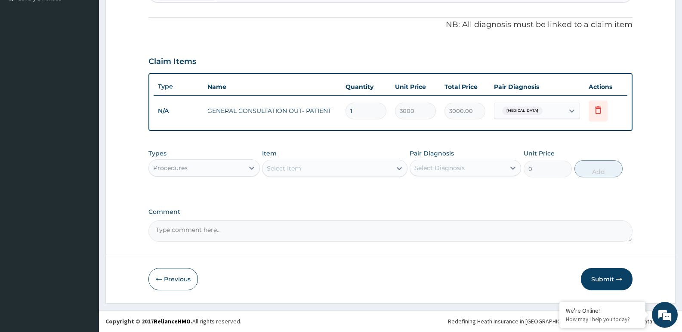
scroll to position [247, 0]
click at [249, 166] on icon at bounding box center [251, 168] width 9 height 9
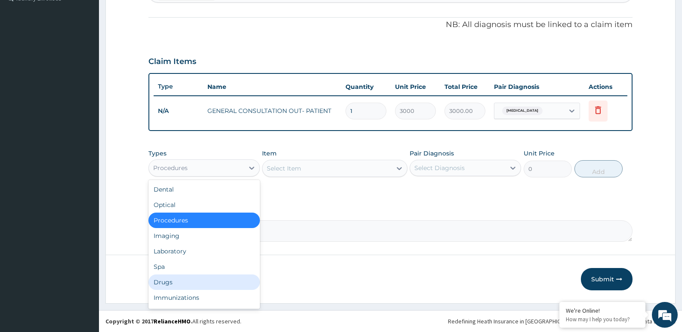
click at [176, 284] on div "Drugs" at bounding box center [203, 282] width 111 height 15
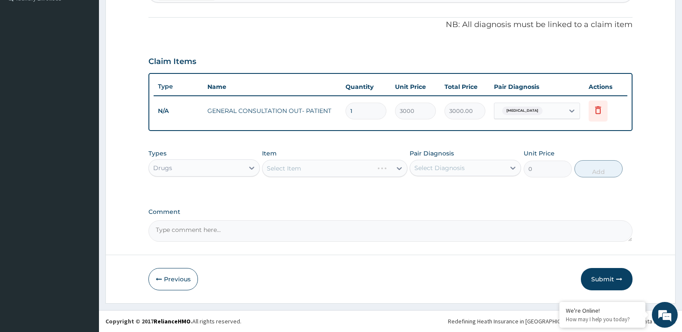
click at [326, 168] on div "Select Item" at bounding box center [334, 168] width 145 height 17
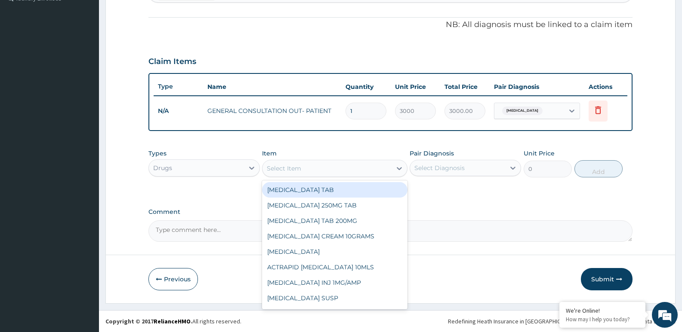
click at [378, 167] on div "Select Item" at bounding box center [326, 169] width 129 height 14
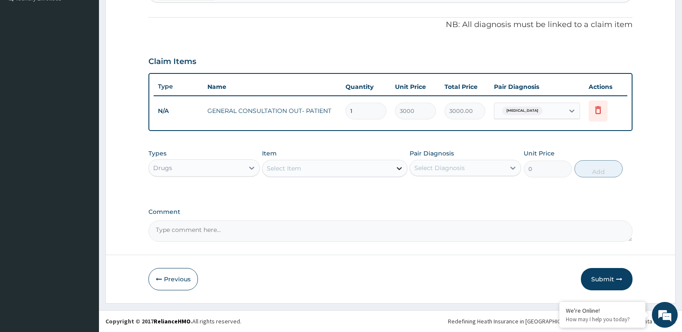
click at [394, 167] on div at bounding box center [398, 168] width 15 height 15
click at [312, 165] on div "Select Item" at bounding box center [326, 169] width 129 height 14
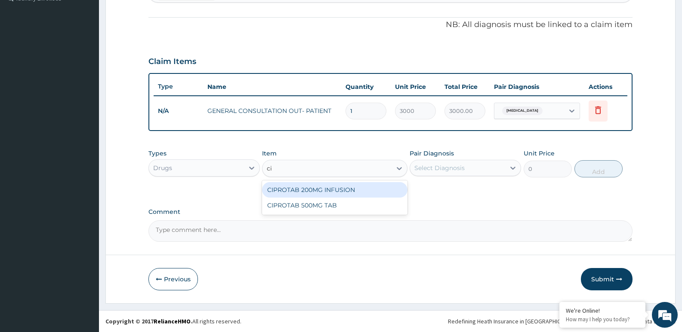
type input "cip"
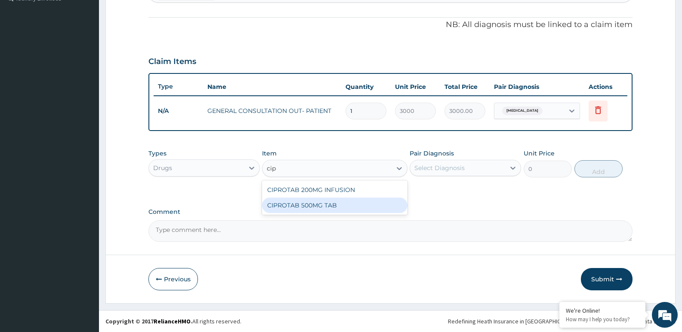
drag, startPoint x: 308, startPoint y: 203, endPoint x: 317, endPoint y: 204, distance: 8.6
click at [308, 204] on div "CIPROTAB 500MG TAB" at bounding box center [334, 205] width 145 height 15
type input "250"
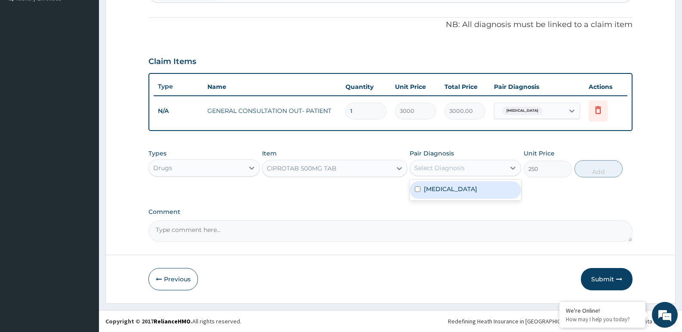
click at [448, 168] on div "Select Diagnosis" at bounding box center [439, 168] width 50 height 9
drag, startPoint x: 444, startPoint y: 191, endPoint x: 508, endPoint y: 183, distance: 65.0
click at [444, 193] on label "[MEDICAL_DATA]" at bounding box center [450, 189] width 53 height 9
checkbox input "true"
drag, startPoint x: 598, startPoint y: 168, endPoint x: 586, endPoint y: 168, distance: 12.0
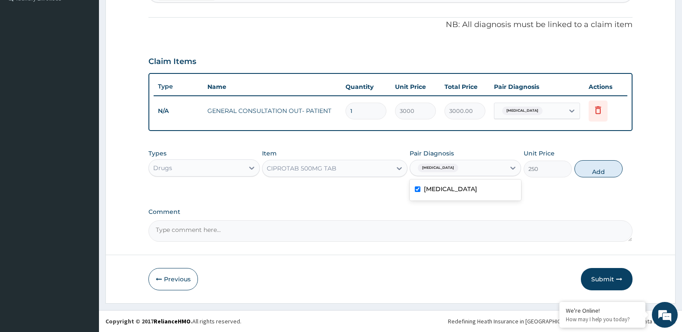
click at [597, 168] on button "Add" at bounding box center [598, 168] width 48 height 17
type input "0"
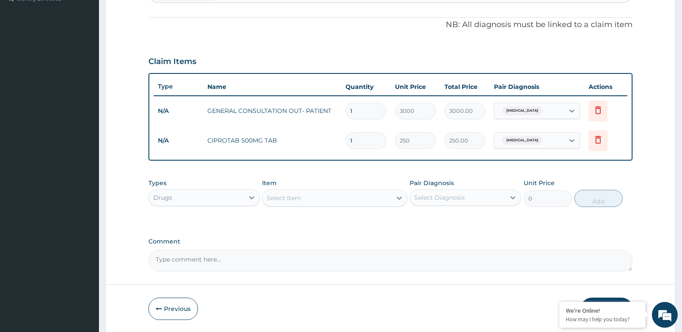
click at [359, 141] on input "1" at bounding box center [365, 140] width 41 height 17
click at [596, 140] on icon at bounding box center [598, 140] width 10 height 10
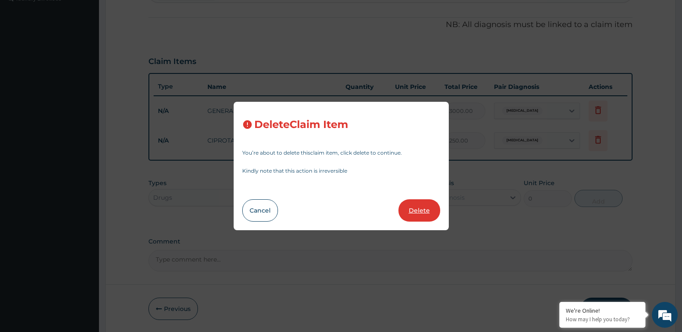
click at [418, 202] on button "Delete" at bounding box center [419, 211] width 42 height 22
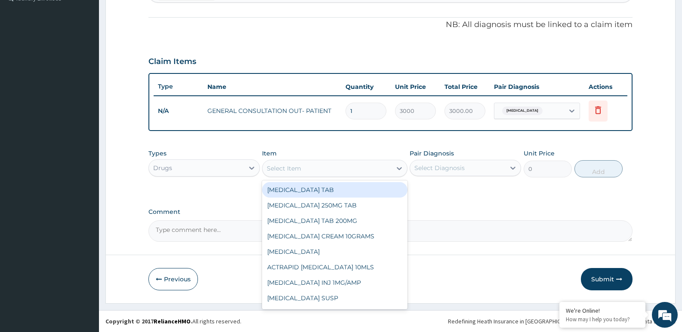
click at [336, 169] on div "Select Item" at bounding box center [326, 169] width 129 height 14
type input "au"
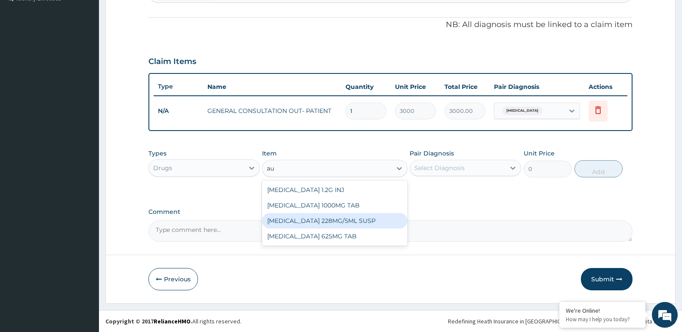
click at [331, 222] on div "[MEDICAL_DATA] 228MG/5ML SUSP" at bounding box center [334, 220] width 145 height 15
type input "5500"
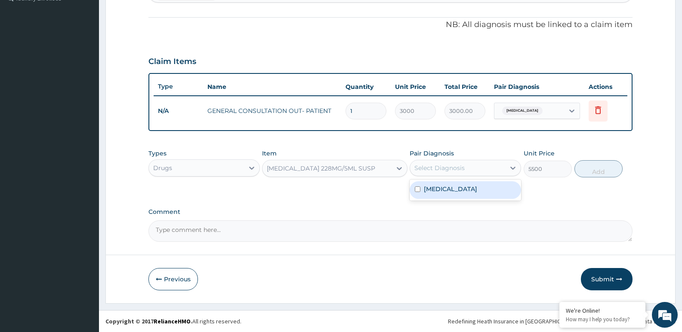
click at [468, 166] on div "Select Diagnosis" at bounding box center [457, 168] width 95 height 14
drag, startPoint x: 461, startPoint y: 190, endPoint x: 573, endPoint y: 192, distance: 111.4
click at [461, 191] on label "[MEDICAL_DATA]" at bounding box center [450, 189] width 53 height 9
checkbox input "true"
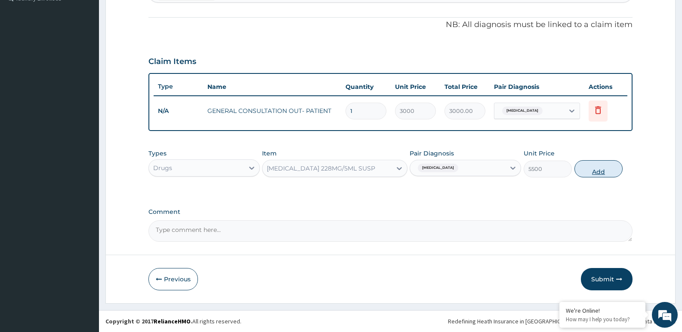
click at [608, 169] on button "Add" at bounding box center [598, 168] width 48 height 17
type input "0"
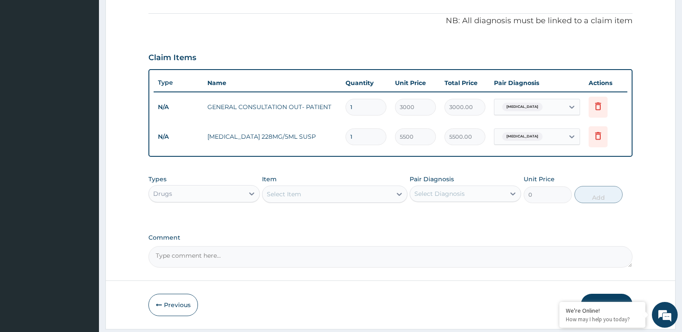
scroll to position [277, 0]
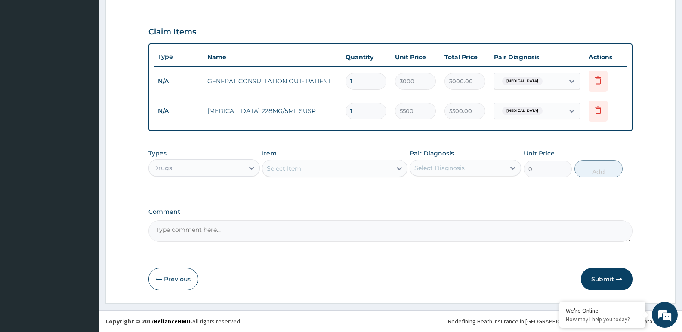
click at [592, 277] on button "Submit" at bounding box center [607, 279] width 52 height 22
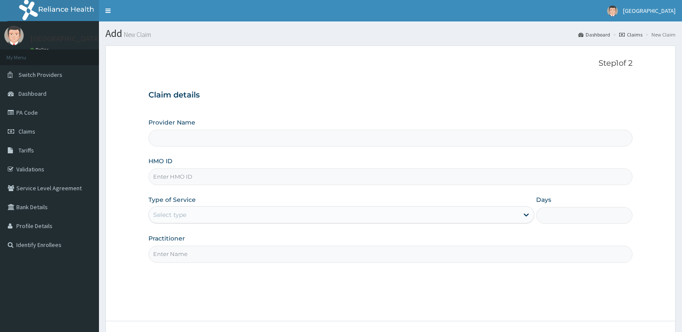
click at [243, 178] on input "HMO ID" at bounding box center [390, 177] width 484 height 17
paste input "SIF/10006/B"
type input "SIF/10006/B"
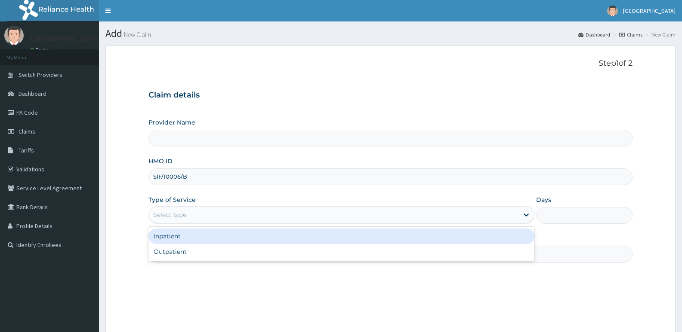
click at [214, 213] on div "Select type" at bounding box center [333, 215] width 369 height 14
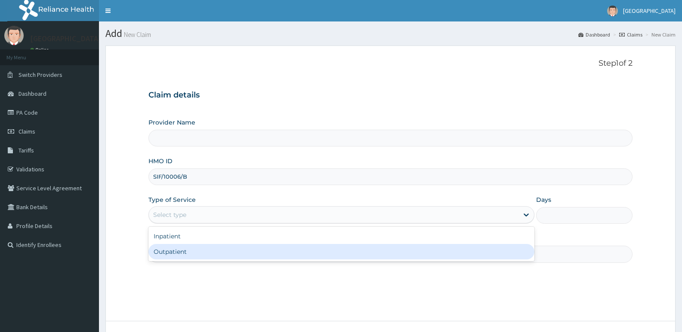
click at [198, 252] on div "Outpatient" at bounding box center [340, 251] width 385 height 15
type input "1"
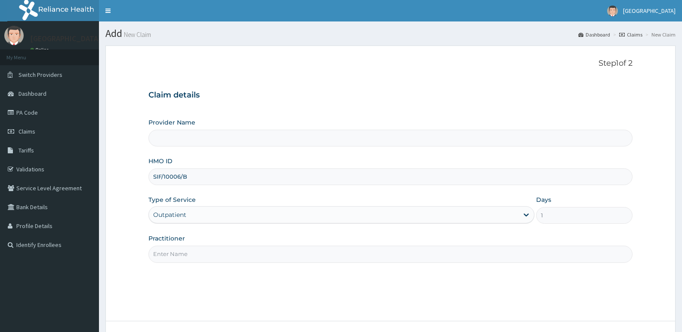
click at [239, 252] on input "Practitioner" at bounding box center [390, 254] width 484 height 17
type input "adonai"
type input "[GEOGRAPHIC_DATA]"
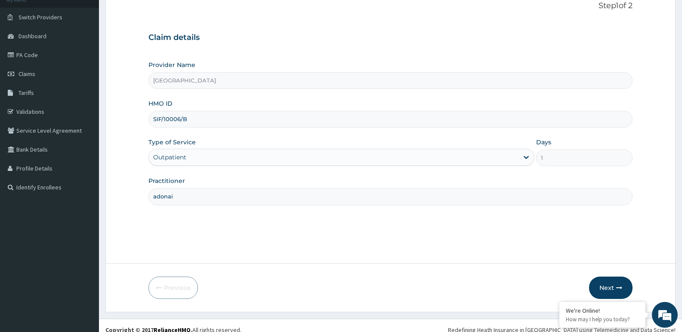
scroll to position [66, 0]
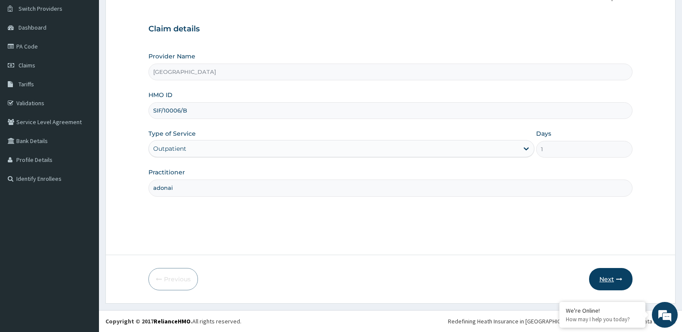
type input "adonai"
click at [613, 277] on button "Next" at bounding box center [610, 279] width 43 height 22
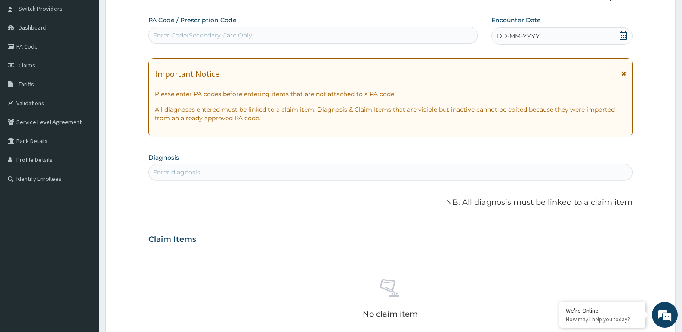
click at [624, 34] on icon at bounding box center [623, 35] width 9 height 9
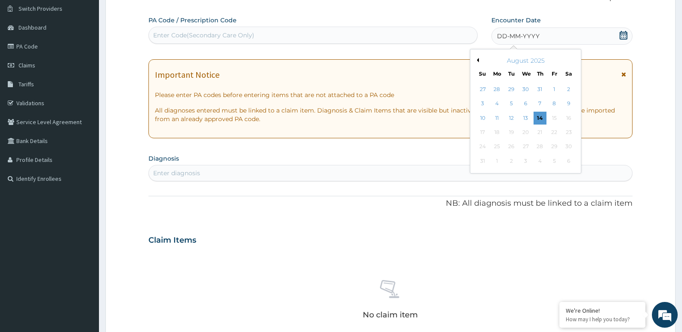
scroll to position [0, 0]
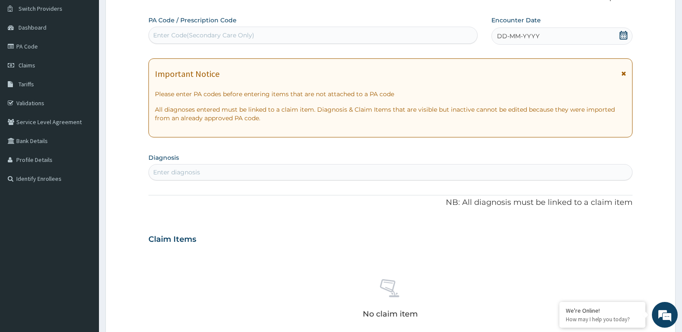
click at [617, 46] on div "PA Code / Prescription Code Enter Code(Secondary Care Only) Encounter Date DD-M…" at bounding box center [390, 238] width 484 height 445
click at [624, 34] on icon at bounding box center [623, 35] width 8 height 9
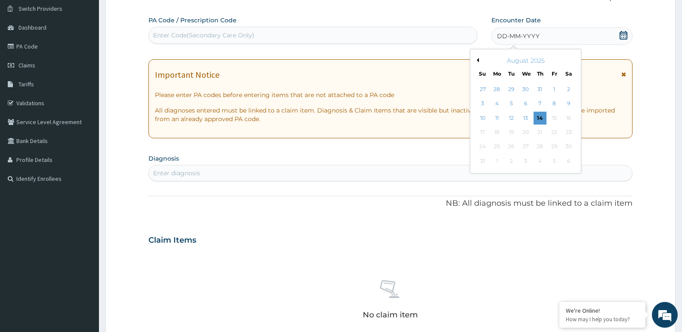
click at [478, 61] on button "Previous Month" at bounding box center [476, 60] width 4 height 4
click at [477, 61] on button "Previous Month" at bounding box center [476, 60] width 4 height 4
click at [573, 60] on button "Next Month" at bounding box center [574, 60] width 4 height 4
click at [556, 117] on div "18" at bounding box center [553, 118] width 13 height 13
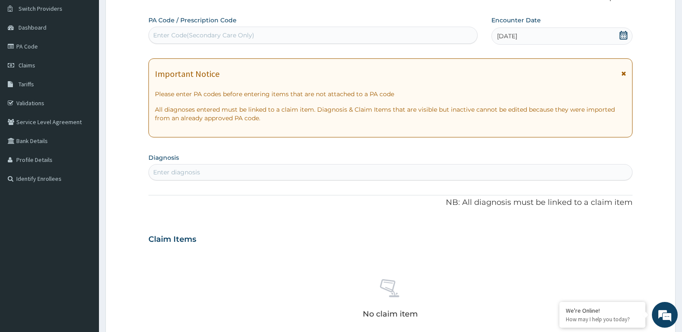
click at [259, 174] on div "Enter diagnosis" at bounding box center [390, 173] width 483 height 14
click at [117, 160] on form "Step 2 of 2 PA Code / Prescription Code Enter Code(Secondary Care Only) Encount…" at bounding box center [390, 251] width 570 height 544
click at [200, 172] on div "Enter diagnosis" at bounding box center [390, 173] width 483 height 14
type input "[MEDICAL_DATA]"
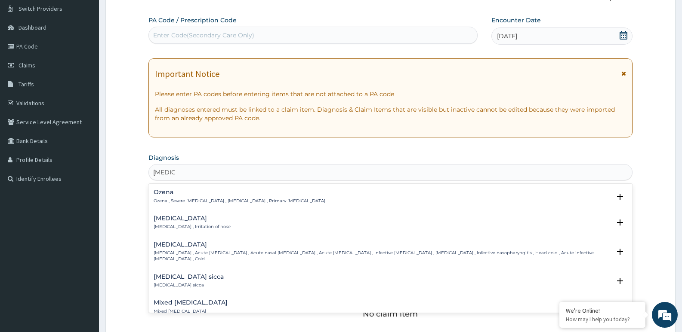
click at [175, 223] on div "[MEDICAL_DATA] [MEDICAL_DATA] , Irritation of nose" at bounding box center [192, 222] width 77 height 15
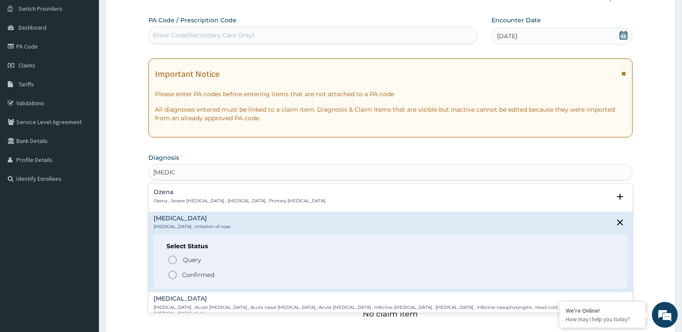
click at [172, 276] on icon "status option filled" at bounding box center [172, 275] width 10 height 10
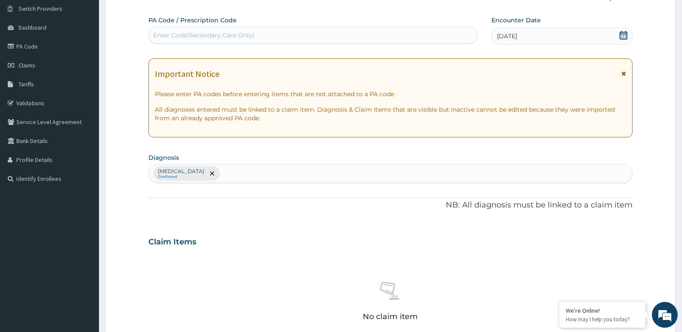
click at [209, 175] on div "[MEDICAL_DATA] Confirmed" at bounding box center [390, 174] width 483 height 18
type input "malar"
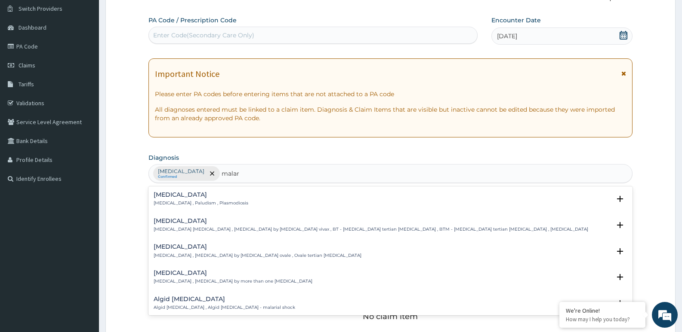
click at [163, 198] on h4 "[MEDICAL_DATA]" at bounding box center [201, 195] width 95 height 6
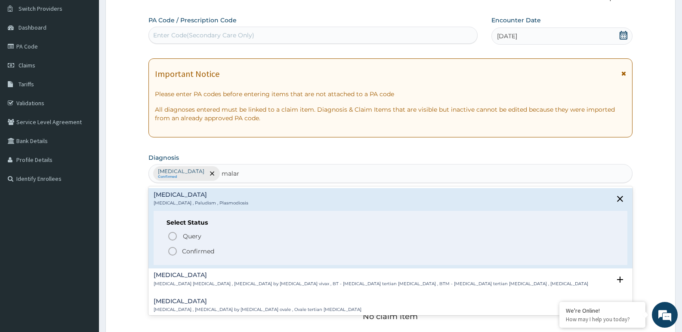
click at [171, 252] on icon "status option filled" at bounding box center [172, 251] width 10 height 10
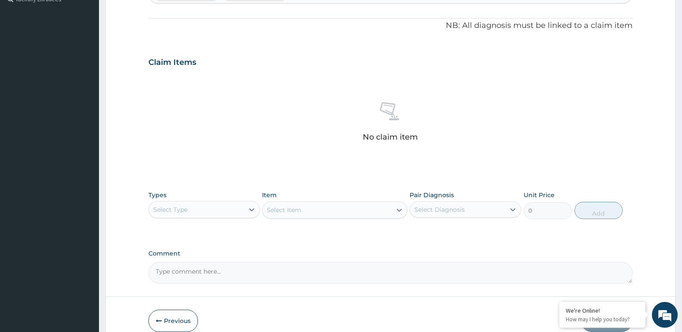
scroll to position [288, 0]
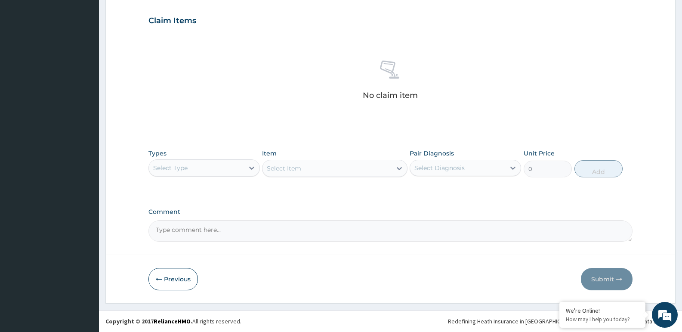
click at [242, 165] on div "Select Type" at bounding box center [196, 168] width 95 height 14
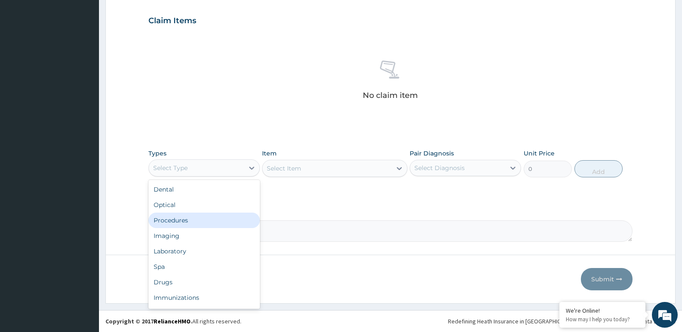
click at [187, 222] on div "Procedures" at bounding box center [203, 220] width 111 height 15
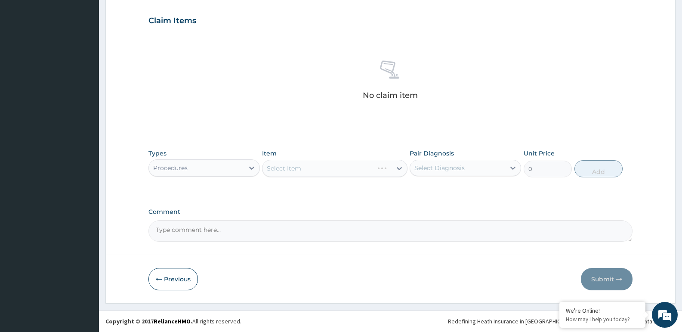
click at [299, 168] on div "Select Item" at bounding box center [334, 168] width 145 height 17
click at [310, 164] on div "Select Item" at bounding box center [326, 169] width 129 height 14
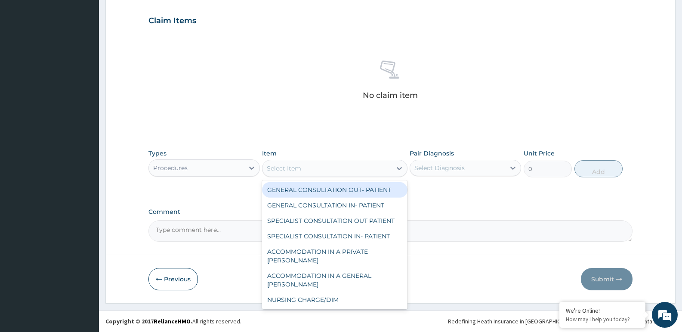
click at [312, 185] on div "GENERAL CONSULTATION OUT- PATIENT" at bounding box center [334, 189] width 145 height 15
type input "3000"
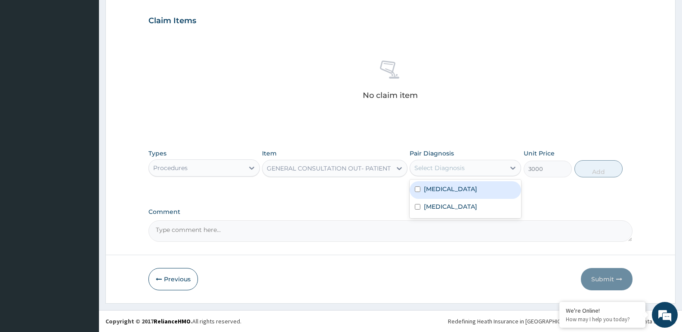
click at [457, 164] on div "Select Diagnosis" at bounding box center [439, 168] width 50 height 9
drag, startPoint x: 442, startPoint y: 192, endPoint x: 442, endPoint y: 209, distance: 16.3
click at [442, 196] on div "Rhinitis" at bounding box center [464, 190] width 111 height 18
checkbox input "true"
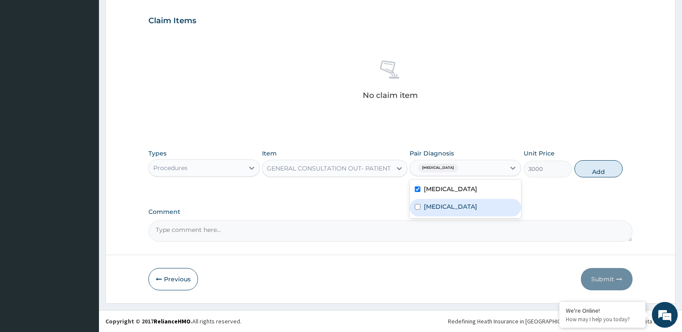
click at [442, 207] on label "[MEDICAL_DATA]" at bounding box center [450, 207] width 53 height 9
checkbox input "true"
click at [587, 172] on button "Add" at bounding box center [598, 168] width 48 height 17
type input "0"
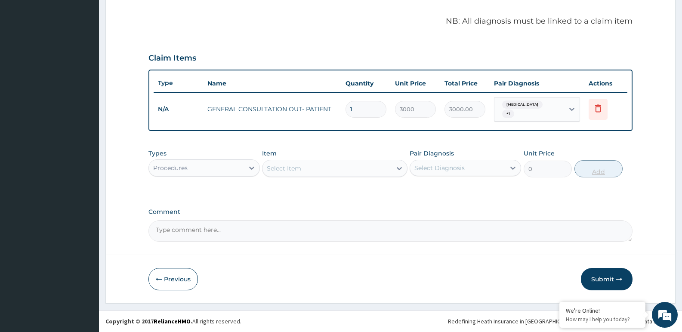
scroll to position [247, 0]
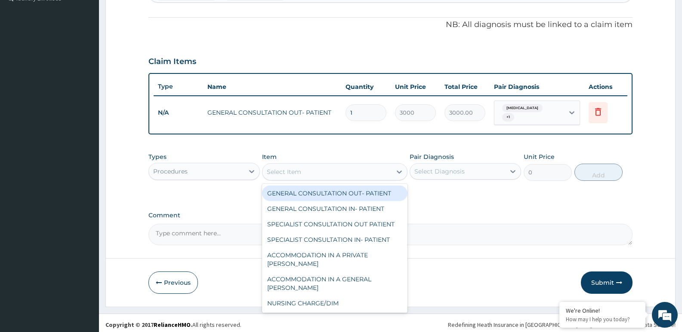
click at [320, 166] on div "Select Item" at bounding box center [326, 172] width 129 height 14
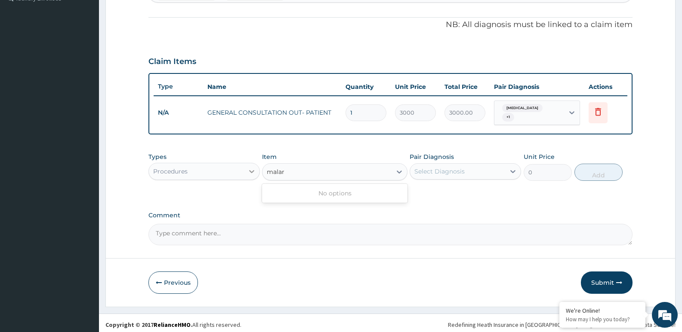
type input "malar"
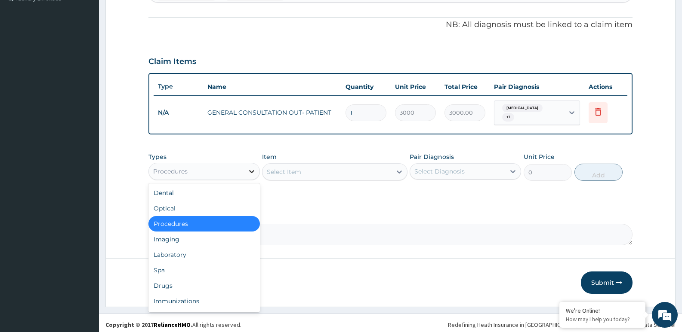
click at [245, 168] on div at bounding box center [251, 171] width 15 height 15
click at [172, 252] on div "Laboratory" at bounding box center [203, 254] width 111 height 15
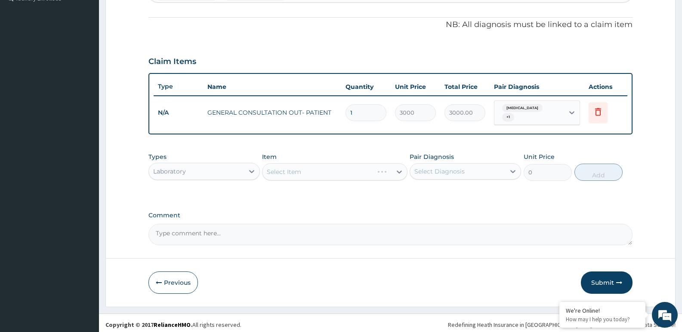
click at [341, 169] on div "Select Item" at bounding box center [334, 171] width 145 height 17
click at [342, 166] on div "Select Item" at bounding box center [334, 171] width 145 height 17
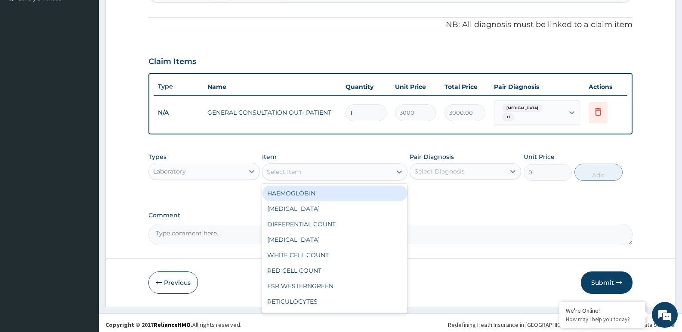
click at [325, 165] on div "Select Item" at bounding box center [326, 172] width 129 height 14
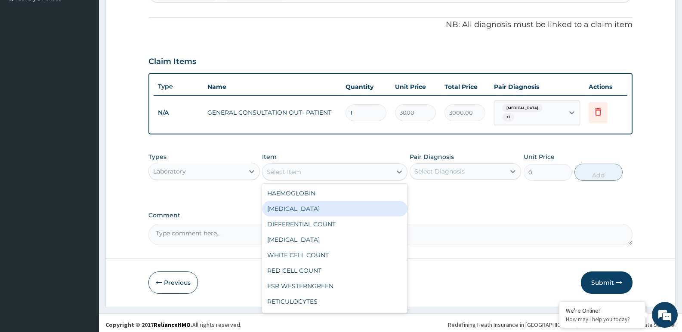
click at [495, 189] on div "Types Laboratory Item option GENERAL CONSULTATION OUT- PATIENT, selected. optio…" at bounding box center [390, 173] width 484 height 50
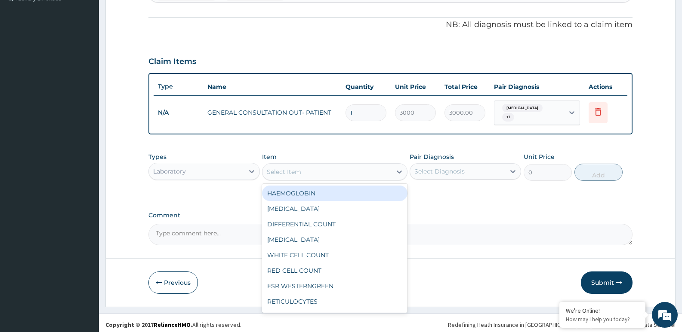
click at [311, 169] on div "Select Item" at bounding box center [326, 172] width 129 height 14
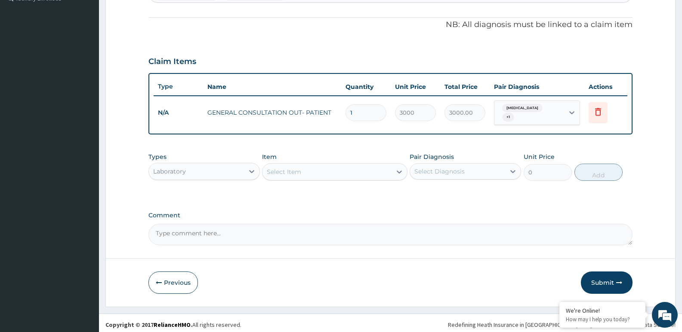
click at [375, 166] on div "Select Item" at bounding box center [326, 172] width 129 height 14
click at [327, 167] on div "Select Item" at bounding box center [326, 172] width 129 height 14
click at [453, 201] on div "PA Code / Prescription Code Enter Code(Secondary Care Only) Encounter Date 18-0…" at bounding box center [390, 40] width 484 height 410
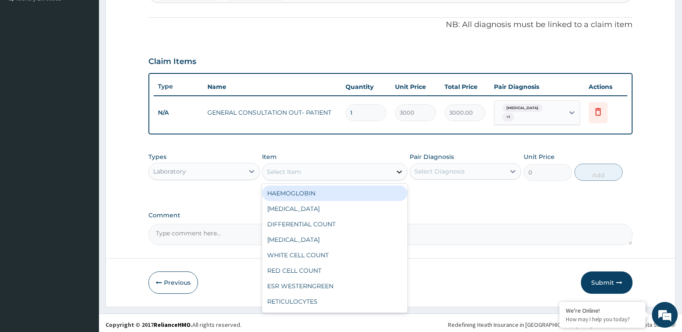
click at [397, 171] on icon at bounding box center [399, 172] width 5 height 3
type input "a"
type input "ma"
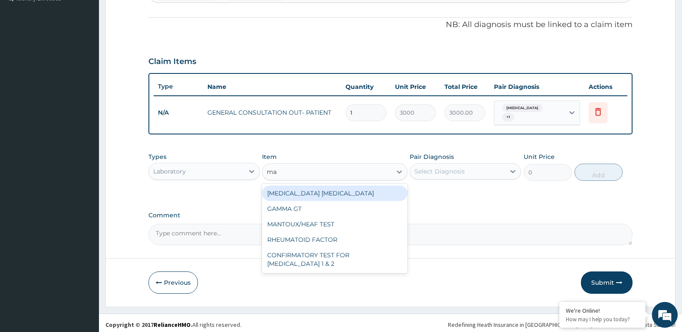
click at [366, 187] on div "[MEDICAL_DATA] [MEDICAL_DATA]" at bounding box center [334, 193] width 145 height 15
type input "1500"
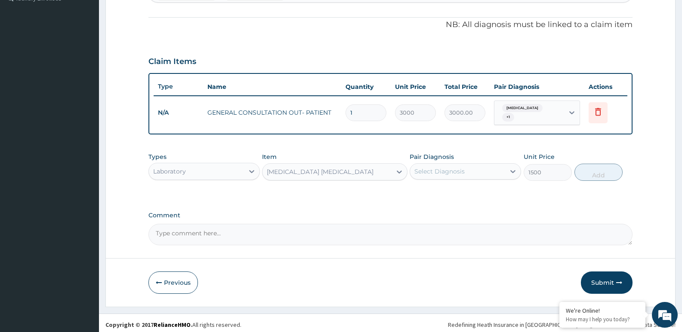
click at [453, 165] on div "Select Diagnosis" at bounding box center [457, 172] width 95 height 14
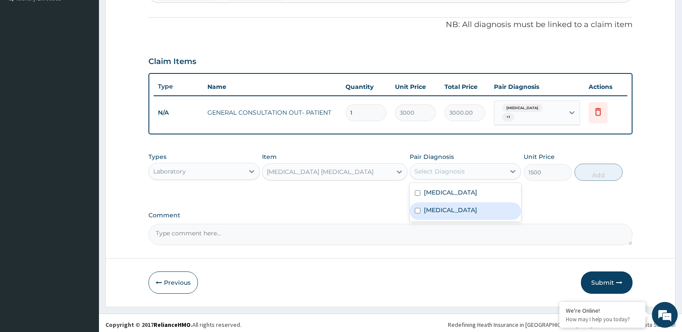
click at [416, 208] on input "checkbox" at bounding box center [418, 211] width 6 height 6
checkbox input "true"
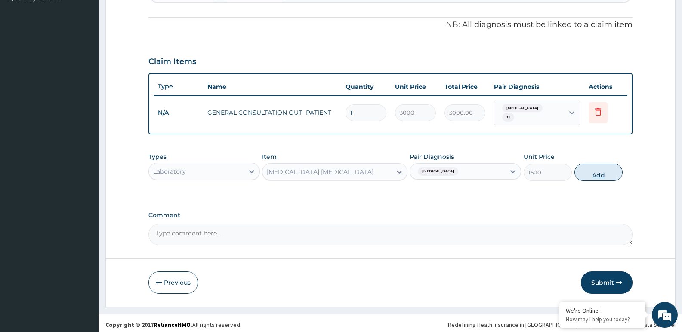
click at [607, 168] on button "Add" at bounding box center [598, 172] width 48 height 17
type input "0"
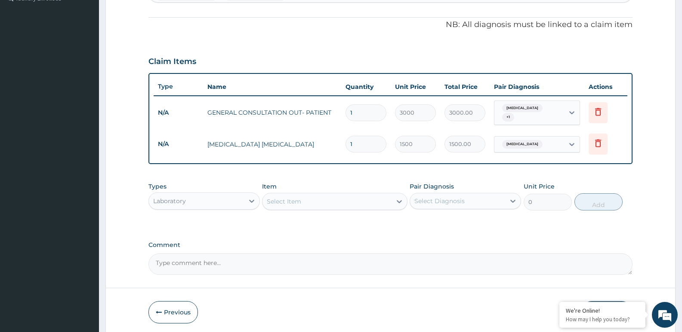
click at [116, 171] on form "Step 2 of 2 PA Code / Prescription Code Enter Code(Secondary Care Only) Encount…" at bounding box center [390, 68] width 570 height 538
click at [316, 195] on div "Select Item" at bounding box center [326, 202] width 129 height 14
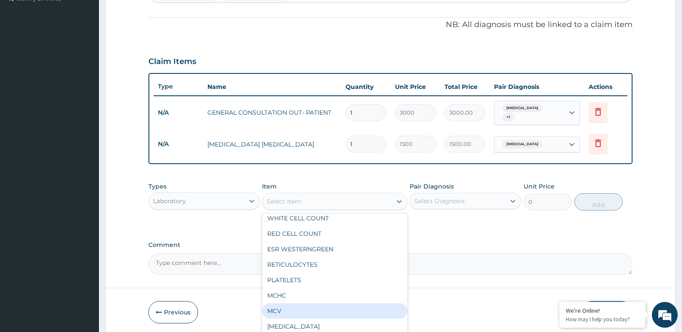
scroll to position [0, 0]
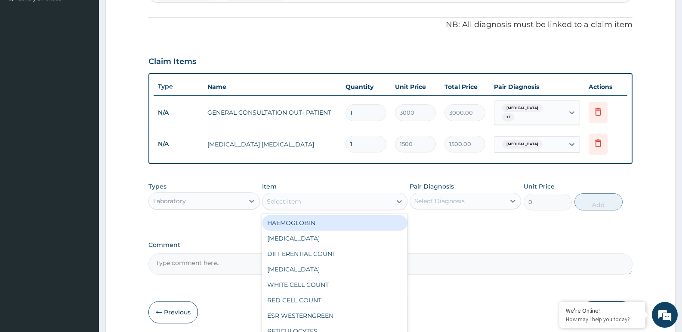
click at [364, 172] on div "PA Code / Prescription Code Enter Code(Secondary Care Only) Encounter Date 18-0…" at bounding box center [390, 55] width 484 height 440
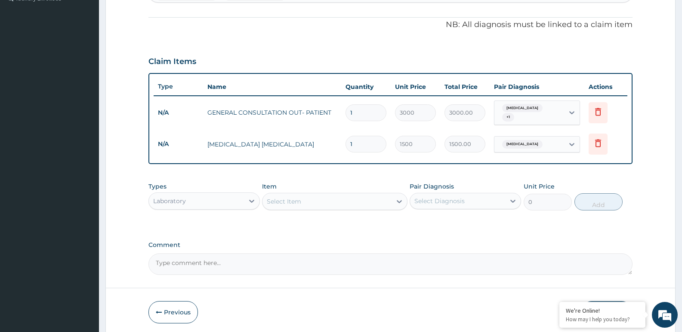
drag, startPoint x: 114, startPoint y: 189, endPoint x: 227, endPoint y: 187, distance: 113.5
click at [114, 189] on form "Step 2 of 2 PA Code / Prescription Code Enter Code(Secondary Care Only) Encount…" at bounding box center [390, 68] width 570 height 538
click at [312, 197] on div "Select Item" at bounding box center [326, 202] width 129 height 14
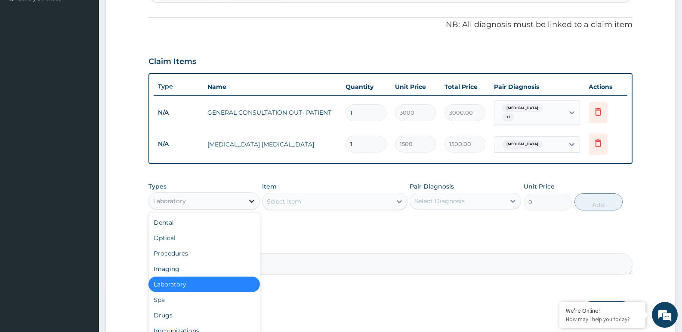
click at [249, 197] on icon at bounding box center [251, 201] width 9 height 9
click at [169, 313] on div "Drugs" at bounding box center [203, 315] width 111 height 15
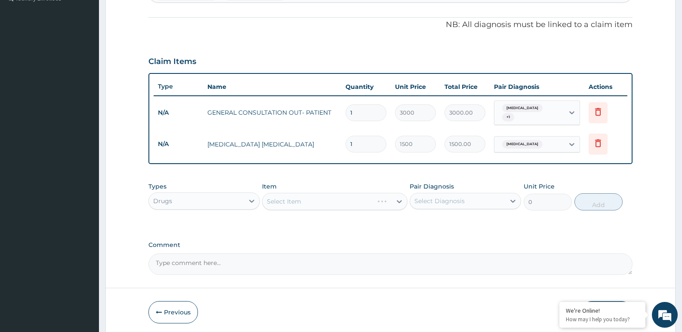
click at [323, 196] on div "Select Item" at bounding box center [334, 201] width 145 height 17
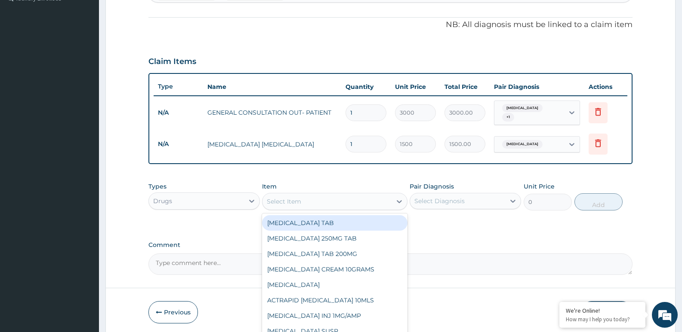
click at [323, 196] on div "Select Item" at bounding box center [326, 202] width 129 height 14
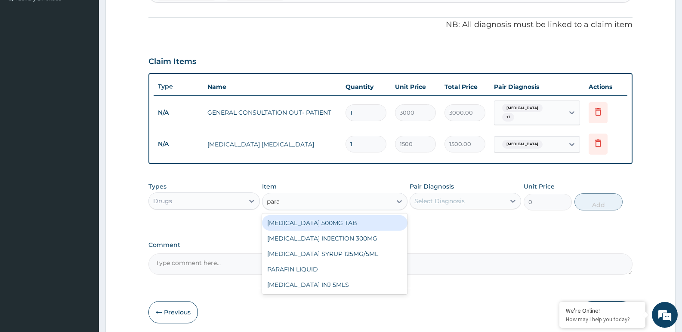
type input "parac"
click at [330, 221] on div "[MEDICAL_DATA] 500MG TAB" at bounding box center [334, 222] width 145 height 15
type input "50"
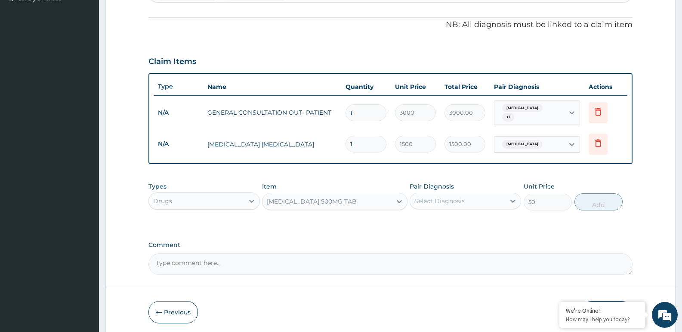
click at [492, 199] on div "Select Diagnosis" at bounding box center [457, 201] width 95 height 14
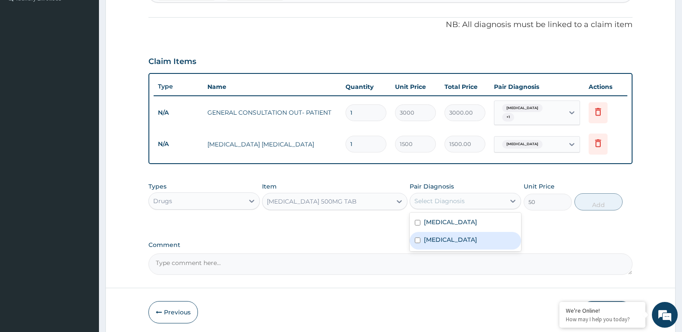
click at [453, 236] on div "[MEDICAL_DATA]" at bounding box center [464, 241] width 111 height 18
checkbox input "true"
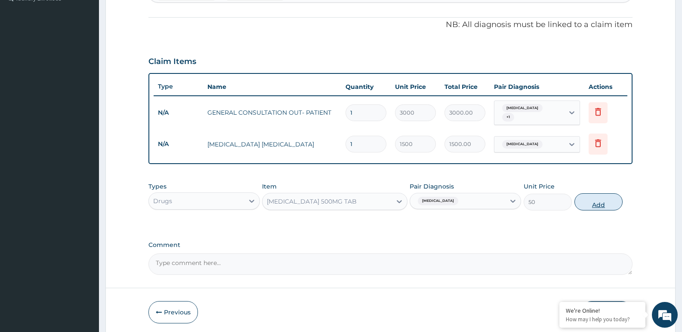
click at [602, 198] on button "Add" at bounding box center [598, 202] width 48 height 17
type input "0"
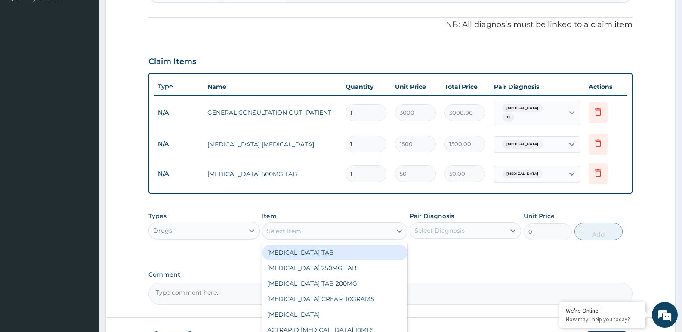
click at [344, 229] on div "Select Item" at bounding box center [326, 231] width 129 height 14
type input "lora"
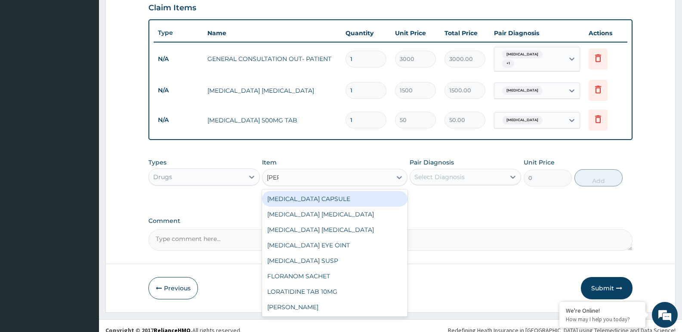
scroll to position [306, 0]
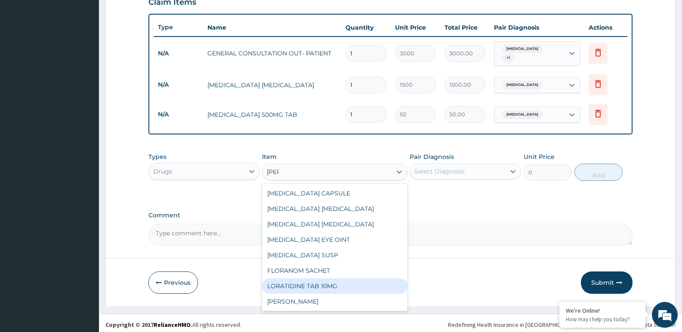
click at [332, 286] on div "LORATIDINE TAB 10MG" at bounding box center [334, 286] width 145 height 15
type input "100"
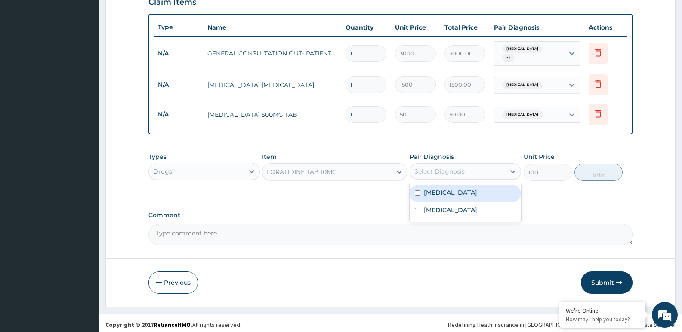
click at [473, 166] on div "Select Diagnosis" at bounding box center [457, 172] width 95 height 14
click at [443, 188] on label "Rhinitis" at bounding box center [450, 192] width 53 height 9
checkbox input "true"
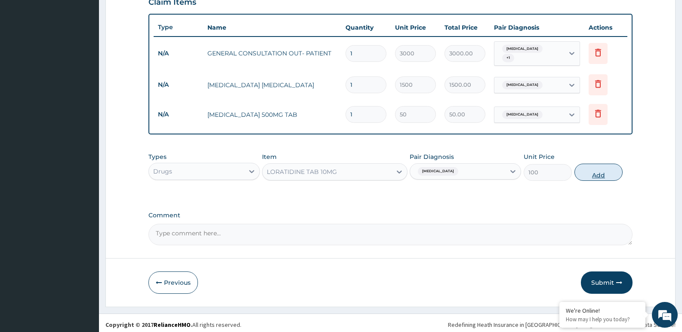
click at [593, 164] on button "Add" at bounding box center [598, 172] width 48 height 17
type input "0"
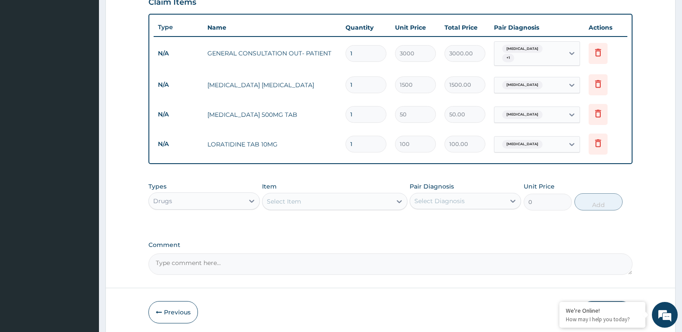
click at [111, 187] on form "Step 2 of 2 PA Code / Prescription Code Enter Code(Secondary Care Only) Encount…" at bounding box center [390, 38] width 570 height 598
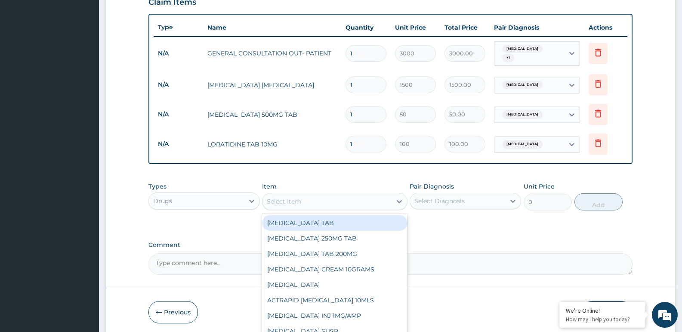
click at [308, 195] on div "Select Item" at bounding box center [326, 202] width 129 height 14
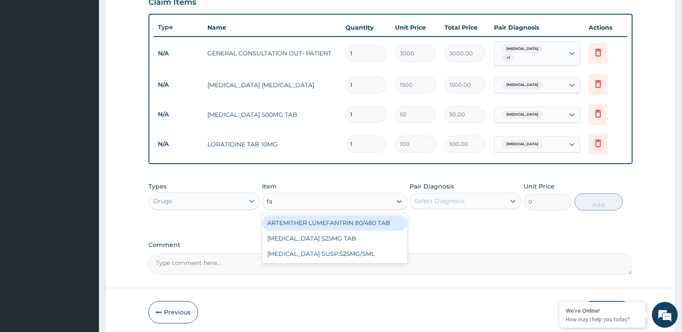
type input "fan"
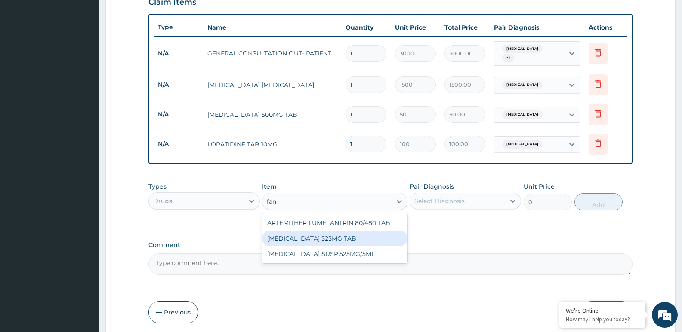
click at [327, 238] on div "[MEDICAL_DATA] 525MG TAB" at bounding box center [334, 238] width 145 height 15
type input "2000"
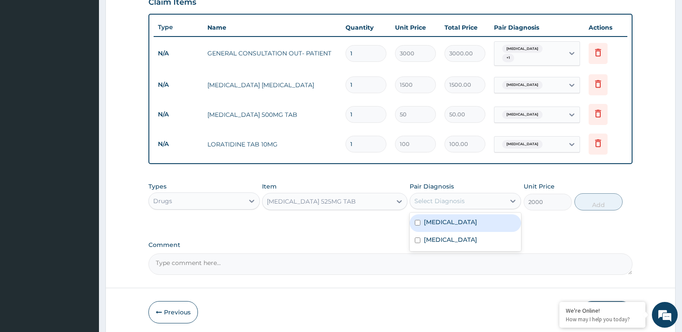
click at [466, 194] on div "Select Diagnosis" at bounding box center [457, 201] width 95 height 14
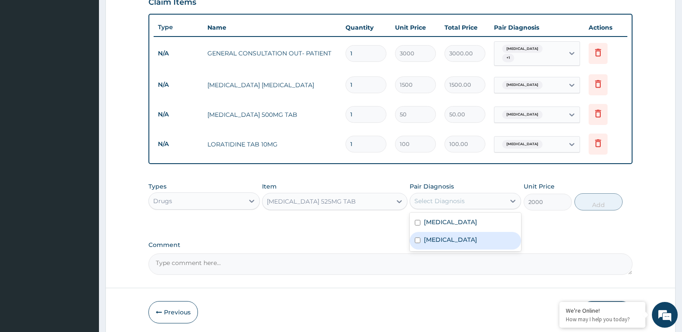
click at [443, 236] on label "[MEDICAL_DATA]" at bounding box center [450, 240] width 53 height 9
checkbox input "true"
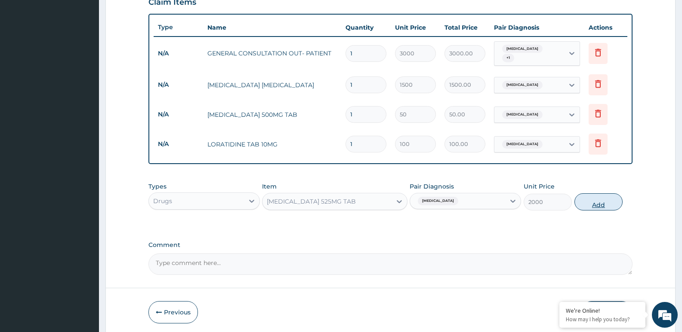
click at [599, 196] on button "Add" at bounding box center [598, 202] width 48 height 17
type input "0"
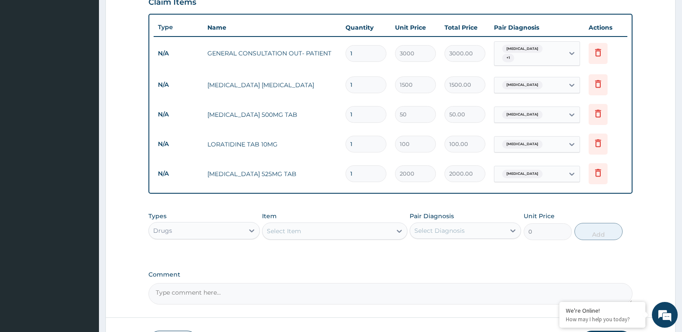
click at [357, 142] on input "1" at bounding box center [365, 144] width 41 height 17
type input "10"
type input "1000.00"
type input "10"
click at [353, 111] on input "1" at bounding box center [365, 114] width 41 height 17
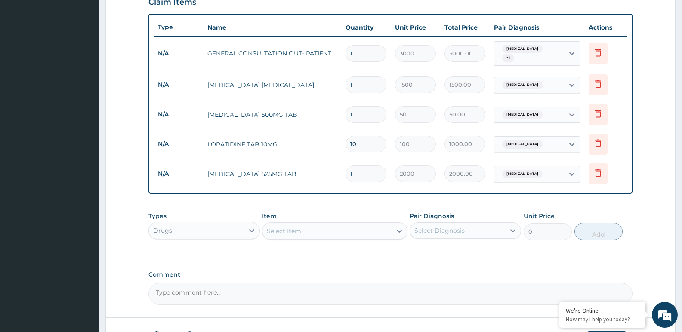
type input "18"
type input "900.00"
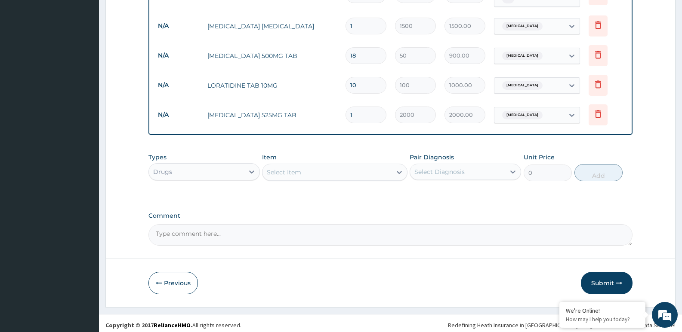
scroll to position [366, 0]
type input "18"
click at [611, 277] on button "Submit" at bounding box center [607, 283] width 52 height 22
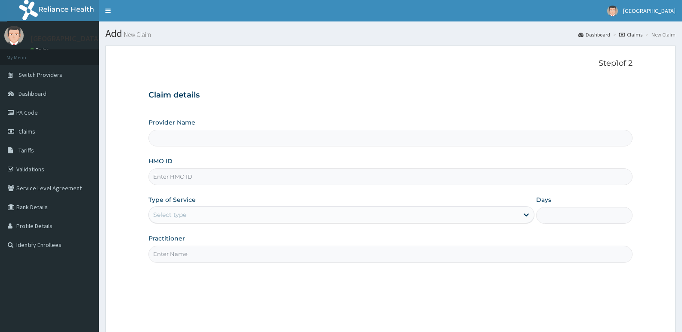
click at [281, 178] on input "HMO ID" at bounding box center [390, 177] width 484 height 17
paste input "NBC/11472/B"
type input "NBC/11472/B"
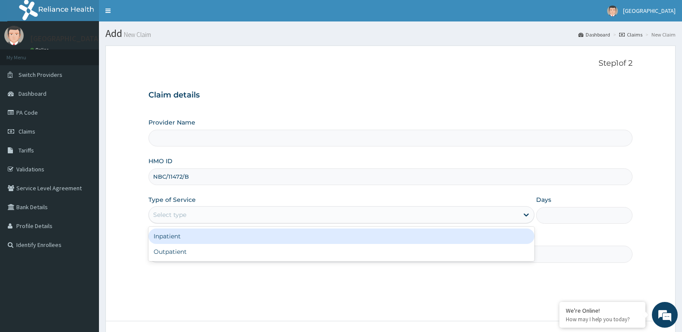
click at [218, 212] on div "Select type" at bounding box center [333, 215] width 369 height 14
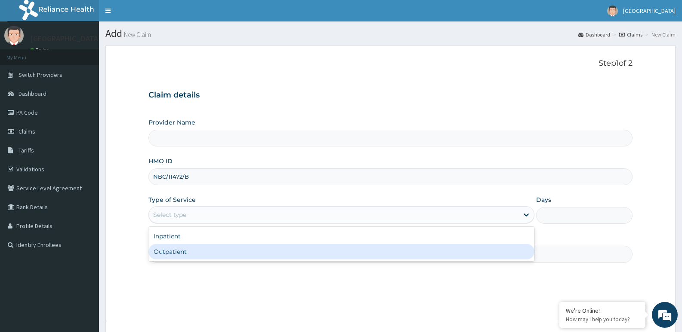
click at [193, 252] on div "Outpatient" at bounding box center [340, 251] width 385 height 15
type input "1"
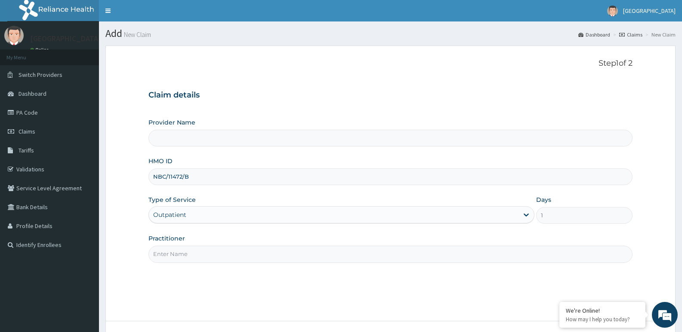
click at [206, 255] on input "Practitioner" at bounding box center [390, 254] width 484 height 17
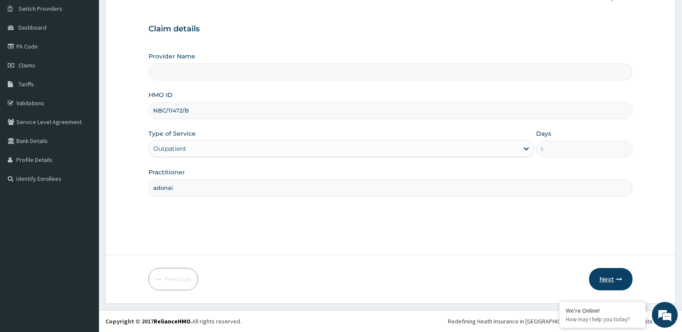
type input "adonai"
click at [619, 276] on button "Next" at bounding box center [610, 279] width 43 height 22
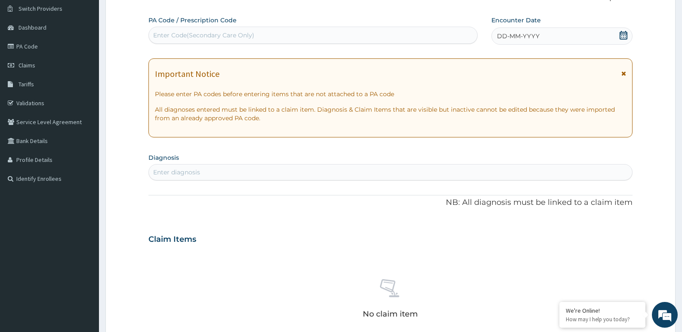
click at [624, 35] on icon at bounding box center [623, 35] width 9 height 9
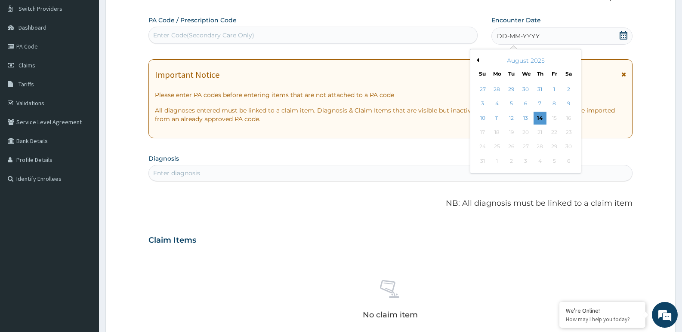
click at [478, 62] on div "August 2025" at bounding box center [525, 60] width 104 height 9
click at [477, 60] on button "Previous Month" at bounding box center [476, 60] width 4 height 4
click at [553, 118] on div "18" at bounding box center [553, 118] width 13 height 13
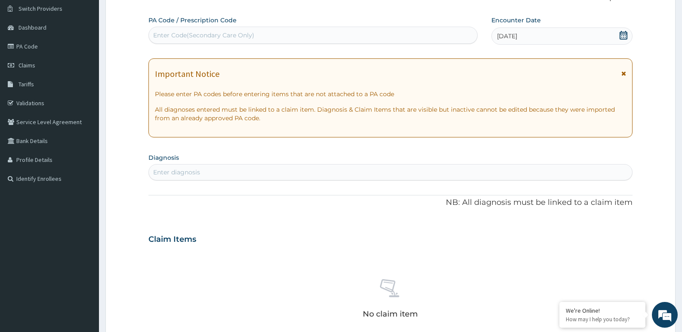
click at [217, 173] on div "Enter diagnosis" at bounding box center [390, 173] width 483 height 14
type input "malar"
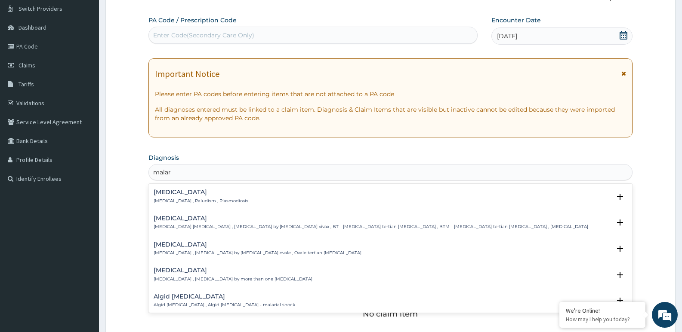
click at [167, 197] on div "[MEDICAL_DATA] [MEDICAL_DATA] , Paludism , Plasmodiosis" at bounding box center [201, 196] width 95 height 15
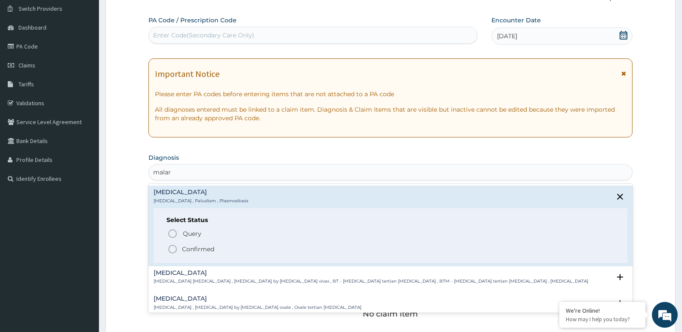
click at [175, 249] on icon "status option filled" at bounding box center [172, 249] width 10 height 10
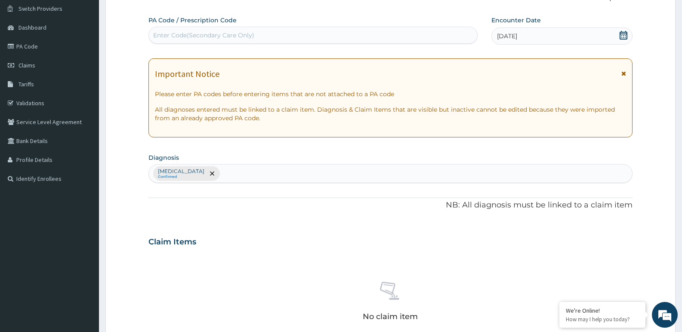
click at [237, 174] on div "[MEDICAL_DATA] Confirmed" at bounding box center [390, 174] width 483 height 18
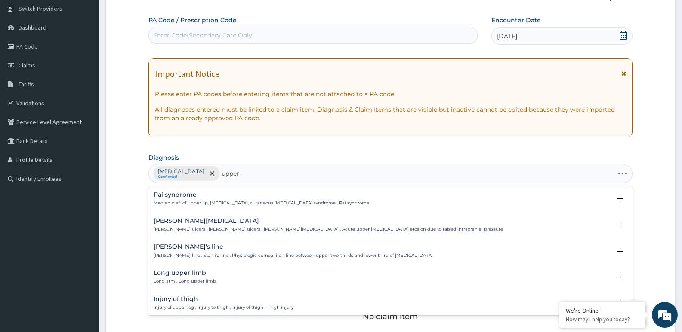
type input "upper r"
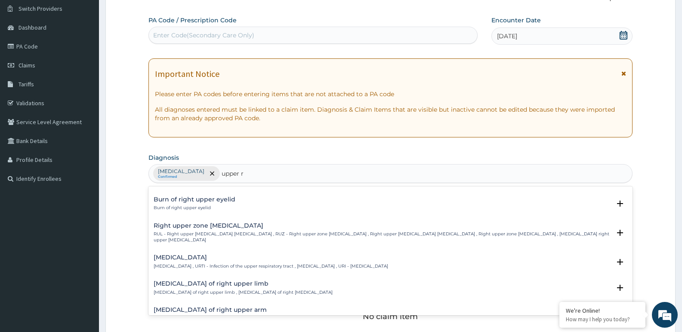
scroll to position [516, 0]
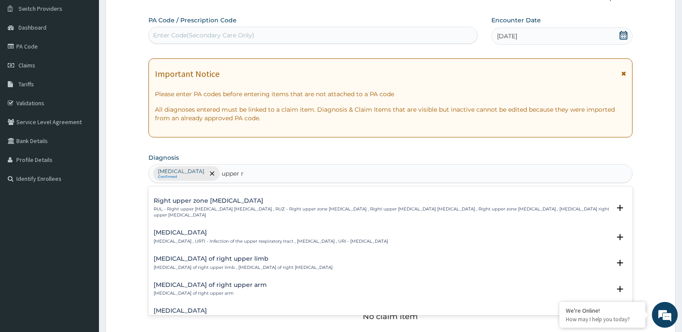
click at [202, 231] on div "[MEDICAL_DATA] [MEDICAL_DATA] , URTI - Infection of the upper respiratory tract…" at bounding box center [271, 237] width 234 height 15
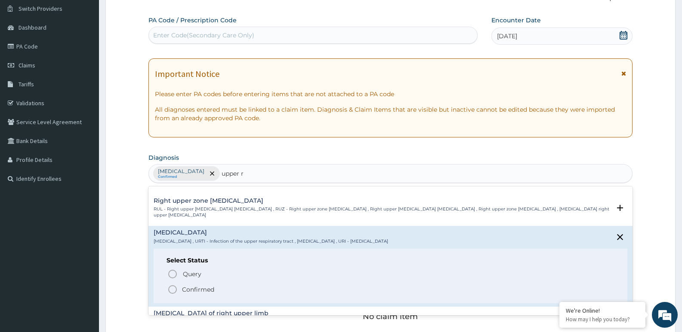
click at [171, 285] on icon "status option filled" at bounding box center [172, 290] width 10 height 10
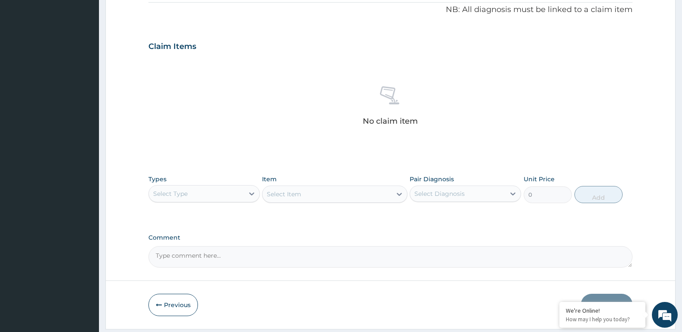
scroll to position [281, 0]
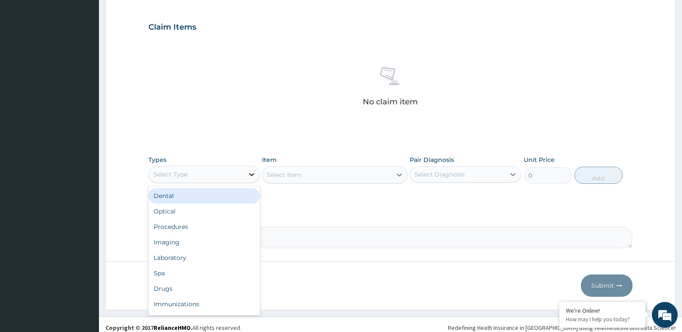
click at [252, 173] on icon at bounding box center [251, 174] width 9 height 9
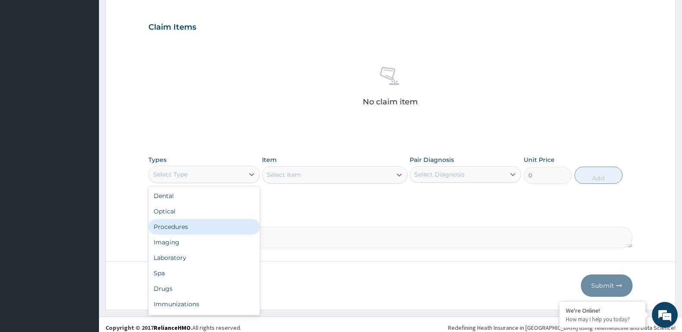
click at [203, 228] on div "Procedures" at bounding box center [203, 226] width 111 height 15
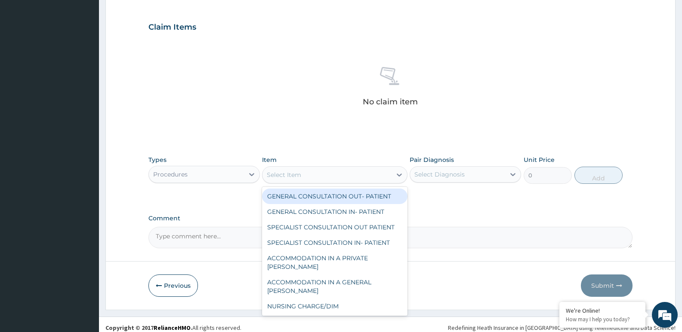
click at [328, 172] on div "Select Item" at bounding box center [326, 175] width 129 height 14
click at [341, 194] on div "GENERAL CONSULTATION OUT- PATIENT" at bounding box center [334, 196] width 145 height 15
type input "3000"
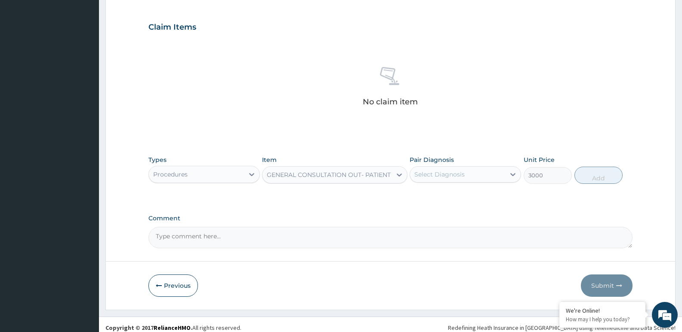
click at [496, 174] on div "Select Diagnosis" at bounding box center [457, 175] width 95 height 14
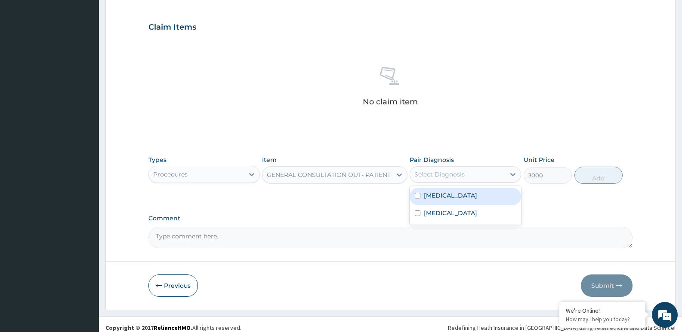
drag, startPoint x: 459, startPoint y: 202, endPoint x: 459, endPoint y: 214, distance: 12.0
click at [459, 205] on div "[MEDICAL_DATA]" at bounding box center [464, 197] width 111 height 18
checkbox input "true"
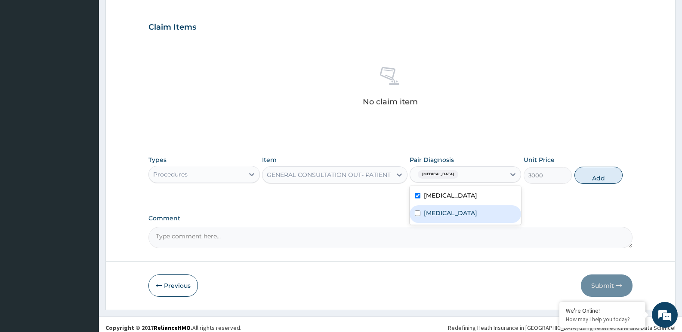
drag, startPoint x: 459, startPoint y: 215, endPoint x: 464, endPoint y: 214, distance: 4.9
click at [459, 215] on label "[MEDICAL_DATA]" at bounding box center [450, 213] width 53 height 9
checkbox input "true"
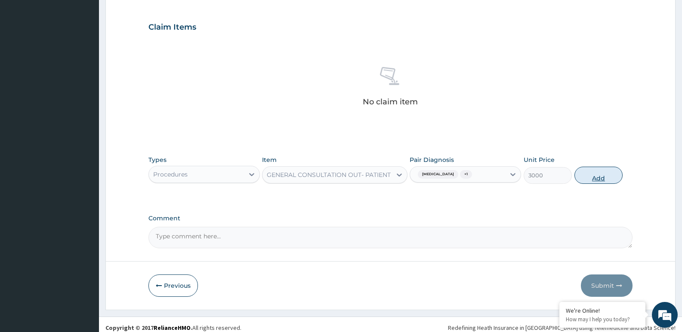
click at [595, 173] on button "Add" at bounding box center [598, 175] width 48 height 17
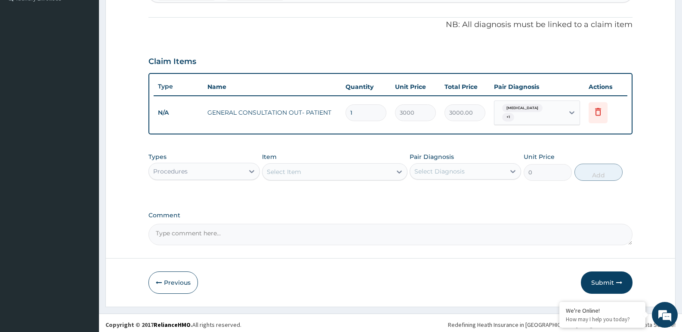
click at [114, 167] on form "Step 2 of 2 PA Code / Prescription Code Enter Code(Secondary Care Only) Encount…" at bounding box center [390, 53] width 570 height 509
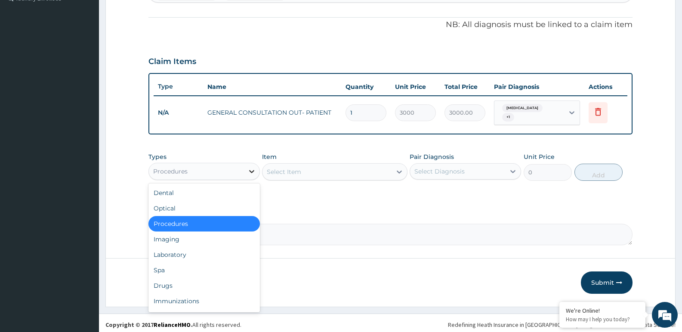
click at [252, 170] on icon at bounding box center [251, 171] width 5 height 3
drag, startPoint x: 185, startPoint y: 249, endPoint x: 218, endPoint y: 232, distance: 36.9
click at [185, 251] on div "Laboratory" at bounding box center [203, 254] width 111 height 15
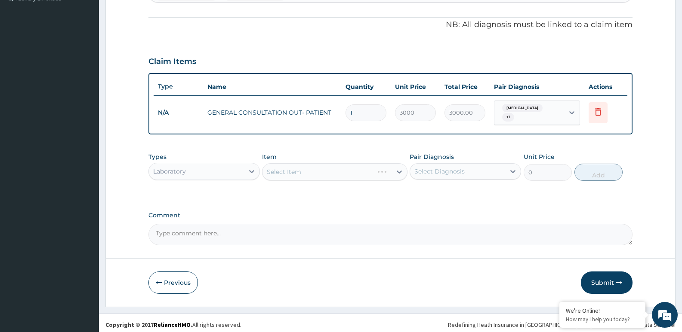
click at [351, 164] on div "Select Item" at bounding box center [334, 171] width 145 height 17
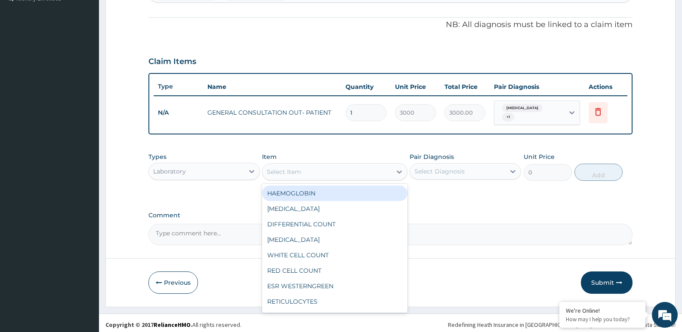
click at [367, 168] on div "Select Item" at bounding box center [326, 172] width 129 height 14
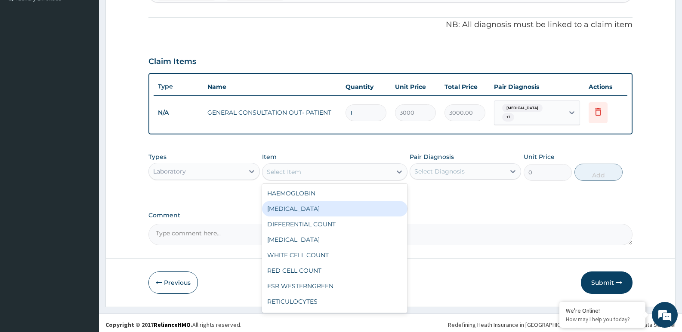
click at [344, 203] on div "[MEDICAL_DATA]" at bounding box center [334, 208] width 145 height 15
type input "1200"
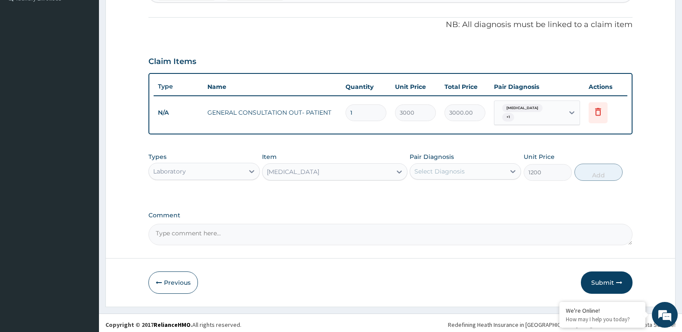
click at [480, 171] on div "Select Diagnosis" at bounding box center [457, 172] width 95 height 14
click at [448, 192] on div "[MEDICAL_DATA]" at bounding box center [464, 194] width 111 height 18
checkbox input "true"
click at [594, 169] on button "Add" at bounding box center [598, 172] width 48 height 17
type input "0"
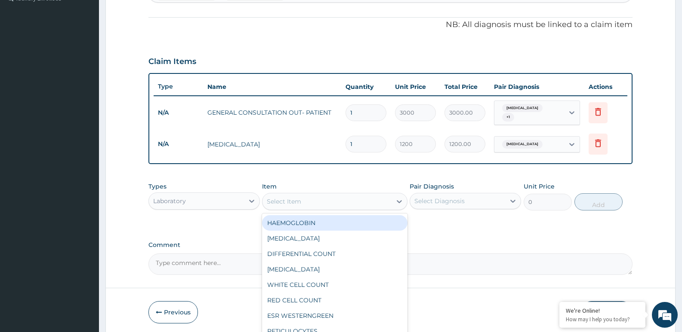
click at [375, 195] on div "Select Item" at bounding box center [326, 202] width 129 height 14
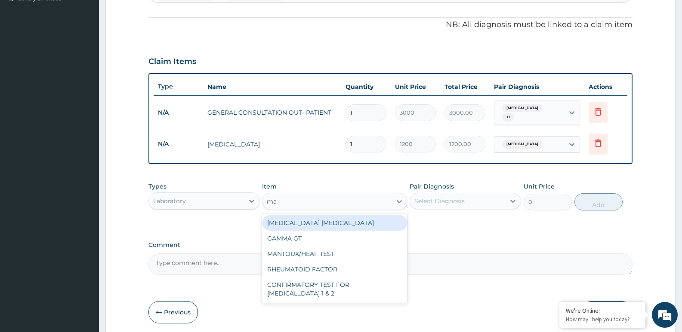
type input "mal"
click at [354, 222] on div "[MEDICAL_DATA] [MEDICAL_DATA]" at bounding box center [334, 222] width 145 height 15
type input "1500"
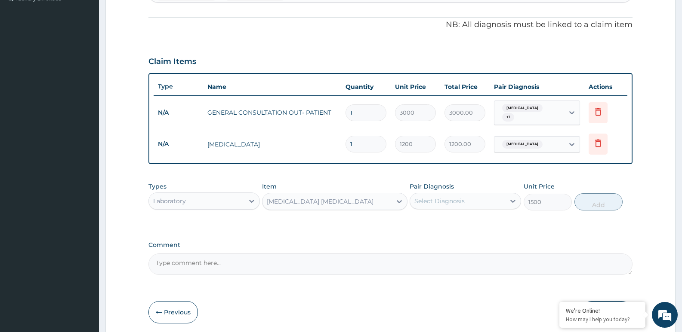
click at [445, 197] on div "Select Diagnosis" at bounding box center [439, 201] width 50 height 9
click at [444, 221] on label "[MEDICAL_DATA]" at bounding box center [450, 222] width 53 height 9
checkbox input "true"
click at [603, 196] on button "Add" at bounding box center [598, 202] width 48 height 17
type input "0"
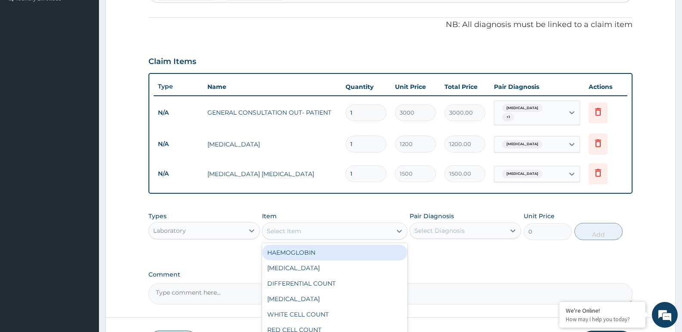
click at [317, 227] on div "Select Item" at bounding box center [326, 231] width 129 height 14
type input "p"
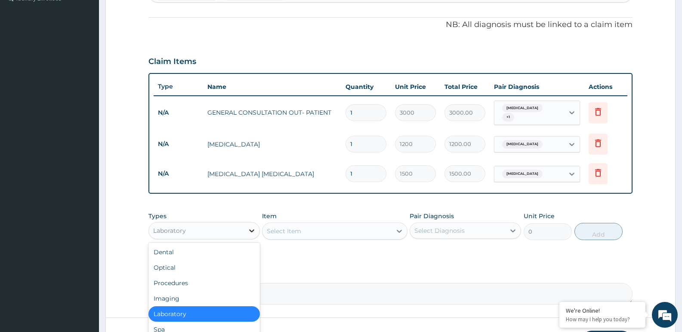
click at [249, 227] on icon at bounding box center [251, 231] width 9 height 9
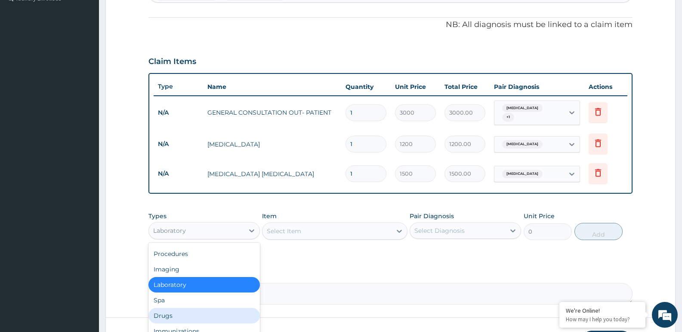
click at [175, 311] on div "Drugs" at bounding box center [203, 315] width 111 height 15
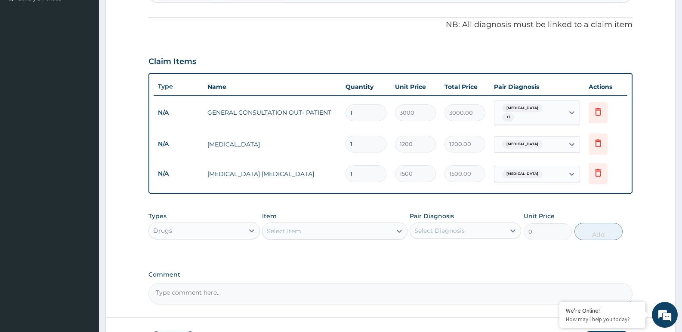
click at [329, 224] on div "Select Item" at bounding box center [326, 231] width 129 height 14
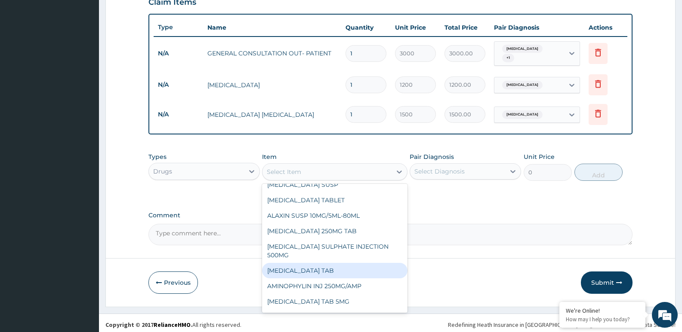
scroll to position [129, 0]
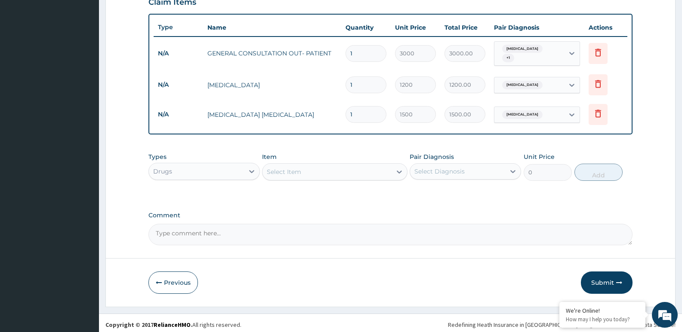
click at [353, 166] on div "Select Item" at bounding box center [326, 172] width 129 height 14
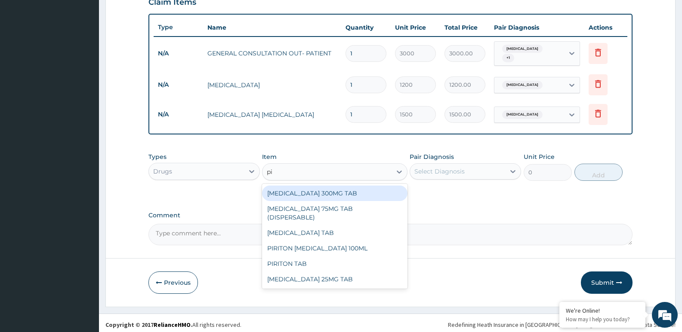
type input "pir"
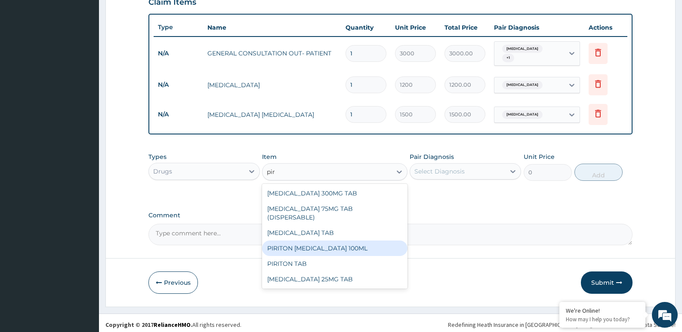
click at [329, 241] on div "PIRITON [MEDICAL_DATA] 100ML" at bounding box center [334, 248] width 145 height 15
type input "1500"
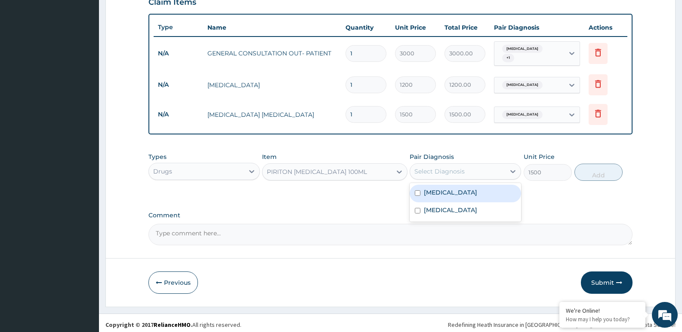
click at [464, 165] on div "Select Diagnosis" at bounding box center [457, 172] width 95 height 14
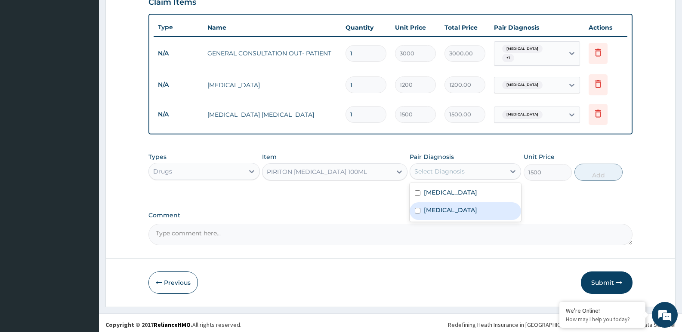
click at [441, 209] on label "[MEDICAL_DATA]" at bounding box center [450, 210] width 53 height 9
checkbox input "true"
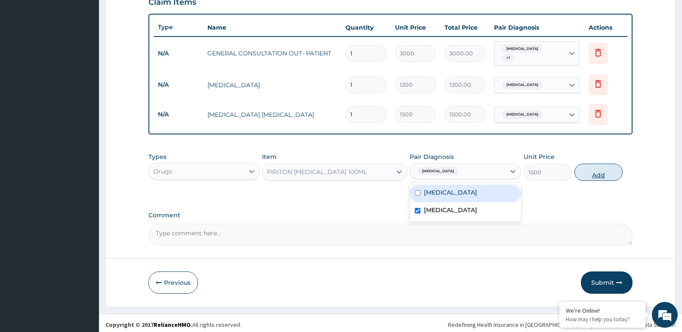
click at [585, 167] on button "Add" at bounding box center [598, 172] width 48 height 17
type input "0"
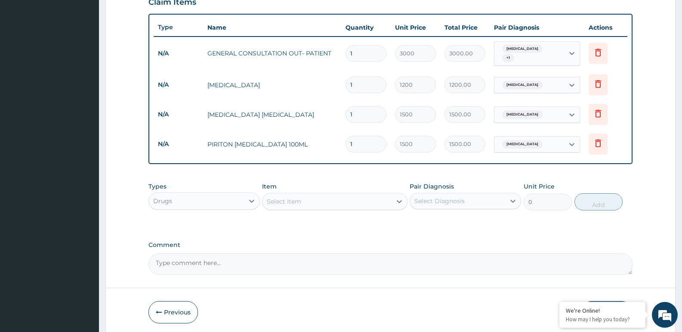
click at [117, 185] on form "Step 2 of 2 PA Code / Prescription Code Enter Code(Secondary Care Only) Encount…" at bounding box center [390, 38] width 570 height 598
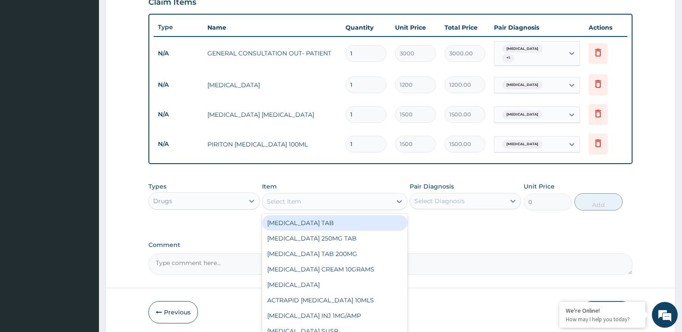
click at [312, 195] on div "Select Item" at bounding box center [326, 202] width 129 height 14
type input "amox"
click at [337, 223] on div "[MEDICAL_DATA] 125MG/5ML SUSP.100" at bounding box center [334, 222] width 145 height 15
type input "4000"
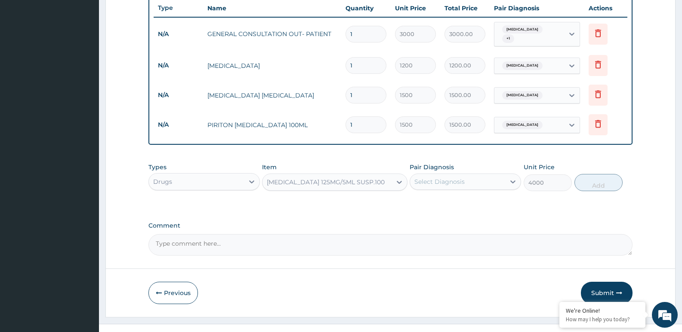
scroll to position [336, 0]
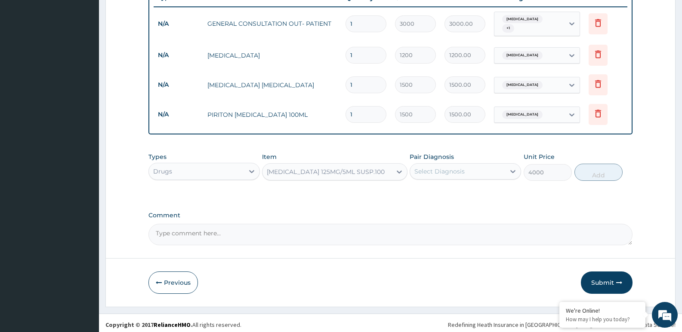
click at [444, 167] on div "Select Diagnosis" at bounding box center [439, 171] width 50 height 9
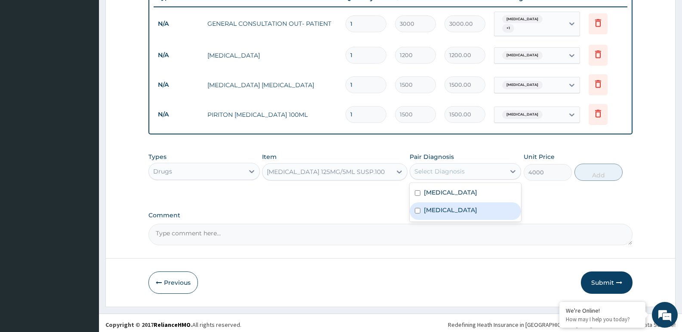
click at [446, 208] on label "[MEDICAL_DATA]" at bounding box center [450, 210] width 53 height 9
checkbox input "true"
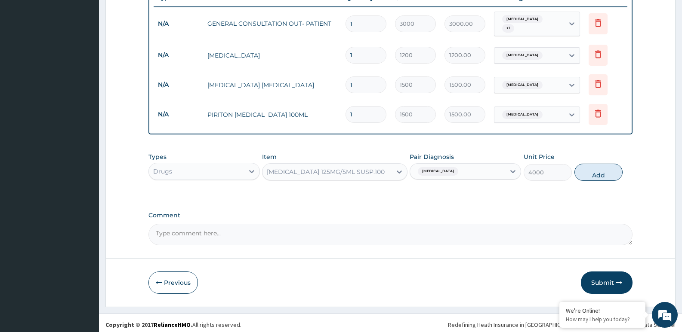
click at [593, 169] on button "Add" at bounding box center [598, 172] width 48 height 17
type input "0"
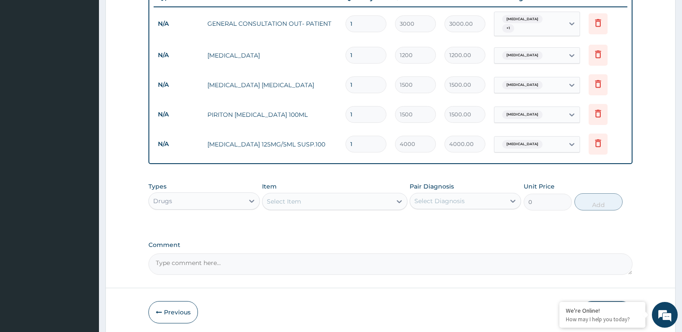
click at [117, 161] on form "Step 2 of 2 PA Code / Prescription Code Enter Code(Secondary Care Only) Encount…" at bounding box center [390, 23] width 570 height 627
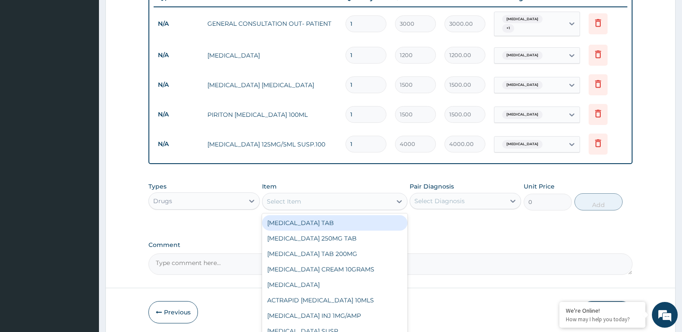
click at [310, 197] on div "Select Item" at bounding box center [326, 202] width 129 height 14
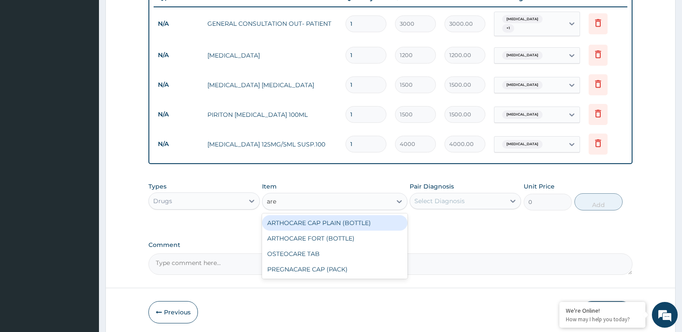
type input "ar"
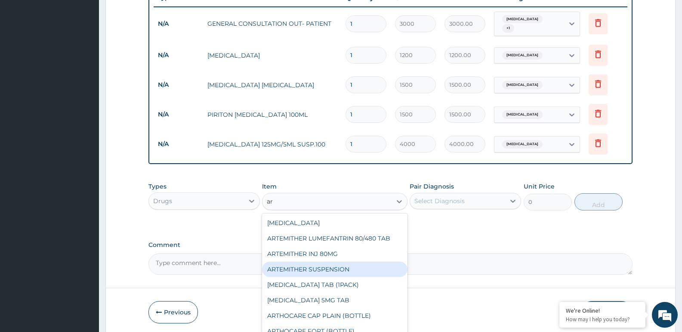
drag, startPoint x: 323, startPoint y: 266, endPoint x: 323, endPoint y: 261, distance: 5.6
click at [324, 266] on div "ARTEMITHER SUSPENSION" at bounding box center [334, 269] width 145 height 15
type input "3500"
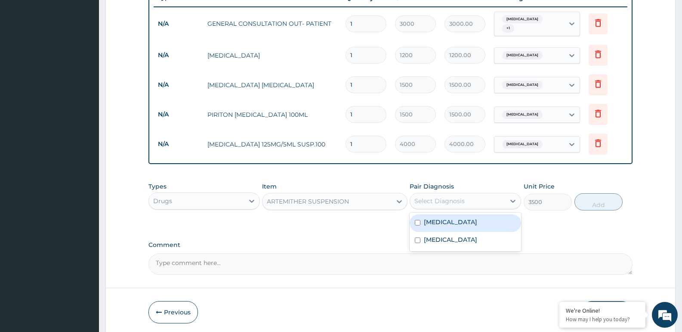
click at [463, 197] on div "Select Diagnosis" at bounding box center [439, 201] width 50 height 9
click at [441, 218] on label "[MEDICAL_DATA]" at bounding box center [450, 222] width 53 height 9
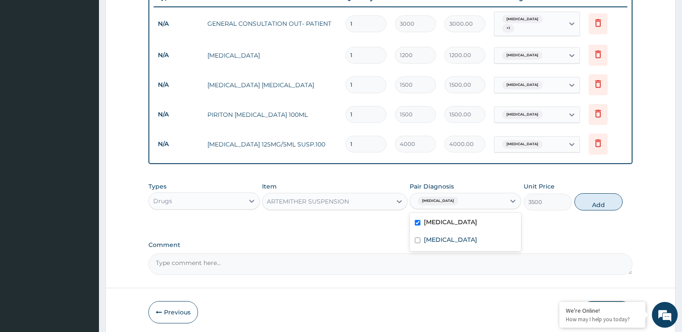
checkbox input "true"
click at [597, 200] on button "Add" at bounding box center [598, 202] width 48 height 17
type input "0"
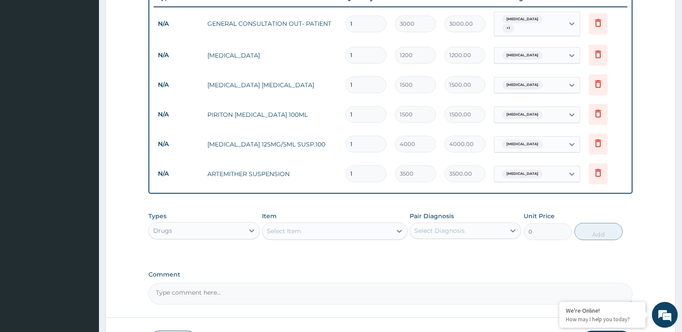
click at [117, 184] on form "Step 2 of 2 PA Code / Prescription Code Enter Code(Secondary Care Only) Encount…" at bounding box center [390, 38] width 570 height 657
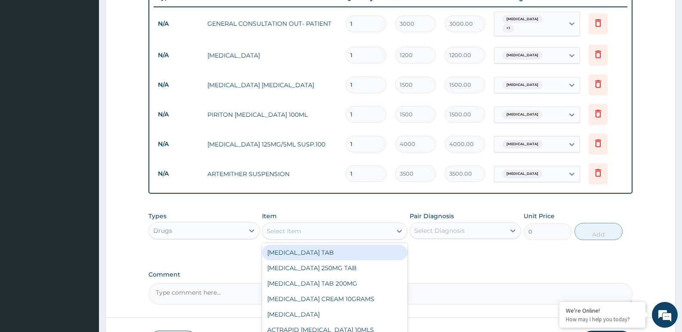
click at [317, 228] on div "Select Item" at bounding box center [326, 231] width 129 height 14
type input "ibu"
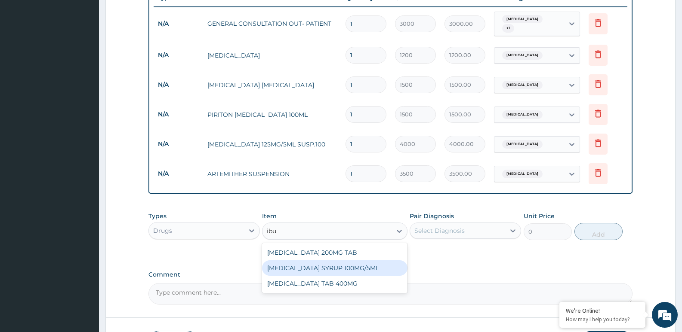
click at [311, 265] on div "[MEDICAL_DATA] SYRUP 100MG/5ML" at bounding box center [334, 268] width 145 height 15
type input "1500"
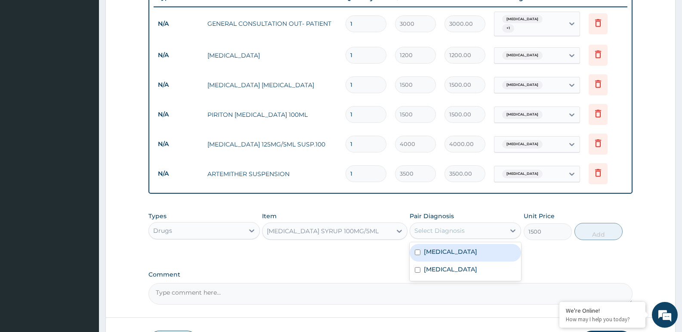
click at [438, 227] on div "Select Diagnosis" at bounding box center [439, 231] width 50 height 9
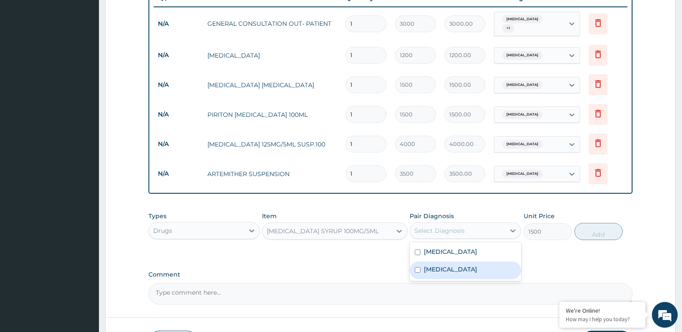
click at [424, 266] on label "[MEDICAL_DATA]" at bounding box center [450, 269] width 53 height 9
checkbox input "true"
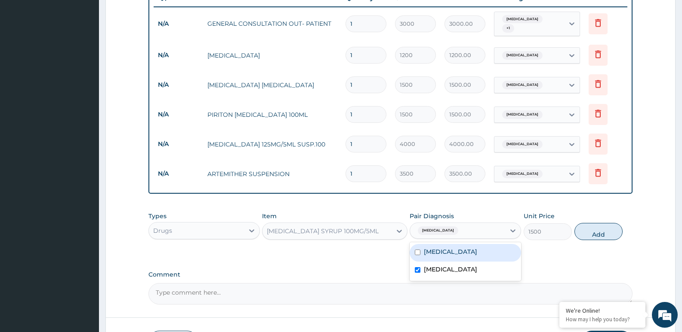
drag, startPoint x: 424, startPoint y: 248, endPoint x: 477, endPoint y: 240, distance: 54.4
click at [424, 248] on label "[MEDICAL_DATA]" at bounding box center [450, 252] width 53 height 9
checkbox input "true"
click at [598, 228] on button "Add" at bounding box center [598, 231] width 48 height 17
type input "0"
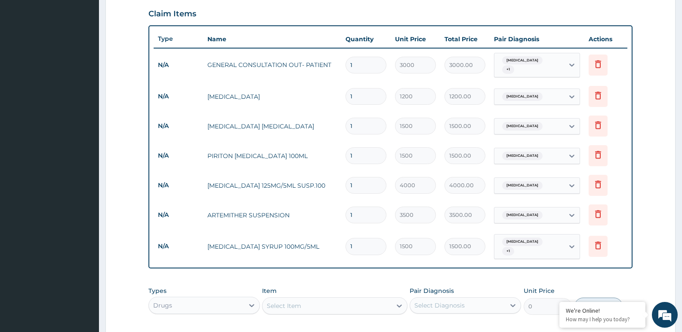
scroll to position [428, 0]
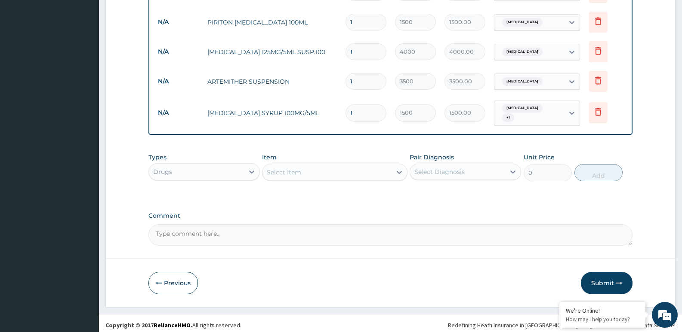
drag, startPoint x: 114, startPoint y: 193, endPoint x: 119, endPoint y: 200, distance: 8.0
click at [610, 279] on button "Submit" at bounding box center [607, 283] width 52 height 22
